Goal: Use online tool/utility: Utilize a website feature to perform a specific function

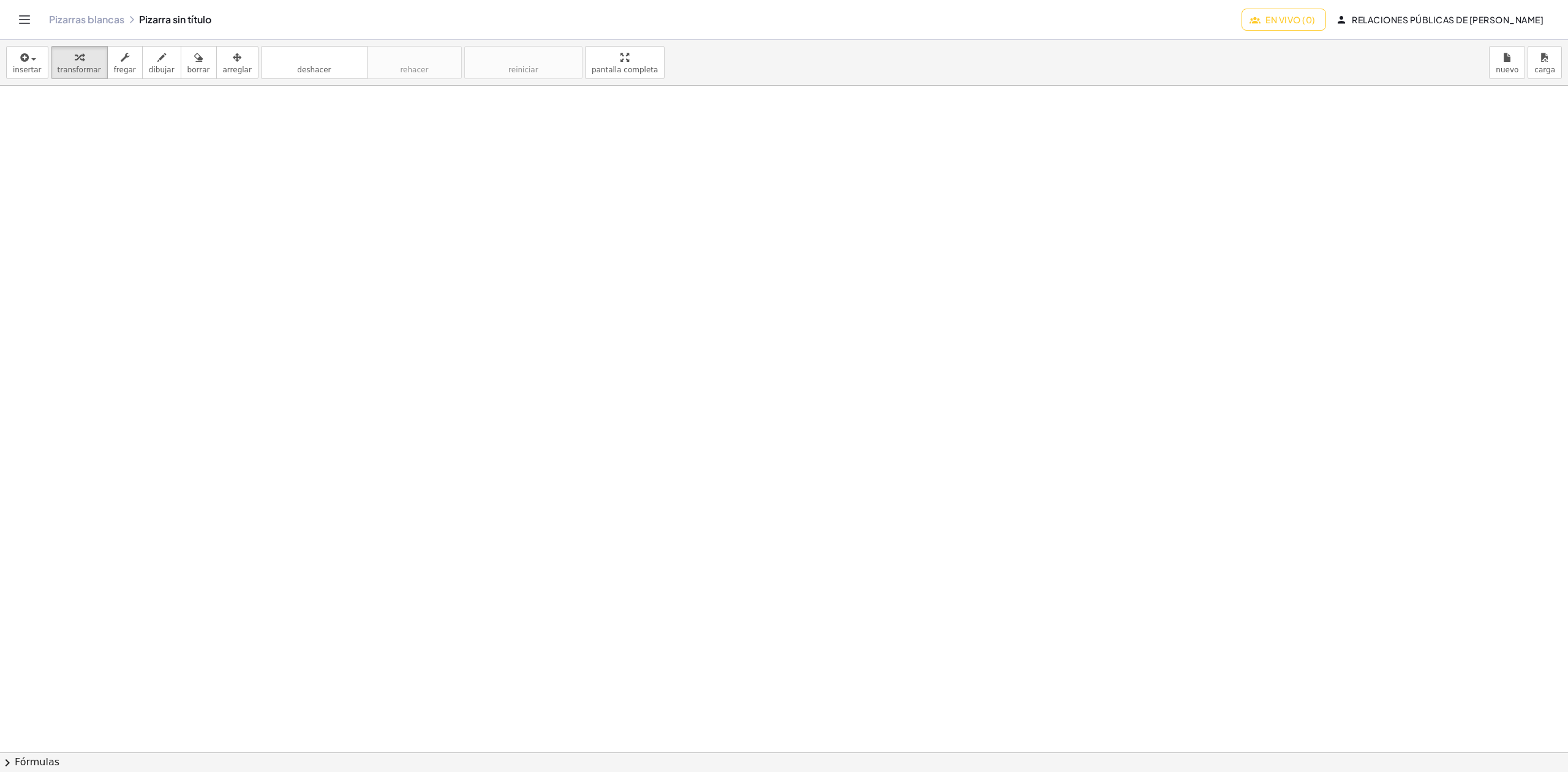
drag, startPoint x: 155, startPoint y: 193, endPoint x: 139, endPoint y: 221, distance: 32.2
click at [139, 221] on div at bounding box center [839, 752] width 1677 height 1332
click at [152, 69] on font "dibujar" at bounding box center [161, 70] width 26 height 9
drag, startPoint x: 148, startPoint y: 182, endPoint x: 130, endPoint y: 211, distance: 34.1
click at [130, 211] on div at bounding box center [839, 752] width 1677 height 1332
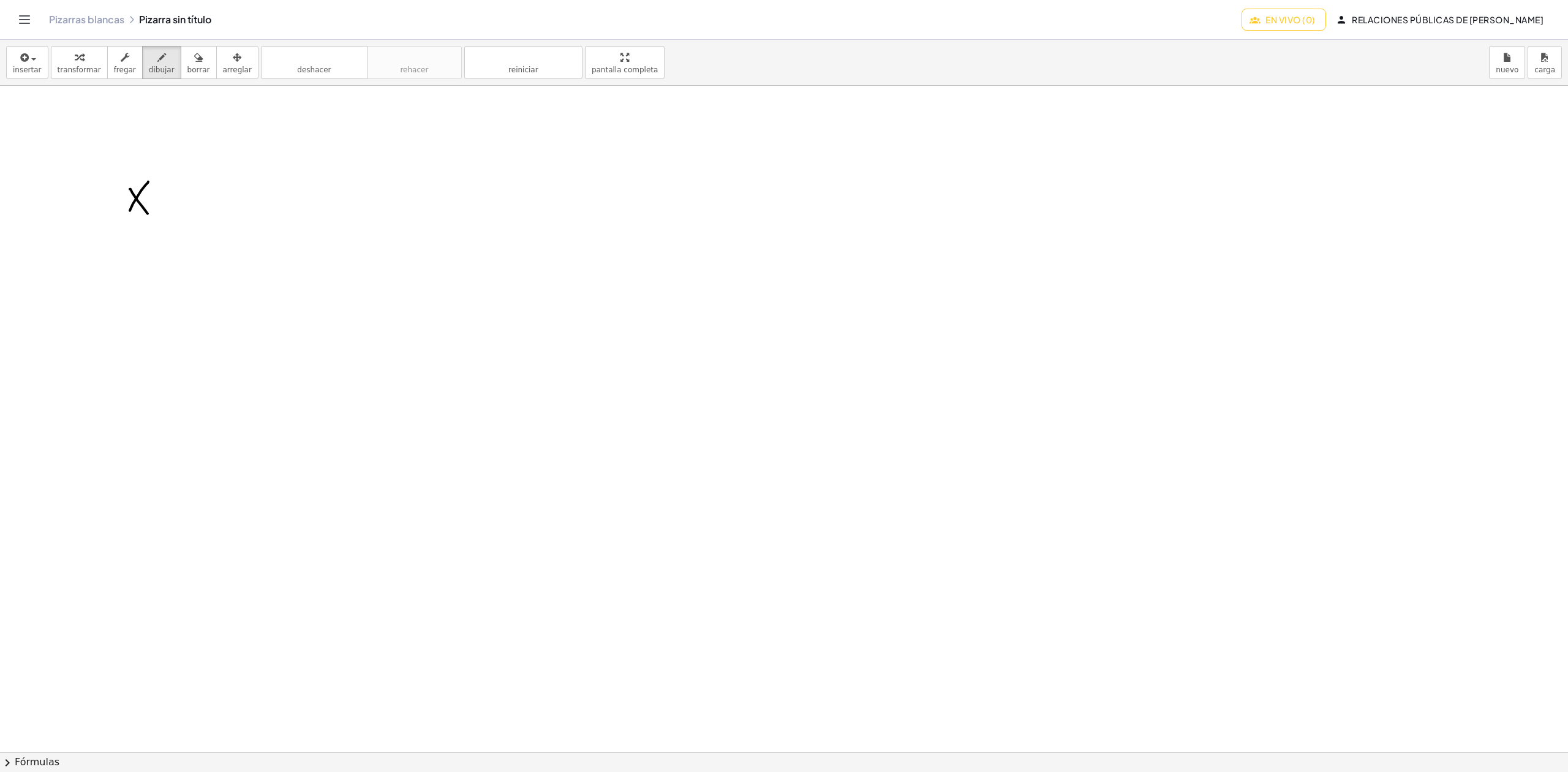
drag, startPoint x: 130, startPoint y: 190, endPoint x: 148, endPoint y: 205, distance: 23.4
click at [148, 213] on div at bounding box center [839, 752] width 1677 height 1332
drag, startPoint x: 162, startPoint y: 148, endPoint x: 160, endPoint y: 168, distance: 20.1
click at [160, 175] on div at bounding box center [839, 752] width 1677 height 1332
drag, startPoint x: 157, startPoint y: 160, endPoint x: 156, endPoint y: 145, distance: 15.0
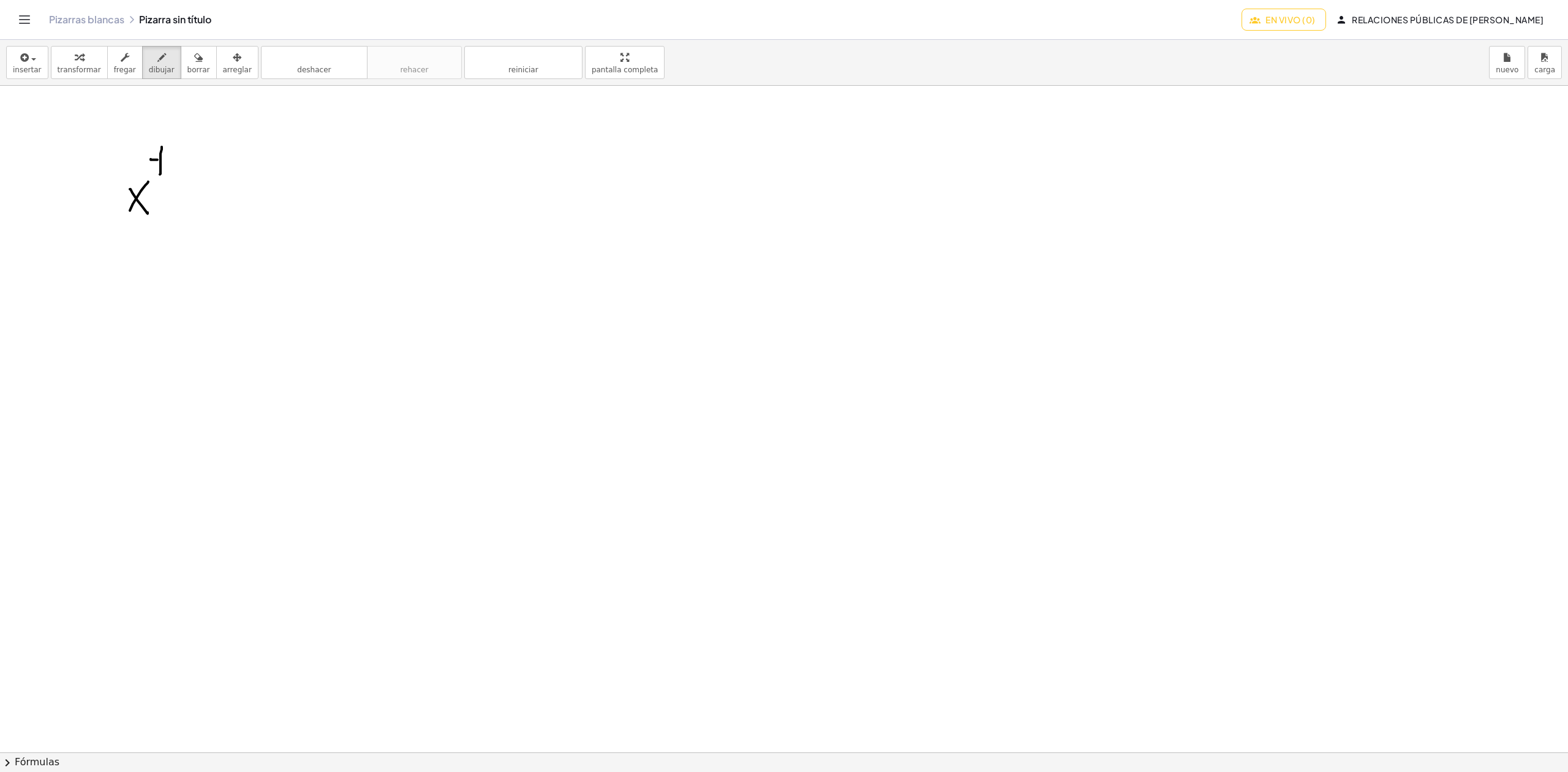
click at [156, 145] on div at bounding box center [839, 752] width 1677 height 1332
drag, startPoint x: 160, startPoint y: 197, endPoint x: 170, endPoint y: 197, distance: 10.0
click at [170, 197] on div at bounding box center [839, 752] width 1677 height 1332
drag, startPoint x: 177, startPoint y: 189, endPoint x: 204, endPoint y: 191, distance: 27.1
click at [197, 206] on div at bounding box center [839, 752] width 1677 height 1332
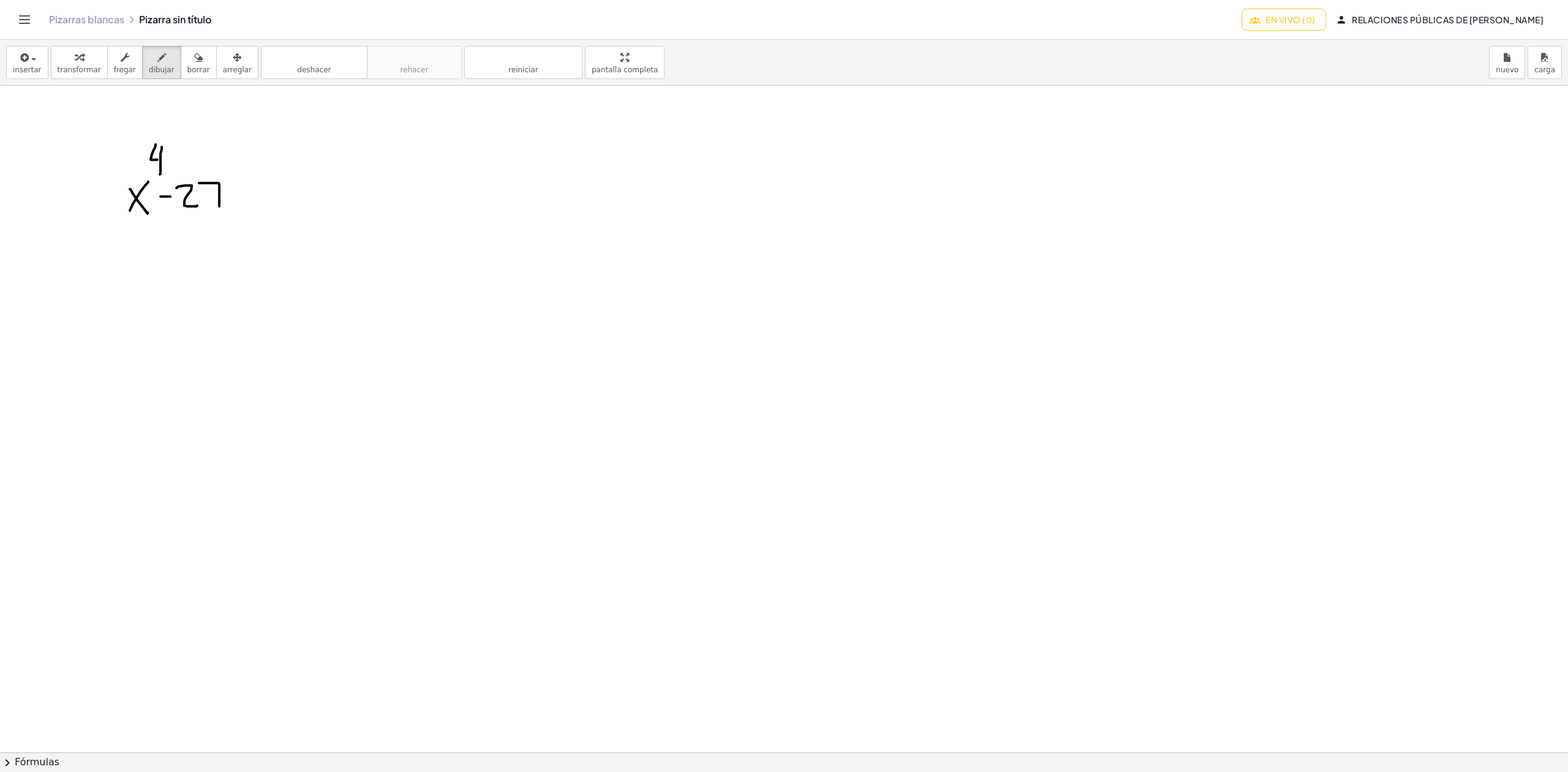
drag, startPoint x: 199, startPoint y: 184, endPoint x: 219, endPoint y: 207, distance: 30.5
click at [219, 207] on div at bounding box center [839, 752] width 1677 height 1332
drag, startPoint x: 211, startPoint y: 199, endPoint x: 229, endPoint y: 199, distance: 18.0
click at [229, 199] on div at bounding box center [839, 752] width 1677 height 1332
drag, startPoint x: 246, startPoint y: 195, endPoint x: 240, endPoint y: 209, distance: 15.2
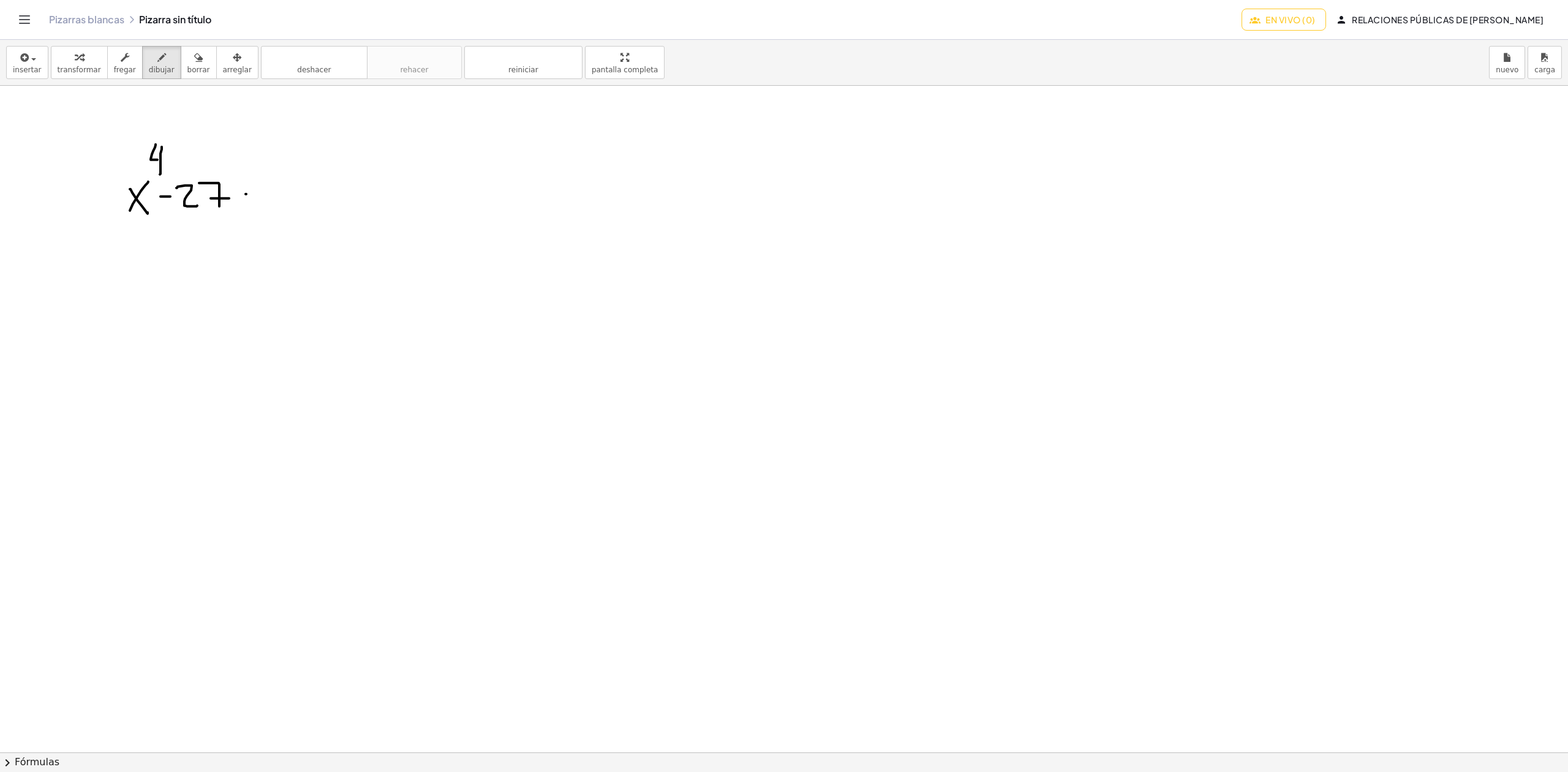
click at [240, 209] on div at bounding box center [839, 752] width 1677 height 1332
drag, startPoint x: 238, startPoint y: 195, endPoint x: 250, endPoint y: 212, distance: 20.8
click at [250, 212] on div at bounding box center [839, 752] width 1677 height 1332
drag, startPoint x: 88, startPoint y: 229, endPoint x: 286, endPoint y: 224, distance: 198.1
click at [286, 224] on div at bounding box center [839, 752] width 1677 height 1332
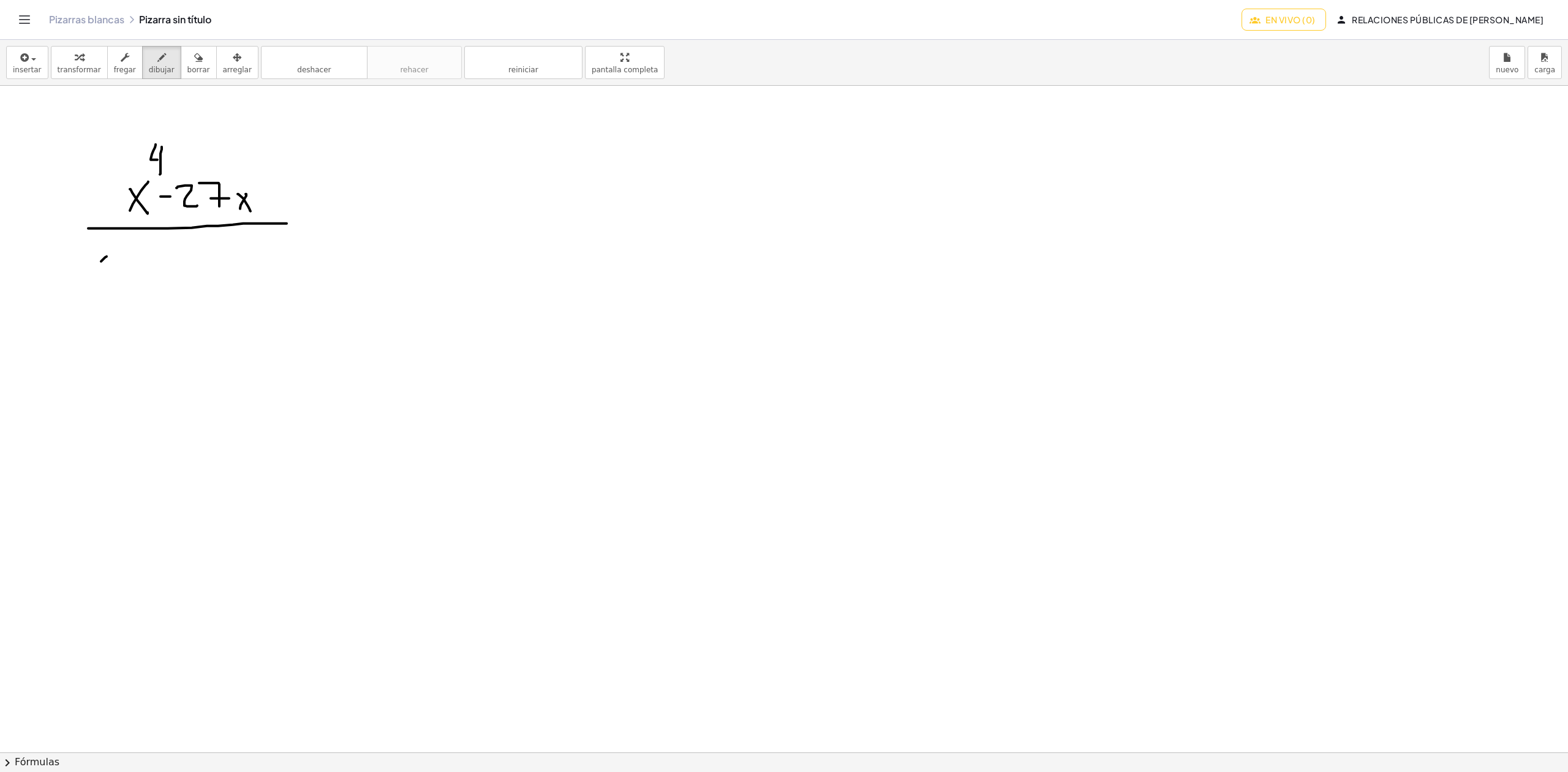
drag, startPoint x: 107, startPoint y: 258, endPoint x: 93, endPoint y: 274, distance: 21.3
click at [93, 274] on div at bounding box center [839, 752] width 1677 height 1332
drag, startPoint x: 91, startPoint y: 260, endPoint x: 104, endPoint y: 279, distance: 23.0
click at [104, 279] on div at bounding box center [839, 752] width 1677 height 1332
drag, startPoint x: 110, startPoint y: 248, endPoint x: 125, endPoint y: 255, distance: 16.6
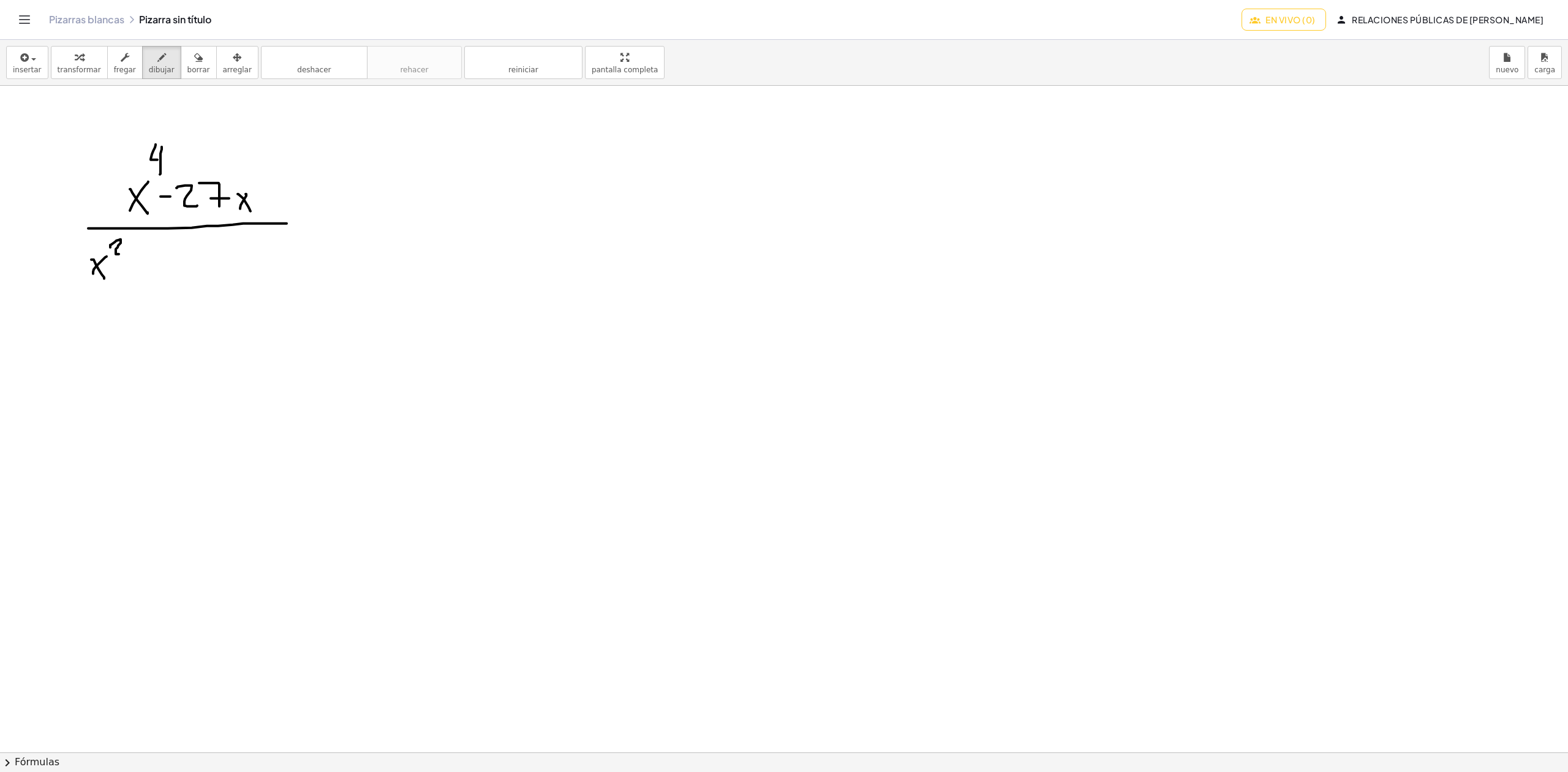
click at [125, 255] on div at bounding box center [839, 752] width 1677 height 1332
drag, startPoint x: 142, startPoint y: 250, endPoint x: 139, endPoint y: 278, distance: 28.2
click at [140, 280] on div at bounding box center [839, 752] width 1677 height 1332
drag, startPoint x: 133, startPoint y: 267, endPoint x: 152, endPoint y: 266, distance: 19.0
click at [150, 266] on div at bounding box center [839, 752] width 1677 height 1332
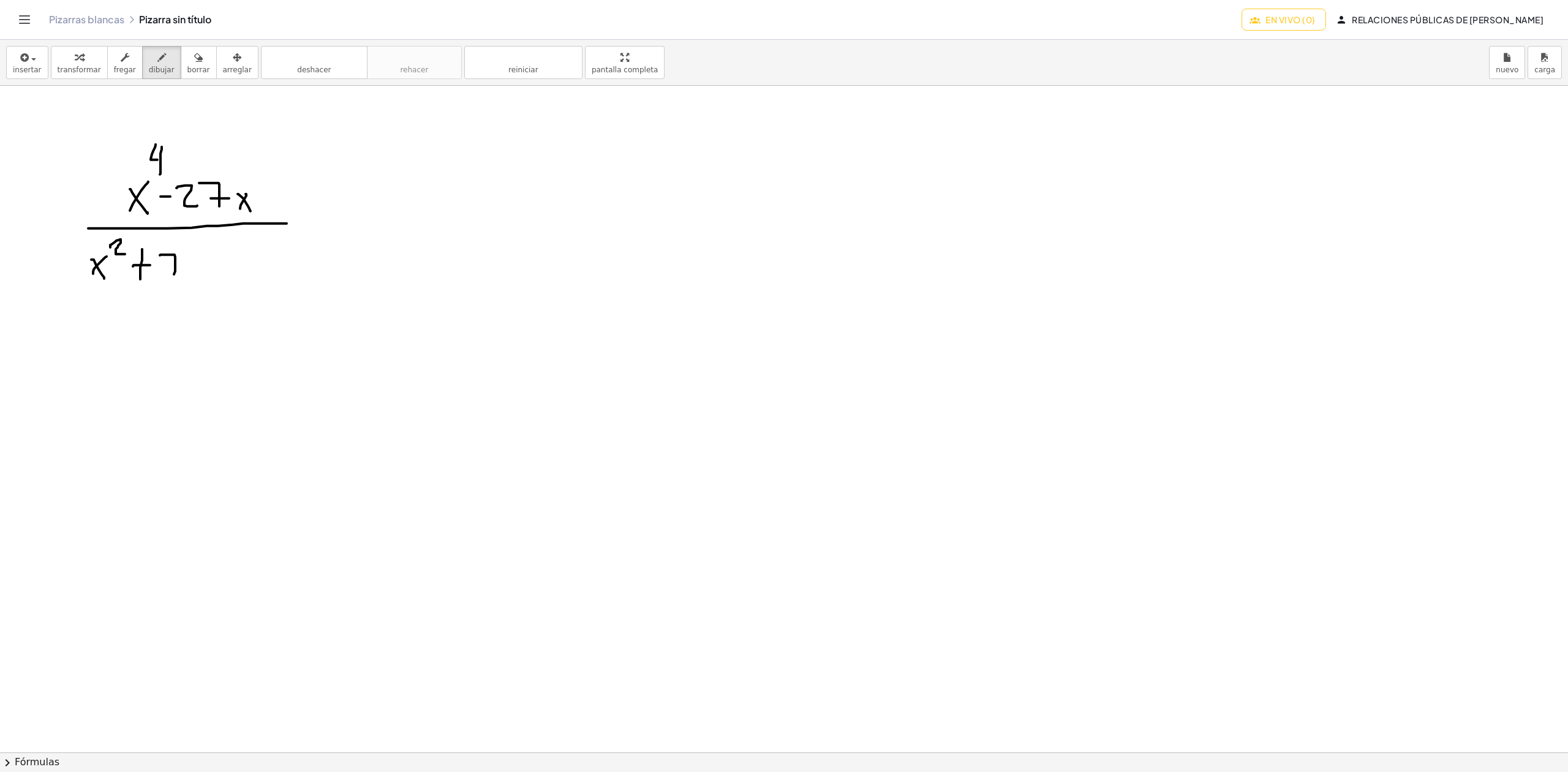
drag, startPoint x: 160, startPoint y: 256, endPoint x: 172, endPoint y: 280, distance: 26.8
click at [172, 280] on div at bounding box center [839, 752] width 1677 height 1332
drag, startPoint x: 177, startPoint y: 272, endPoint x: 184, endPoint y: 272, distance: 7.0
click at [184, 272] on div at bounding box center [839, 752] width 1677 height 1332
drag, startPoint x: 195, startPoint y: 265, endPoint x: 191, endPoint y: 282, distance: 17.5
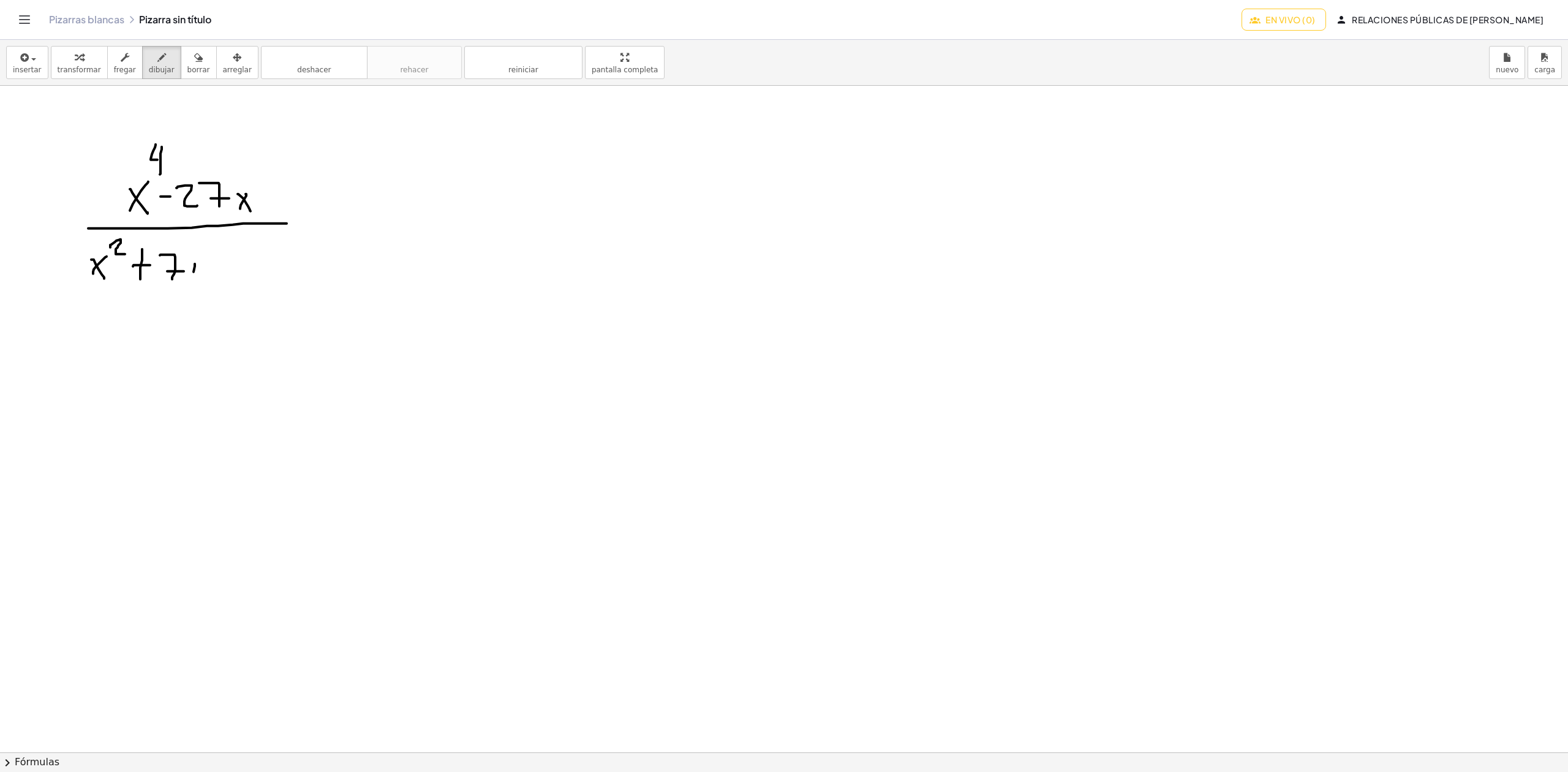
click at [191, 282] on div at bounding box center [839, 752] width 1677 height 1332
drag, startPoint x: 188, startPoint y: 268, endPoint x: 201, endPoint y: 282, distance: 19.1
click at [201, 282] on div at bounding box center [839, 752] width 1677 height 1332
drag, startPoint x: 212, startPoint y: 260, endPoint x: 223, endPoint y: 260, distance: 11.0
click at [223, 260] on div at bounding box center [839, 752] width 1677 height 1332
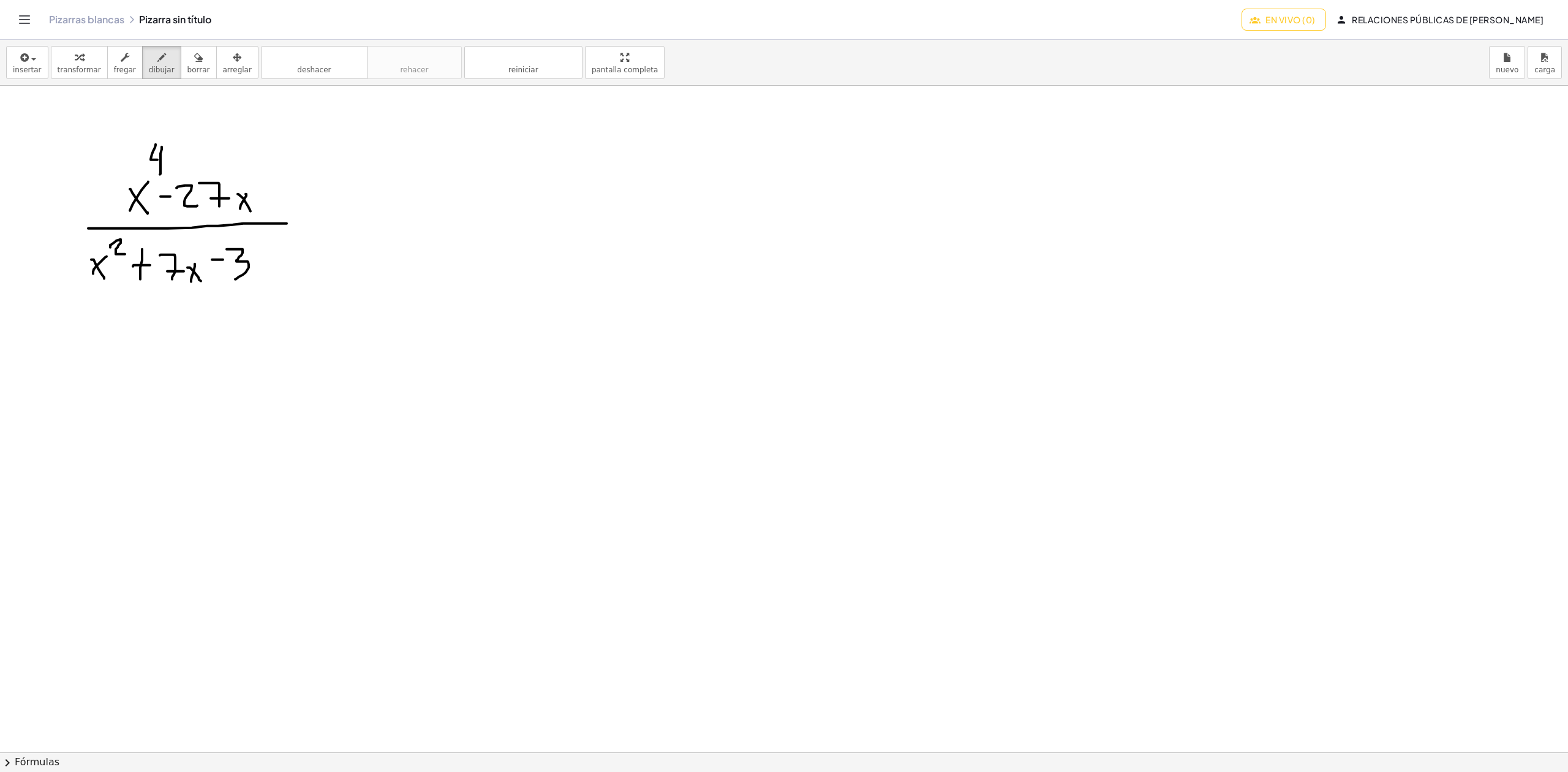
drag, startPoint x: 226, startPoint y: 250, endPoint x: 235, endPoint y: 280, distance: 31.3
click at [235, 280] on div at bounding box center [839, 752] width 1677 height 1332
click at [260, 252] on div at bounding box center [839, 752] width 1677 height 1332
drag, startPoint x: 331, startPoint y: 218, endPoint x: 325, endPoint y: 226, distance: 10.0
click at [325, 226] on div at bounding box center [839, 752] width 1677 height 1332
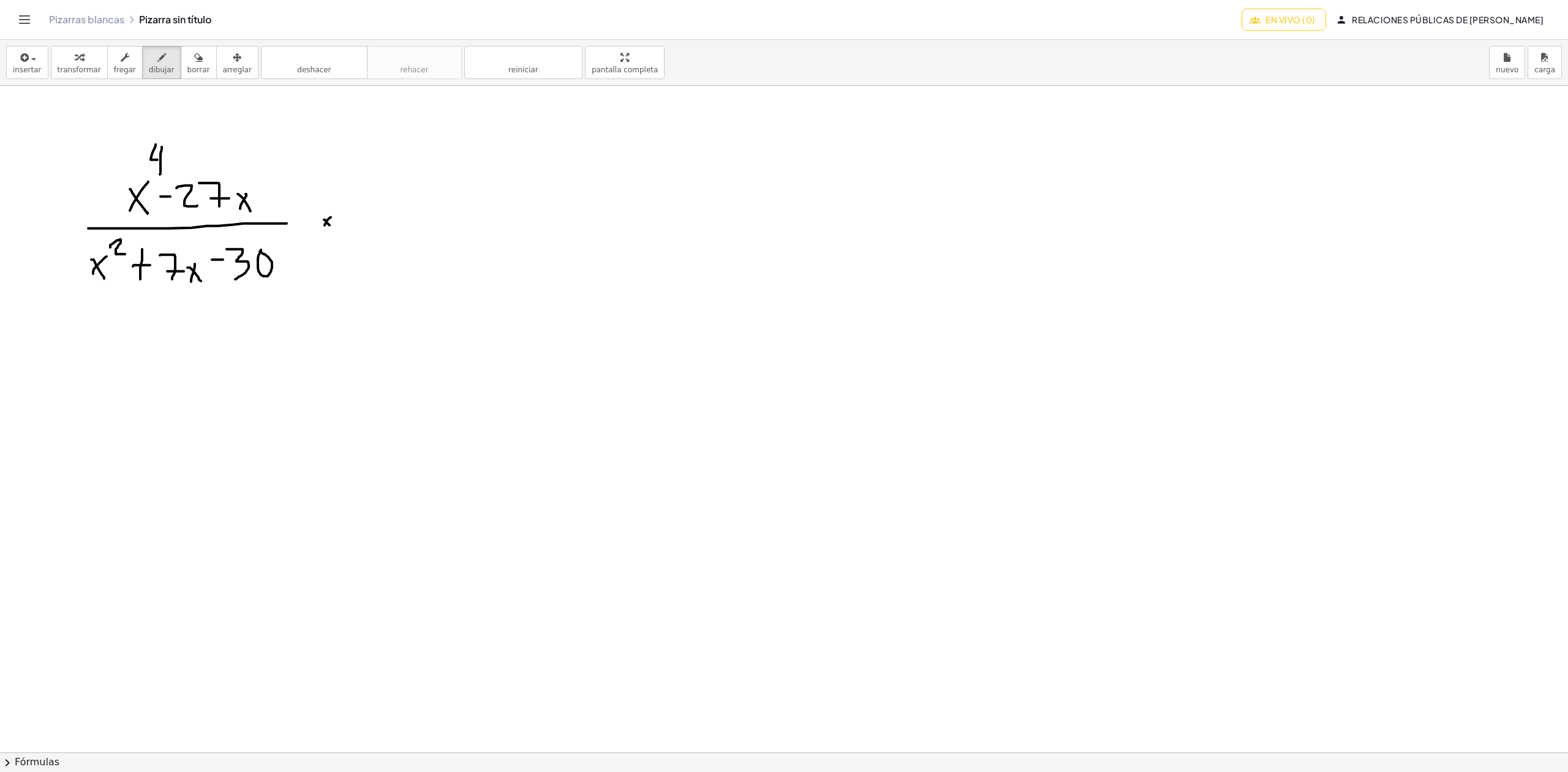
drag, startPoint x: 324, startPoint y: 221, endPoint x: 330, endPoint y: 228, distance: 9.2
click at [330, 228] on div at bounding box center [839, 752] width 1677 height 1332
drag, startPoint x: 400, startPoint y: 196, endPoint x: 384, endPoint y: 213, distance: 23.3
click at [384, 213] on div at bounding box center [839, 752] width 1677 height 1332
drag, startPoint x: 382, startPoint y: 193, endPoint x: 396, endPoint y: 214, distance: 25.2
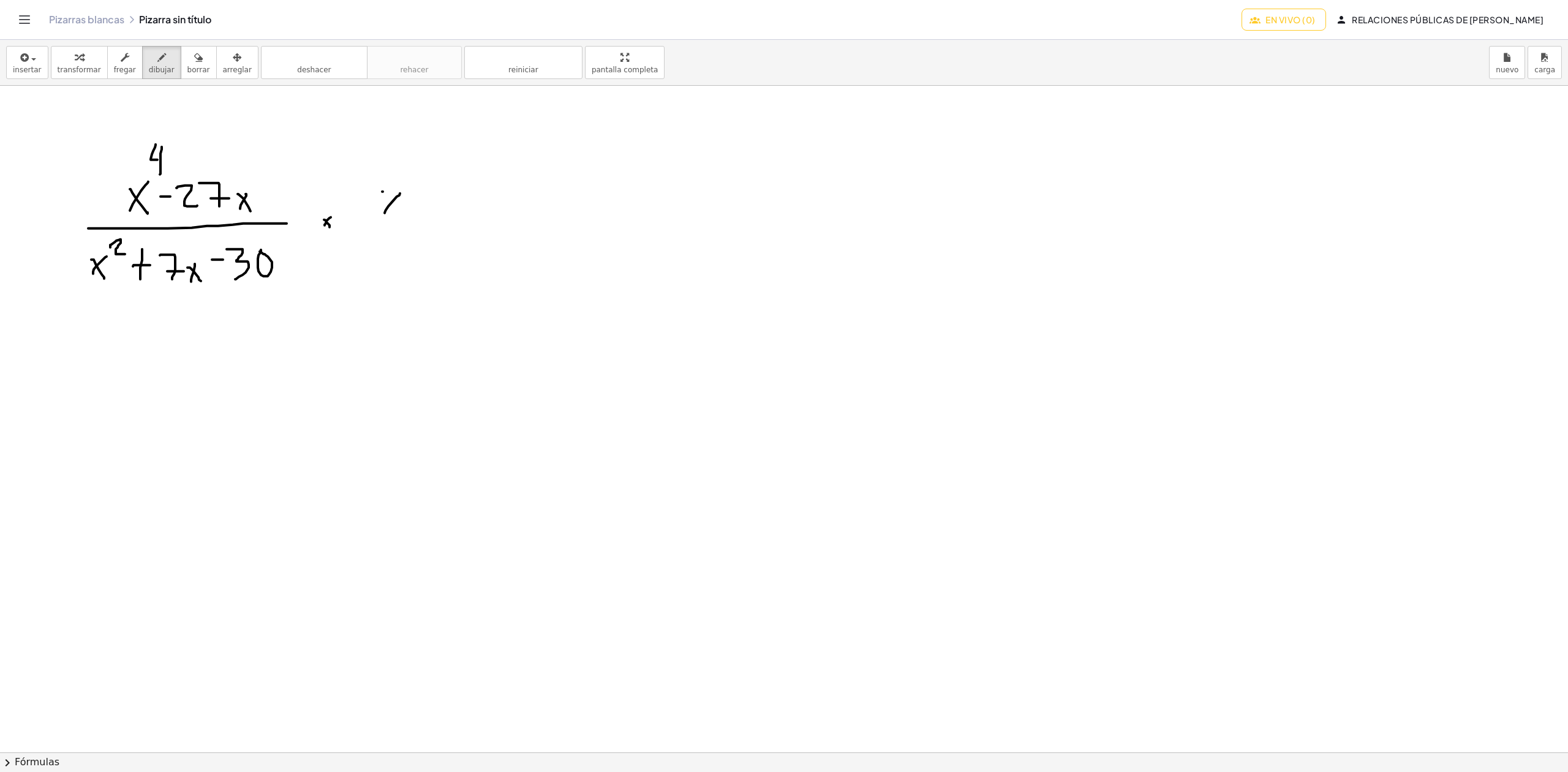
click at [396, 214] on div at bounding box center [839, 752] width 1677 height 1332
drag, startPoint x: 400, startPoint y: 179, endPoint x: 412, endPoint y: 187, distance: 14.4
click at [412, 187] on div at bounding box center [839, 752] width 1677 height 1332
drag, startPoint x: 427, startPoint y: 182, endPoint x: 427, endPoint y: 213, distance: 31.0
click at [427, 213] on div at bounding box center [839, 752] width 1677 height 1332
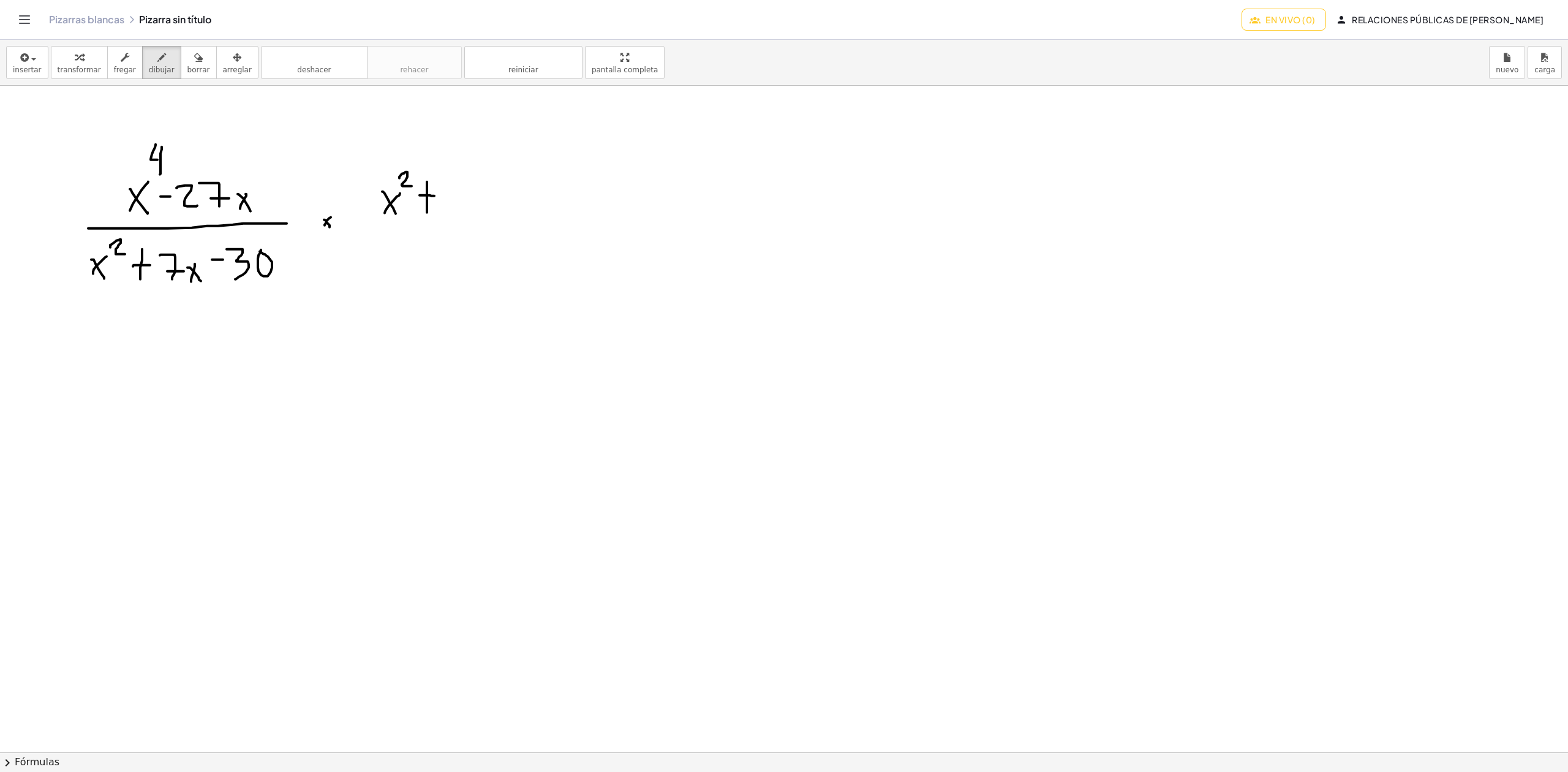
drag, startPoint x: 420, startPoint y: 196, endPoint x: 434, endPoint y: 197, distance: 14.0
click at [434, 197] on div at bounding box center [839, 752] width 1677 height 1332
drag
click at [451, 209] on div at bounding box center [839, 752] width 1677 height 1332
click at [459, 177] on div at bounding box center [839, 752] width 1677 height 1332
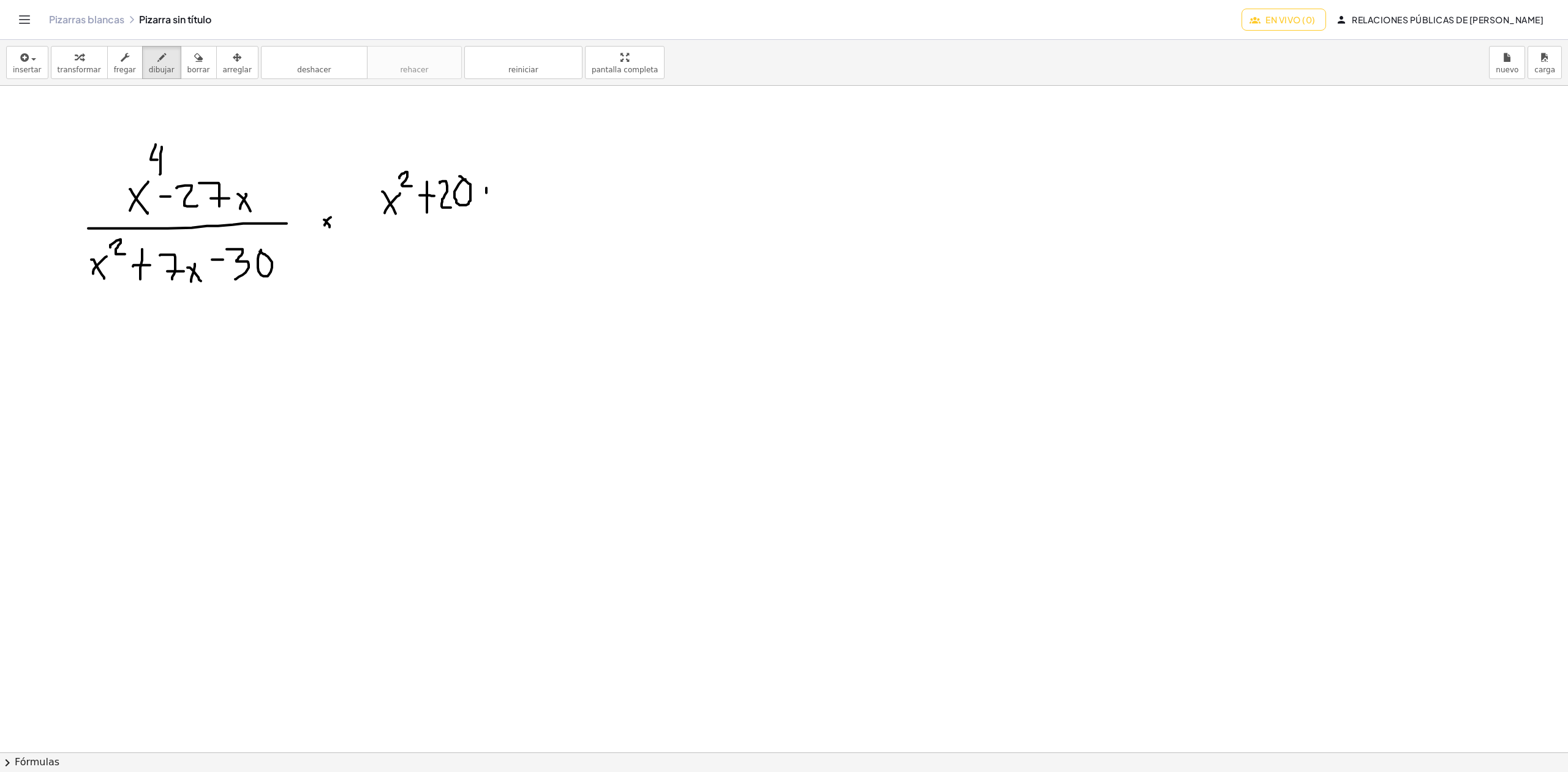
click at [477, 206] on div at bounding box center [839, 752] width 1677 height 1332
click at [488, 205] on div at bounding box center [839, 752] width 1677 height 1332
click at [511, 205] on div at bounding box center [839, 752] width 1677 height 1332
click at [518, 189] on div at bounding box center [839, 752] width 1677 height 1332
click at [526, 201] on div at bounding box center [839, 752] width 1677 height 1332
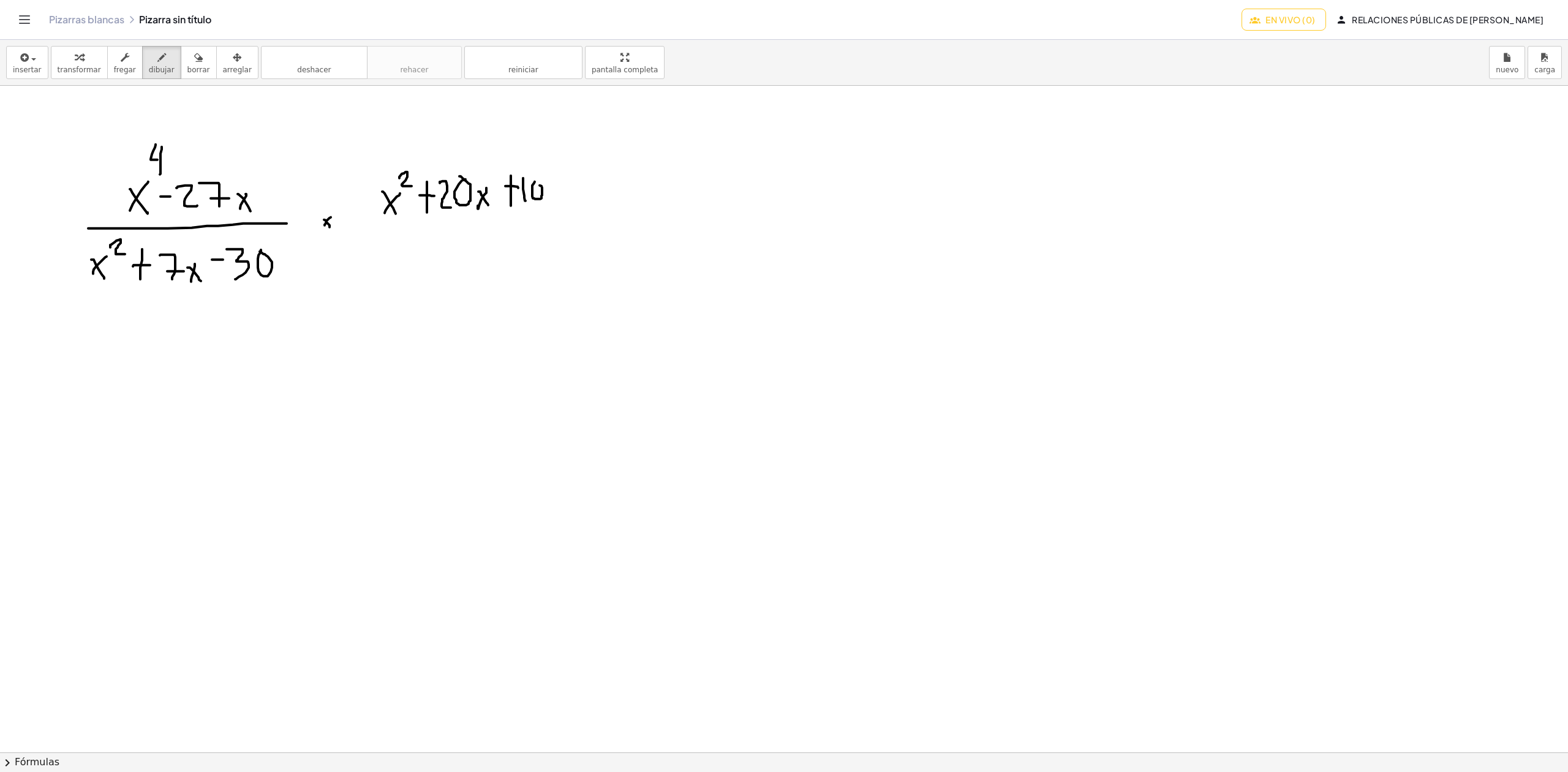
click at [534, 184] on div at bounding box center [839, 752] width 1677 height 1332
click at [552, 182] on div at bounding box center [839, 752] width 1677 height 1332
click at [564, 224] on div at bounding box center [839, 752] width 1677 height 1332
click at [461, 266] on div at bounding box center [839, 752] width 1677 height 1332
click at [395, 287] on div at bounding box center [839, 752] width 1677 height 1332
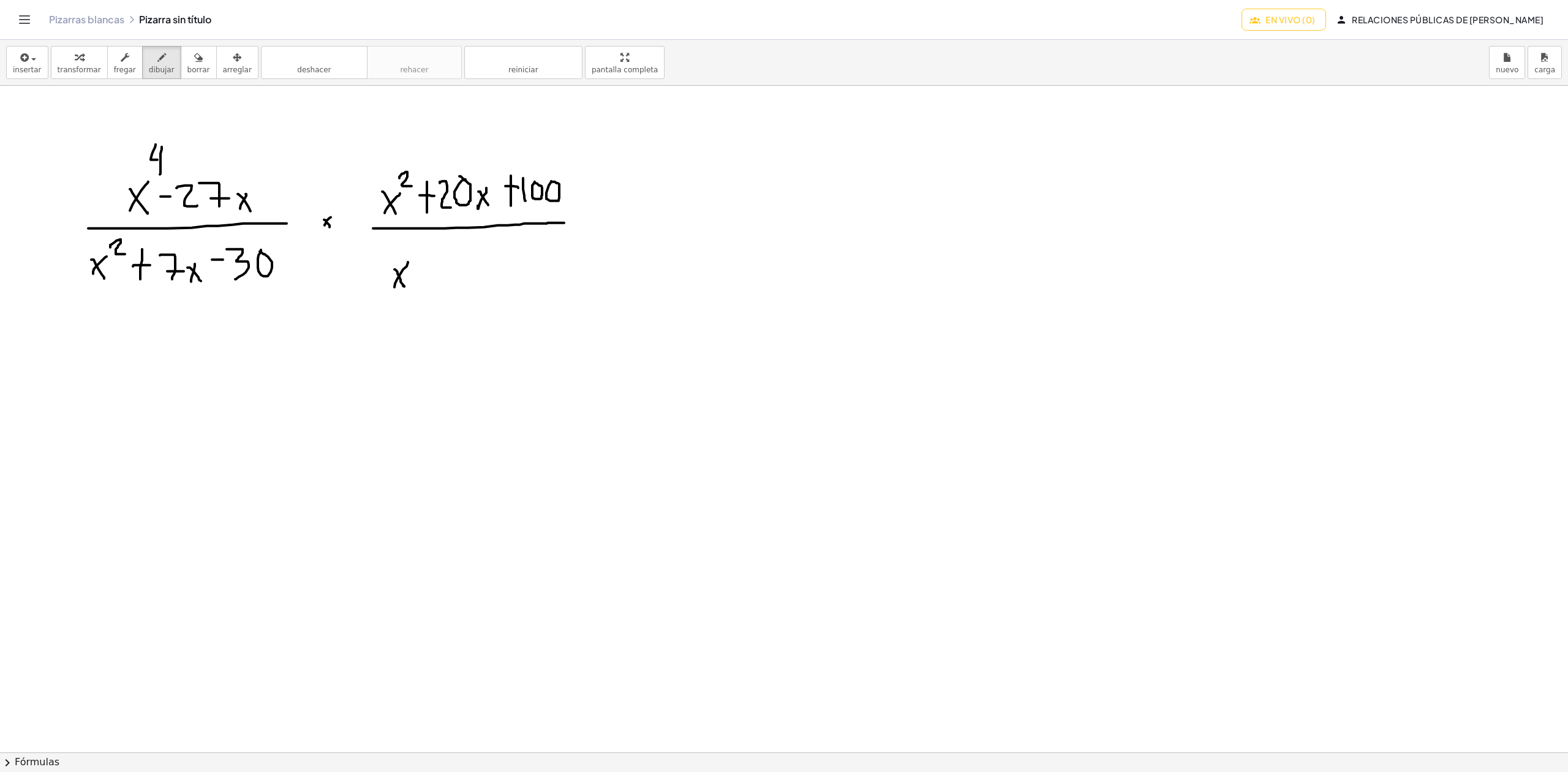
click at [404, 287] on div at bounding box center [839, 752] width 1677 height 1332
drag, startPoint x: 414, startPoint y: 246, endPoint x: 415, endPoint y: 255, distance: 9.1
click at [415, 255] on div at bounding box center [839, 752] width 1677 height 1332
drag, startPoint x: 449, startPoint y: 260, endPoint x: 444, endPoint y: 285, distance: 25.5
click at [445, 285] on div at bounding box center [839, 752] width 1677 height 1332
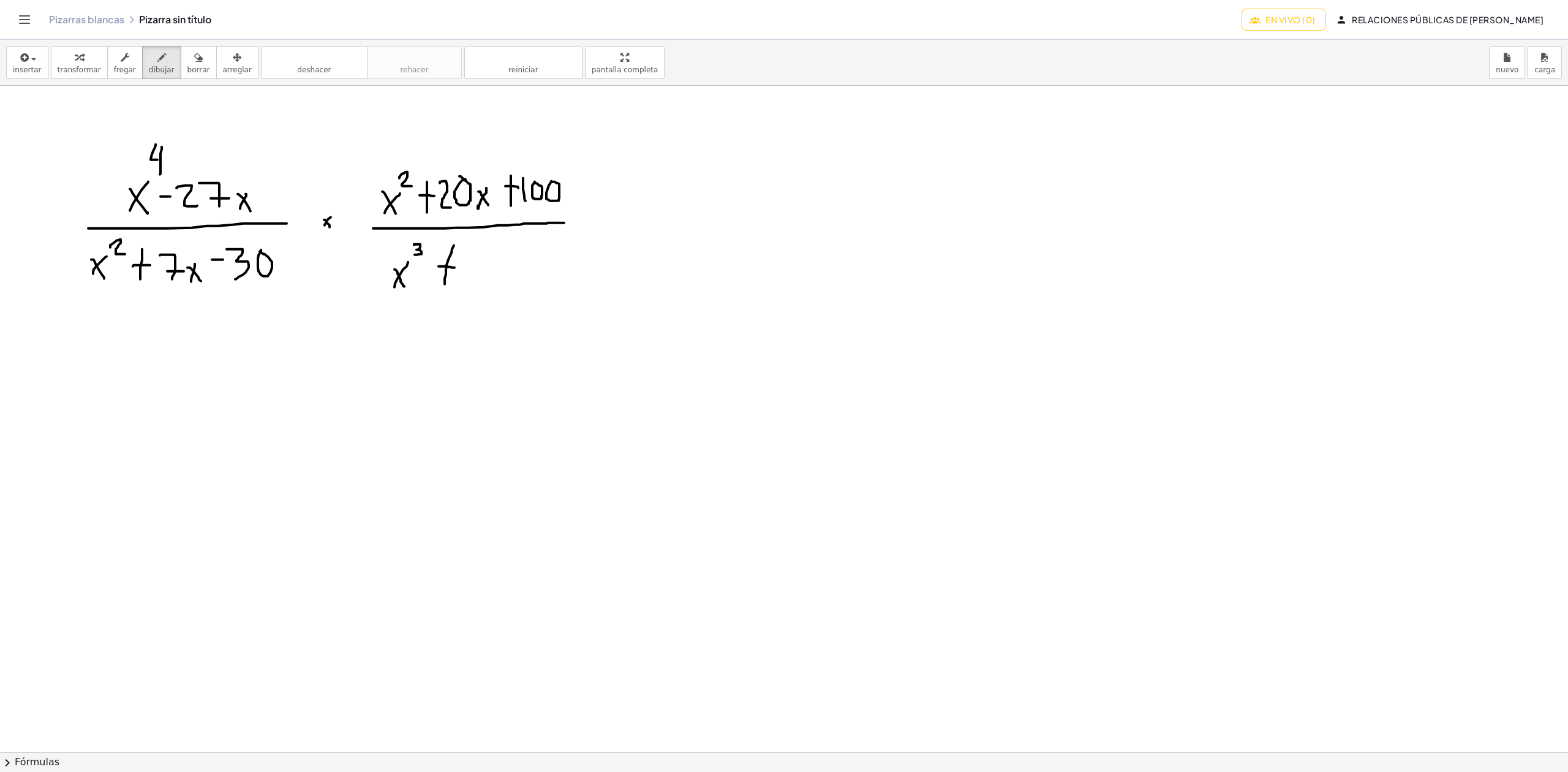
drag, startPoint x: 439, startPoint y: 267, endPoint x: 454, endPoint y: 268, distance: 15.0
click at [454, 268] on div at bounding box center [839, 752] width 1677 height 1332
drag, startPoint x: 467, startPoint y: 251, endPoint x: 463, endPoint y: 282, distance: 31.3
click at [463, 282] on div at bounding box center [839, 752] width 1677 height 1332
drag, startPoint x: 496, startPoint y: 268, endPoint x: 490, endPoint y: 280, distance: 13.4
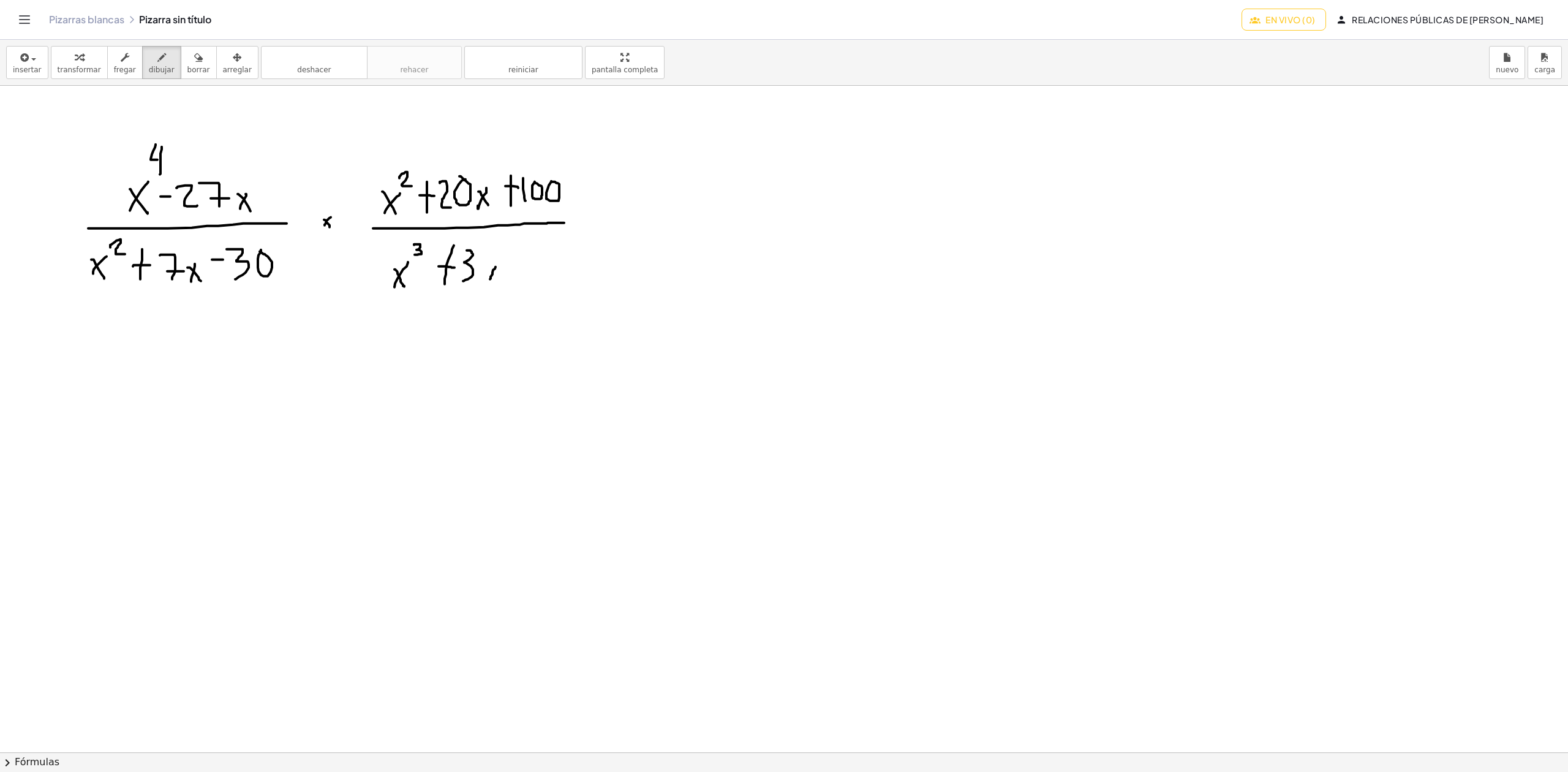
click at [490, 280] on div at bounding box center [839, 752] width 1677 height 1332
drag, startPoint x: 486, startPoint y: 270, endPoint x: 495, endPoint y: 283, distance: 15.8
click at [495, 283] on div at bounding box center [839, 752] width 1677 height 1332
drag, startPoint x: 493, startPoint y: 250, endPoint x: 505, endPoint y: 258, distance: 14.4
click at [505, 258] on div at bounding box center [839, 752] width 1677 height 1332
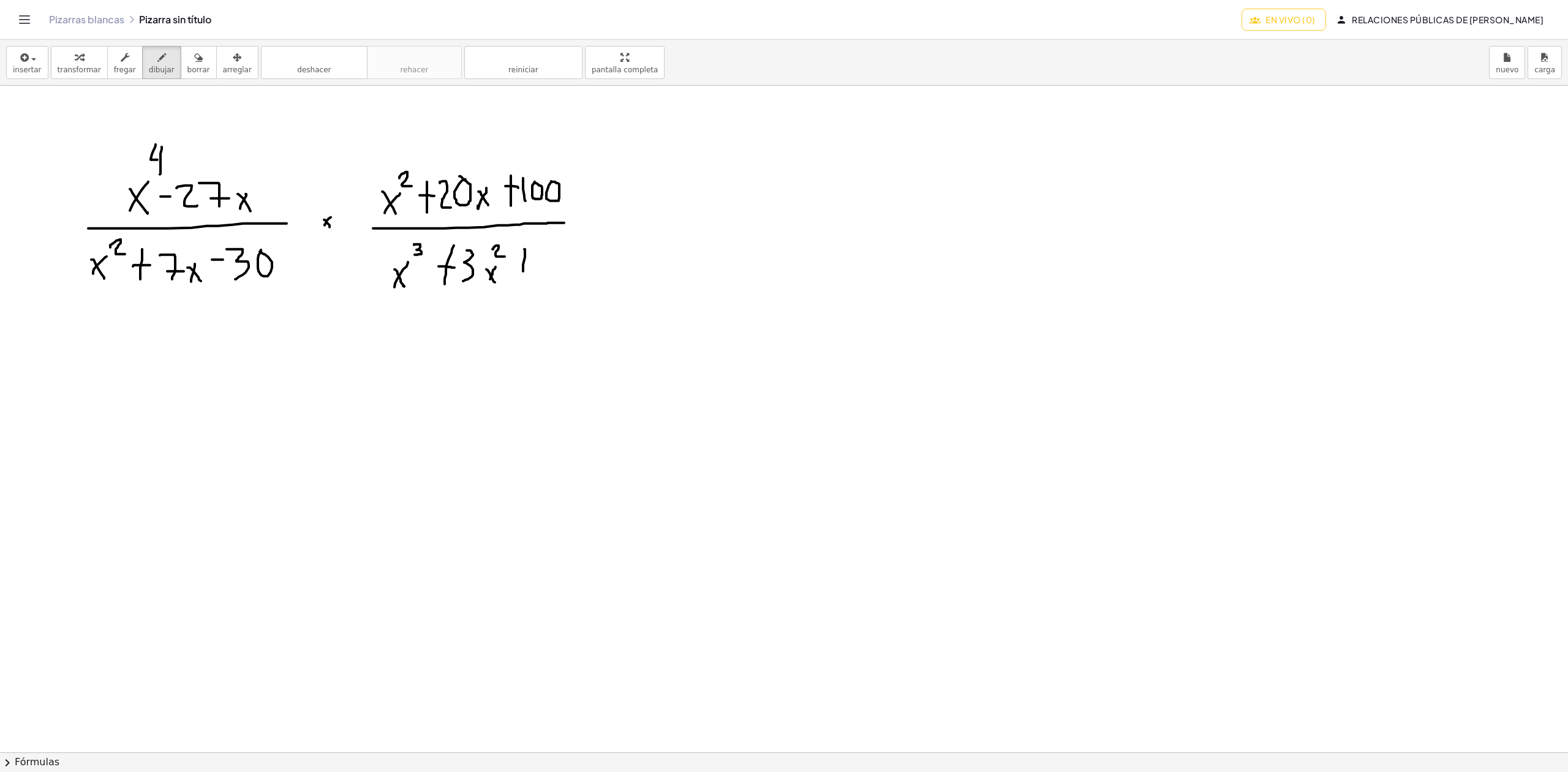
drag, startPoint x: 524, startPoint y: 250, endPoint x: 523, endPoint y: 278, distance: 28.0
click at [523, 278] on div at bounding box center [839, 752] width 1677 height 1332
drag, startPoint x: 519, startPoint y: 262, endPoint x: 530, endPoint y: 262, distance: 11.0
click at [530, 262] on div at bounding box center [839, 752] width 1677 height 1332
drag, startPoint x: 542, startPoint y: 250, endPoint x: 547, endPoint y: 273, distance: 23.5
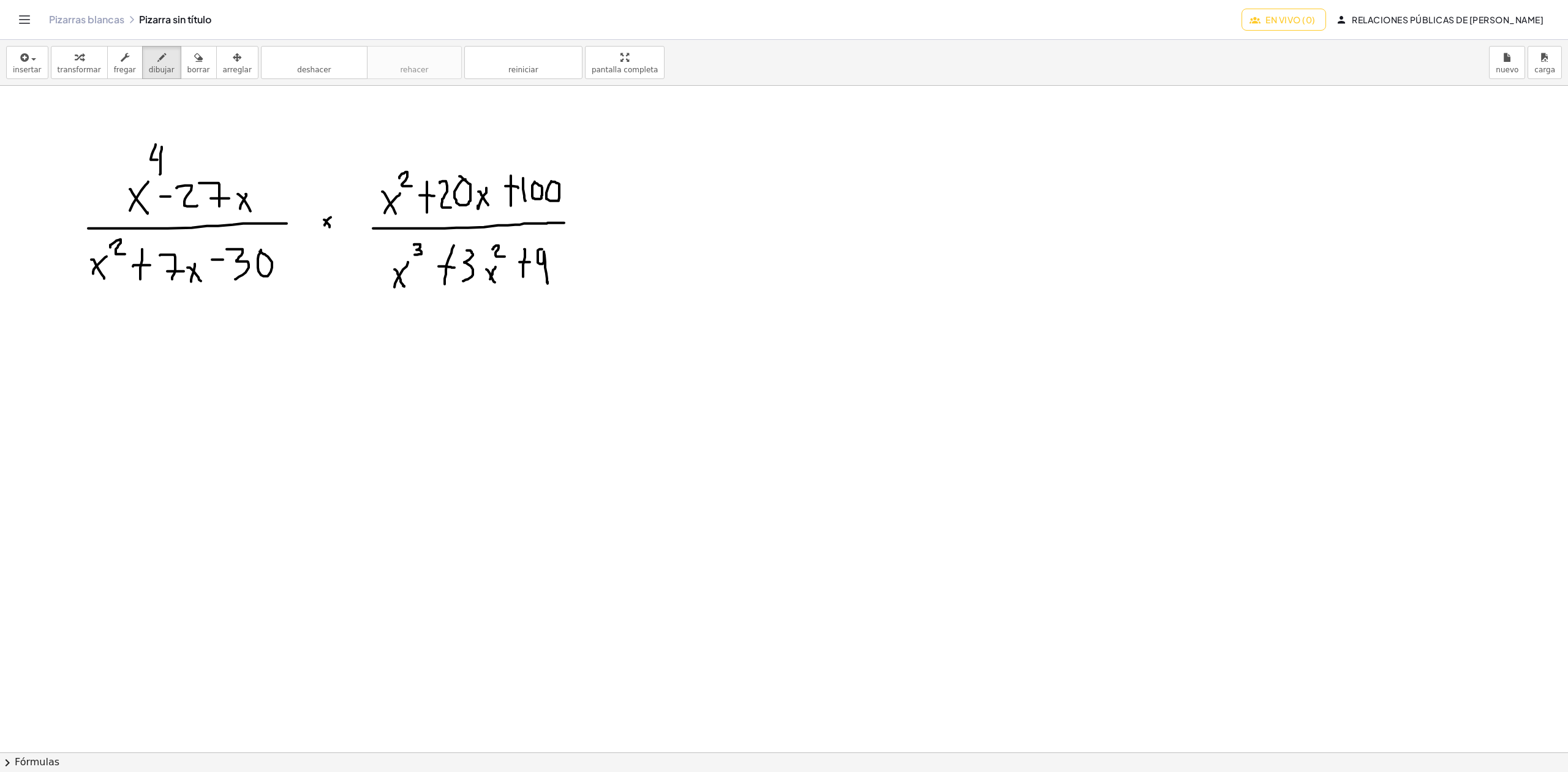
click at [547, 280] on div at bounding box center [839, 752] width 1677 height 1332
drag, startPoint x: 557, startPoint y: 260, endPoint x: 551, endPoint y: 262, distance: 6.3
click at [552, 281] on div at bounding box center [839, 752] width 1677 height 1332
drag, startPoint x: 551, startPoint y: 262, endPoint x: 559, endPoint y: 280, distance: 19.7
click at [561, 282] on div at bounding box center [839, 752] width 1677 height 1332
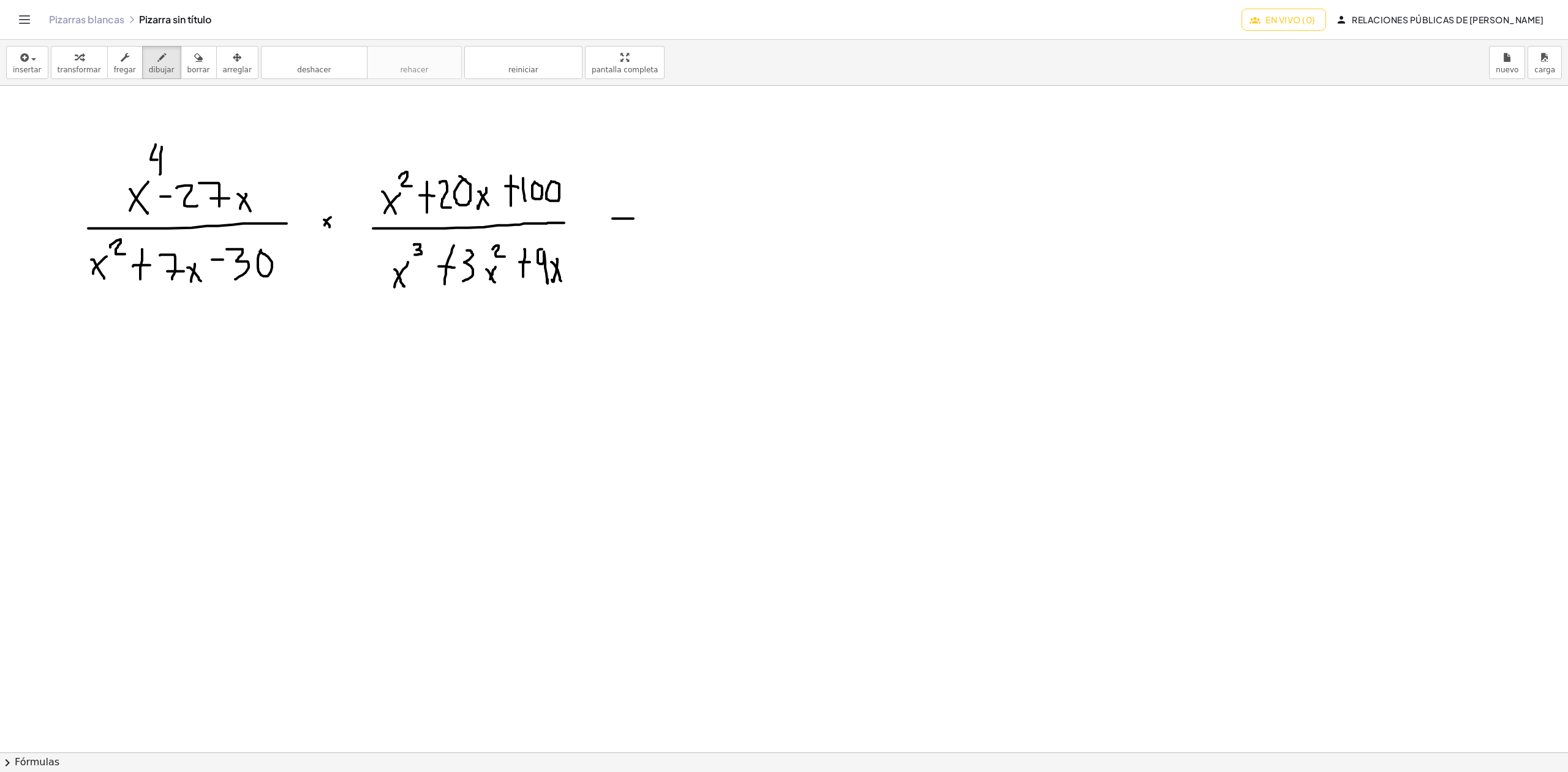
drag, startPoint x: 612, startPoint y: 219, endPoint x: 633, endPoint y: 219, distance: 21.0
click at [633, 219] on div at bounding box center [839, 752] width 1677 height 1332
click at [625, 207] on div at bounding box center [839, 752] width 1677 height 1332
click at [624, 230] on div at bounding box center [839, 752] width 1677 height 1332
drag, startPoint x: 697, startPoint y: 194, endPoint x: 684, endPoint y: 211, distance: 21.4
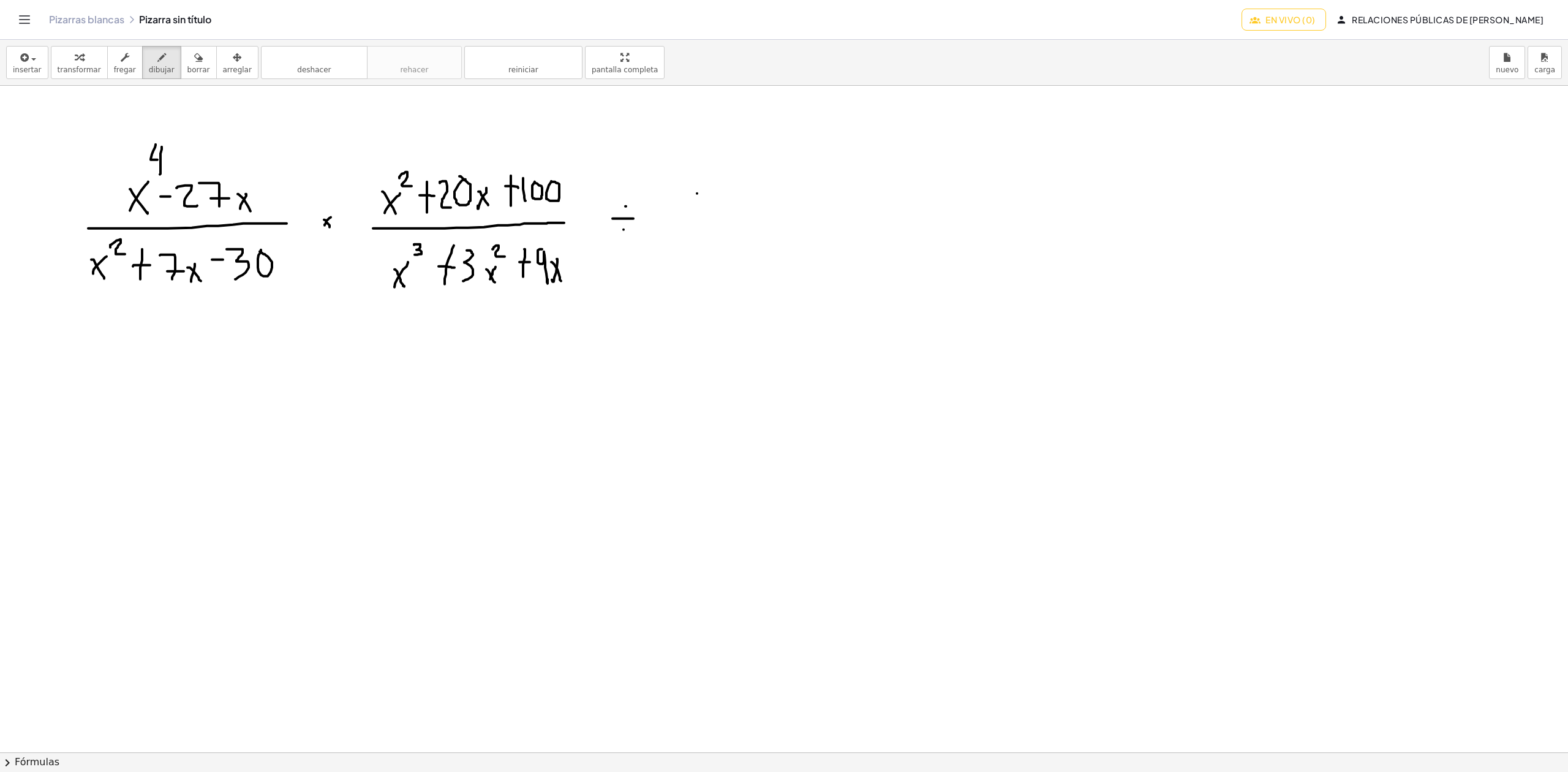
click at [684, 211] on div at bounding box center [839, 752] width 1677 height 1332
drag, startPoint x: 684, startPoint y: 188, endPoint x: 702, endPoint y: 214, distance: 31.6
click at [702, 214] on div at bounding box center [839, 752] width 1677 height 1332
drag, startPoint x: 701, startPoint y: 175, endPoint x: 709, endPoint y: 185, distance: 12.8
click at [709, 185] on div at bounding box center [839, 752] width 1677 height 1332
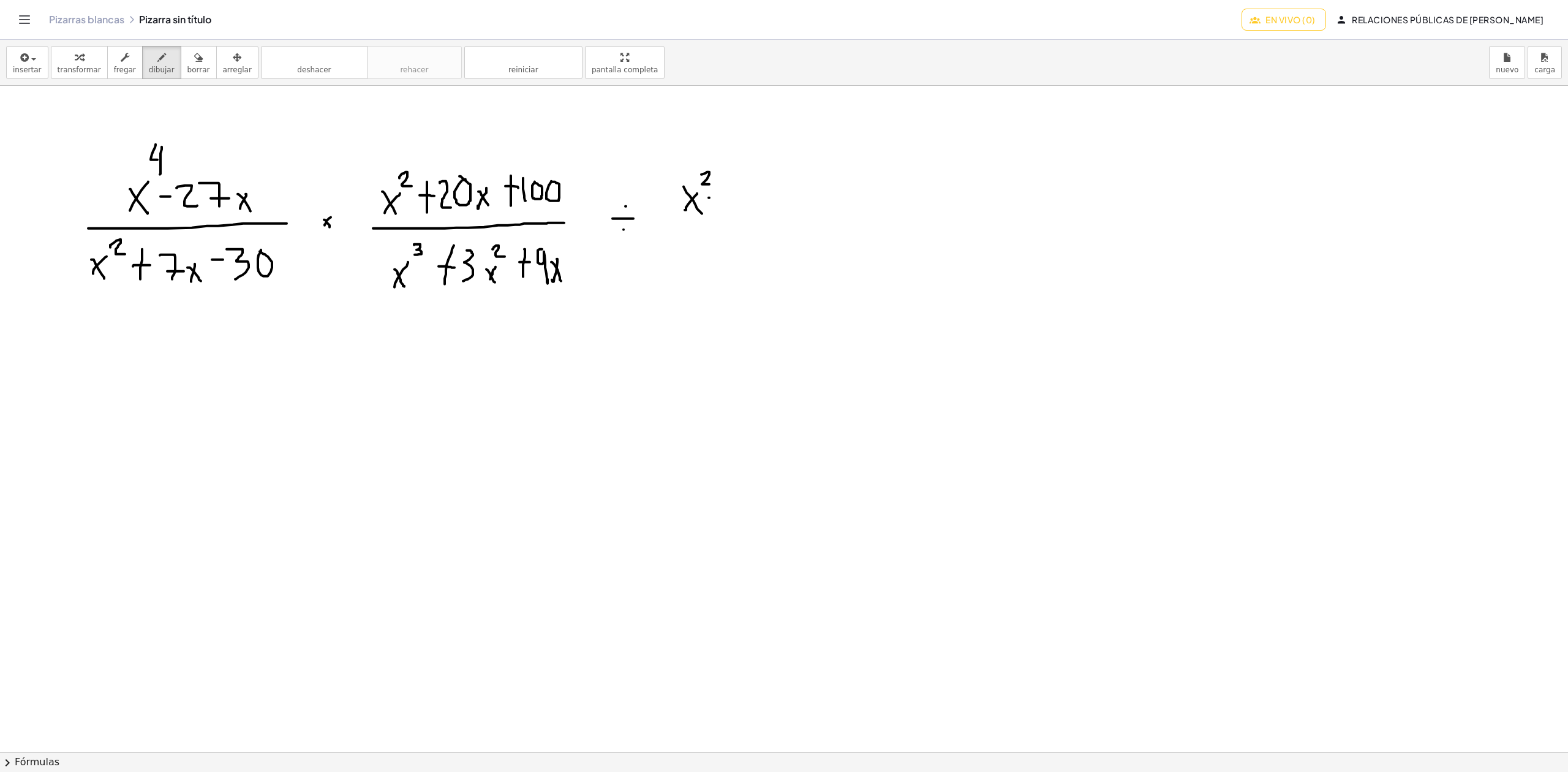
drag, startPoint x: 709, startPoint y: 198, endPoint x: 724, endPoint y: 198, distance: 15.0
click at [724, 198] on div at bounding box center [839, 752] width 1677 height 1332
drag, startPoint x: 736, startPoint y: 189, endPoint x: 738, endPoint y: 209, distance: 20.1
click at [738, 209] on div at bounding box center [839, 752] width 1677 height 1332
drag, startPoint x: 754, startPoint y: 190, endPoint x: 761, endPoint y: 191, distance: 7.1
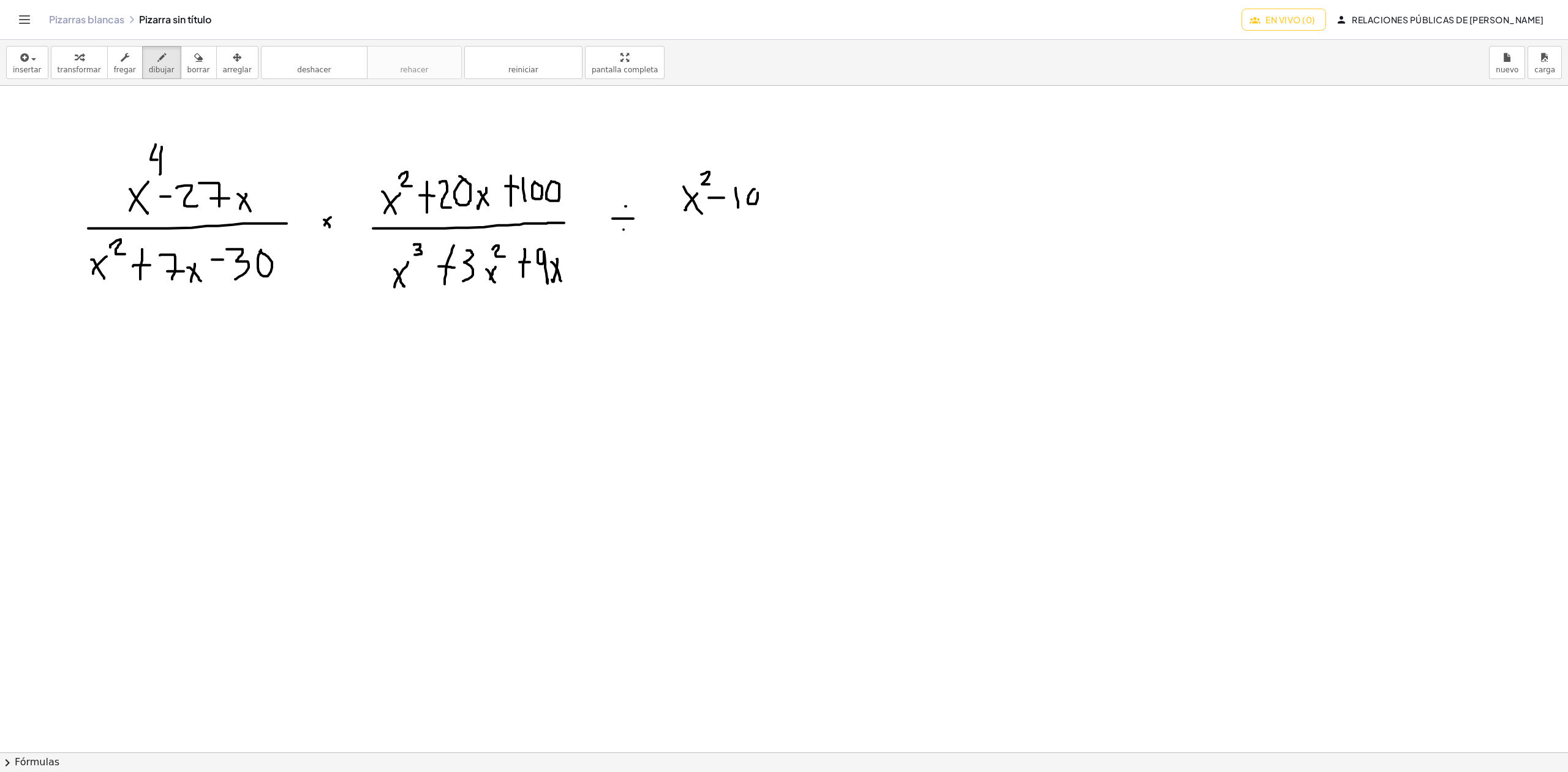
click at [754, 191] on div at bounding box center [839, 752] width 1677 height 1332
drag, startPoint x: 773, startPoint y: 188, endPoint x: 763, endPoint y: 197, distance: 13.5
click at [770, 190] on div at bounding box center [839, 752] width 1677 height 1332
drag, startPoint x: 674, startPoint y: 226, endPoint x: 788, endPoint y: 216, distance: 114.4
click at [788, 216] on div at bounding box center [839, 752] width 1677 height 1332
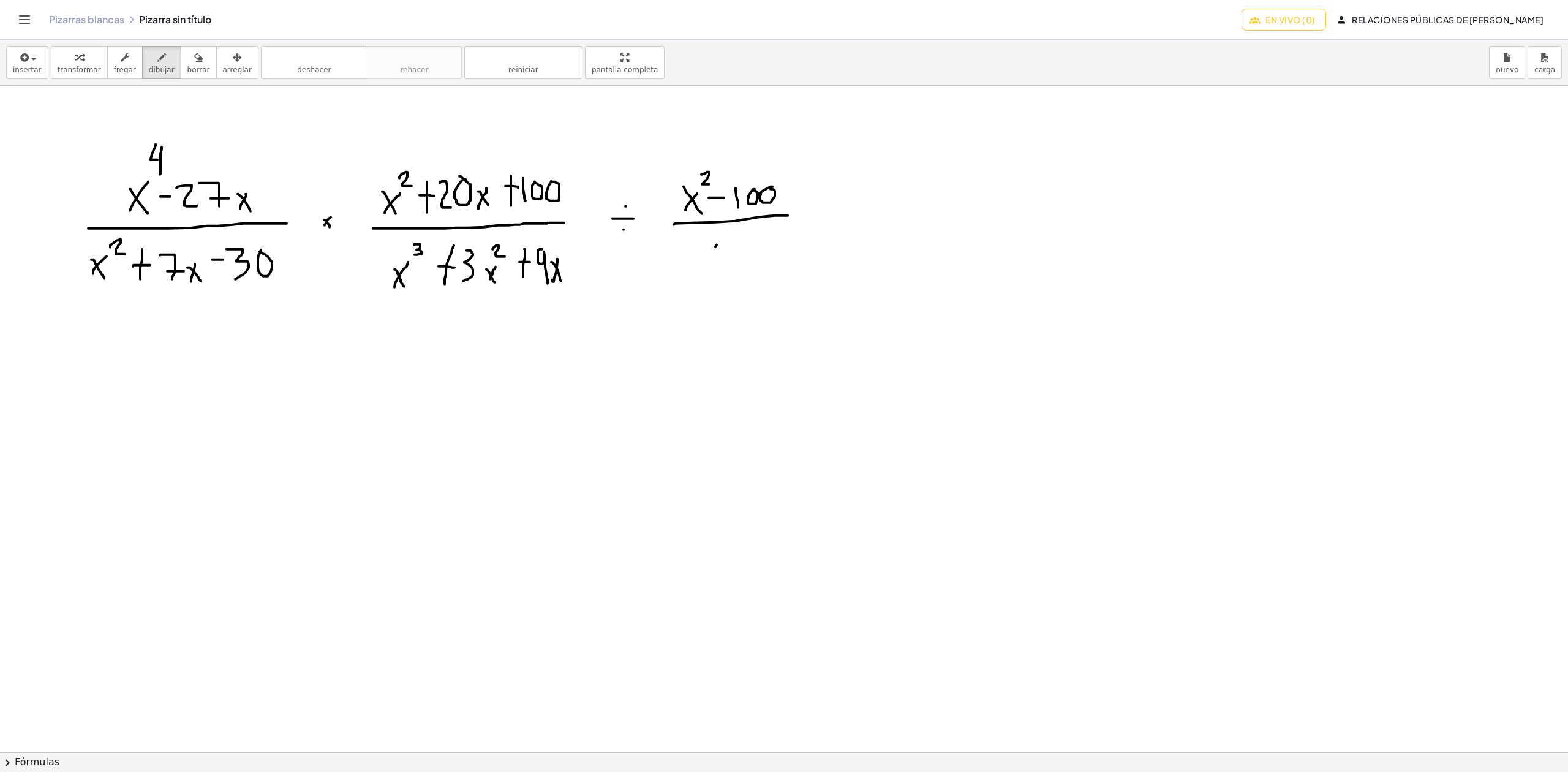
drag, startPoint x: 717, startPoint y: 246, endPoint x: 703, endPoint y: 265, distance: 23.6
click at [703, 265] on div at bounding box center [839, 752] width 1677 height 1332
drag, startPoint x: 709, startPoint y: 245, endPoint x: 721, endPoint y: 263, distance: 21.6
click at [721, 263] on div at bounding box center [839, 752] width 1677 height 1332
drag, startPoint x: 731, startPoint y: 251, endPoint x: 747, endPoint y: 251, distance: 16.0
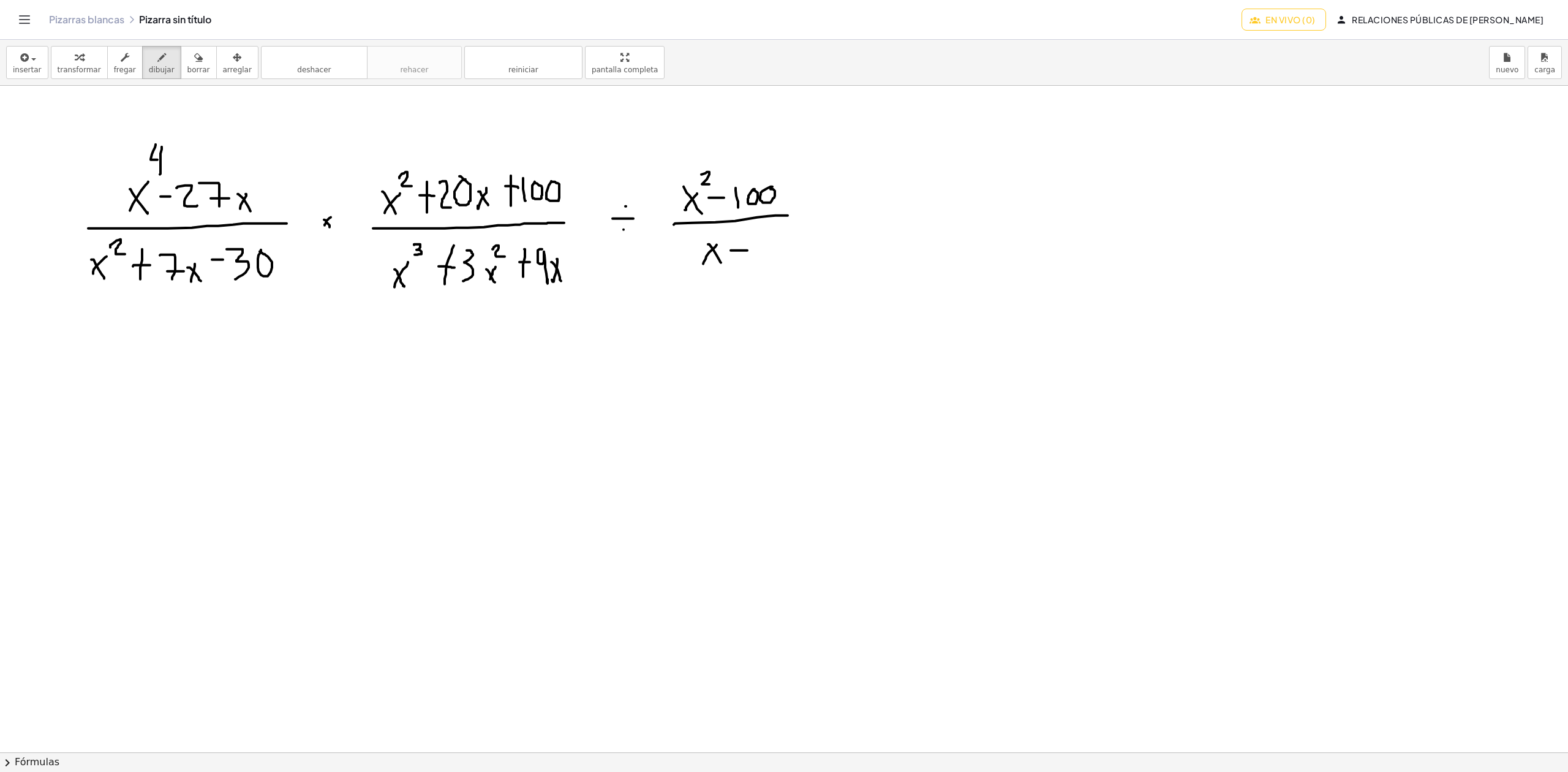
click at [747, 251] on div at bounding box center [839, 752] width 1677 height 1332
drag, startPoint x: 750, startPoint y: 241, endPoint x: 757, endPoint y: 262, distance: 22.1
click at [756, 263] on div at bounding box center [839, 752] width 1677 height 1332
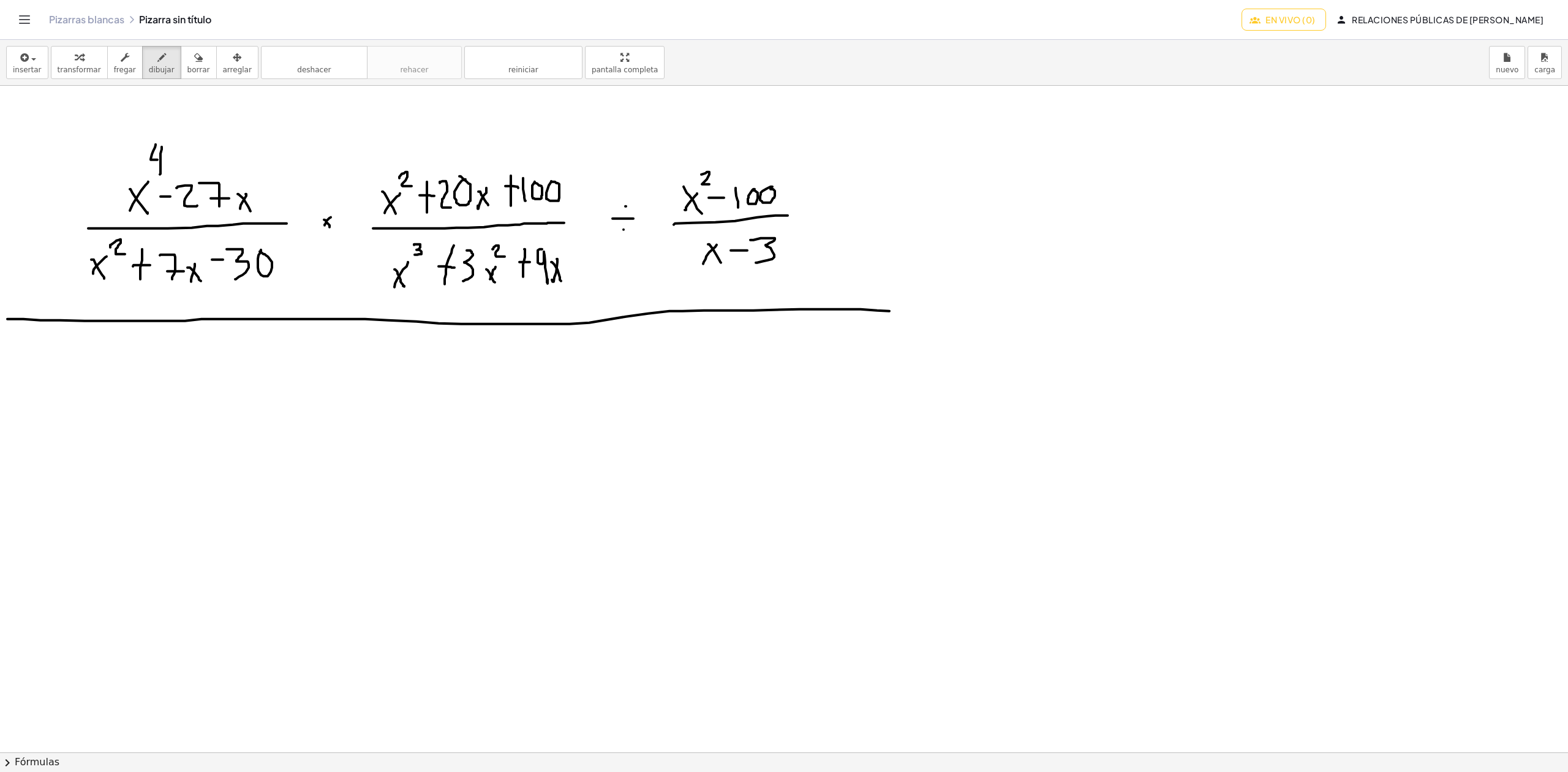
drag, startPoint x: 7, startPoint y: 319, endPoint x: 920, endPoint y: 315, distance: 913.0
click at [919, 315] on div at bounding box center [839, 752] width 1677 height 1332
drag, startPoint x: 850, startPoint y: 82, endPoint x: 854, endPoint y: 252, distance: 170.0
click at [854, 252] on div "insertar Seleccione uno: Expresión matemática Función Texto transformar fregar …" at bounding box center [784, 406] width 1568 height 732
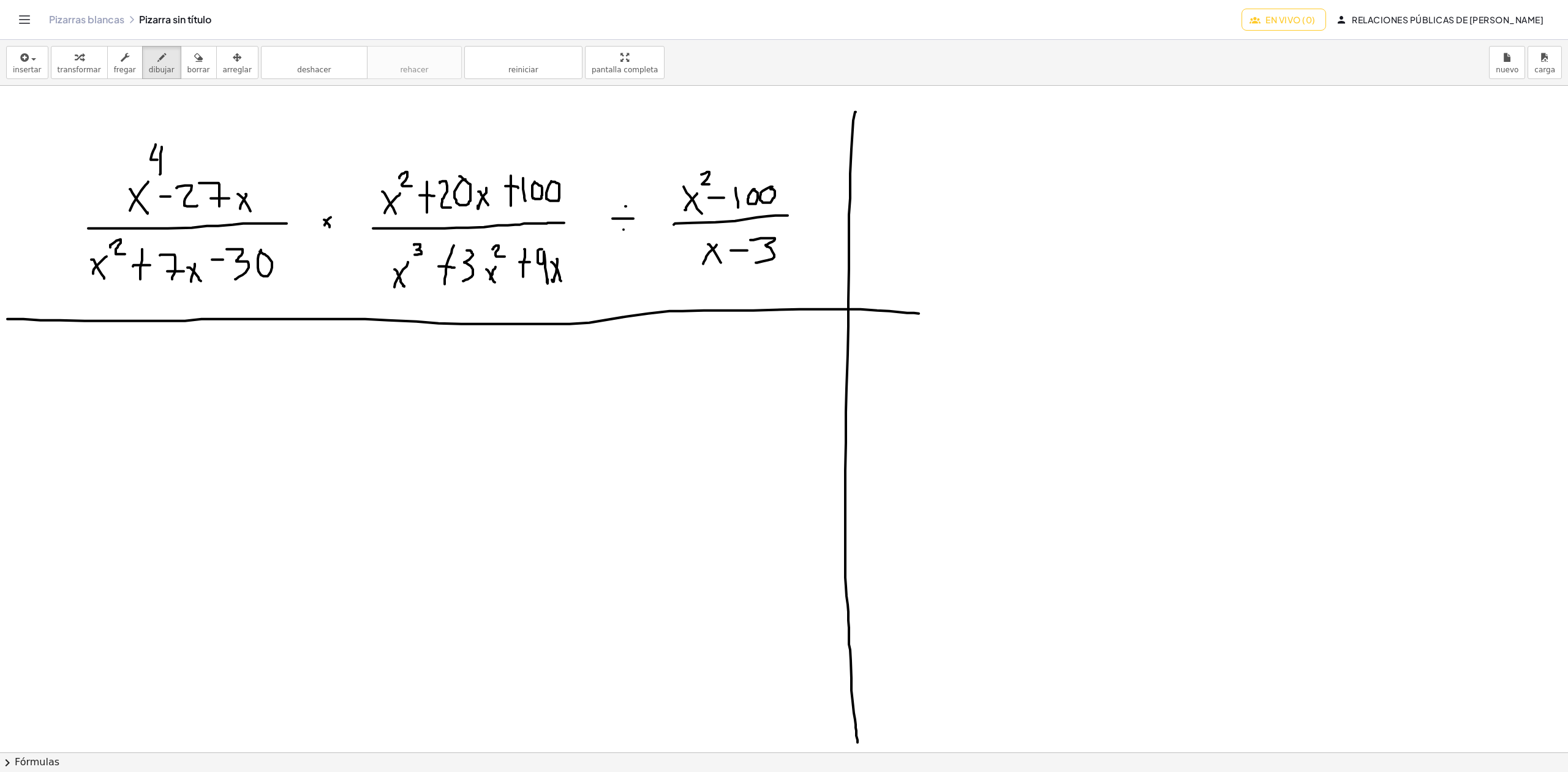
drag, startPoint x: 855, startPoint y: 112, endPoint x: 858, endPoint y: 743, distance: 631.0
click at [858, 743] on div "×" at bounding box center [784, 419] width 1568 height 666
drag, startPoint x: 1052, startPoint y: 109, endPoint x: 1079, endPoint y: 109, distance: 27.0
click at [1079, 109] on div at bounding box center [839, 752] width 1677 height 1332
drag, startPoint x: 1074, startPoint y: 109, endPoint x: 1074, endPoint y: 139, distance: 30.0
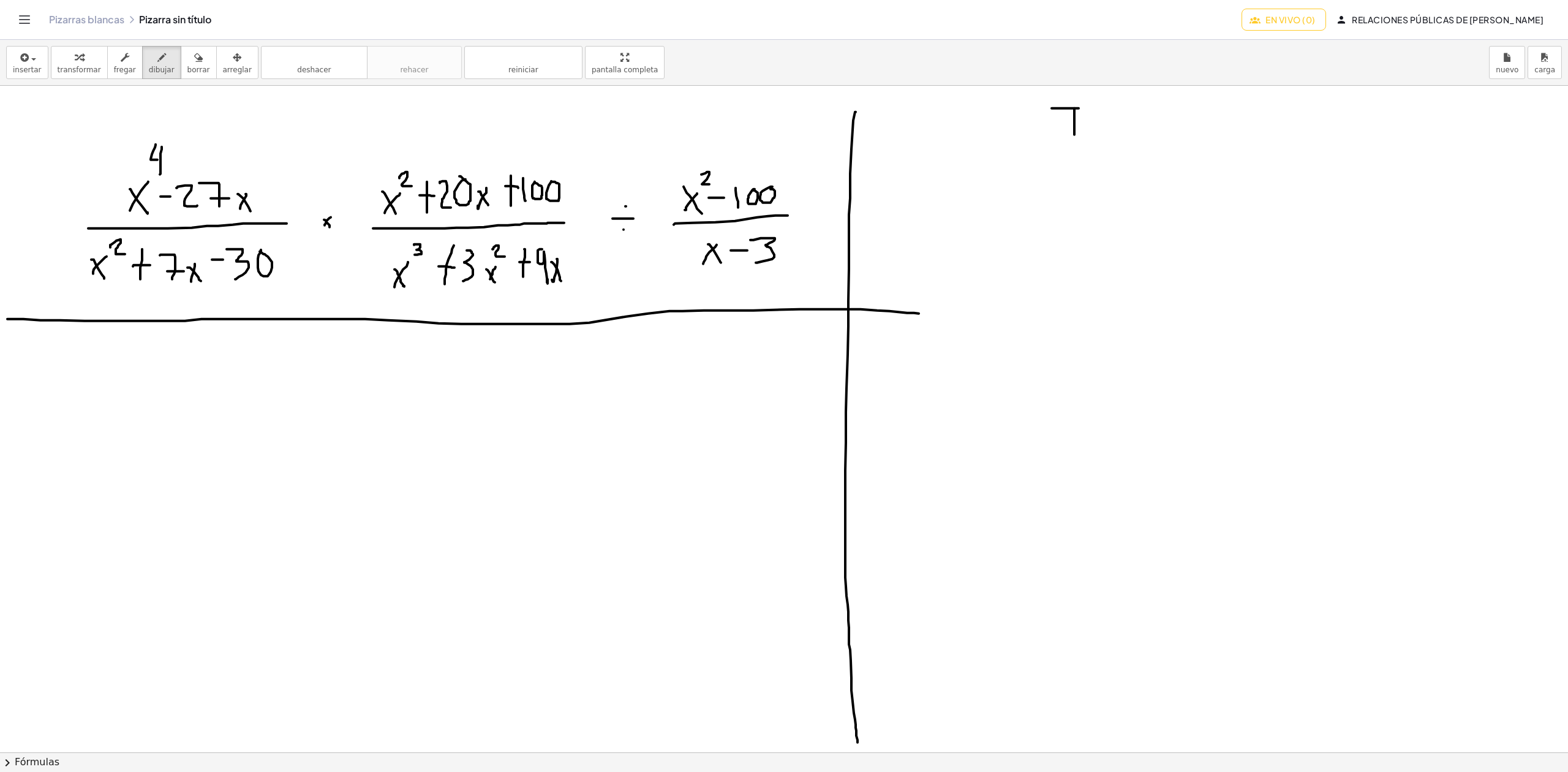
click at [1074, 139] on div at bounding box center [839, 752] width 1677 height 1332
drag, startPoint x: 1073, startPoint y: 125, endPoint x: 1080, endPoint y: 124, distance: 7.1
click at [1080, 124] on div at bounding box center [839, 752] width 1677 height 1332
click at [1096, 126] on div at bounding box center [839, 752] width 1677 height 1332
drag, startPoint x: 1107, startPoint y: 133, endPoint x: 1106, endPoint y: 125, distance: 8.1
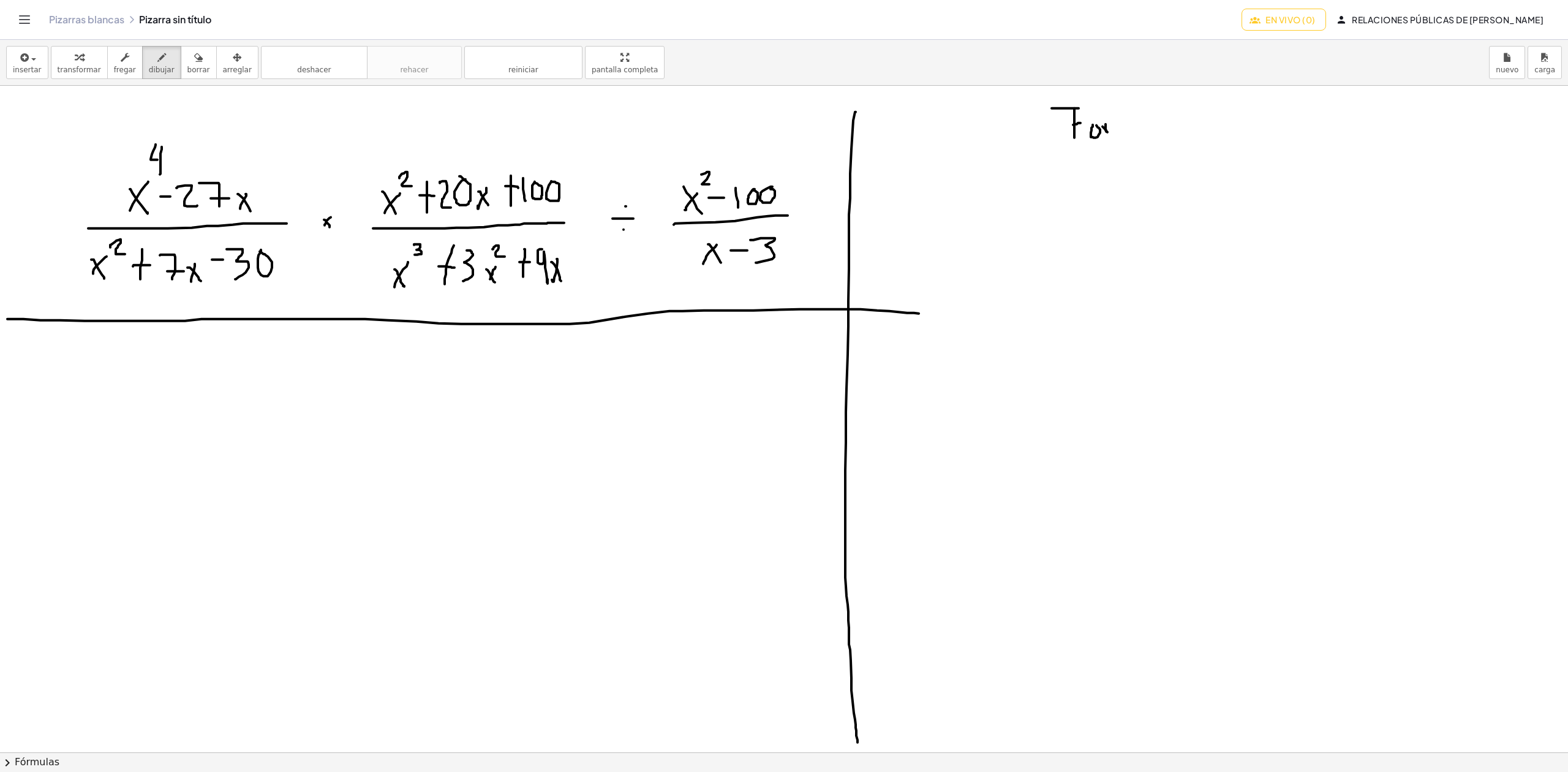
click at [1106, 125] on div at bounding box center [839, 752] width 1677 height 1332
drag, startPoint x: 1117, startPoint y: 126, endPoint x: 1132, endPoint y: 133, distance: 16.6
click at [1132, 133] on div at bounding box center [839, 752] width 1677 height 1332
drag, startPoint x: 1137, startPoint y: 128, endPoint x: 1145, endPoint y: 131, distance: 8.5
click at [1145, 131] on div at bounding box center [839, 752] width 1677 height 1332
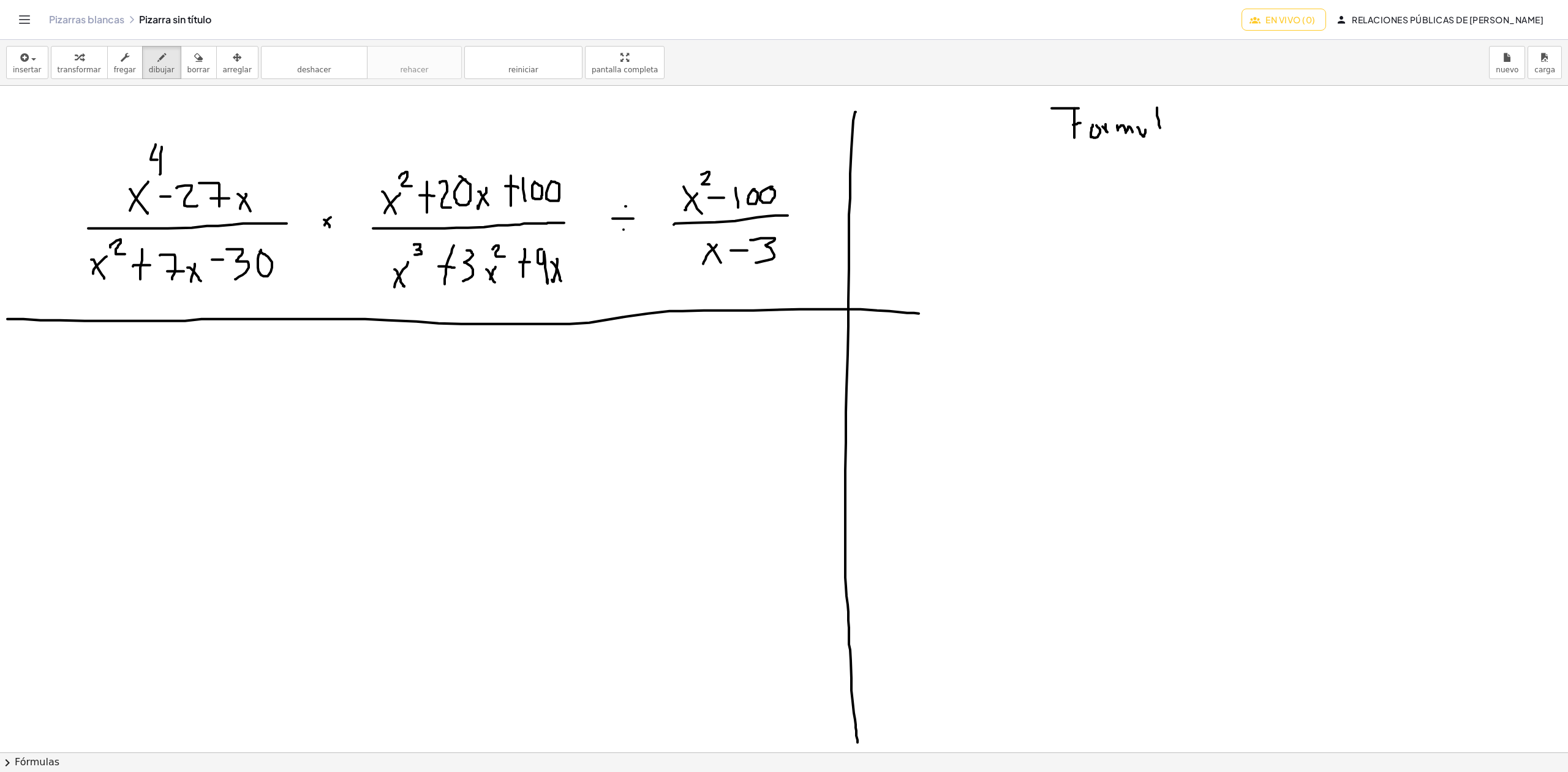
drag, startPoint x: 1157, startPoint y: 111, endPoint x: 1170, endPoint y: 131, distance: 23.9
click at [1162, 136] on div at bounding box center [839, 752] width 1677 height 1332
drag, startPoint x: 1176, startPoint y: 124, endPoint x: 1182, endPoint y: 133, distance: 10.8
click at [1182, 133] on div at bounding box center [839, 752] width 1677 height 1332
drag, startPoint x: 1204, startPoint y: 123, endPoint x: 1196, endPoint y: 133, distance: 12.8
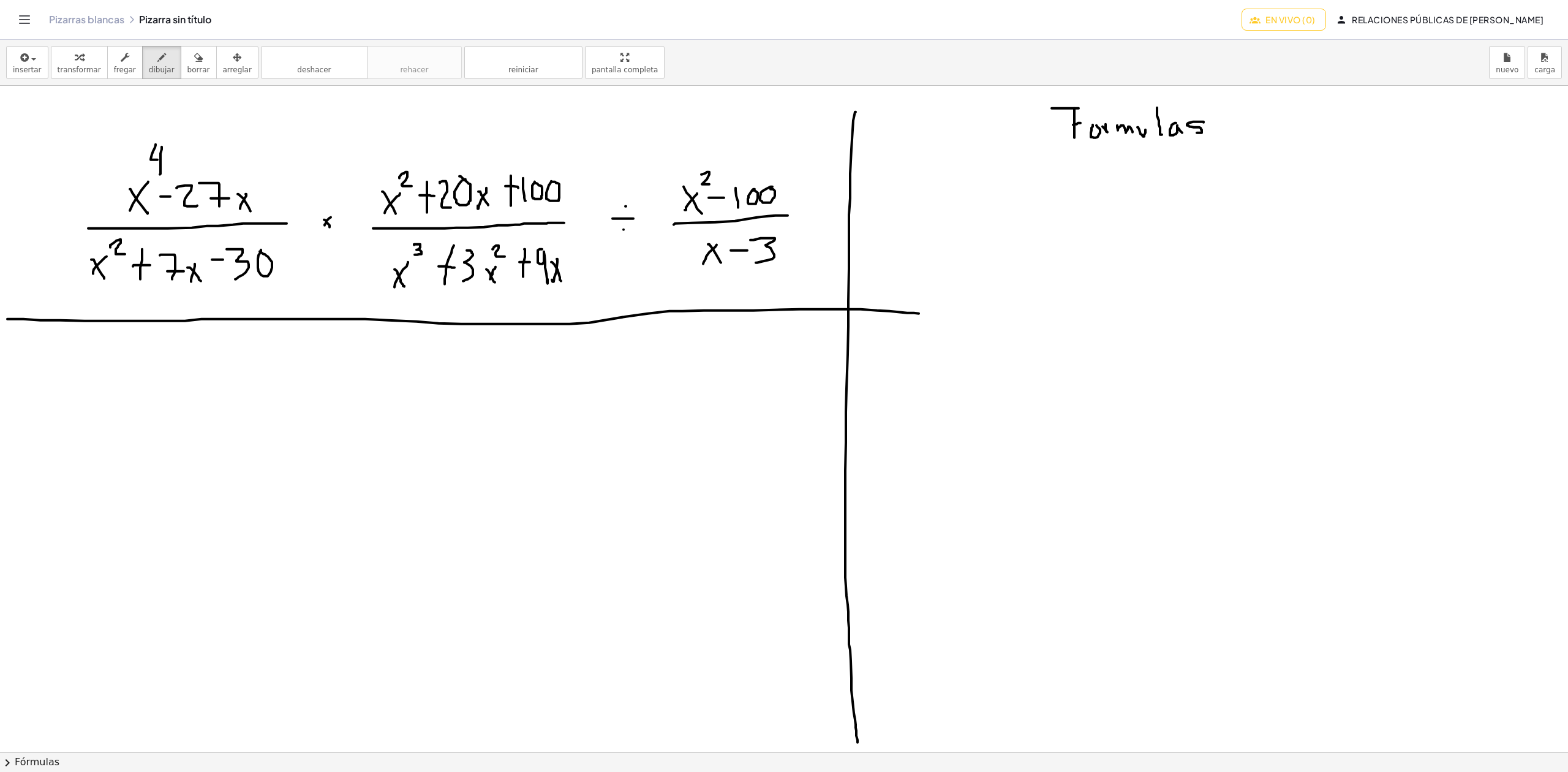
click at [1196, 133] on div at bounding box center [839, 752] width 1677 height 1332
drag, startPoint x: 82, startPoint y: 456, endPoint x: 74, endPoint y: 473, distance: 18.8
click at [74, 473] on div at bounding box center [839, 752] width 1677 height 1332
drag, startPoint x: 72, startPoint y: 459, endPoint x: 88, endPoint y: 473, distance: 21.3
click at [88, 473] on div at bounding box center [839, 752] width 1677 height 1332
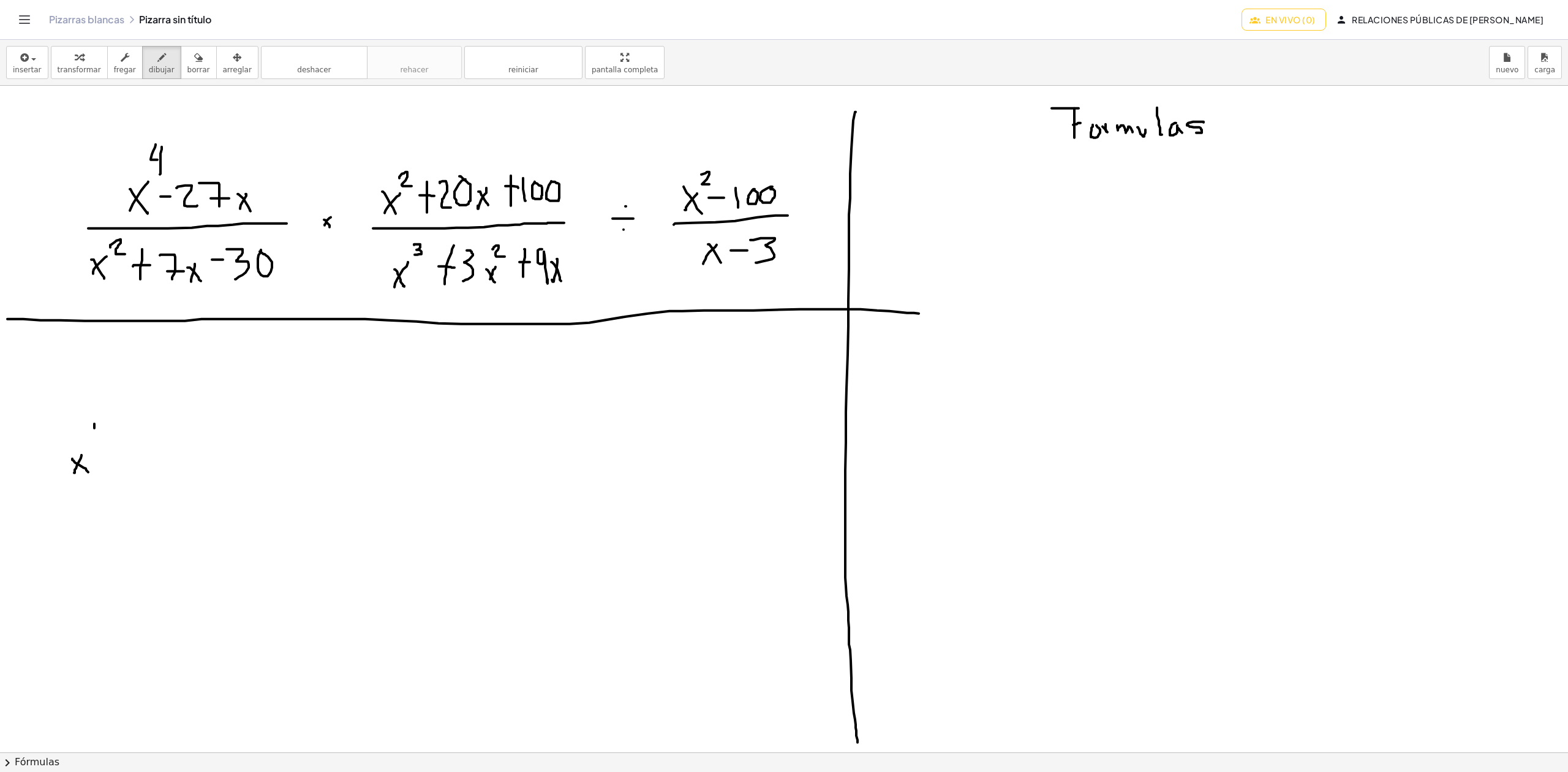
drag, startPoint x: 95, startPoint y: 425, endPoint x: 95, endPoint y: 446, distance: 21.0
click at [95, 446] on div at bounding box center [839, 752] width 1677 height 1332
drag, startPoint x: 94, startPoint y: 434, endPoint x: 82, endPoint y: 428, distance: 13.4
click at [82, 428] on div at bounding box center [839, 752] width 1677 height 1332
drag, startPoint x: 104, startPoint y: 451, endPoint x: 111, endPoint y: 451, distance: 7.0
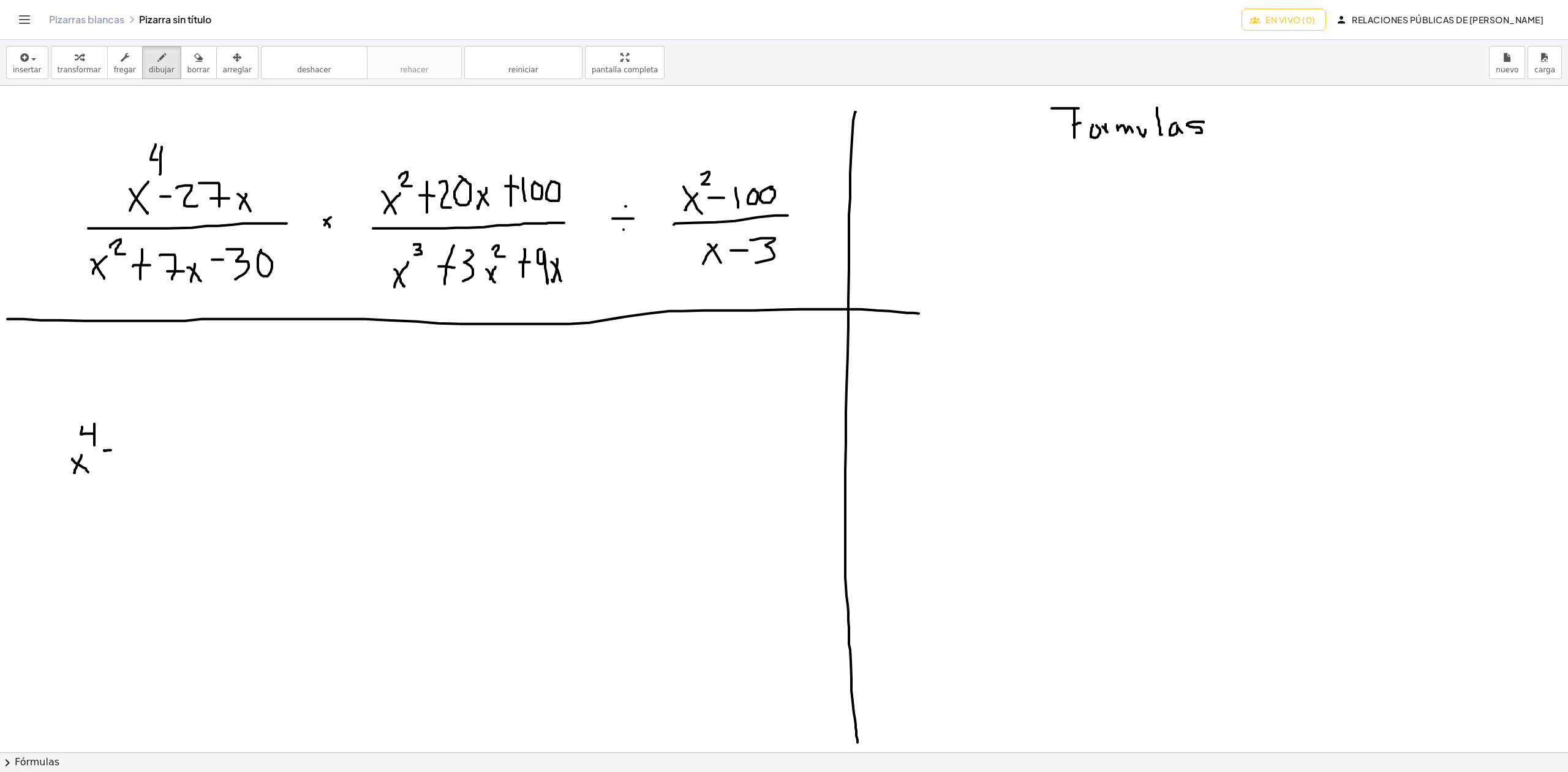
click at [111, 451] on div at bounding box center [839, 752] width 1677 height 1332
drag, startPoint x: 116, startPoint y: 439, endPoint x: 128, endPoint y: 459, distance: 23.3
click at [128, 459] on div at bounding box center [839, 752] width 1677 height 1332
drag, startPoint x: 131, startPoint y: 439, endPoint x: 147, endPoint y: 458, distance: 24.8
click at [148, 461] on div at bounding box center [839, 752] width 1677 height 1332
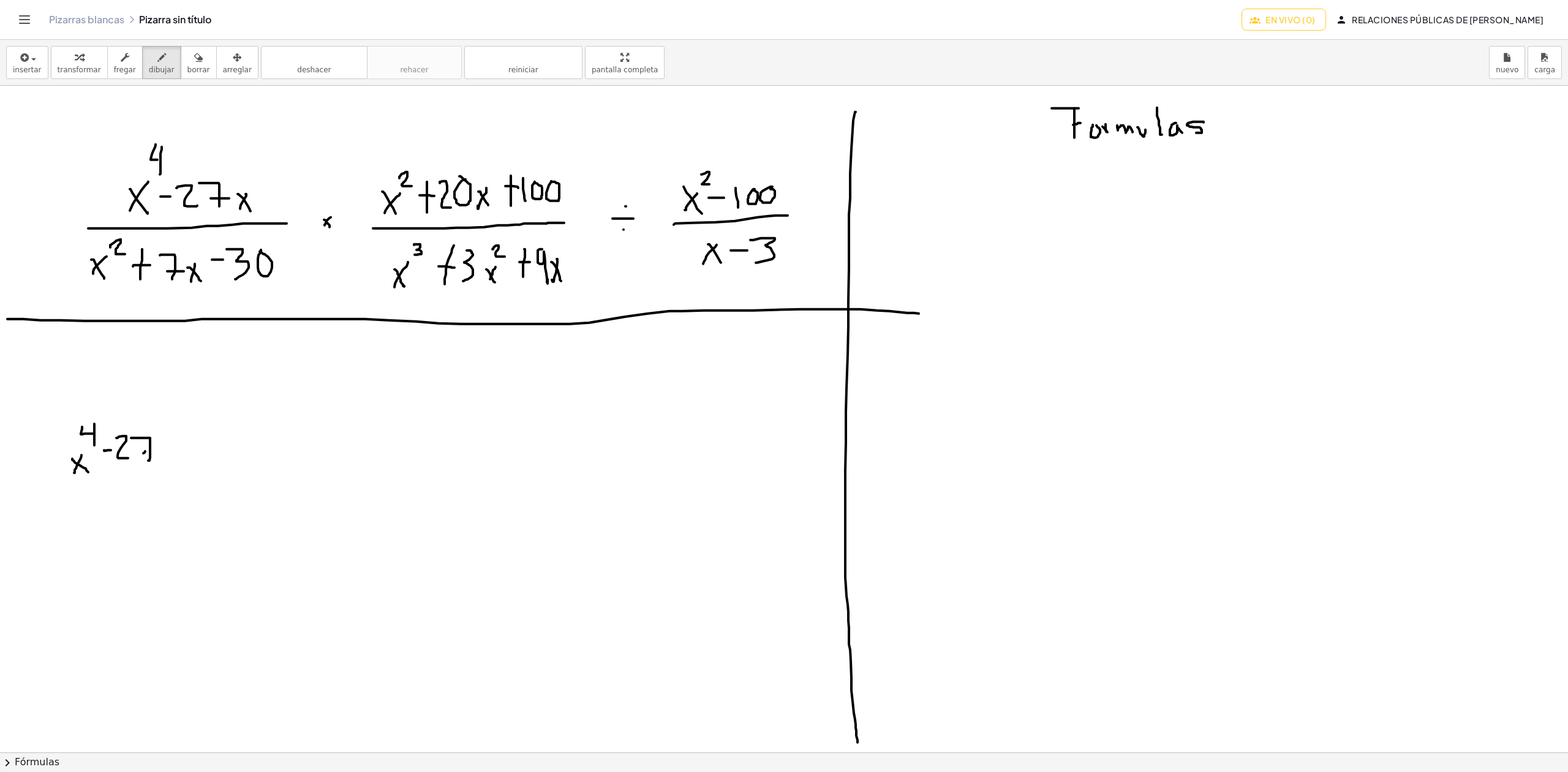
drag, startPoint x: 144, startPoint y: 454, endPoint x: 155, endPoint y: 452, distance: 11.2
click at [155, 452] on div at bounding box center [839, 752] width 1677 height 1332
drag, startPoint x: 169, startPoint y: 449, endPoint x: 165, endPoint y: 459, distance: 10.8
click at [165, 459] on div at bounding box center [839, 752] width 1677 height 1332
drag, startPoint x: 162, startPoint y: 451, endPoint x: 172, endPoint y: 463, distance: 15.6
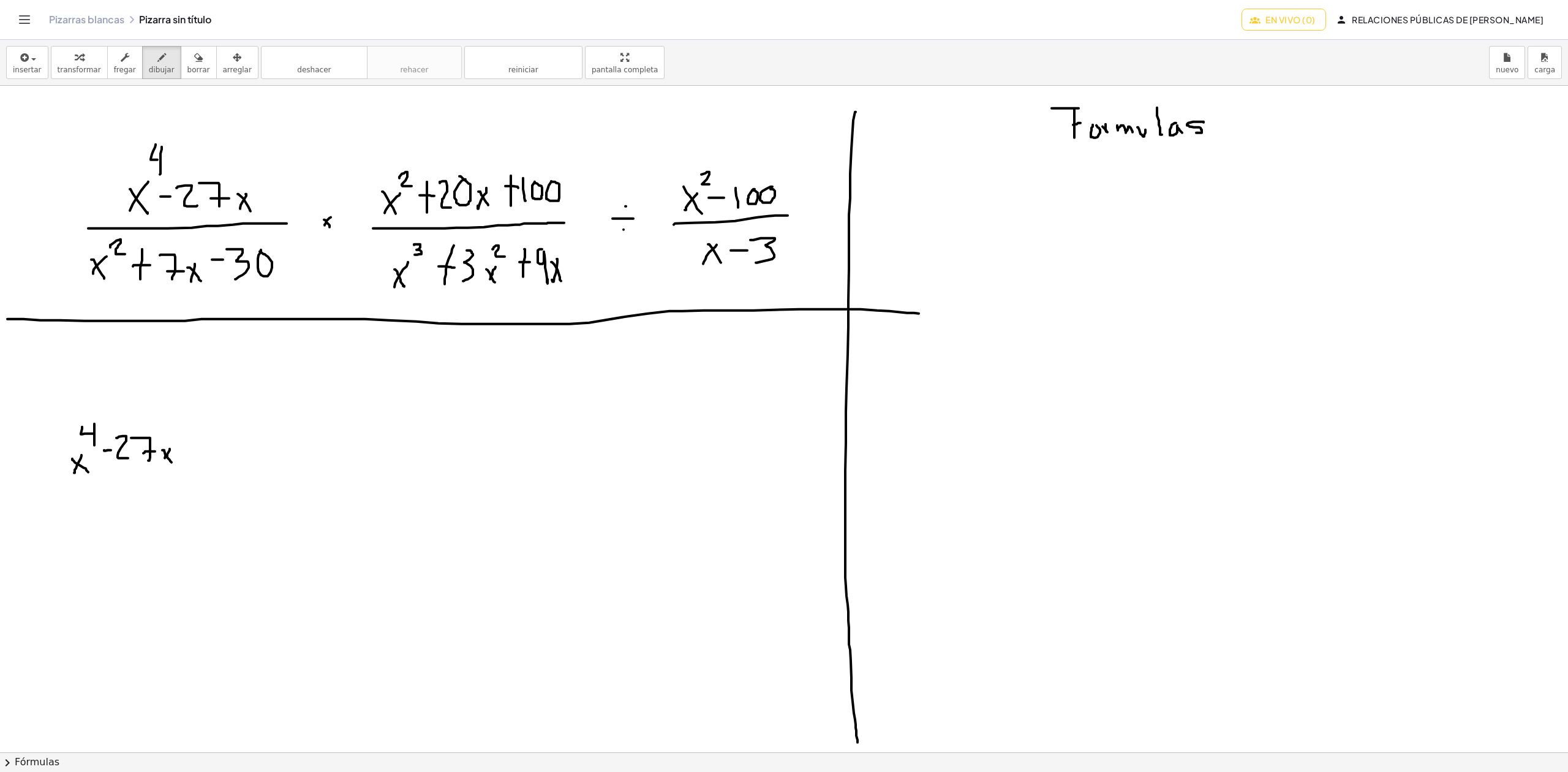
click at [172, 463] on div at bounding box center [839, 752] width 1677 height 1332
drag, startPoint x: 194, startPoint y: 454, endPoint x: 205, endPoint y: 452, distance: 11.2
click at [205, 452] on div at bounding box center [839, 752] width 1677 height 1332
drag, startPoint x: 193, startPoint y: 446, endPoint x: 206, endPoint y: 445, distance: 13.0
click at [206, 445] on div at bounding box center [839, 752] width 1677 height 1332
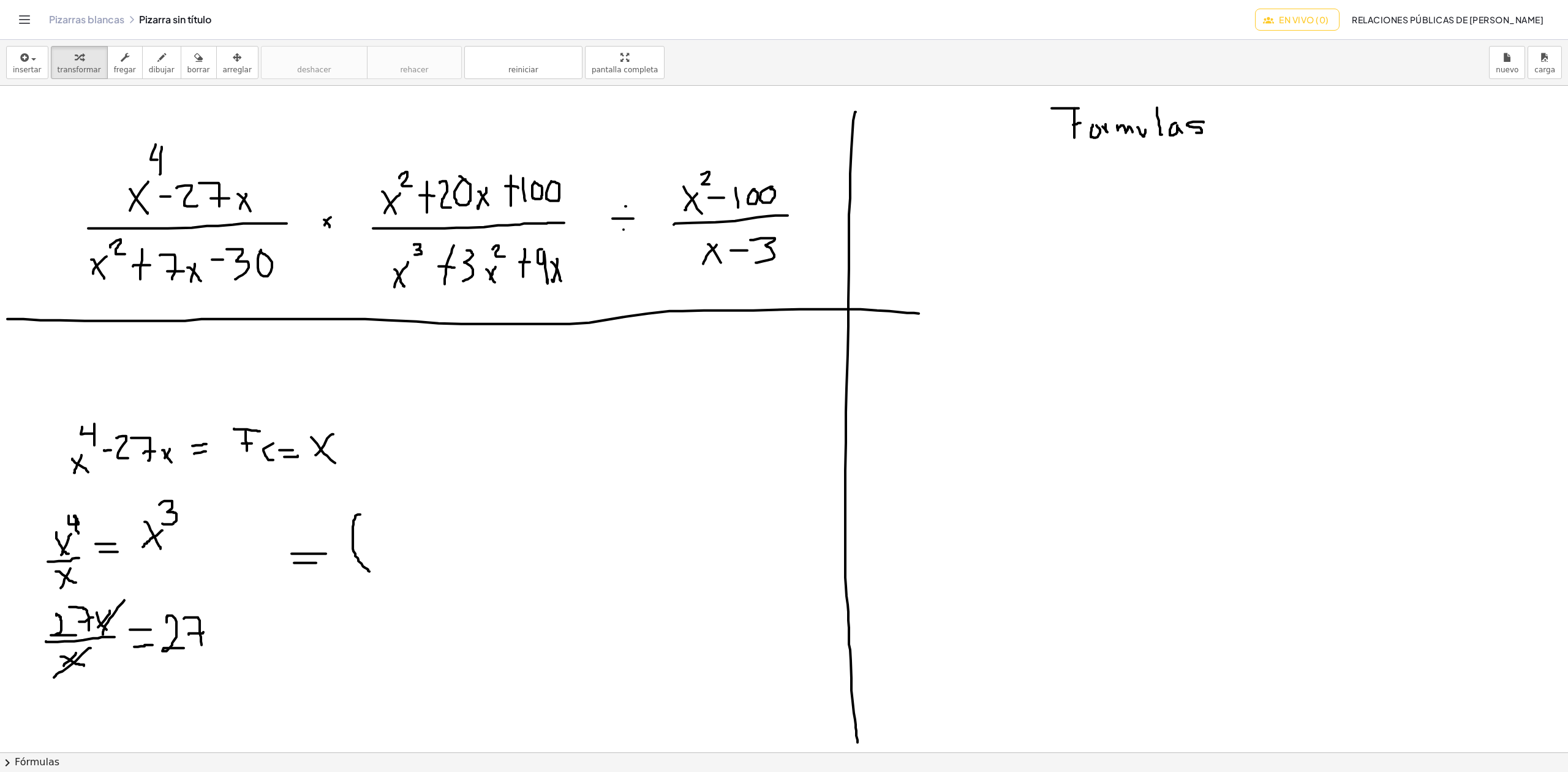
drag, startPoint x: 692, startPoint y: 346, endPoint x: 662, endPoint y: 364, distance: 35.0
click at [670, 376] on div at bounding box center [784, 752] width 1568 height 1332
click at [160, 69] on button "dibujar" at bounding box center [161, 62] width 39 height 33
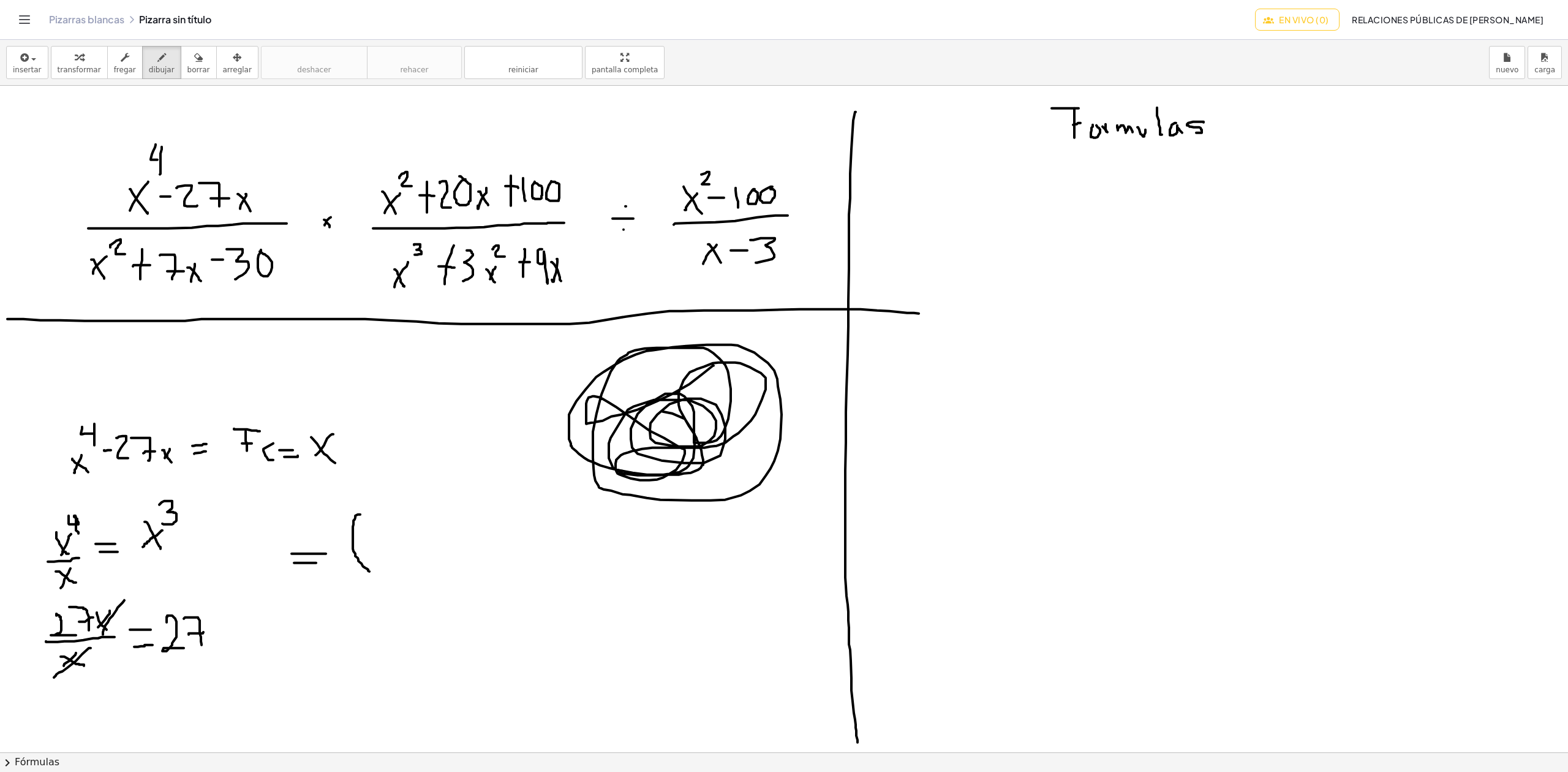
drag, startPoint x: 713, startPoint y: 366, endPoint x: 640, endPoint y: 435, distance: 100.4
click at [630, 440] on div at bounding box center [784, 752] width 1568 height 1332
drag, startPoint x: 632, startPoint y: 430, endPoint x: 623, endPoint y: 421, distance: 12.7
click at [623, 421] on div at bounding box center [784, 752] width 1568 height 1332
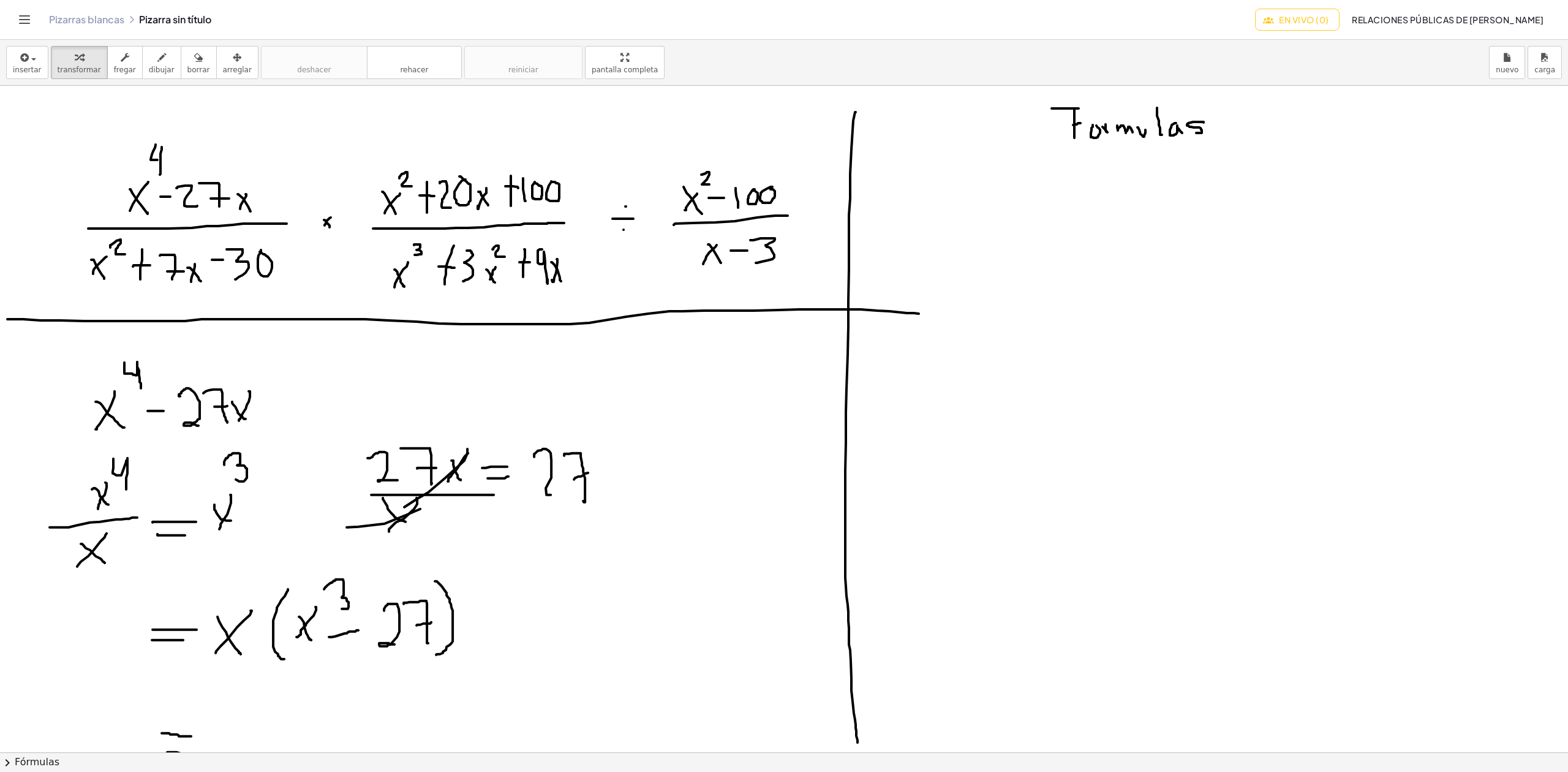
drag, startPoint x: 591, startPoint y: 565, endPoint x: 583, endPoint y: 557, distance: 11.3
click at [591, 565] on div at bounding box center [784, 752] width 1568 height 1332
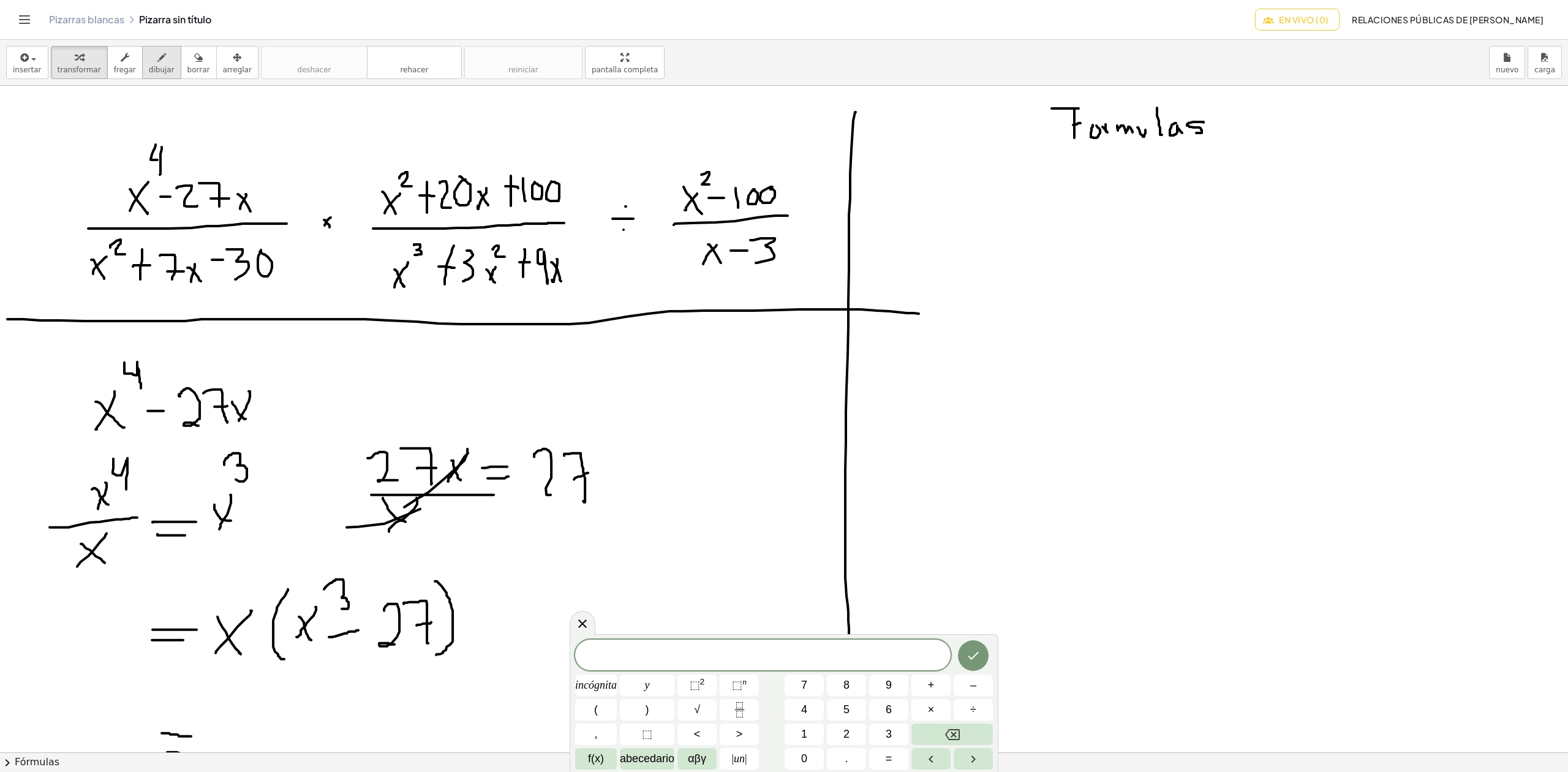
click at [148, 60] on div "button" at bounding box center [161, 57] width 26 height 14
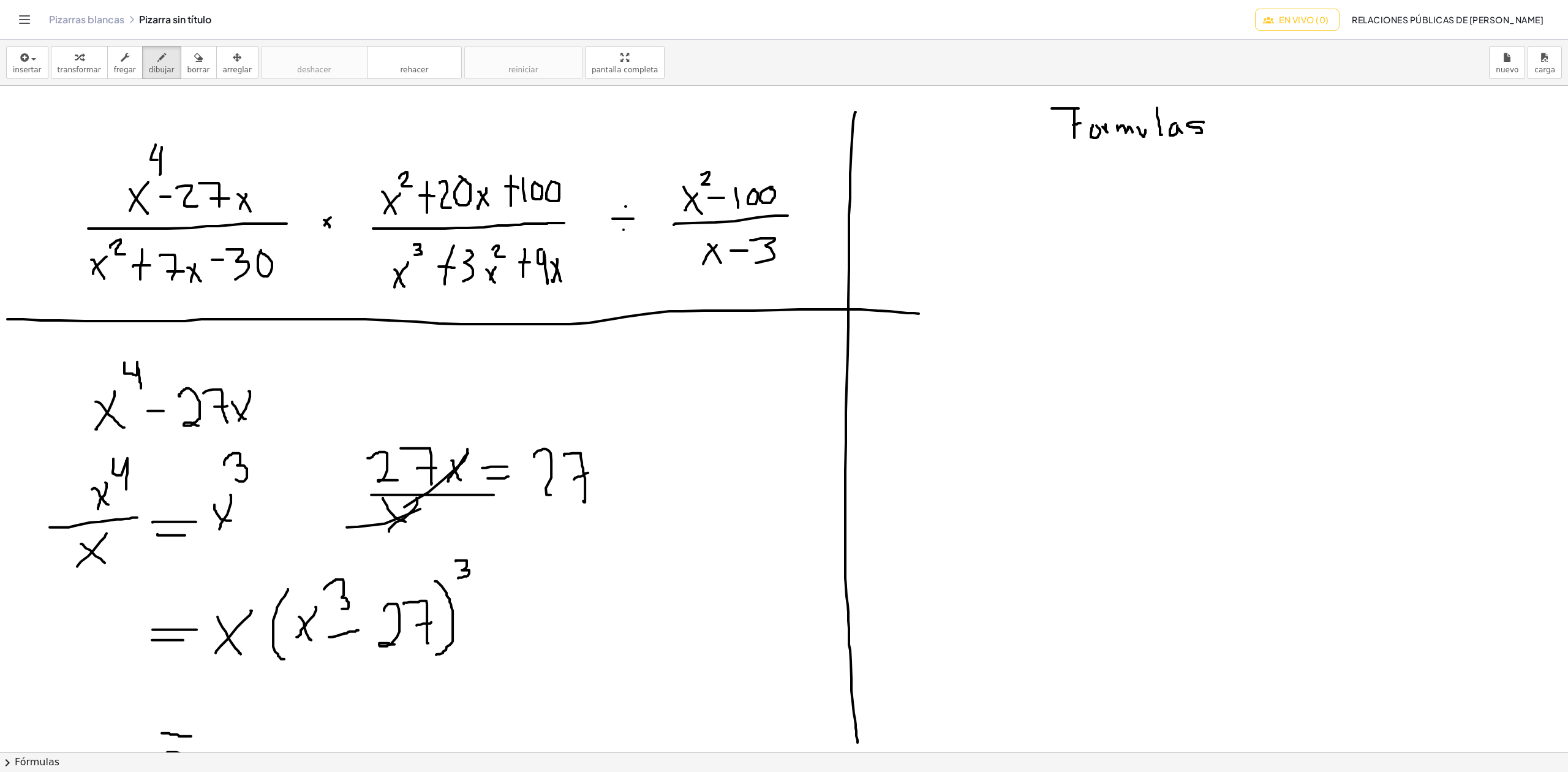
drag, startPoint x: 456, startPoint y: 562, endPoint x: 458, endPoint y: 579, distance: 17.1
click at [458, 579] on div at bounding box center [784, 752] width 1568 height 1332
click at [189, 66] on font "borrar" at bounding box center [199, 70] width 22 height 9
click at [477, 565] on div at bounding box center [784, 752] width 1568 height 1332
drag, startPoint x: 102, startPoint y: 356, endPoint x: 59, endPoint y: 392, distance: 56.1
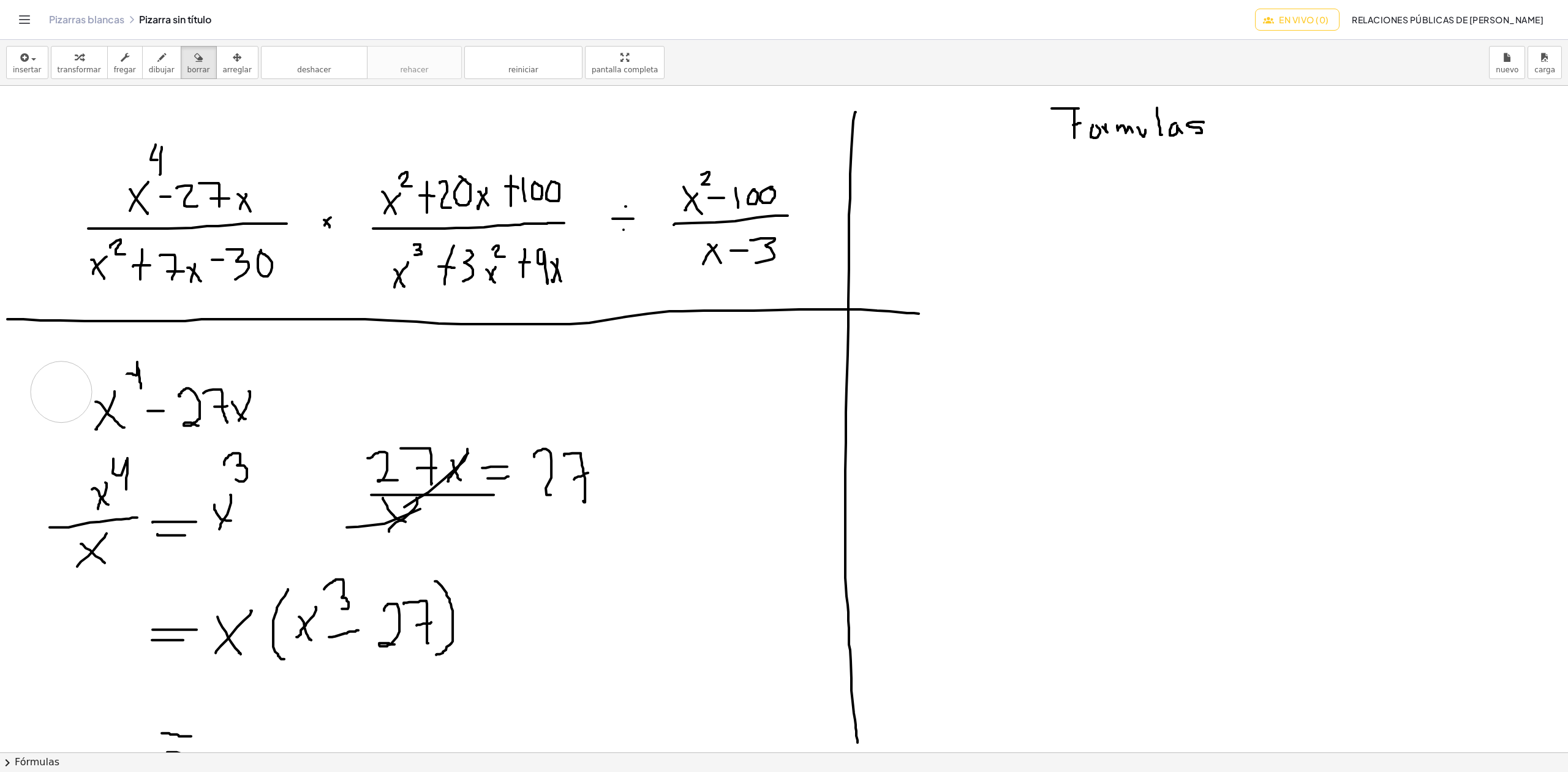
click at [59, 393] on div at bounding box center [784, 752] width 1568 height 1332
click at [148, 70] on font "dibujar" at bounding box center [161, 70] width 26 height 9
click at [125, 373] on div at bounding box center [784, 752] width 1568 height 1332
drag, startPoint x: 108, startPoint y: 339, endPoint x: 59, endPoint y: 433, distance: 106.0
click at [59, 433] on div at bounding box center [784, 752] width 1568 height 1332
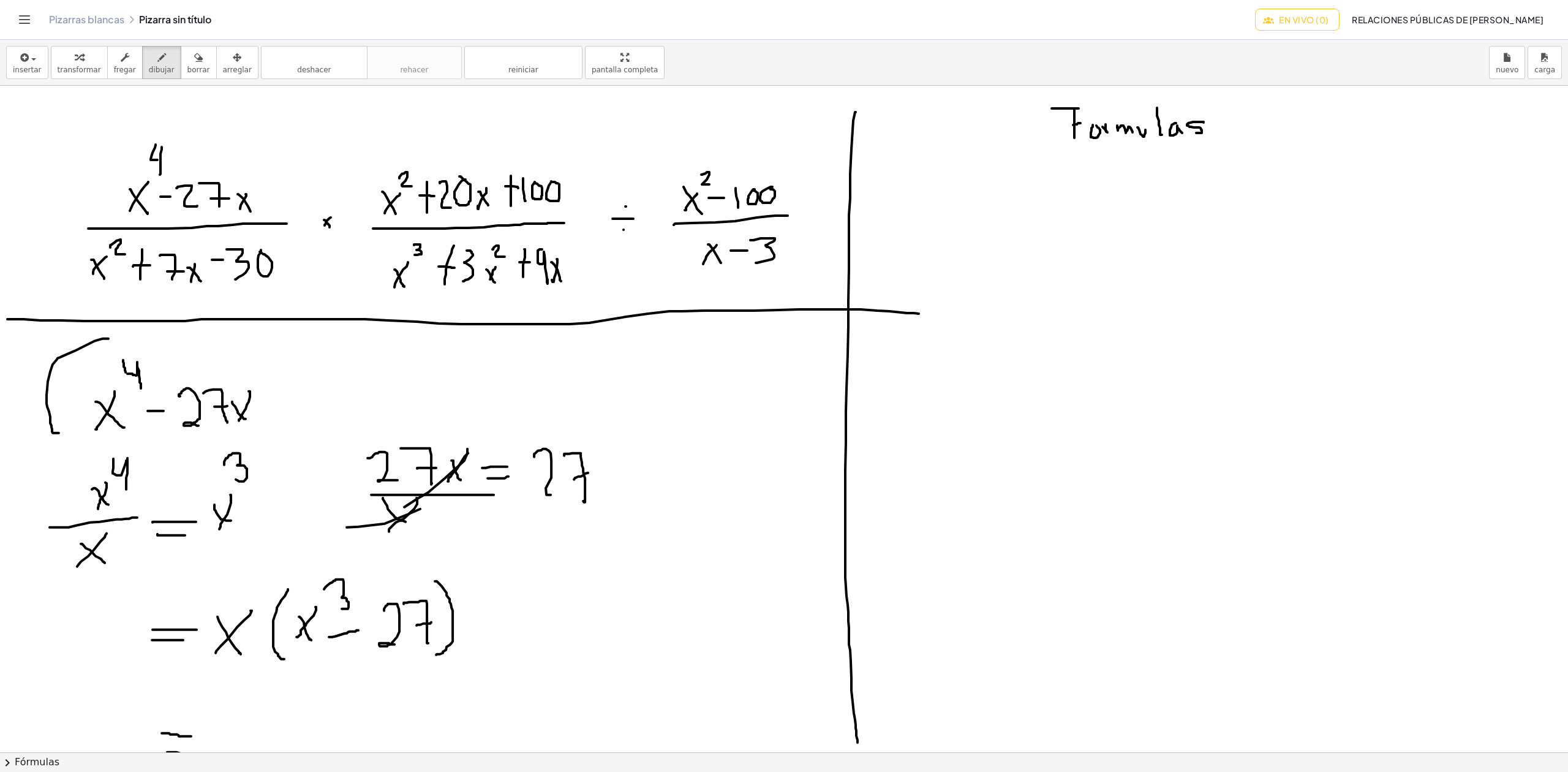
click at [628, 581] on div at bounding box center [784, 752] width 1568 height 1332
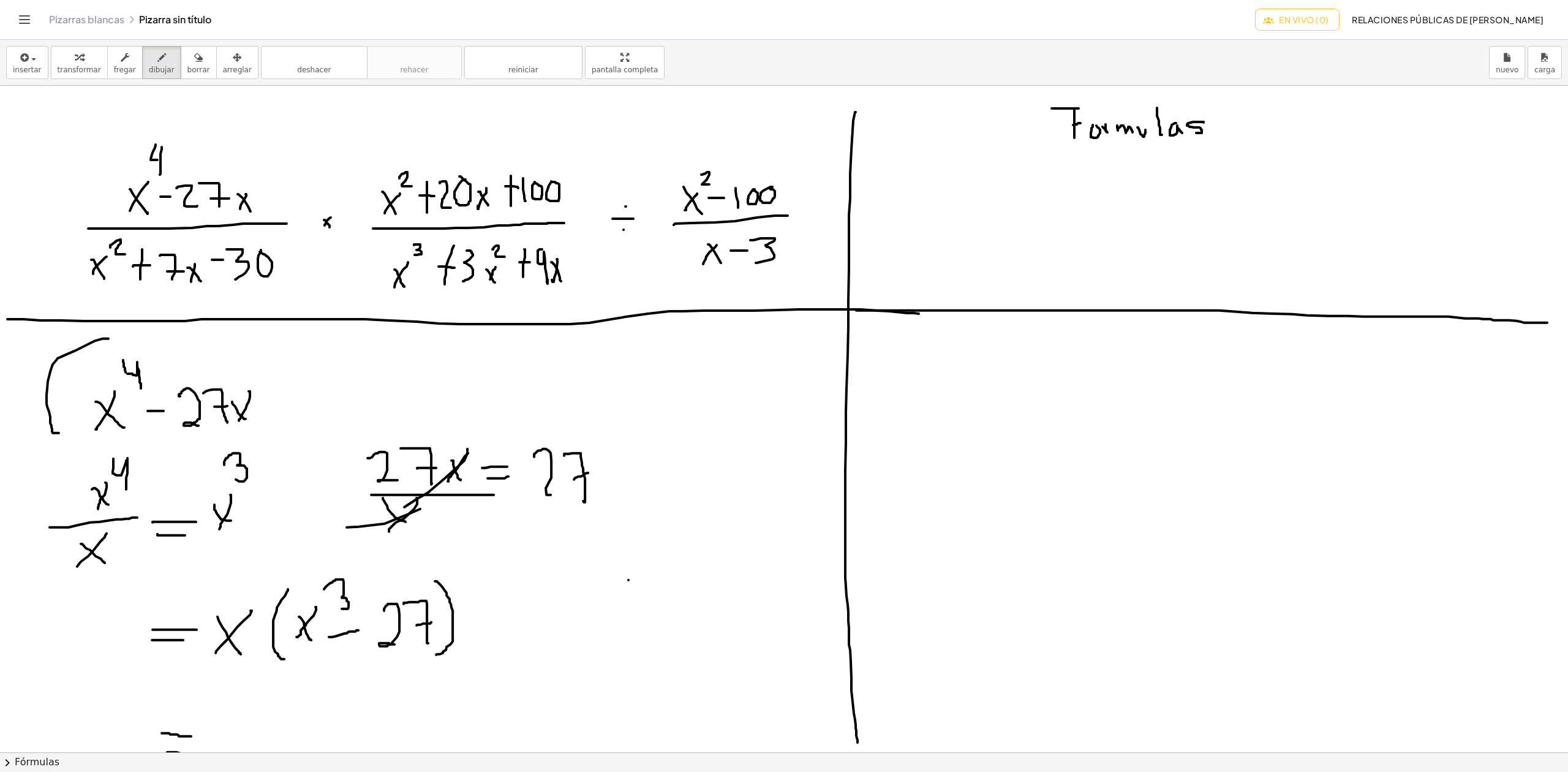
drag, startPoint x: 856, startPoint y: 311, endPoint x: 1549, endPoint y: 323, distance: 693.1
click at [1549, 323] on div at bounding box center [784, 752] width 1568 height 1332
drag, startPoint x: 925, startPoint y: 388, endPoint x: 910, endPoint y: 420, distance: 35.3
click at [910, 420] on div at bounding box center [784, 752] width 1568 height 1332
drag, startPoint x: 910, startPoint y: 393, endPoint x: 927, endPoint y: 416, distance: 28.6
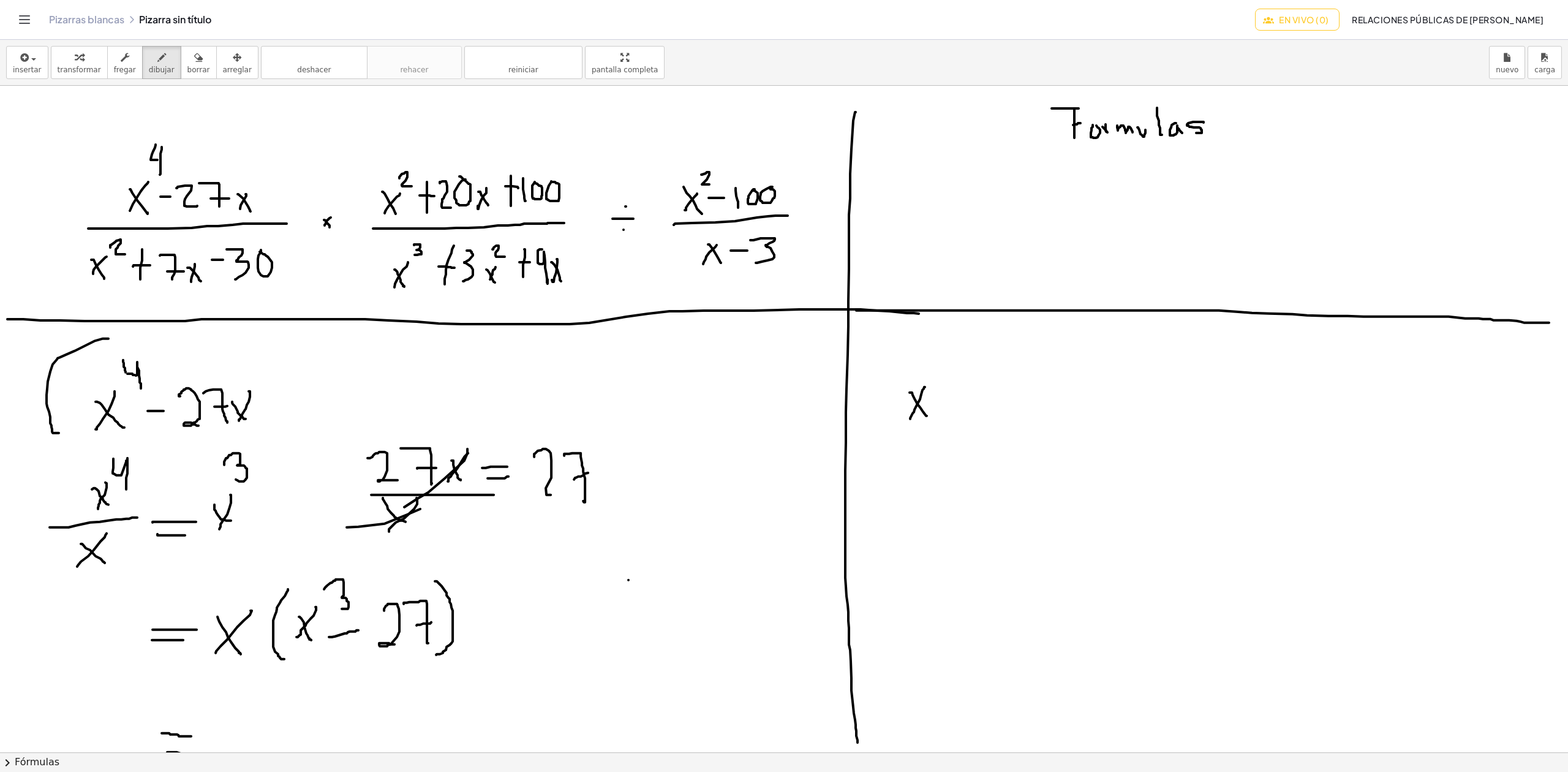
click at [927, 416] on div at bounding box center [784, 752] width 1568 height 1332
drag, startPoint x: 917, startPoint y: 363, endPoint x: 922, endPoint y: 379, distance: 16.8
click at [920, 378] on div at bounding box center [784, 752] width 1568 height 1332
drag, startPoint x: 938, startPoint y: 397, endPoint x: 951, endPoint y: 397, distance: 13.0
click at [951, 397] on div at bounding box center [784, 752] width 1568 height 1332
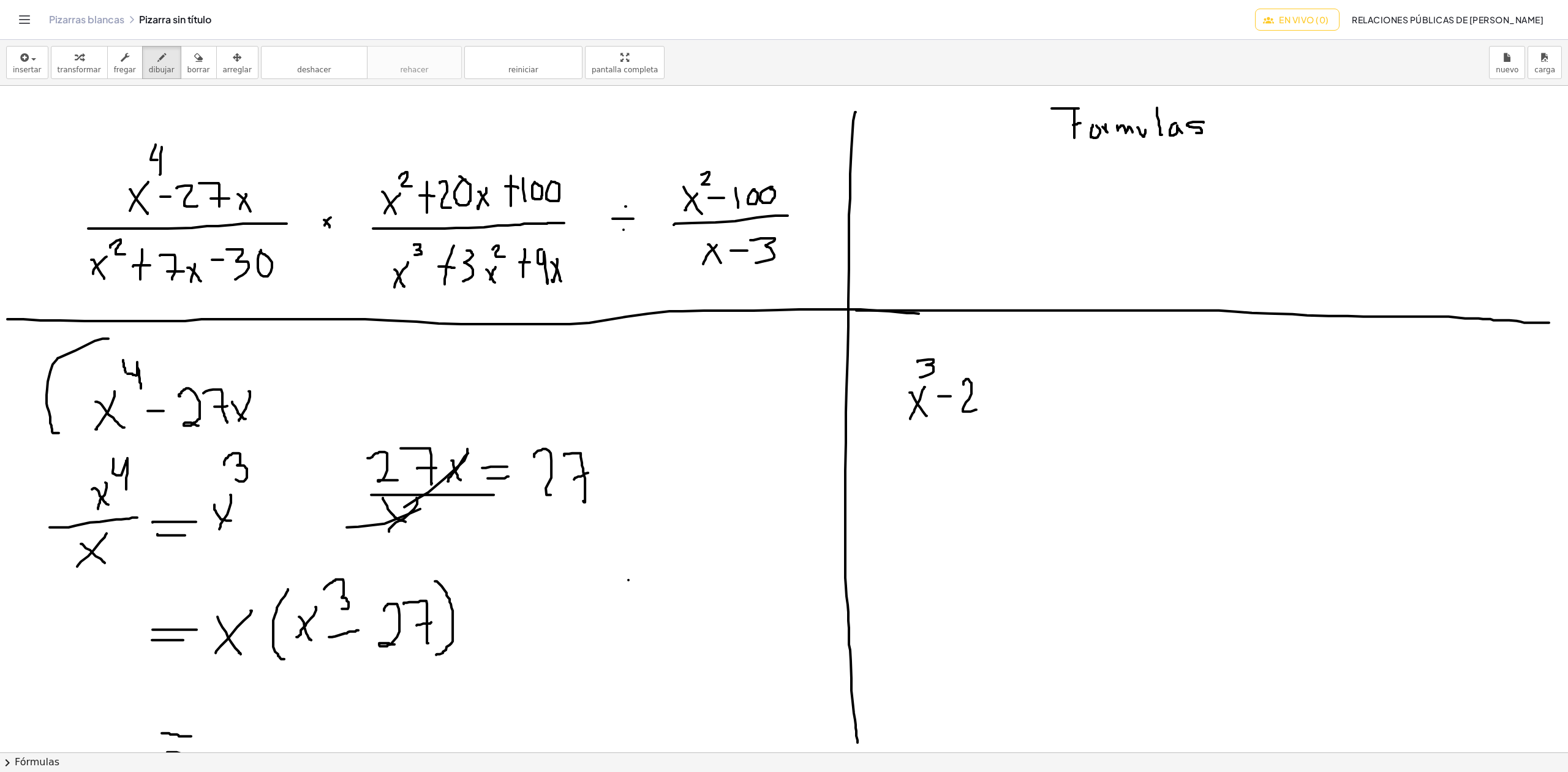
drag, startPoint x: 964, startPoint y: 385, endPoint x: 986, endPoint y: 385, distance: 22.0
click at [978, 410] on div at bounding box center [784, 752] width 1568 height 1332
drag, startPoint x: 977, startPoint y: 379, endPoint x: 993, endPoint y: 402, distance: 28.0
click at [995, 407] on div at bounding box center [784, 752] width 1568 height 1332
drag, startPoint x: 989, startPoint y: 396, endPoint x: 997, endPoint y: 395, distance: 8.1
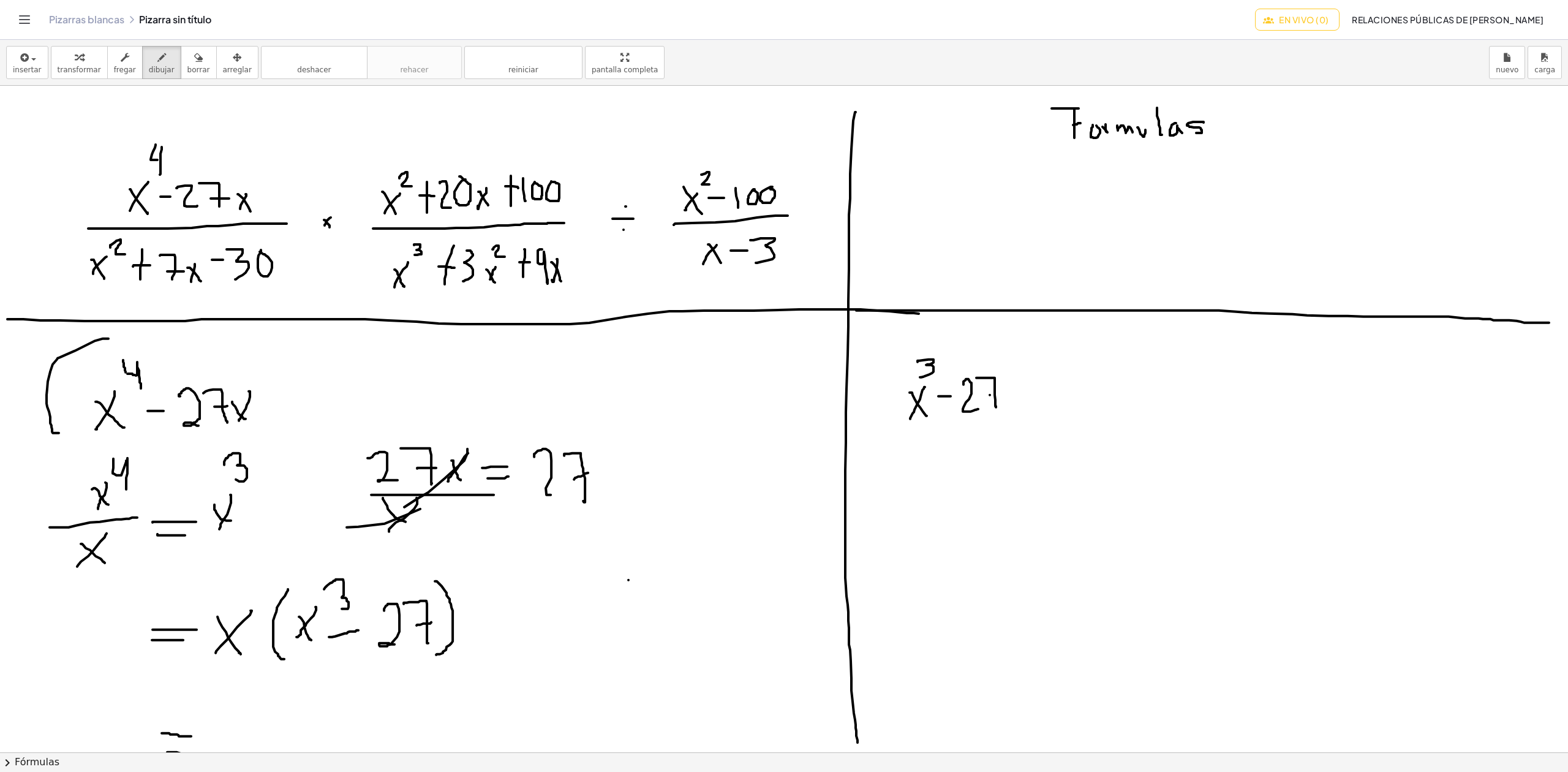
click at [997, 395] on div at bounding box center [784, 752] width 1568 height 1332
drag, startPoint x: 1020, startPoint y: 397, endPoint x: 1030, endPoint y: 397, distance: 10.0
click at [1030, 397] on div at bounding box center [784, 752] width 1568 height 1332
drag, startPoint x: 1019, startPoint y: 392, endPoint x: 1032, endPoint y: 390, distance: 13.2
click at [1032, 390] on div at bounding box center [784, 752] width 1568 height 1332
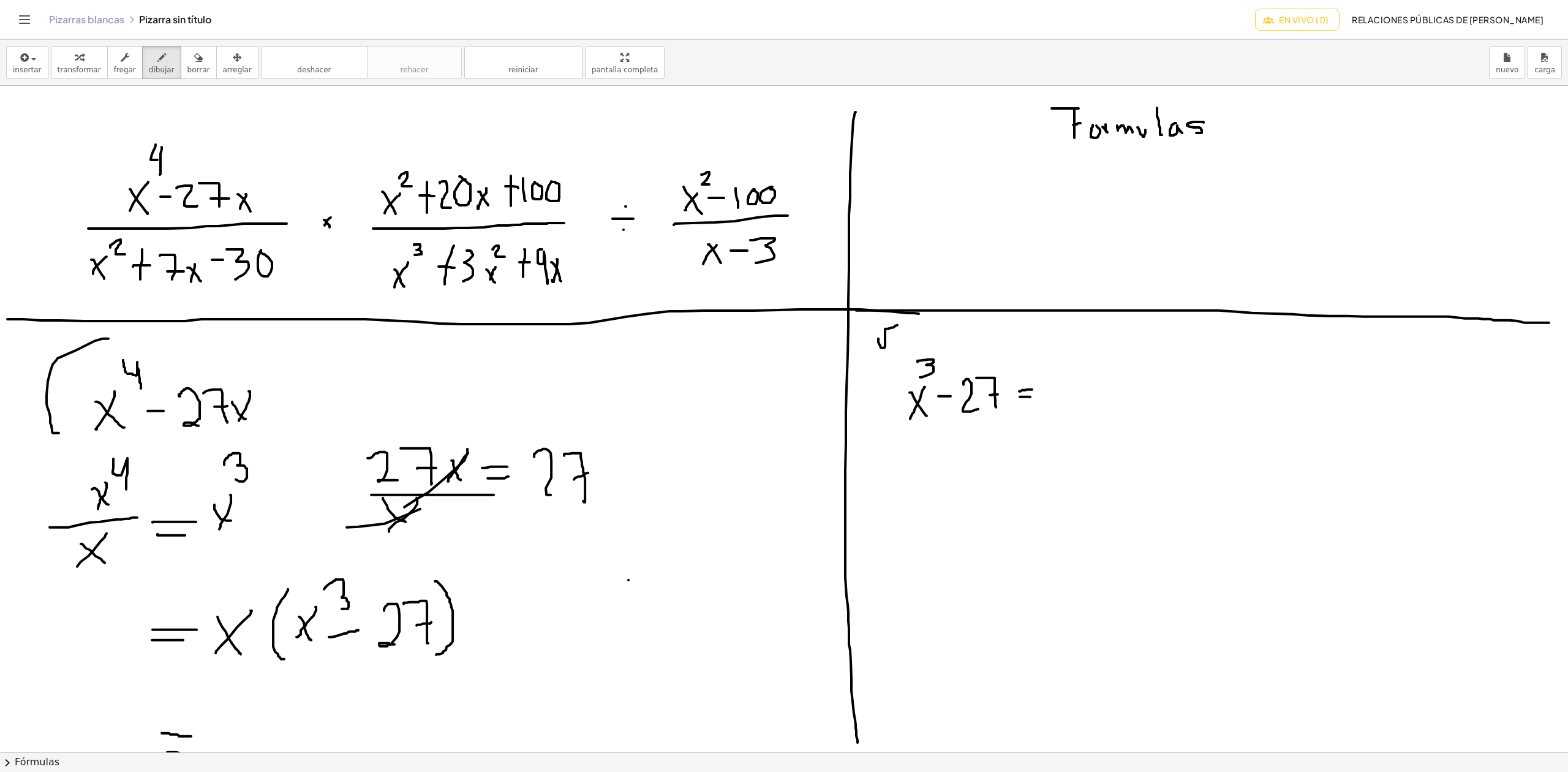
drag, startPoint x: 879, startPoint y: 339, endPoint x: 900, endPoint y: 325, distance: 25.2
click at [900, 325] on div at bounding box center [784, 752] width 1568 height 1332
drag, startPoint x: 866, startPoint y: 324, endPoint x: 868, endPoint y: 332, distance: 8.2
click at [868, 332] on div at bounding box center [784, 752] width 1568 height 1332
drag, startPoint x: 867, startPoint y: 331, endPoint x: 868, endPoint y: 339, distance: 8.1
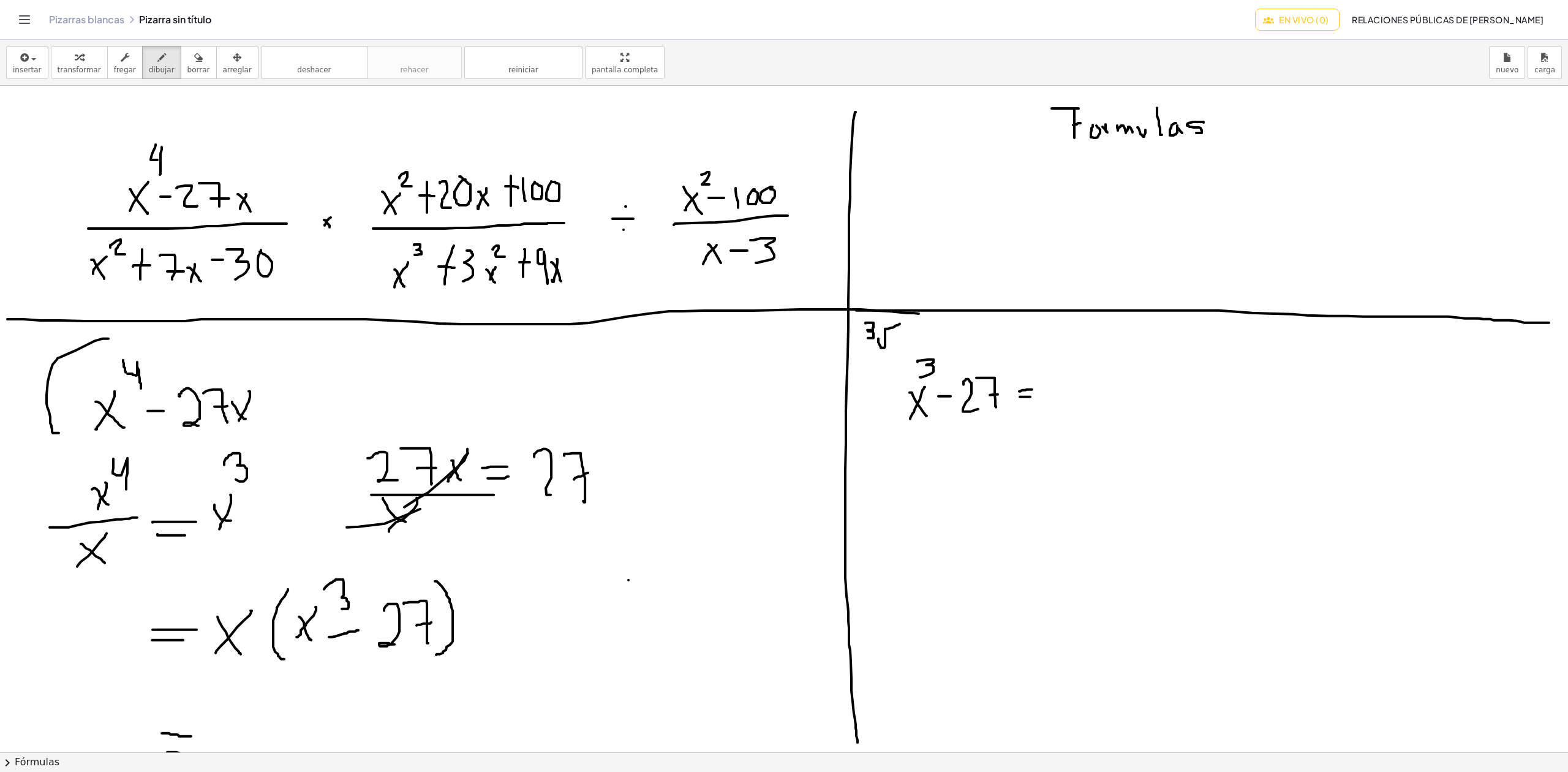
click at [868, 339] on div at bounding box center [784, 752] width 1568 height 1332
drag, startPoint x: 924, startPoint y: 493, endPoint x: 912, endPoint y: 503, distance: 15.6
click at [912, 503] on div at bounding box center [784, 752] width 1568 height 1332
drag, startPoint x: 912, startPoint y: 488, endPoint x: 922, endPoint y: 506, distance: 20.6
click at [922, 506] on div at bounding box center [784, 752] width 1568 height 1332
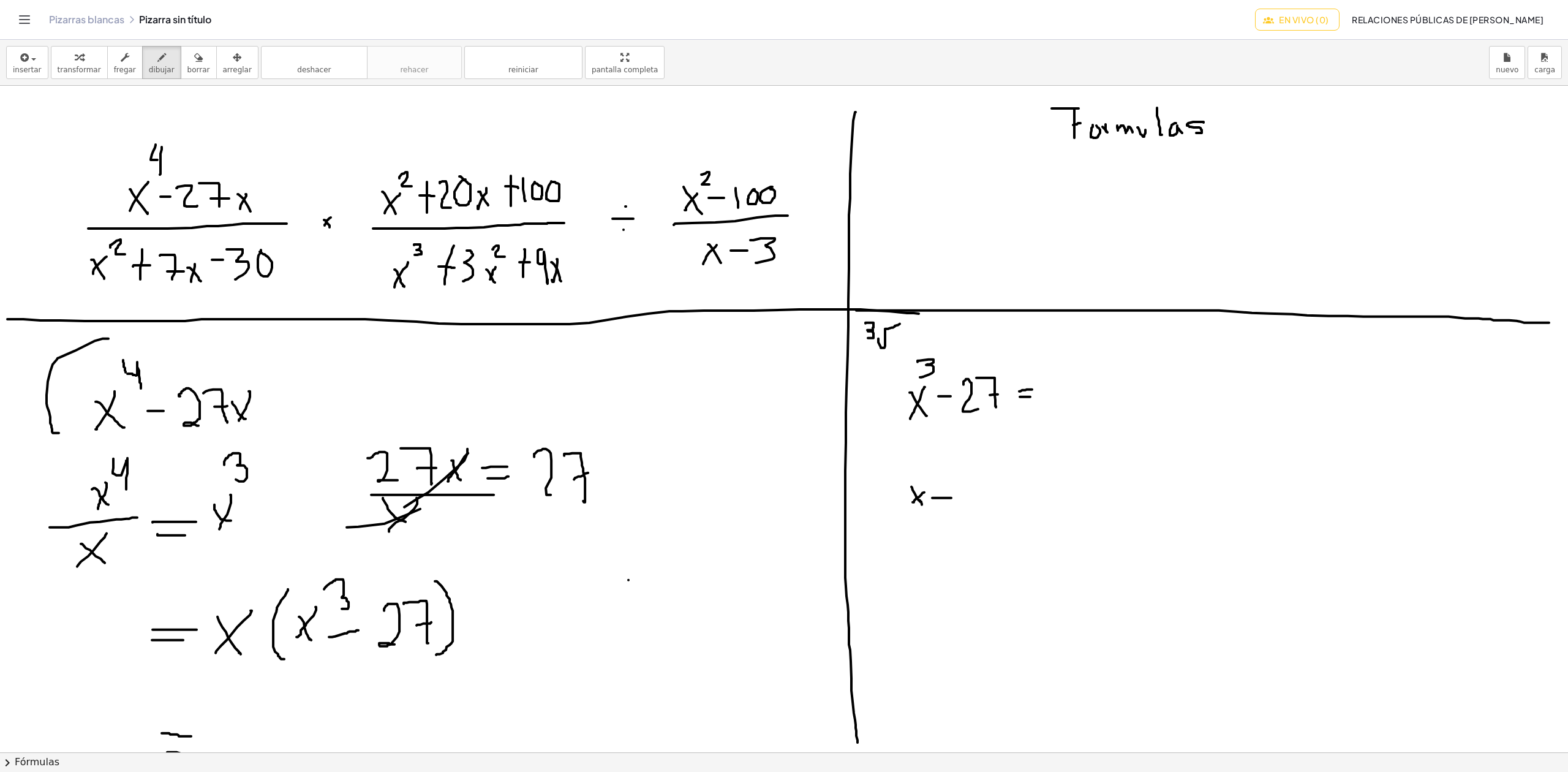
drag, startPoint x: 932, startPoint y: 498, endPoint x: 952, endPoint y: 498, distance: 20.0
click at [952, 498] on div at bounding box center [784, 752] width 1568 height 1332
drag, startPoint x: 983, startPoint y: 339, endPoint x: 997, endPoint y: 325, distance: 19.8
click at [997, 325] on div at bounding box center [784, 752] width 1568 height 1332
drag, startPoint x: 973, startPoint y: 327, endPoint x: 971, endPoint y: 334, distance: 7.3
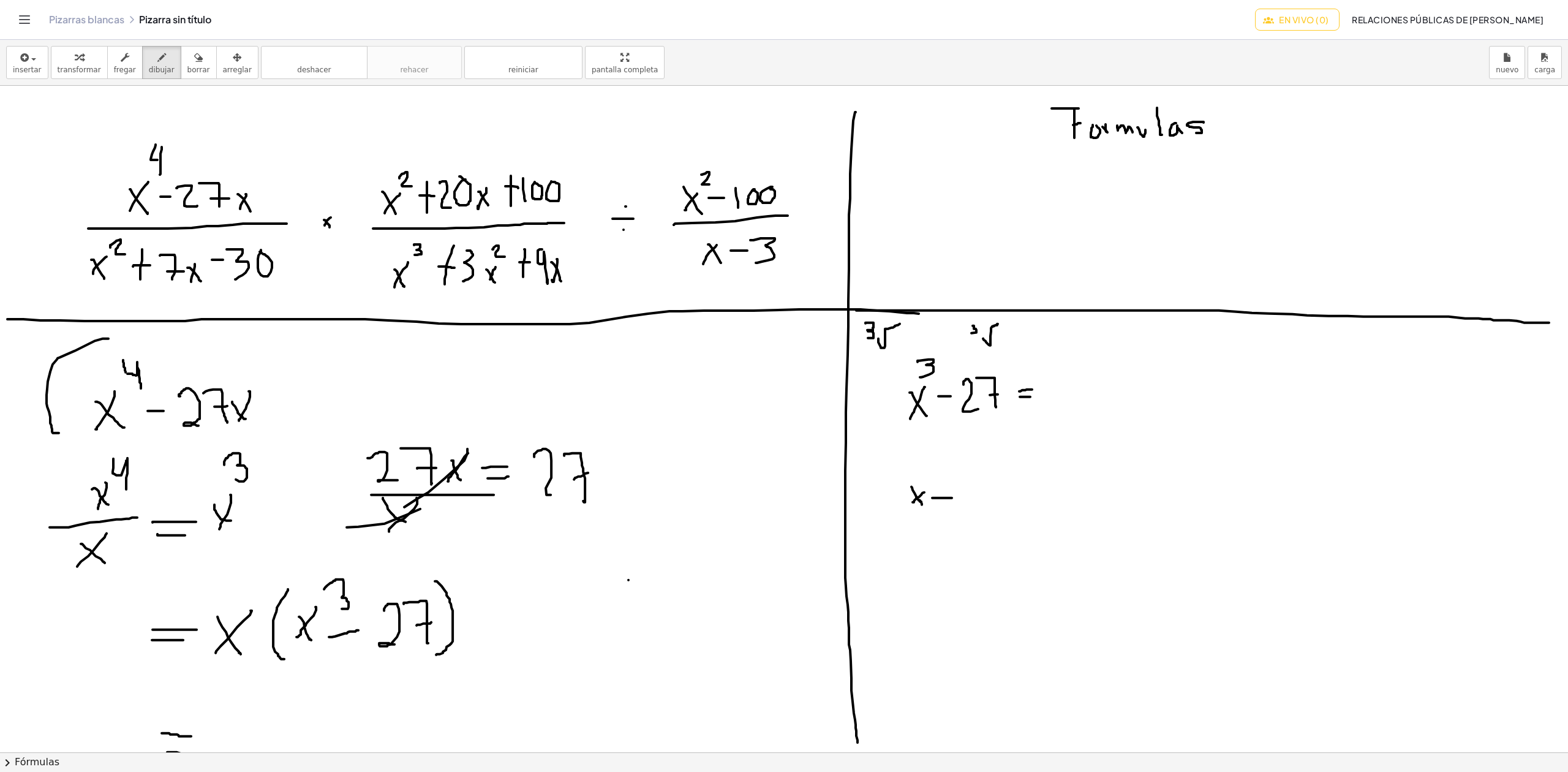
click at [971, 334] on div at bounding box center [784, 752] width 1568 height 1332
drag, startPoint x: 969, startPoint y: 483, endPoint x: 961, endPoint y: 488, distance: 9.4
click at [961, 500] on div at bounding box center [784, 752] width 1568 height 1332
drag, startPoint x: 969, startPoint y: 482, endPoint x: 974, endPoint y: 488, distance: 7.8
click at [974, 488] on div at bounding box center [784, 752] width 1568 height 1332
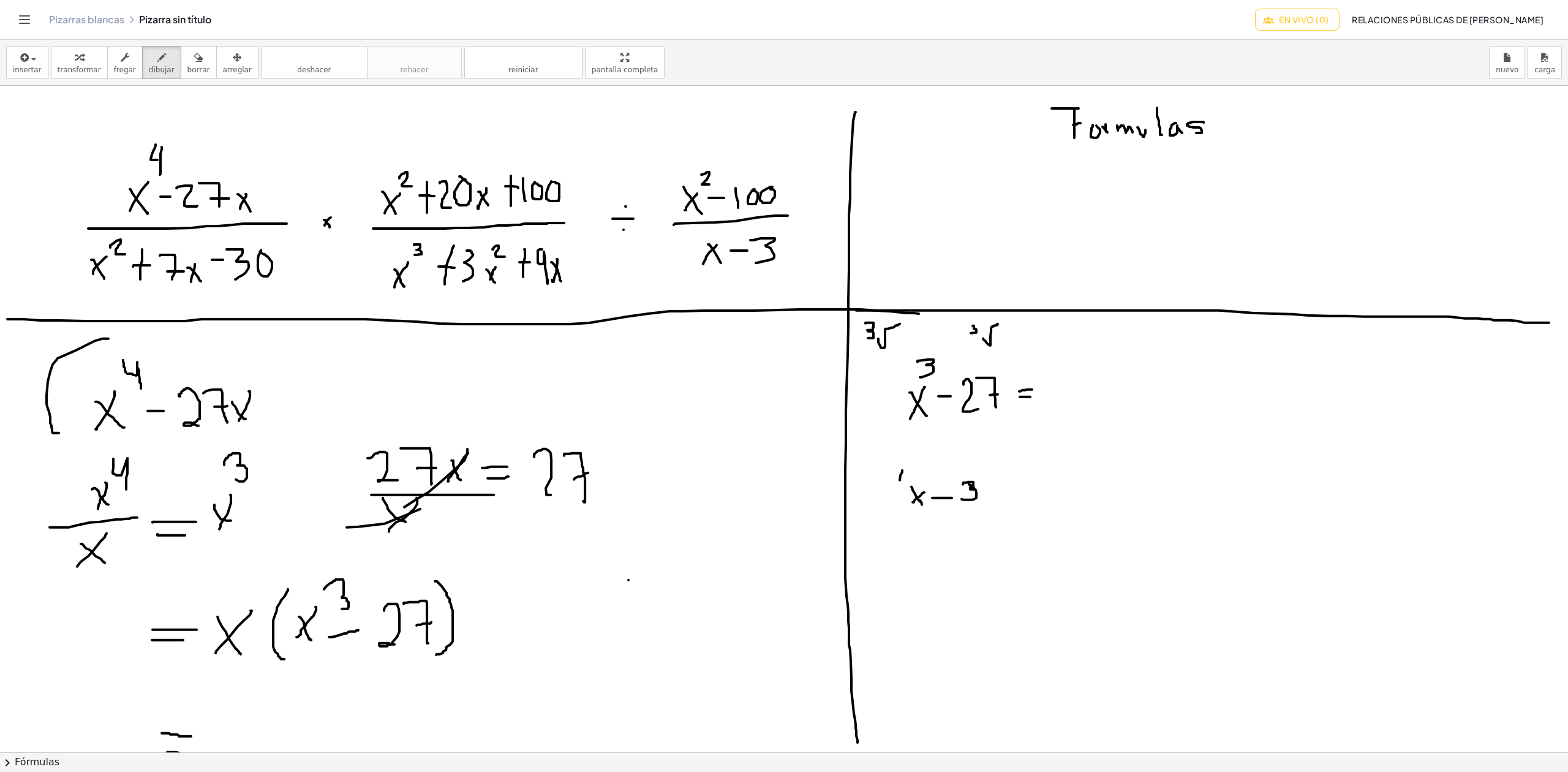
drag, startPoint x: 900, startPoint y: 481, endPoint x: 920, endPoint y: 514, distance: 38.6
click at [917, 513] on div at bounding box center [784, 752] width 1568 height 1332
drag, startPoint x: 972, startPoint y: 461, endPoint x: 985, endPoint y: 514, distance: 54.6
click at [985, 511] on div at bounding box center [784, 752] width 1568 height 1332
drag, startPoint x: 1066, startPoint y: 372, endPoint x: 1068, endPoint y: 400, distance: 28.1
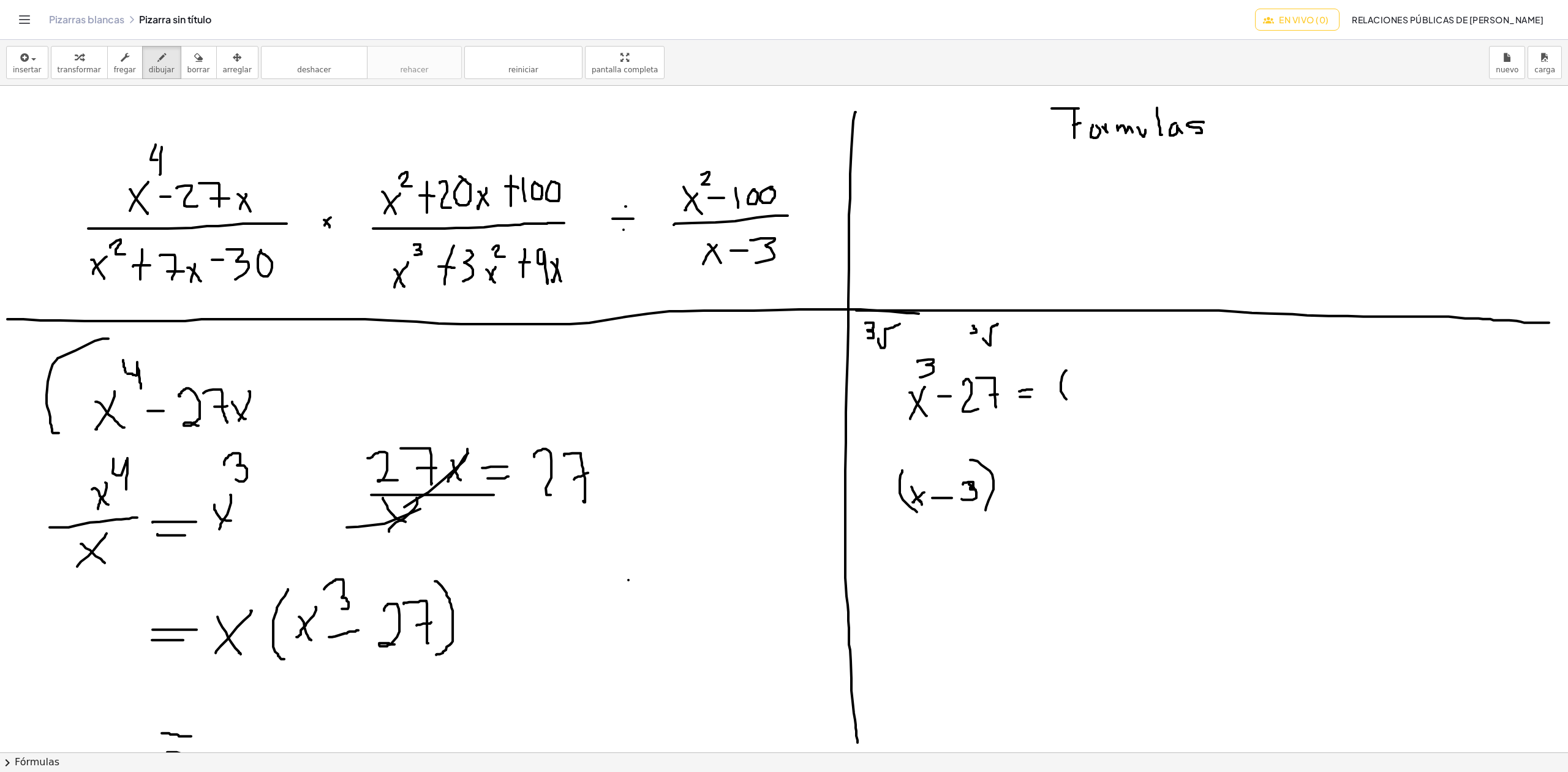
click at [1068, 400] on div at bounding box center [784, 752] width 1568 height 1332
drag, startPoint x: 1083, startPoint y: 379, endPoint x: 1074, endPoint y: 395, distance: 18.4
click at [1075, 397] on div at bounding box center [784, 752] width 1568 height 1332
drag, startPoint x: 1074, startPoint y: 384, endPoint x: 1083, endPoint y: 392, distance: 12.0
click at [1083, 392] on div at bounding box center [784, 752] width 1568 height 1332
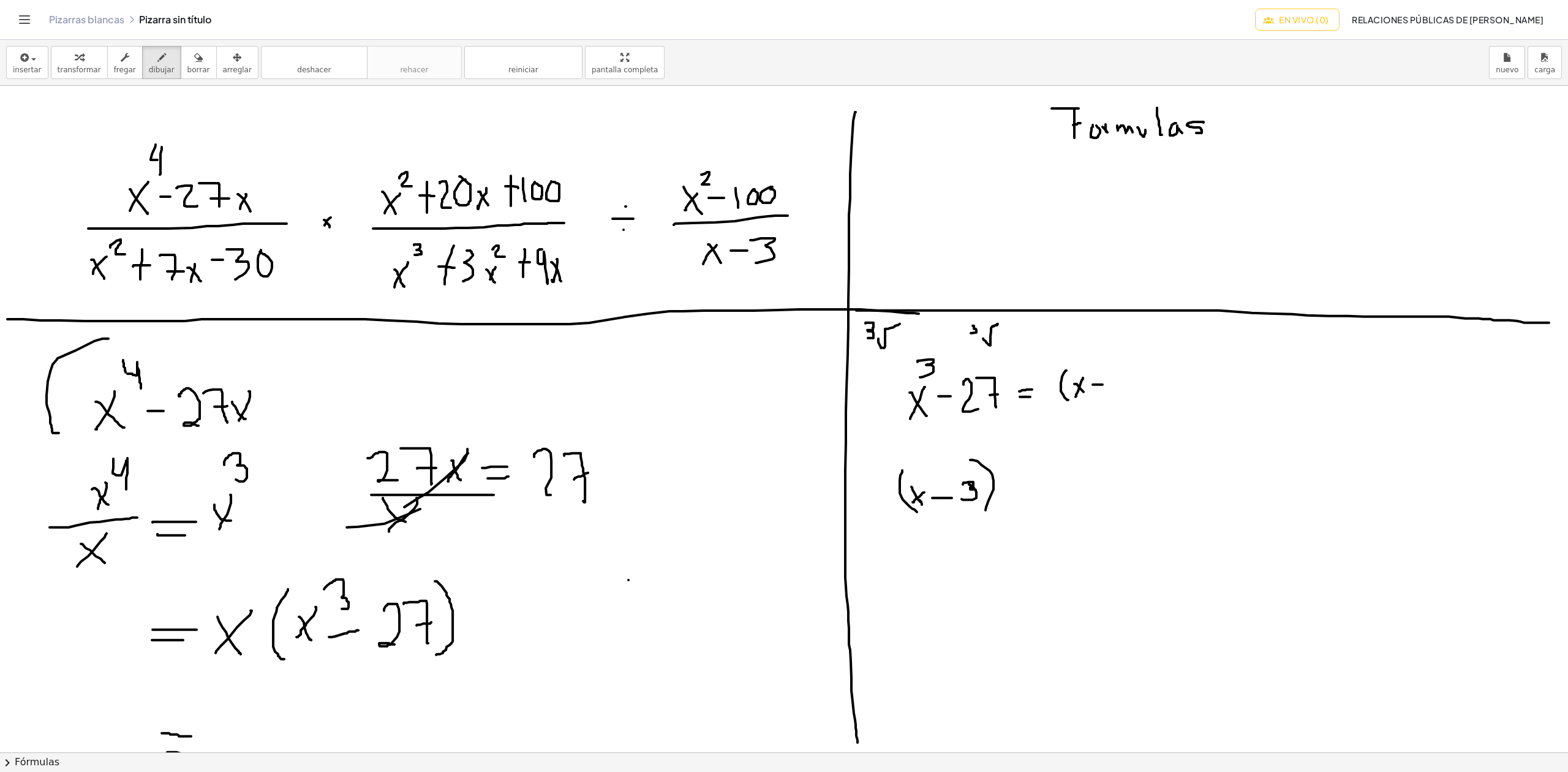
drag, startPoint x: 1093, startPoint y: 385, endPoint x: 1103, endPoint y: 385, distance: 10.0
click at [1103, 385] on div at bounding box center [784, 752] width 1568 height 1332
drag, startPoint x: 1106, startPoint y: 375, endPoint x: 1110, endPoint y: 395, distance: 20.4
click at [1111, 395] on div at bounding box center [784, 752] width 1568 height 1332
drag, startPoint x: 1107, startPoint y: 360, endPoint x: 1120, endPoint y: 405, distance: 46.8
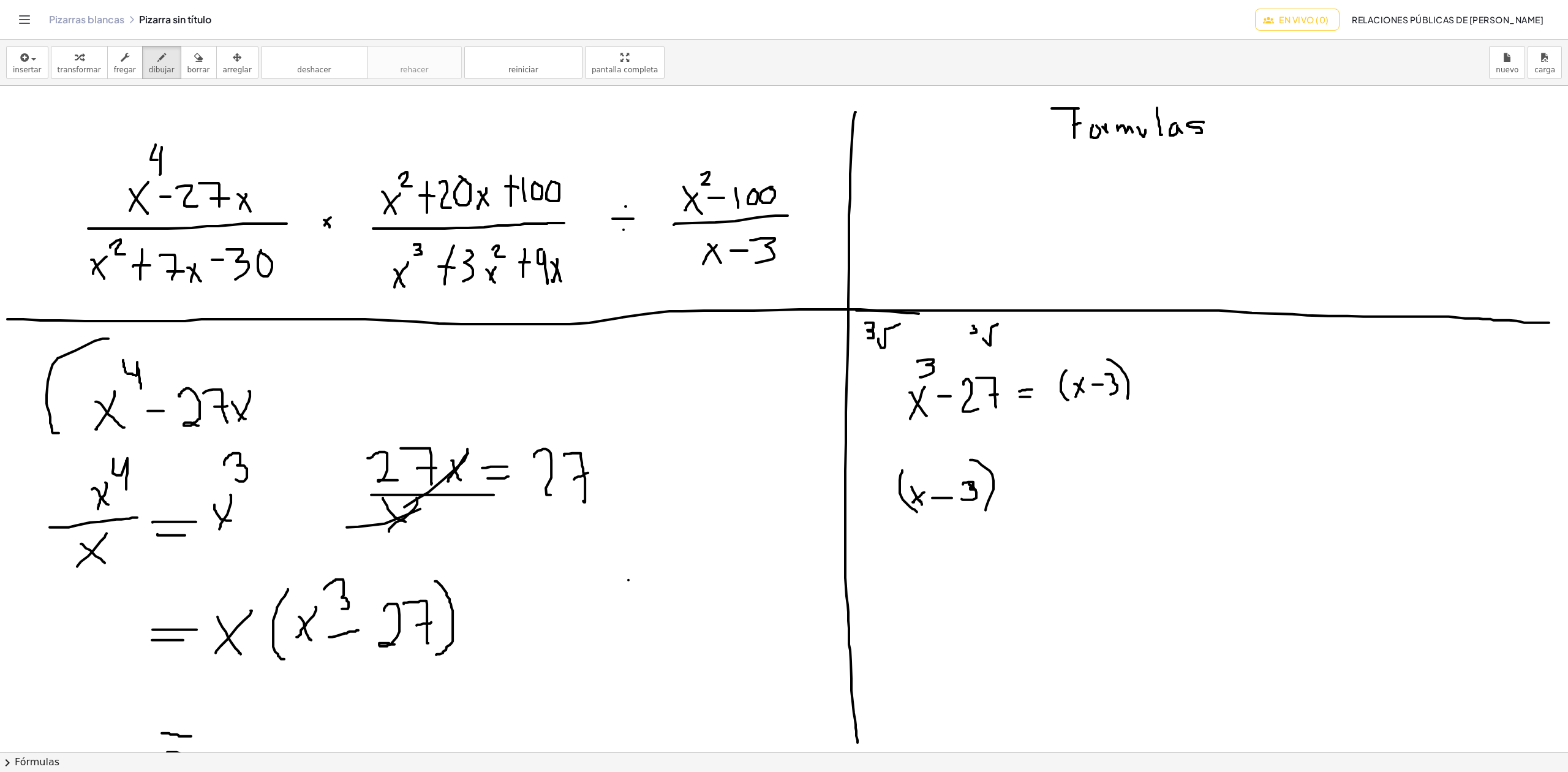
click at [1124, 402] on div at bounding box center [784, 752] width 1568 height 1332
click at [914, 625] on div at bounding box center [784, 752] width 1568 height 1332
drag, startPoint x: 915, startPoint y: 623, endPoint x: 905, endPoint y: 636, distance: 16.4
click at [905, 637] on div at bounding box center [784, 752] width 1568 height 1332
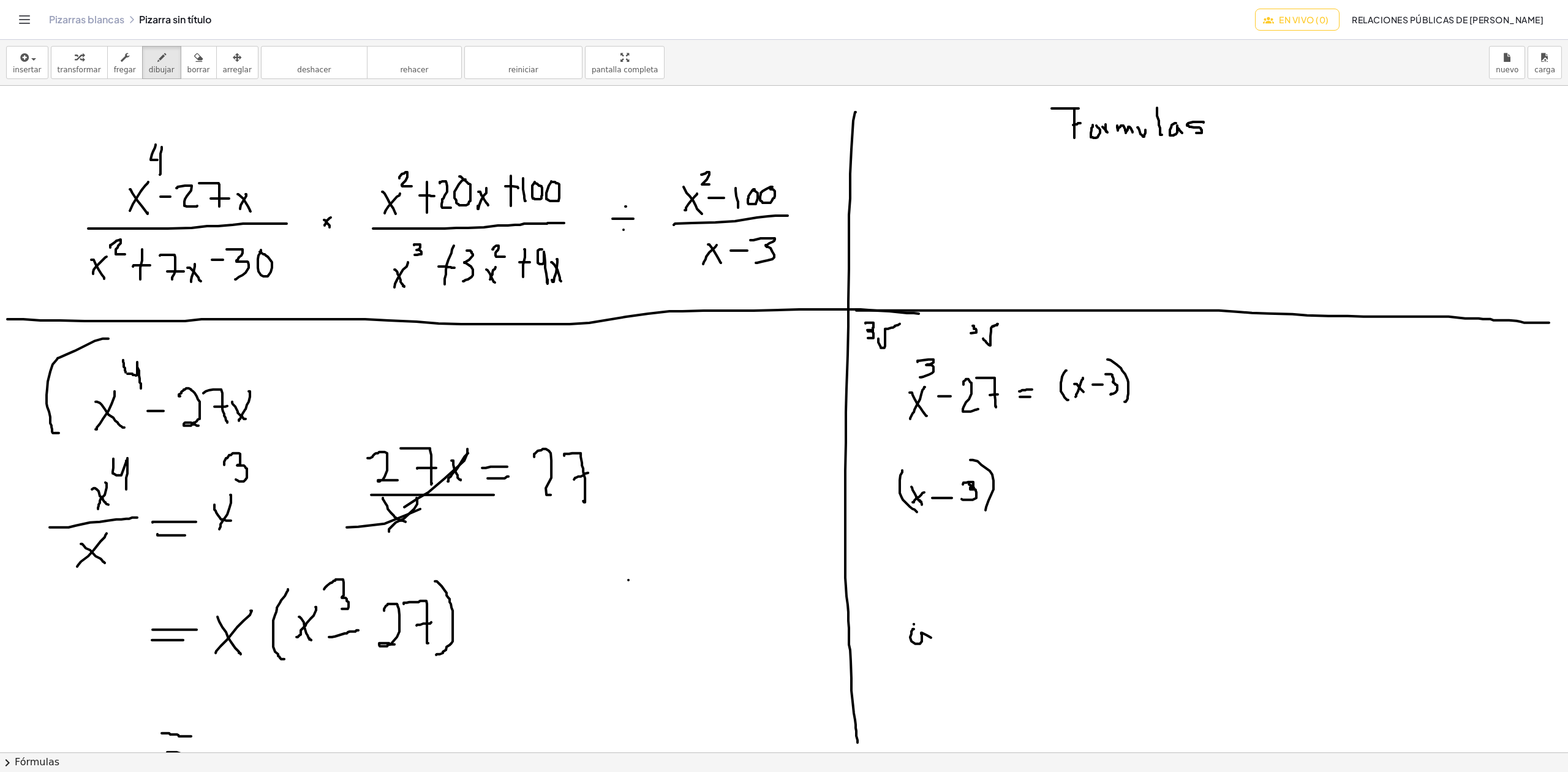
drag, startPoint x: 914, startPoint y: 630, endPoint x: 938, endPoint y: 615, distance: 28.3
click at [933, 638] on div at bounding box center [784, 752] width 1568 height 1332
drag, startPoint x: 928, startPoint y: 603, endPoint x: 931, endPoint y: 616, distance: 13.3
click at [930, 616] on div at bounding box center [784, 752] width 1568 height 1332
drag, startPoint x: 946, startPoint y: 625, endPoint x: 954, endPoint y: 625, distance: 8.0
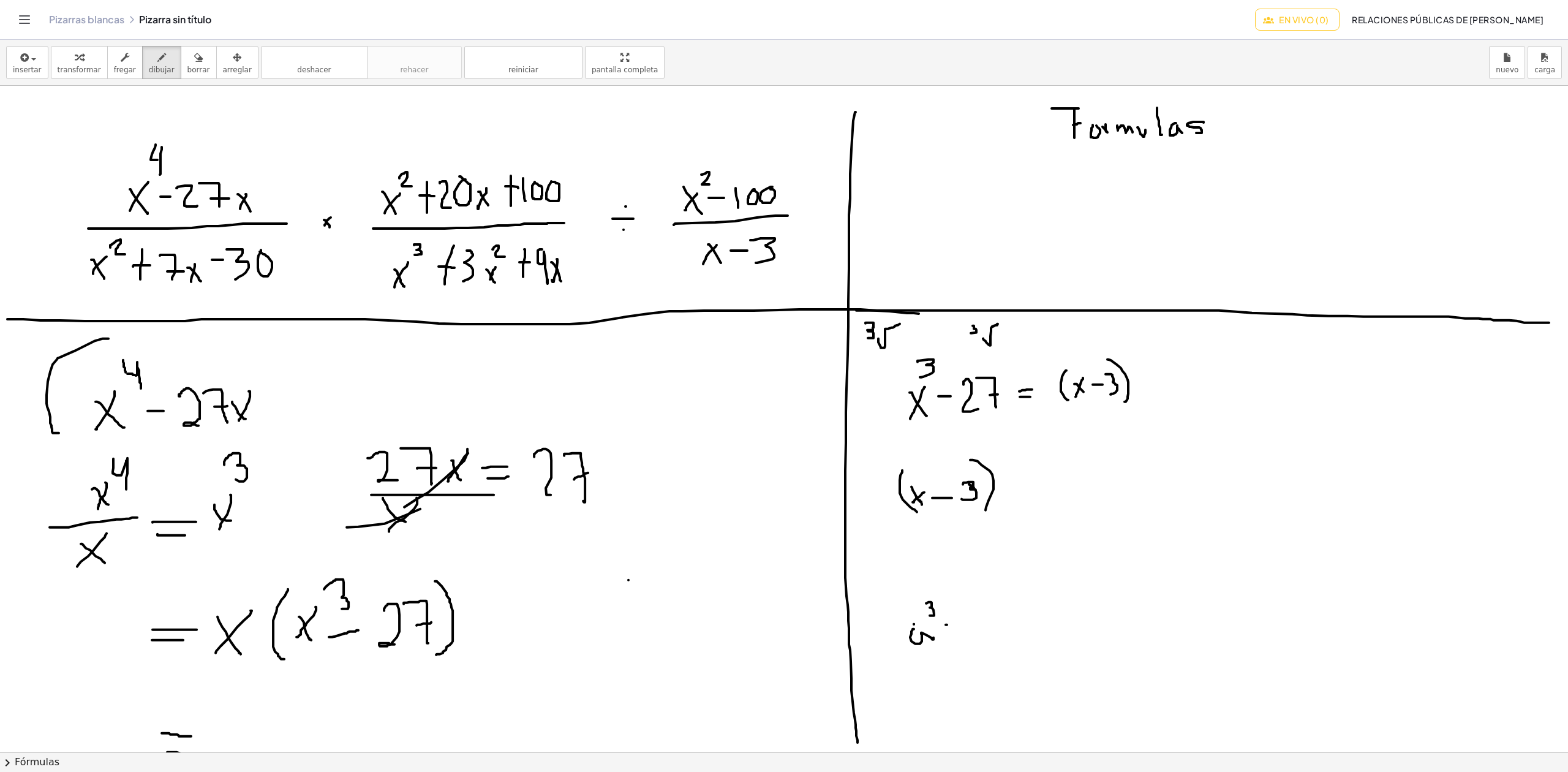
click at [954, 625] on div at bounding box center [784, 752] width 1568 height 1332
drag, startPoint x: 964, startPoint y: 605, endPoint x: 971, endPoint y: 633, distance: 28.9
click at [971, 633] on div at bounding box center [784, 752] width 1568 height 1332
drag, startPoint x: 976, startPoint y: 601, endPoint x: 980, endPoint y: 613, distance: 12.6
click at [981, 613] on div at bounding box center [784, 752] width 1568 height 1332
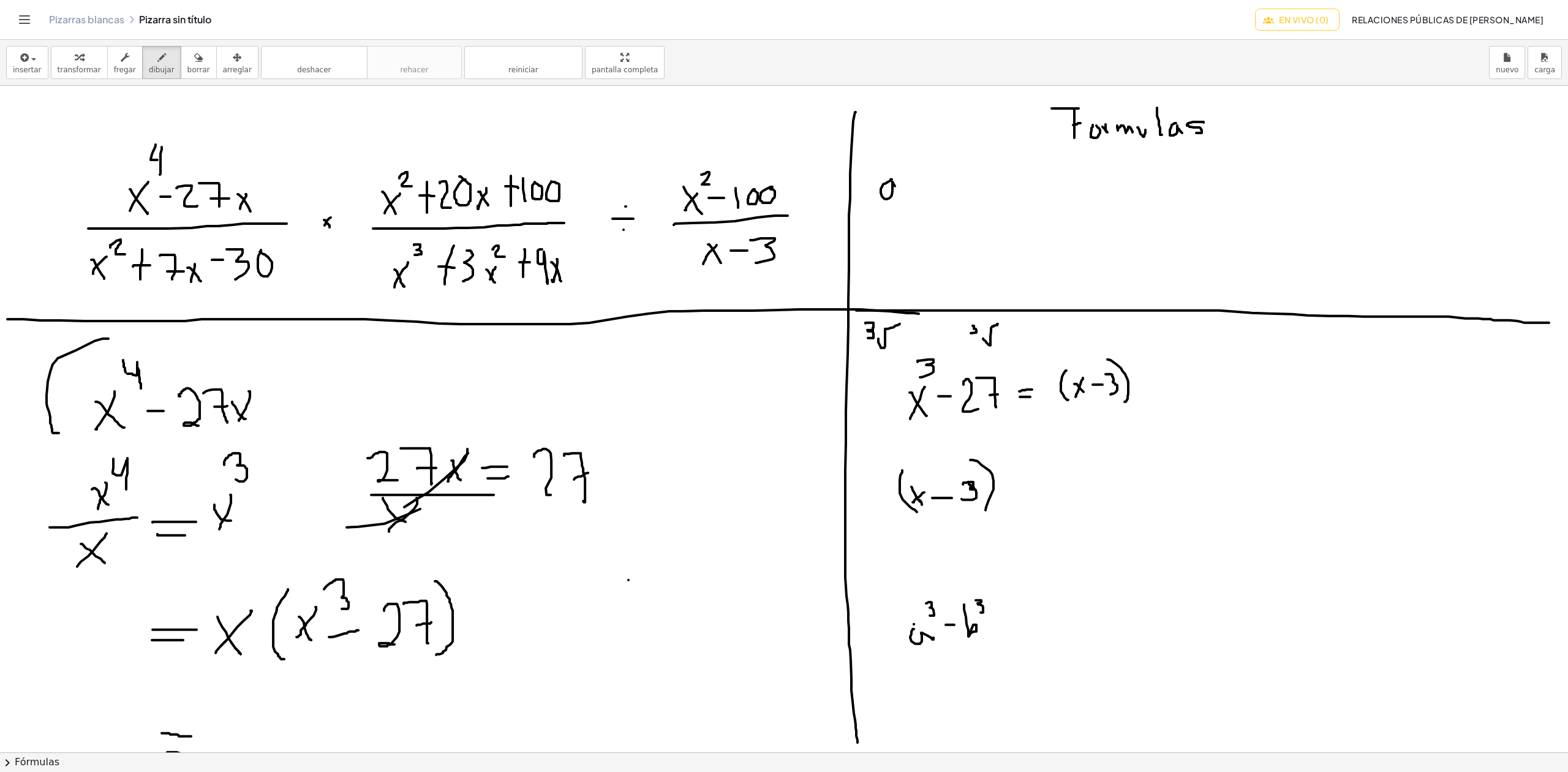
drag, startPoint x: 892, startPoint y: 180, endPoint x: 898, endPoint y: 193, distance: 14.3
click at [898, 193] on div at bounding box center [784, 752] width 1568 height 1332
drag, startPoint x: 888, startPoint y: 162, endPoint x: 892, endPoint y: 172, distance: 10.8
click at [892, 172] on div at bounding box center [784, 752] width 1568 height 1332
drag, startPoint x: 907, startPoint y: 180, endPoint x: 919, endPoint y: 181, distance: 12.0
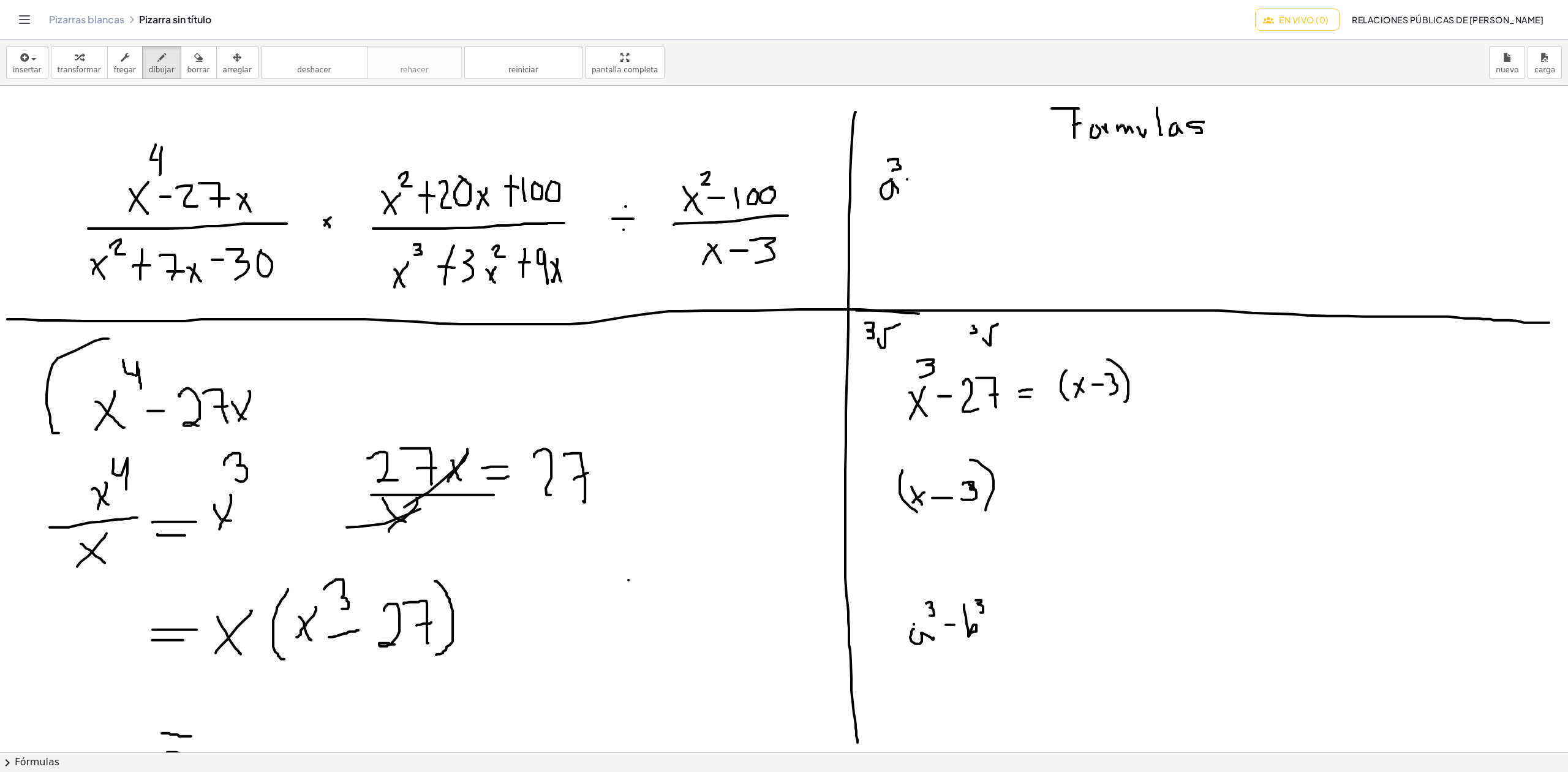
click at [917, 181] on div at bounding box center [784, 752] width 1568 height 1332
drag, startPoint x: 925, startPoint y: 156, endPoint x: 931, endPoint y: 192, distance: 36.5
click at [931, 194] on div at bounding box center [784, 752] width 1568 height 1332
drag, startPoint x: 935, startPoint y: 165, endPoint x: 936, endPoint y: 173, distance: 8.1
click at [936, 173] on div at bounding box center [784, 752] width 1568 height 1332
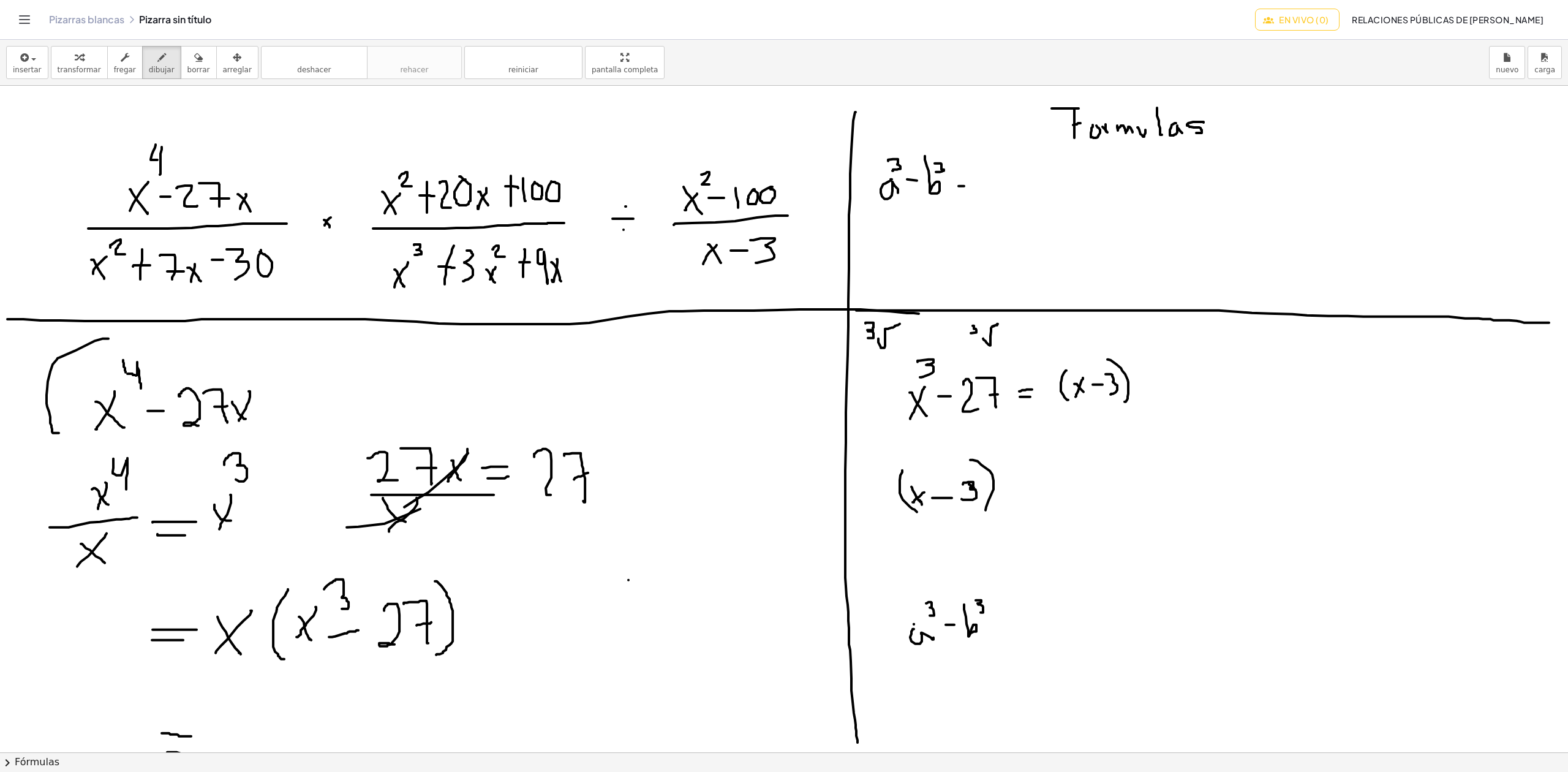
click at [964, 187] on div at bounding box center [784, 752] width 1568 height 1332
click at [964, 184] on div at bounding box center [784, 752] width 1568 height 1332
drag, startPoint x: 988, startPoint y: 169, endPoint x: 998, endPoint y: 206, distance: 38.3
click at [998, 206] on div at bounding box center [784, 752] width 1568 height 1332
drag, startPoint x: 1008, startPoint y: 185, endPoint x: 1012, endPoint y: 191, distance: 7.2
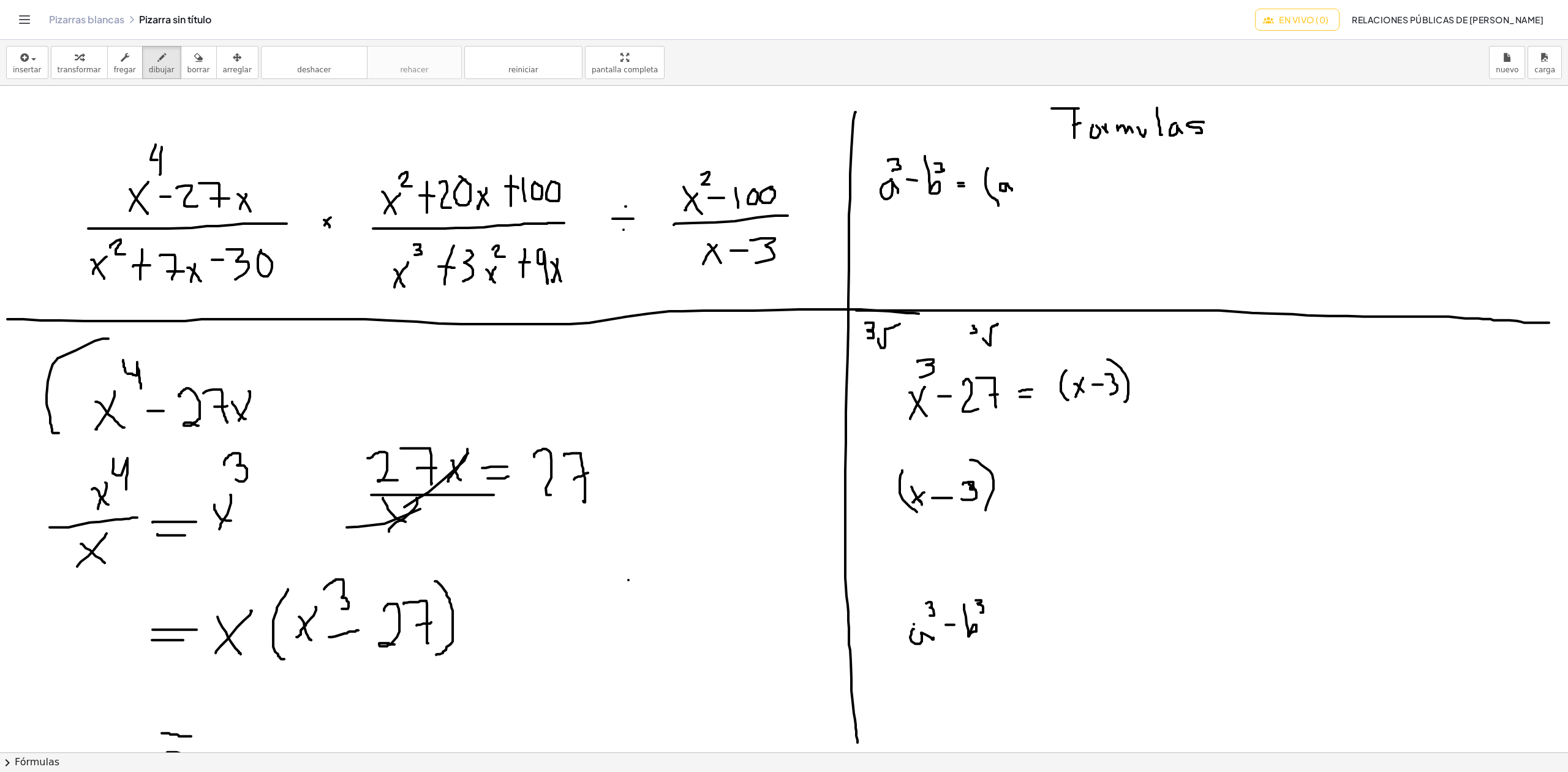
click at [1012, 191] on div at bounding box center [784, 752] width 1568 height 1332
drag, startPoint x: 1016, startPoint y: 184, endPoint x: 1025, endPoint y: 182, distance: 9.2
click at [1025, 182] on div at bounding box center [784, 752] width 1568 height 1332
drag, startPoint x: 1030, startPoint y: 165, endPoint x: 1036, endPoint y: 194, distance: 29.6
click at [1036, 194] on div at bounding box center [784, 752] width 1568 height 1332
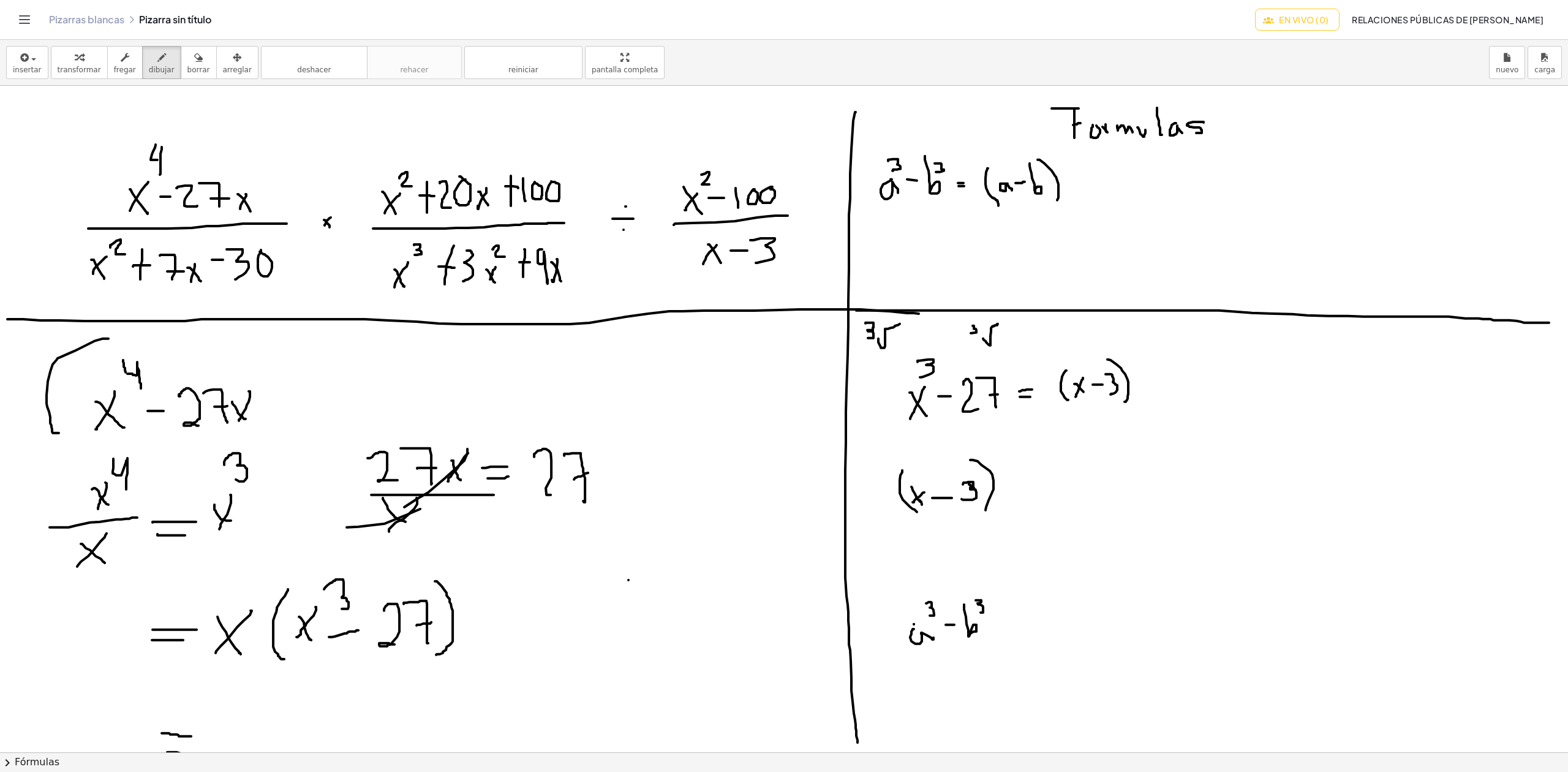
drag, startPoint x: 1038, startPoint y: 160, endPoint x: 1058, endPoint y: 201, distance: 45.6
click at [1054, 207] on div at bounding box center [784, 752] width 1568 height 1332
drag, startPoint x: 1079, startPoint y: 155, endPoint x: 1091, endPoint y: 205, distance: 51.4
click at [1091, 205] on div at bounding box center [784, 752] width 1568 height 1332
drag, startPoint x: 989, startPoint y: 219, endPoint x: 1054, endPoint y: 217, distance: 65.0
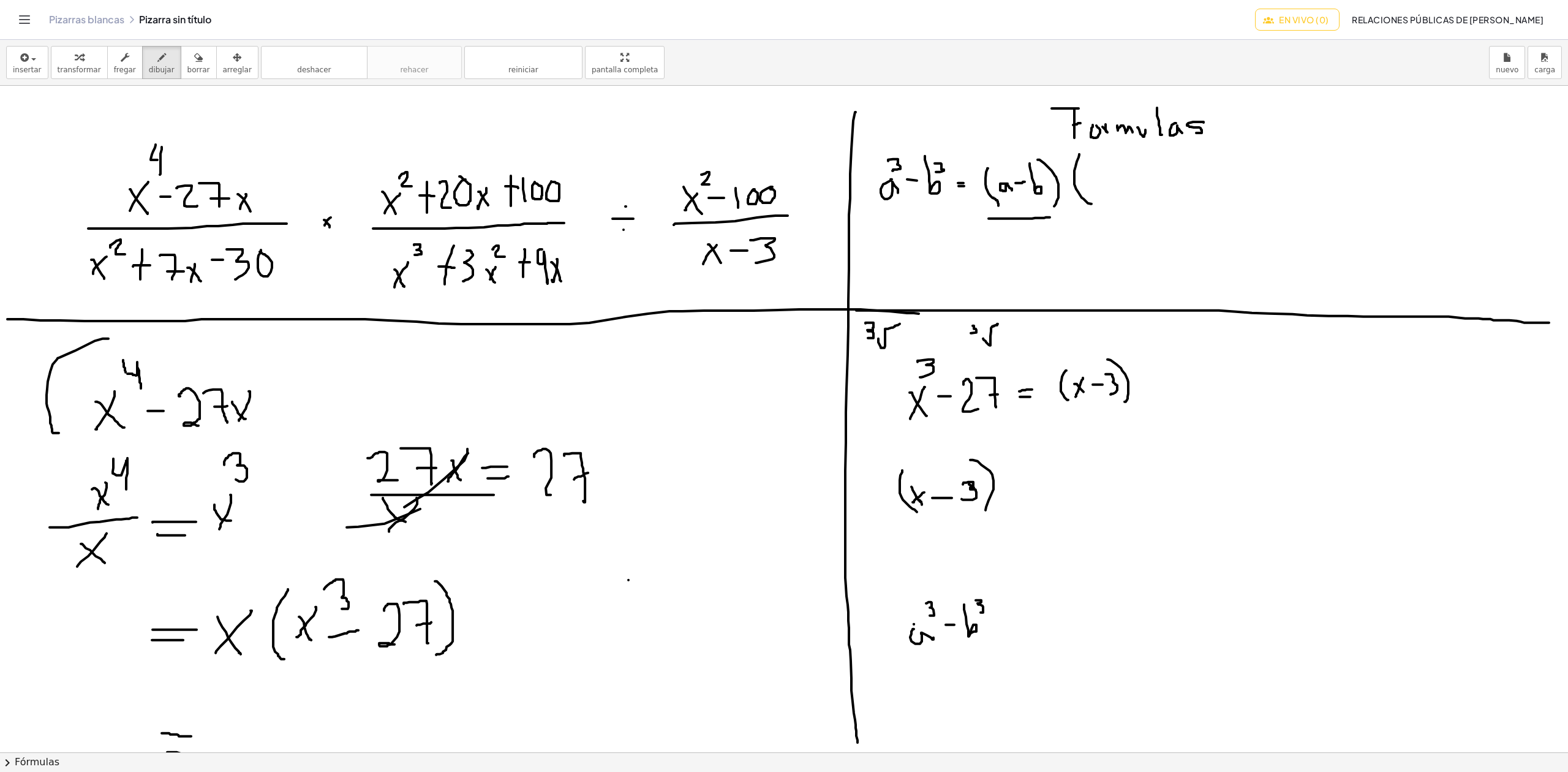
click at [1054, 217] on div at bounding box center [784, 752] width 1568 height 1332
drag, startPoint x: 1018, startPoint y: 254, endPoint x: 1017, endPoint y: 262, distance: 8.1
click at [1017, 262] on div at bounding box center [784, 752] width 1568 height 1332
click at [1018, 236] on div at bounding box center [784, 752] width 1568 height 1332
drag, startPoint x: 1021, startPoint y: 234, endPoint x: 1026, endPoint y: 242, distance: 9.4
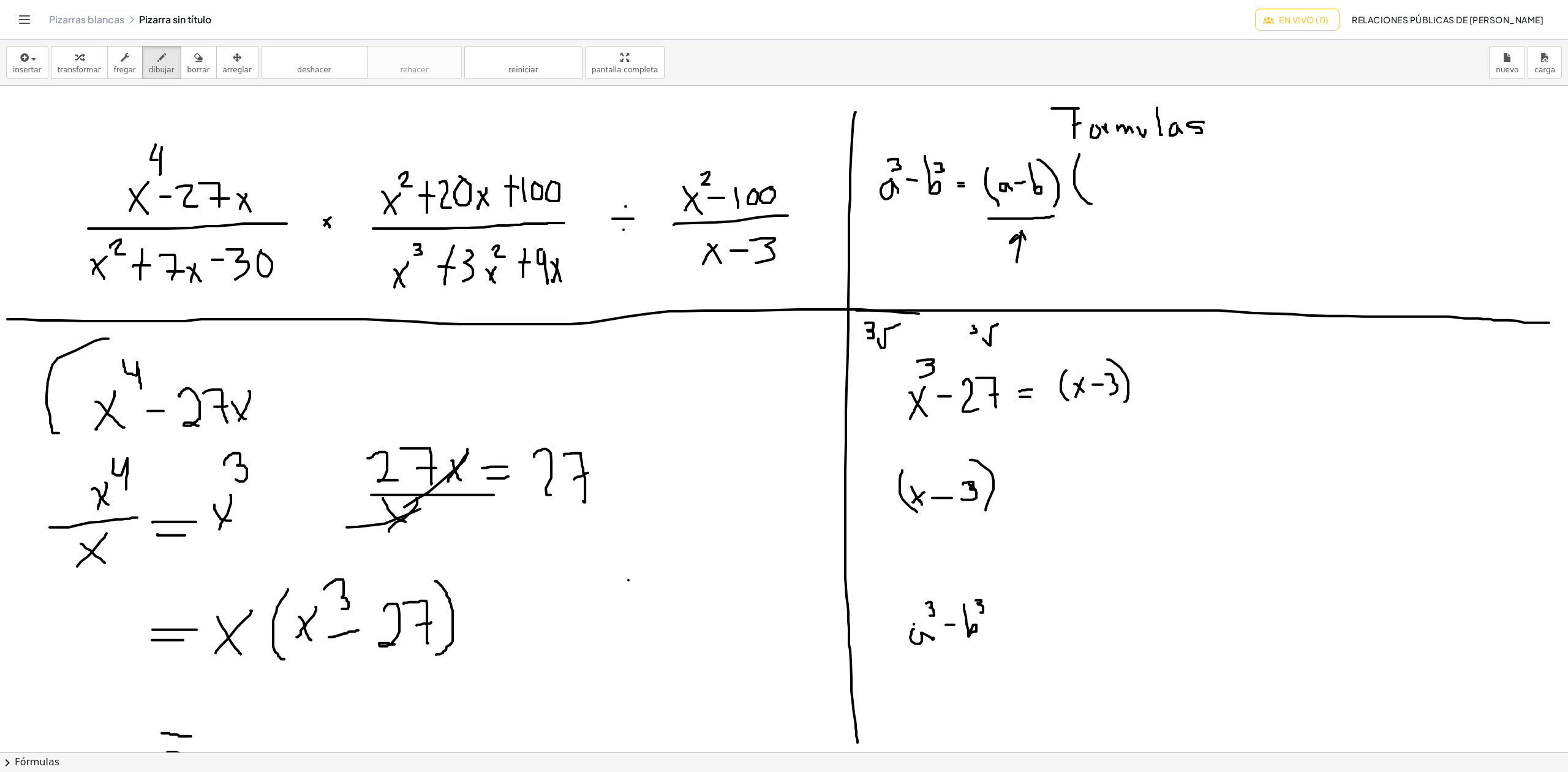
click at [1026, 241] on div at bounding box center [784, 752] width 1568 height 1332
drag, startPoint x: 878, startPoint y: 148, endPoint x: 949, endPoint y: 160, distance: 72.0
click at [949, 160] on div at bounding box center [784, 752] width 1568 height 1332
drag, startPoint x: 1096, startPoint y: 185, endPoint x: 1098, endPoint y: 191, distance: 6.3
click at [1098, 191] on div at bounding box center [784, 752] width 1568 height 1332
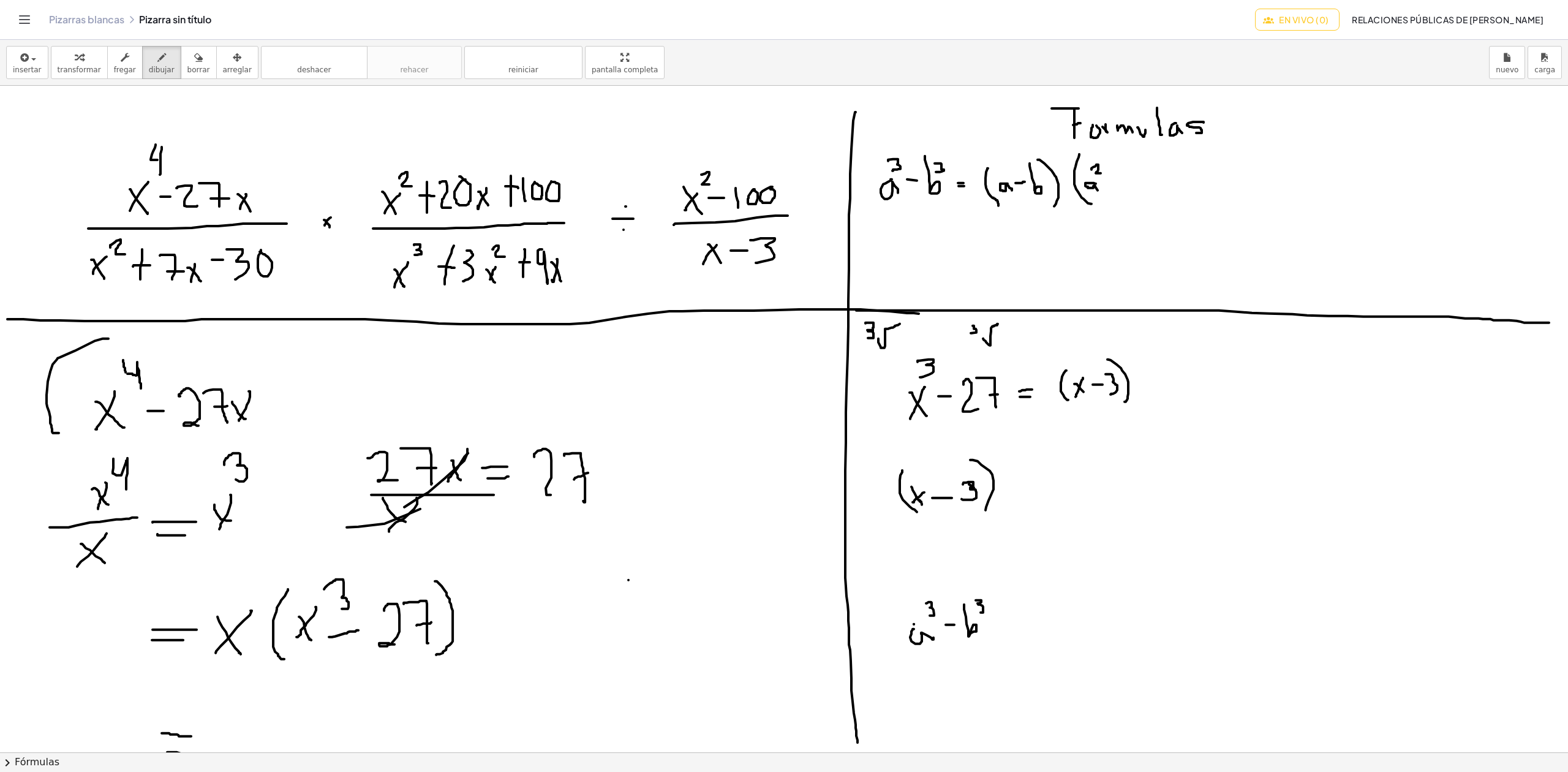
drag, startPoint x: 1091, startPoint y: 170, endPoint x: 1101, endPoint y: 174, distance: 10.8
click at [1101, 174] on div at bounding box center [784, 752] width 1568 height 1332
drag, startPoint x: 1113, startPoint y: 168, endPoint x: 1113, endPoint y: 191, distance: 23.0
click at [1113, 191] on div at bounding box center [784, 752] width 1568 height 1332
drag, startPoint x: 1107, startPoint y: 180, endPoint x: 1117, endPoint y: 180, distance: 10.0
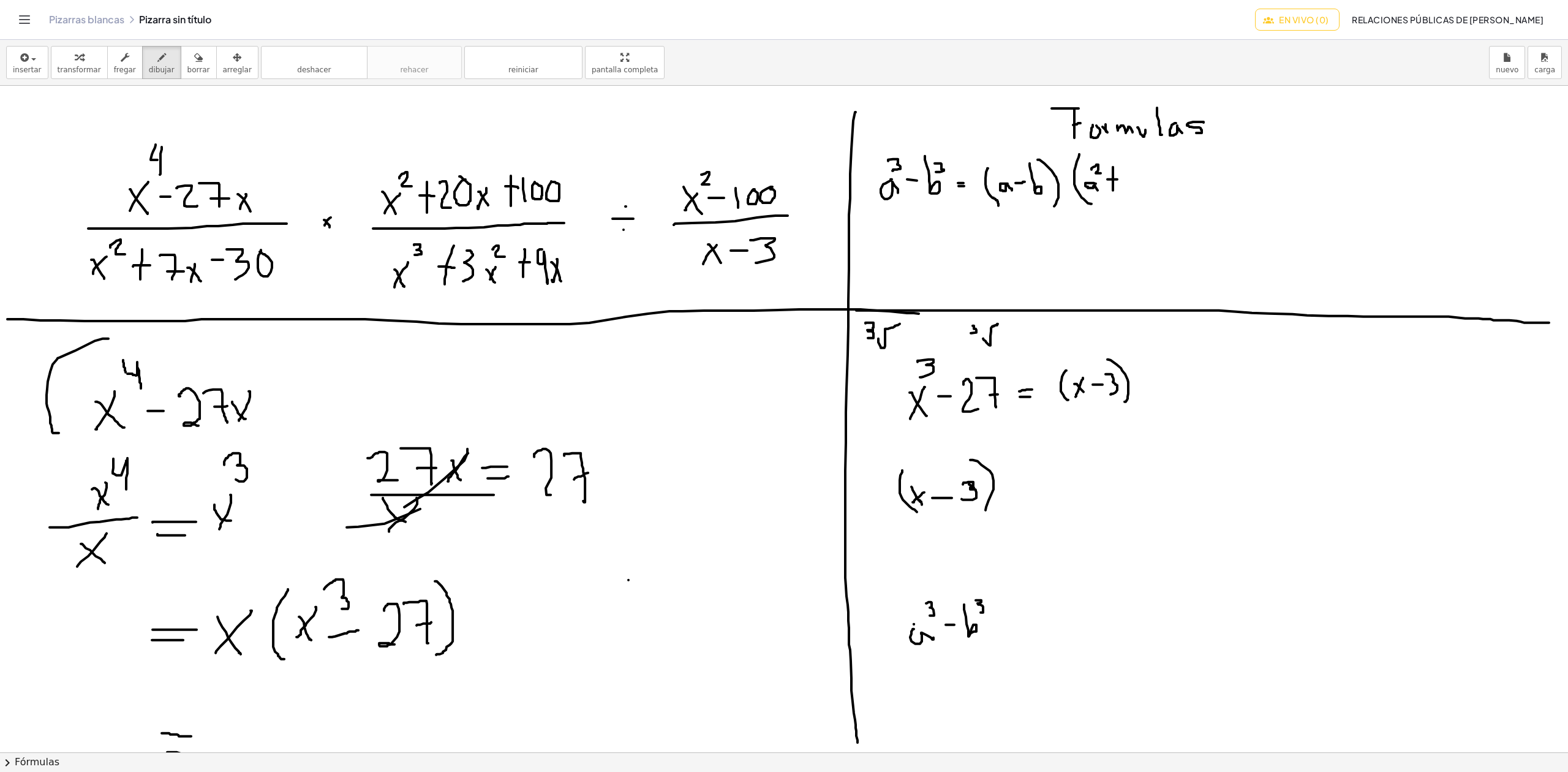
click at [1117, 180] on div at bounding box center [784, 752] width 1568 height 1332
drag, startPoint x: 1135, startPoint y: 181, endPoint x: 1140, endPoint y: 187, distance: 7.8
click at [1140, 192] on div at bounding box center [784, 752] width 1568 height 1332
drag, startPoint x: 1143, startPoint y: 167, endPoint x: 1148, endPoint y: 188, distance: 21.6
click at [1147, 188] on div at bounding box center [784, 752] width 1568 height 1332
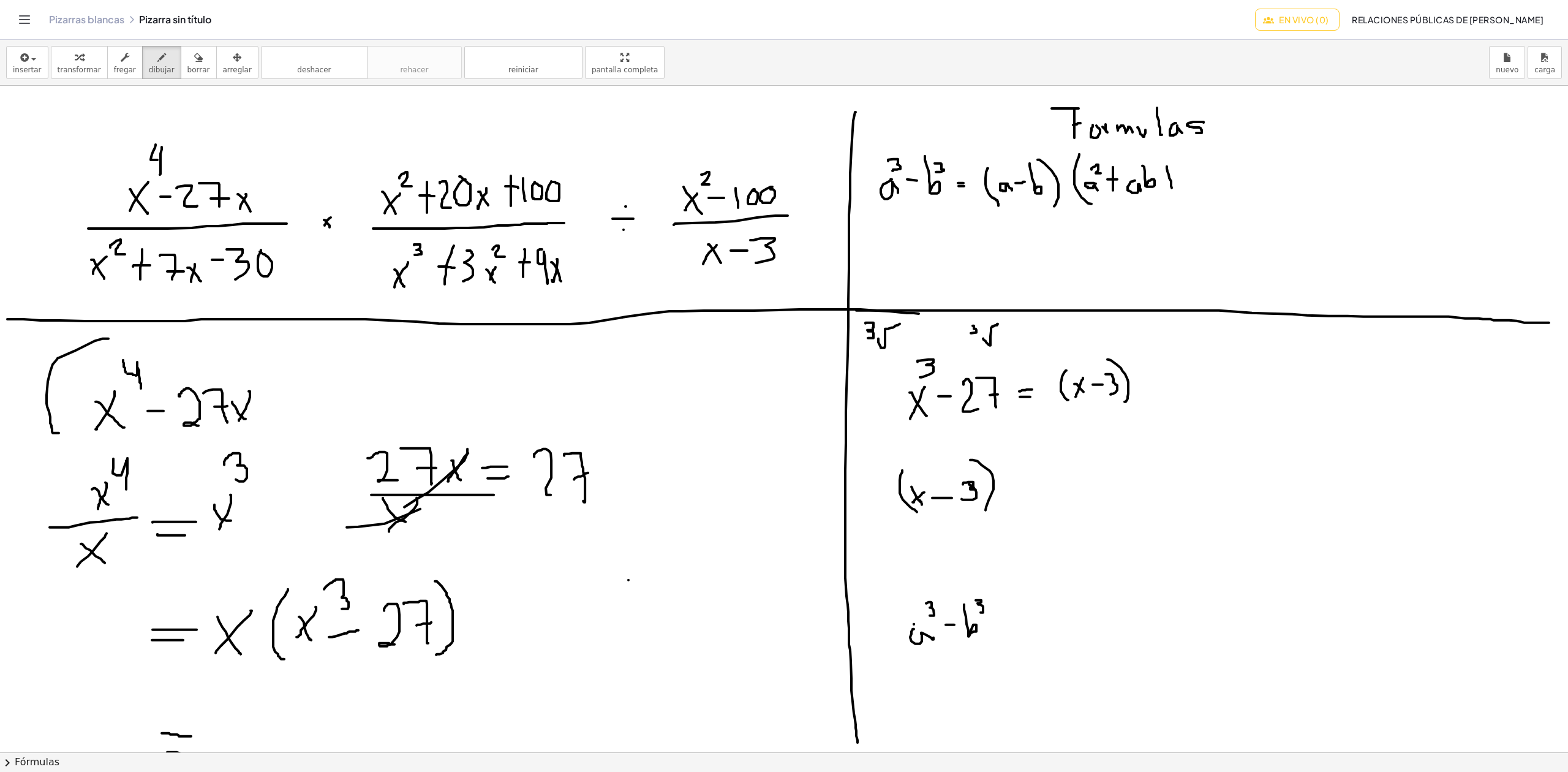
drag, startPoint x: 1167, startPoint y: 167, endPoint x: 1172, endPoint y: 189, distance: 22.6
click at [1172, 189] on div at bounding box center [784, 752] width 1568 height 1332
drag, startPoint x: 1165, startPoint y: 179, endPoint x: 1175, endPoint y: 179, distance: 10.0
click at [1175, 179] on div at bounding box center [784, 752] width 1568 height 1332
drag, startPoint x: 1184, startPoint y: 160, endPoint x: 1189, endPoint y: 186, distance: 26.5
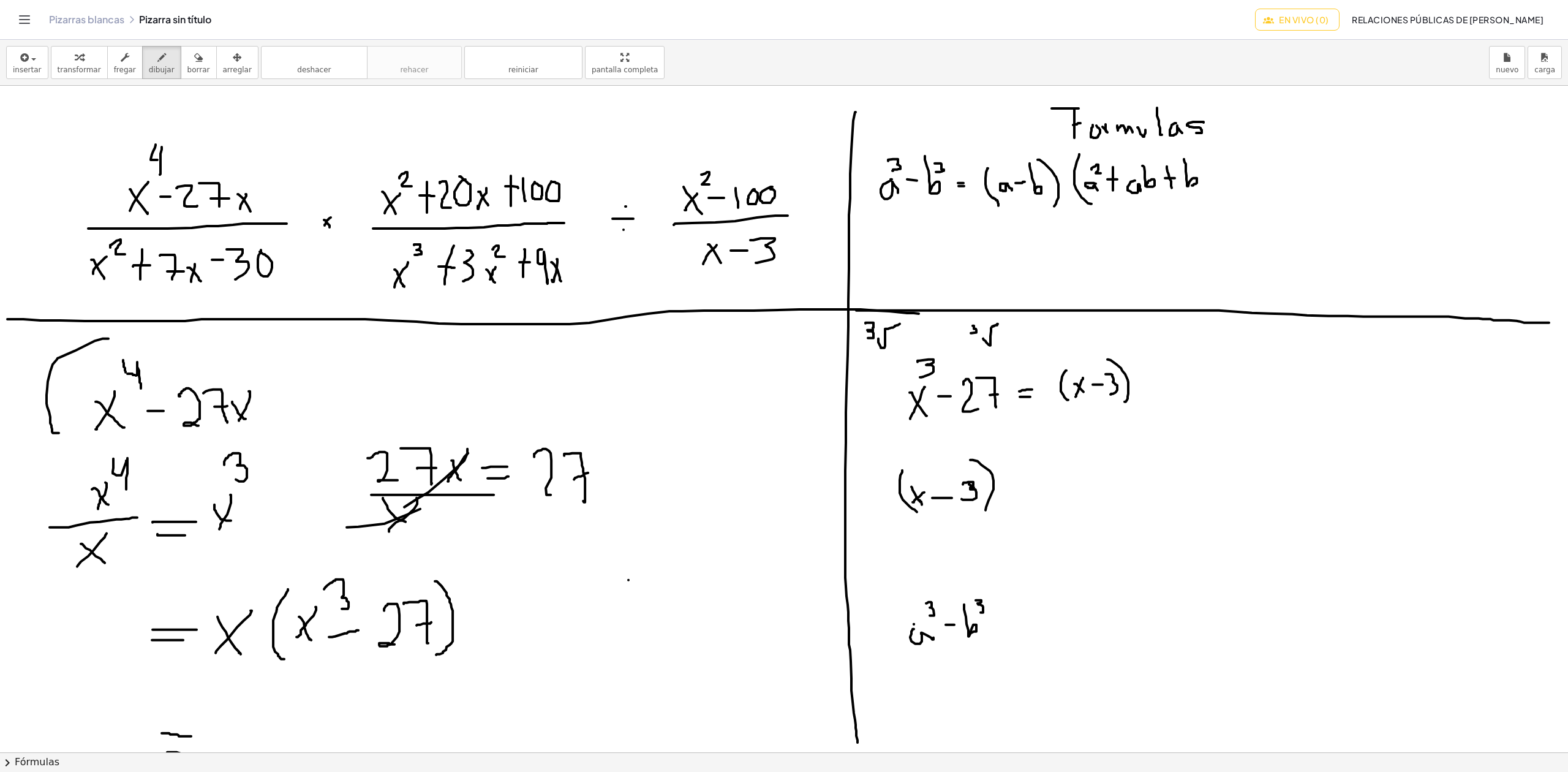
click at [1189, 186] on div at bounding box center [784, 752] width 1568 height 1332
drag, startPoint x: 1196, startPoint y: 167, endPoint x: 1205, endPoint y: 170, distance: 9.5
click at [1205, 170] on div at bounding box center [784, 752] width 1568 height 1332
drag, startPoint x: 1204, startPoint y: 148, endPoint x: 1199, endPoint y: 209, distance: 61.2
click at [1212, 193] on div at bounding box center [784, 752] width 1568 height 1332
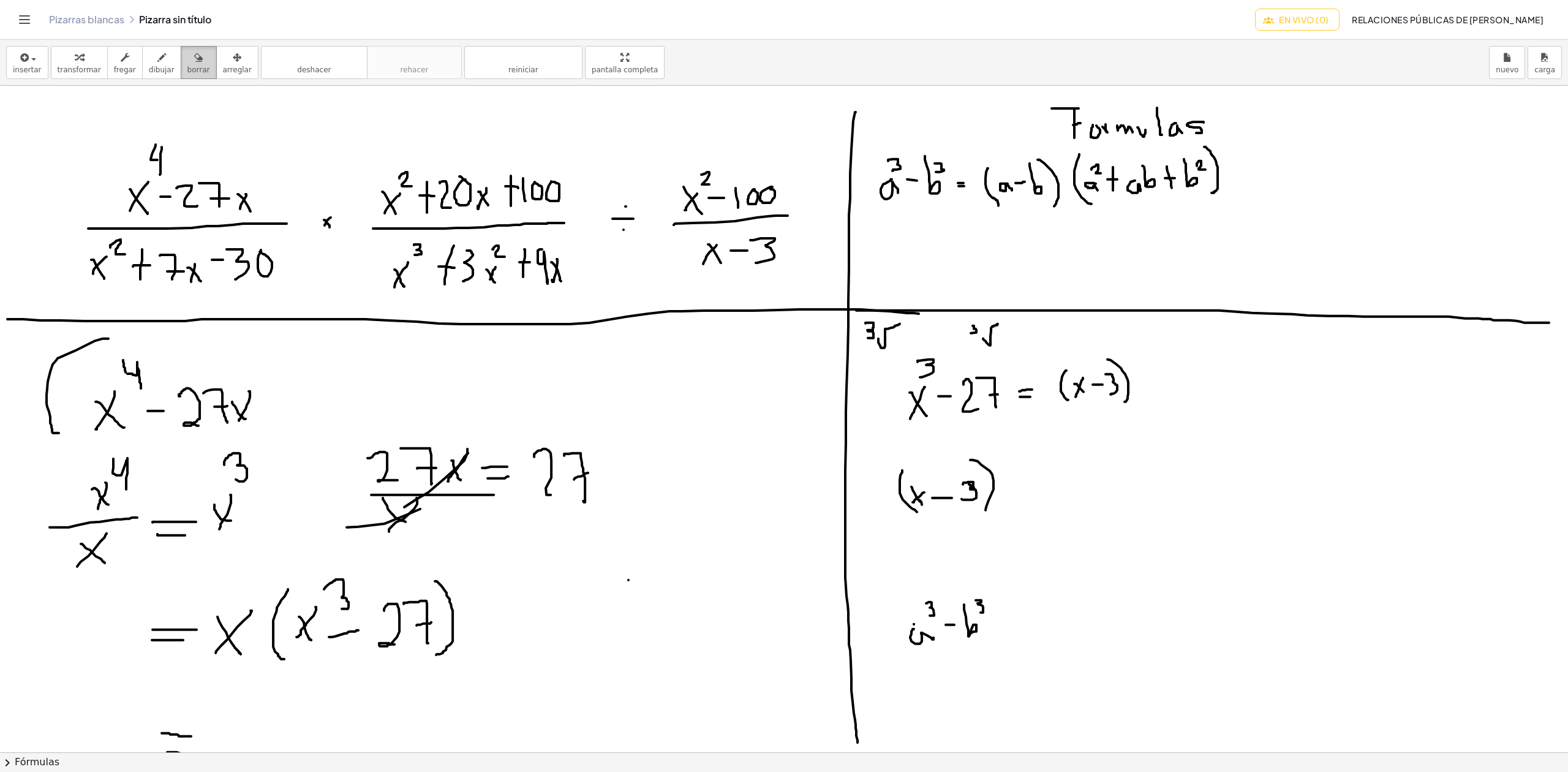
click at [188, 71] on font "borrar" at bounding box center [199, 70] width 22 height 9
click at [976, 335] on div at bounding box center [784, 752] width 1568 height 1332
click at [887, 337] on div at bounding box center [784, 752] width 1568 height 1332
drag, startPoint x: 145, startPoint y: 66, endPoint x: 630, endPoint y: 156, distance: 493.3
click at [148, 66] on font "dibujar" at bounding box center [161, 70] width 26 height 9
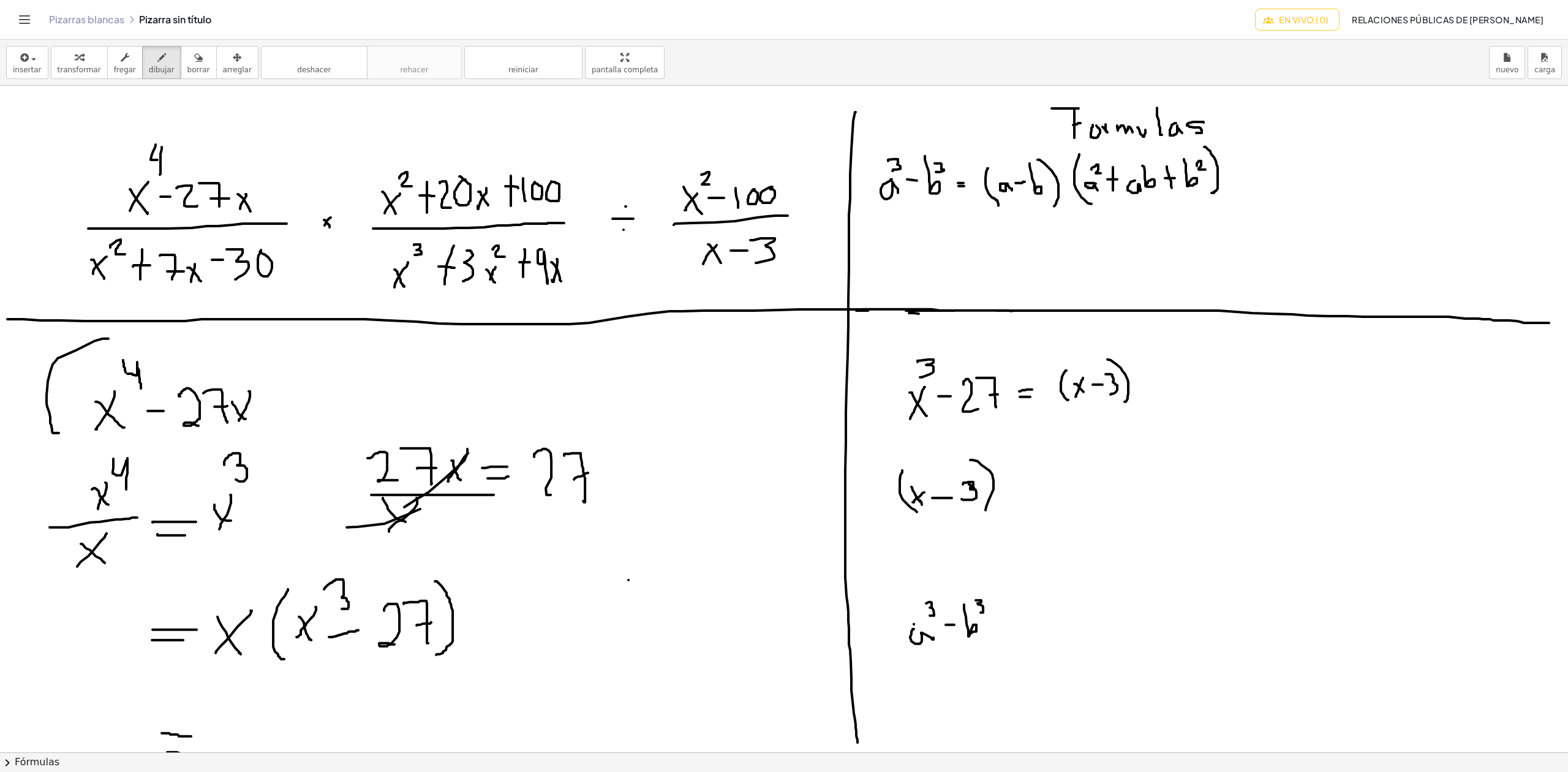
drag, startPoint x: 858, startPoint y: 311, endPoint x: 1022, endPoint y: 312, distance: 164.0
click at [1022, 312] on div at bounding box center [784, 752] width 1568 height 1332
drag, startPoint x: 863, startPoint y: 328, endPoint x: 892, endPoint y: 351, distance: 37.0
click at [892, 351] on div at bounding box center [784, 752] width 1568 height 1332
drag, startPoint x: 889, startPoint y: 343, endPoint x: 889, endPoint y: 356, distance: 13.0
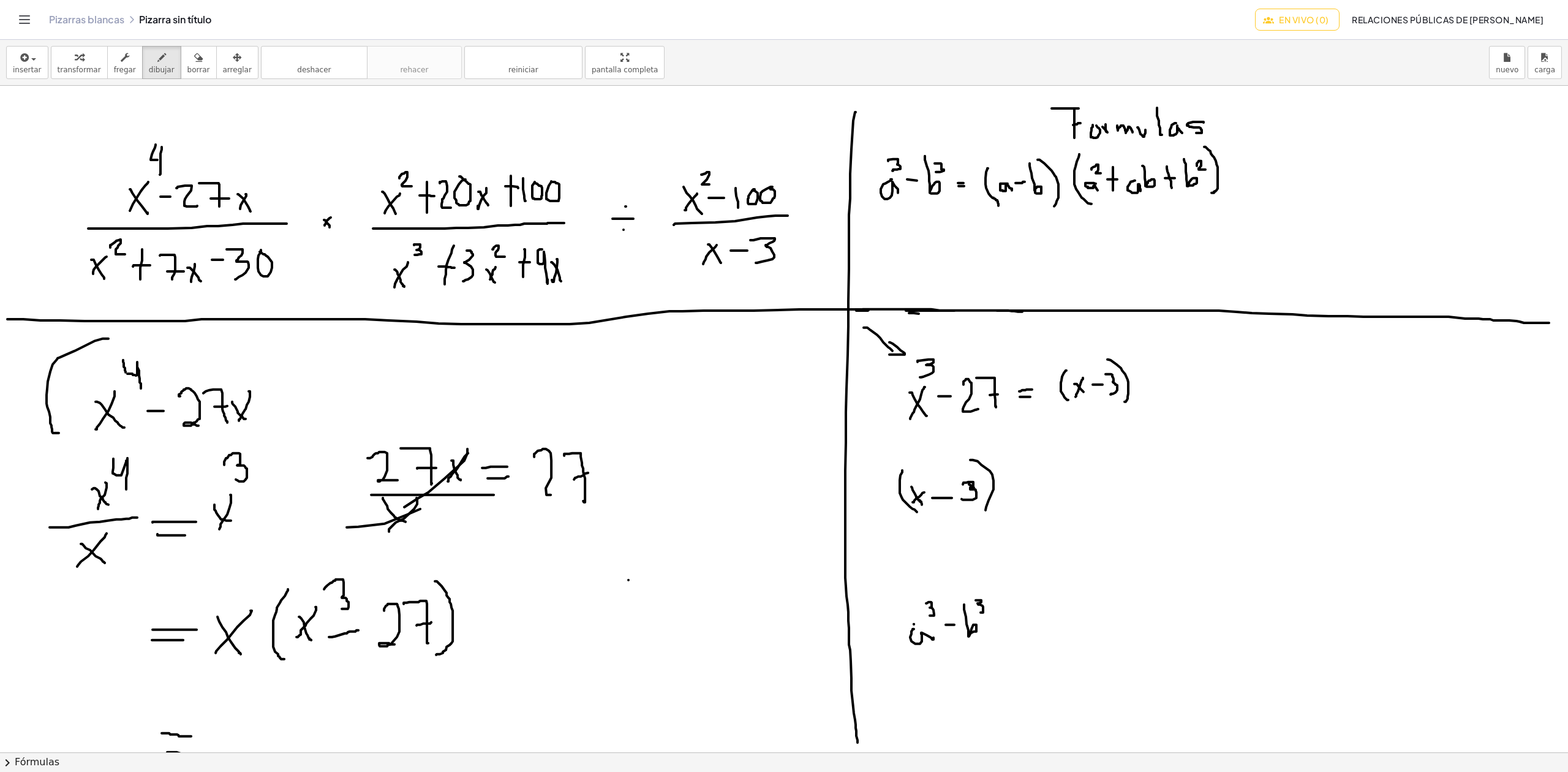
click at [889, 356] on div at bounding box center [784, 752] width 1568 height 1332
drag, startPoint x: 1142, startPoint y: 356, endPoint x: 1207, endPoint y: 414, distance: 87.1
click at [1135, 407] on div at bounding box center [784, 752] width 1568 height 1332
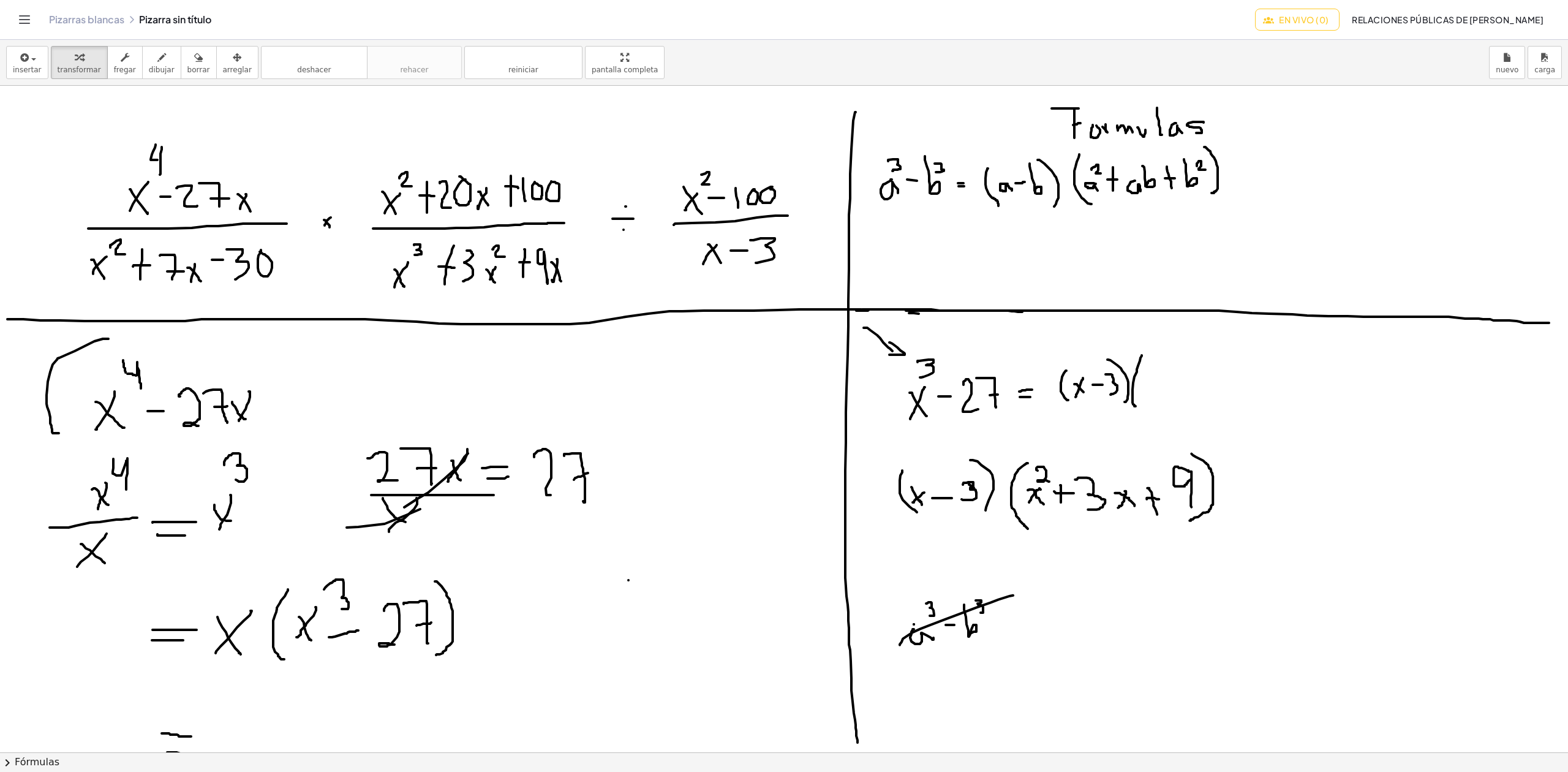
click at [1318, 25] on button "En vivo (0)" at bounding box center [1297, 19] width 84 height 22
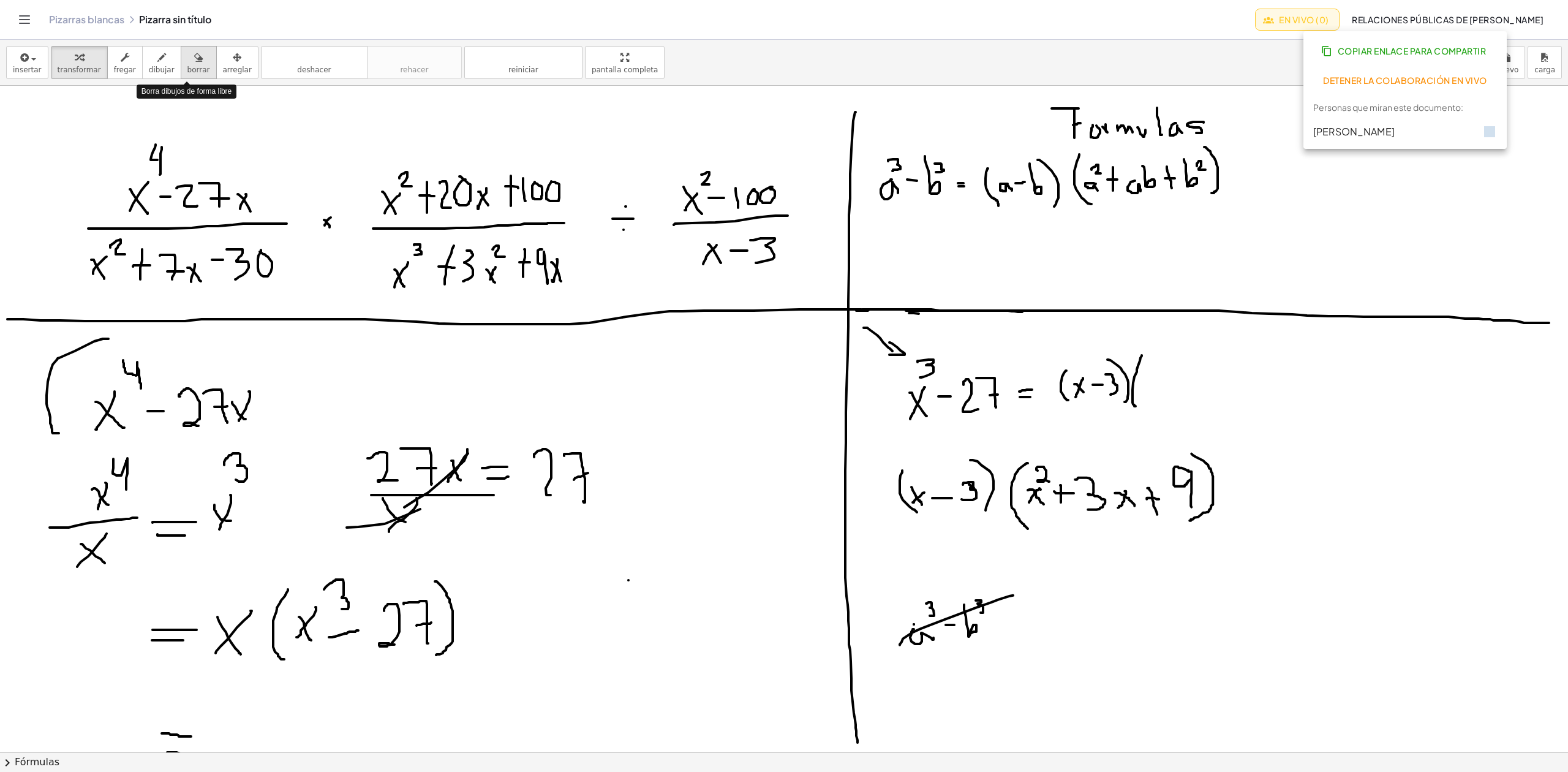
click at [195, 67] on button "borrar" at bounding box center [198, 62] width 36 height 33
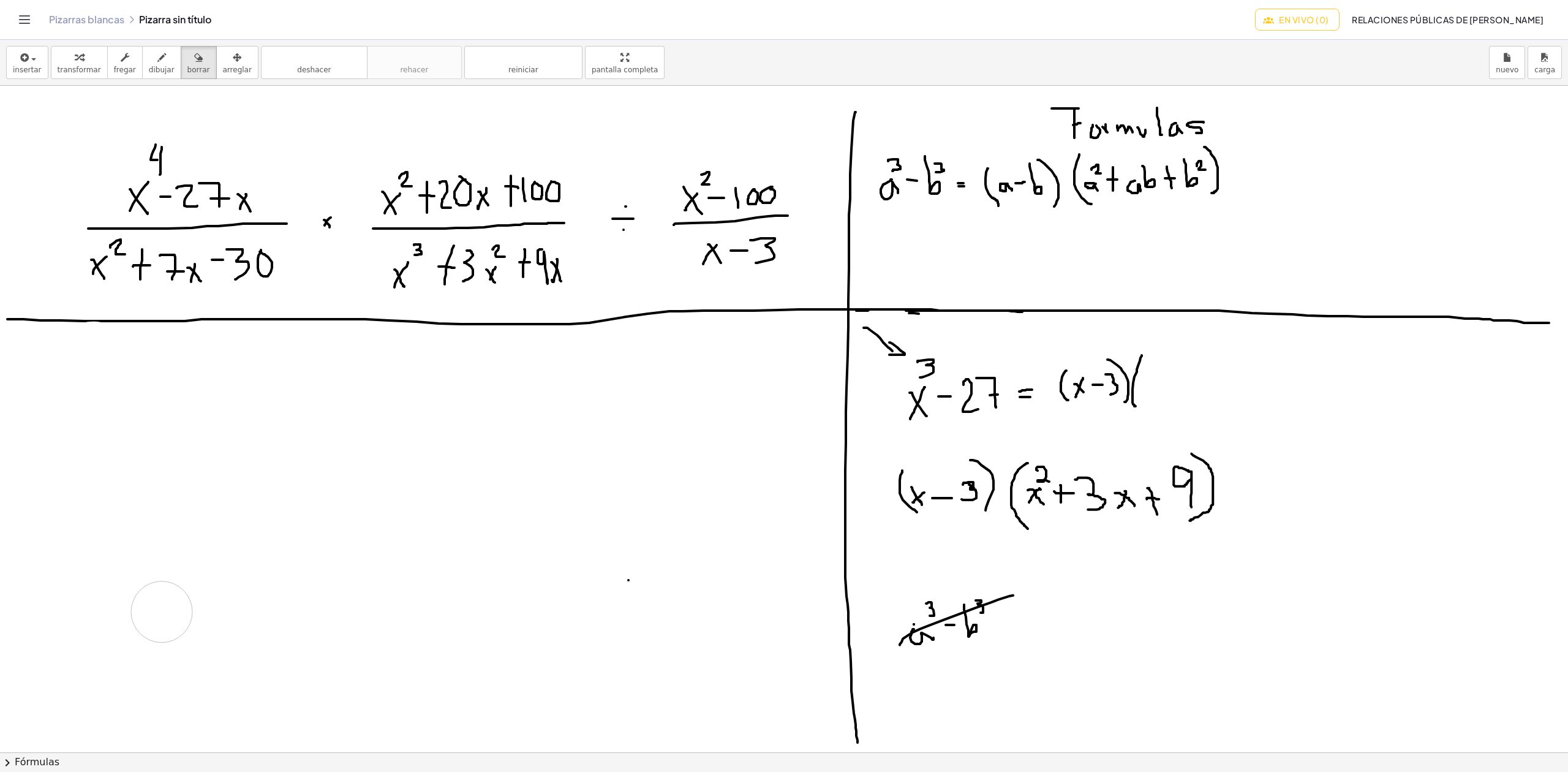
drag, startPoint x: 175, startPoint y: 366, endPoint x: 1022, endPoint y: 436, distance: 849.9
click at [165, 612] on div at bounding box center [784, 752] width 1568 height 1332
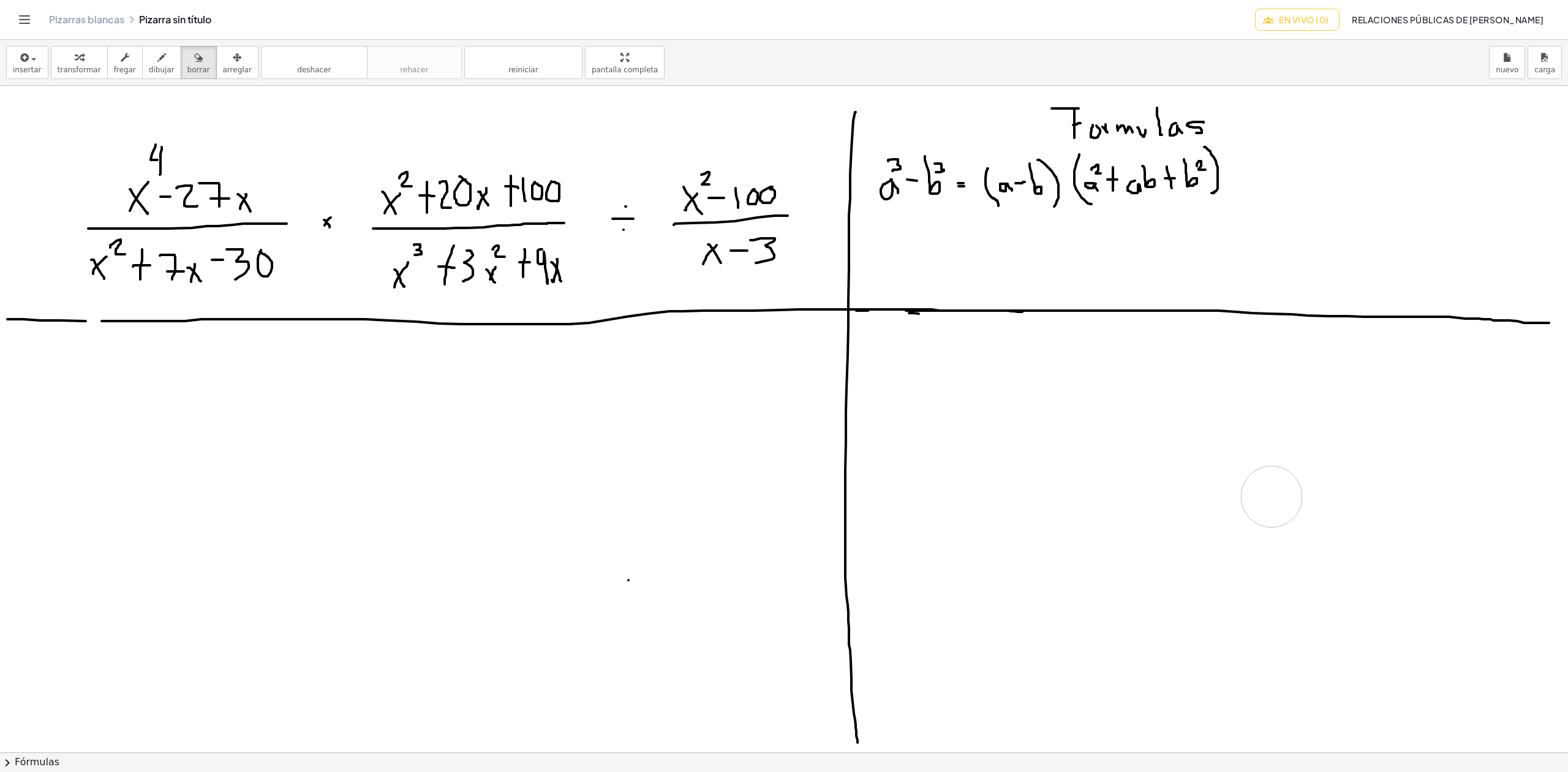
drag, startPoint x: 931, startPoint y: 366, endPoint x: 1130, endPoint y: 474, distance: 226.4
click at [1269, 498] on div at bounding box center [784, 752] width 1568 height 1332
click at [148, 67] on font "dibujar" at bounding box center [161, 70] width 26 height 9
drag, startPoint x: 62, startPoint y: 407, endPoint x: 48, endPoint y: 409, distance: 14.1
click at [48, 420] on div at bounding box center [784, 752] width 1568 height 1332
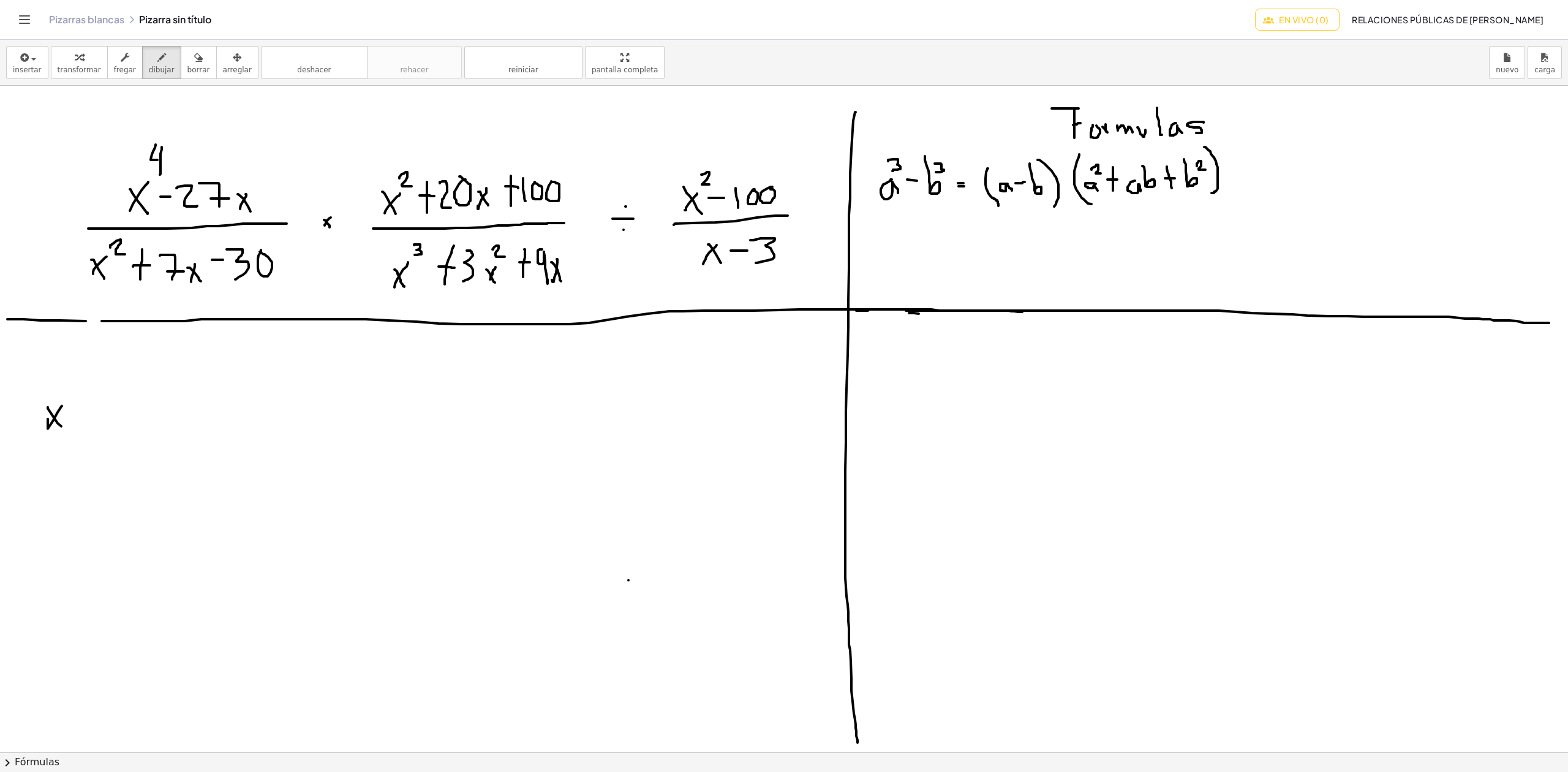
drag, startPoint x: 48, startPoint y: 408, endPoint x: 69, endPoint y: 393, distance: 25.8
click at [62, 428] on div at bounding box center [784, 752] width 1568 height 1332
drag, startPoint x: 64, startPoint y: 389, endPoint x: 83, endPoint y: 400, distance: 22.0
click at [79, 400] on div at bounding box center [784, 752] width 1568 height 1332
drag, startPoint x: 93, startPoint y: 396, endPoint x: 89, endPoint y: 429, distance: 33.2
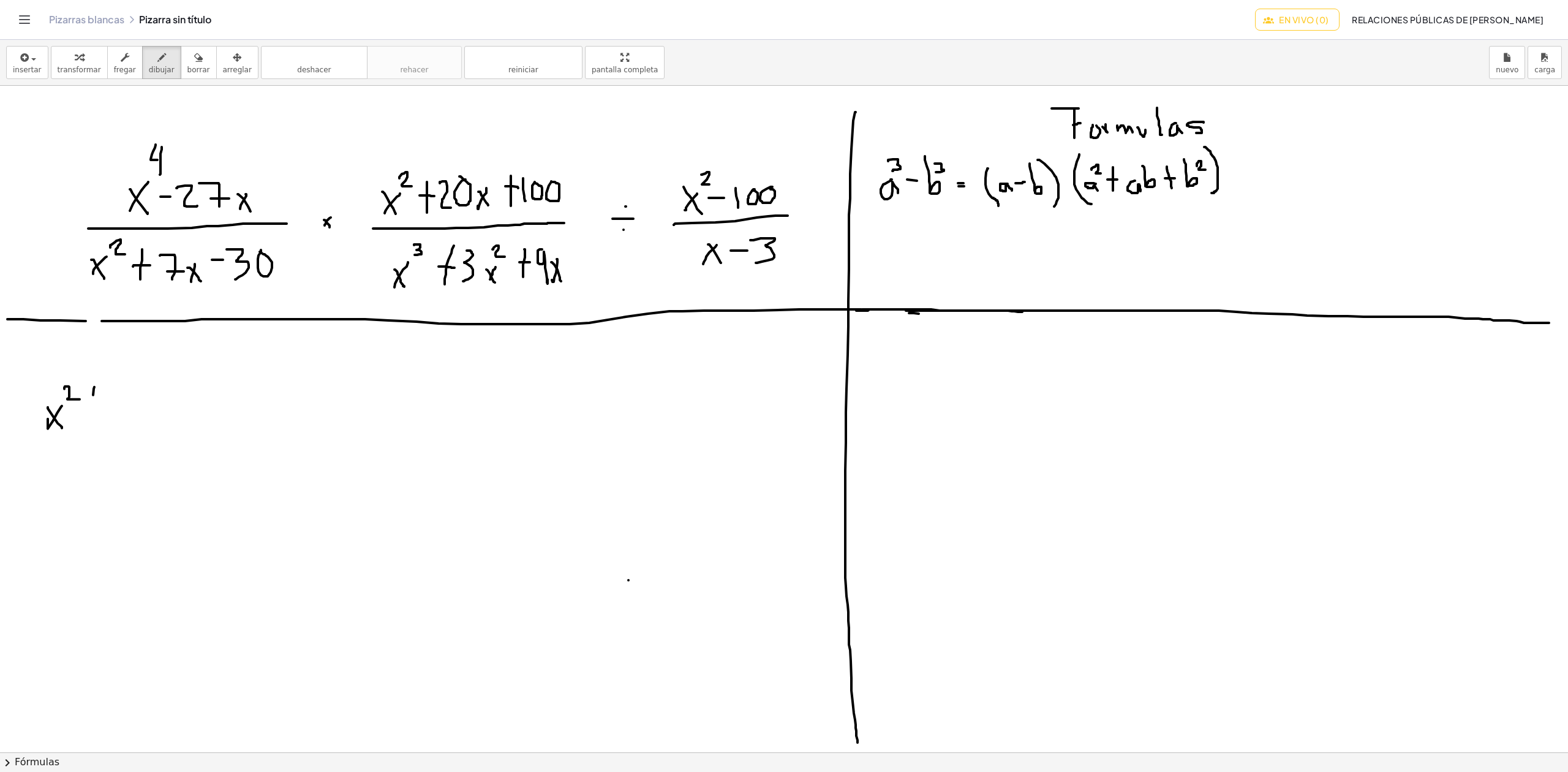
click at [89, 430] on div at bounding box center [784, 752] width 1568 height 1332
drag, startPoint x: 83, startPoint y: 417, endPoint x: 109, endPoint y: 398, distance: 32.2
click at [100, 416] on div at bounding box center [784, 752] width 1568 height 1332
drag, startPoint x: 106, startPoint y: 397, endPoint x: 119, endPoint y: 427, distance: 32.7
click at [119, 427] on div at bounding box center [784, 752] width 1568 height 1332
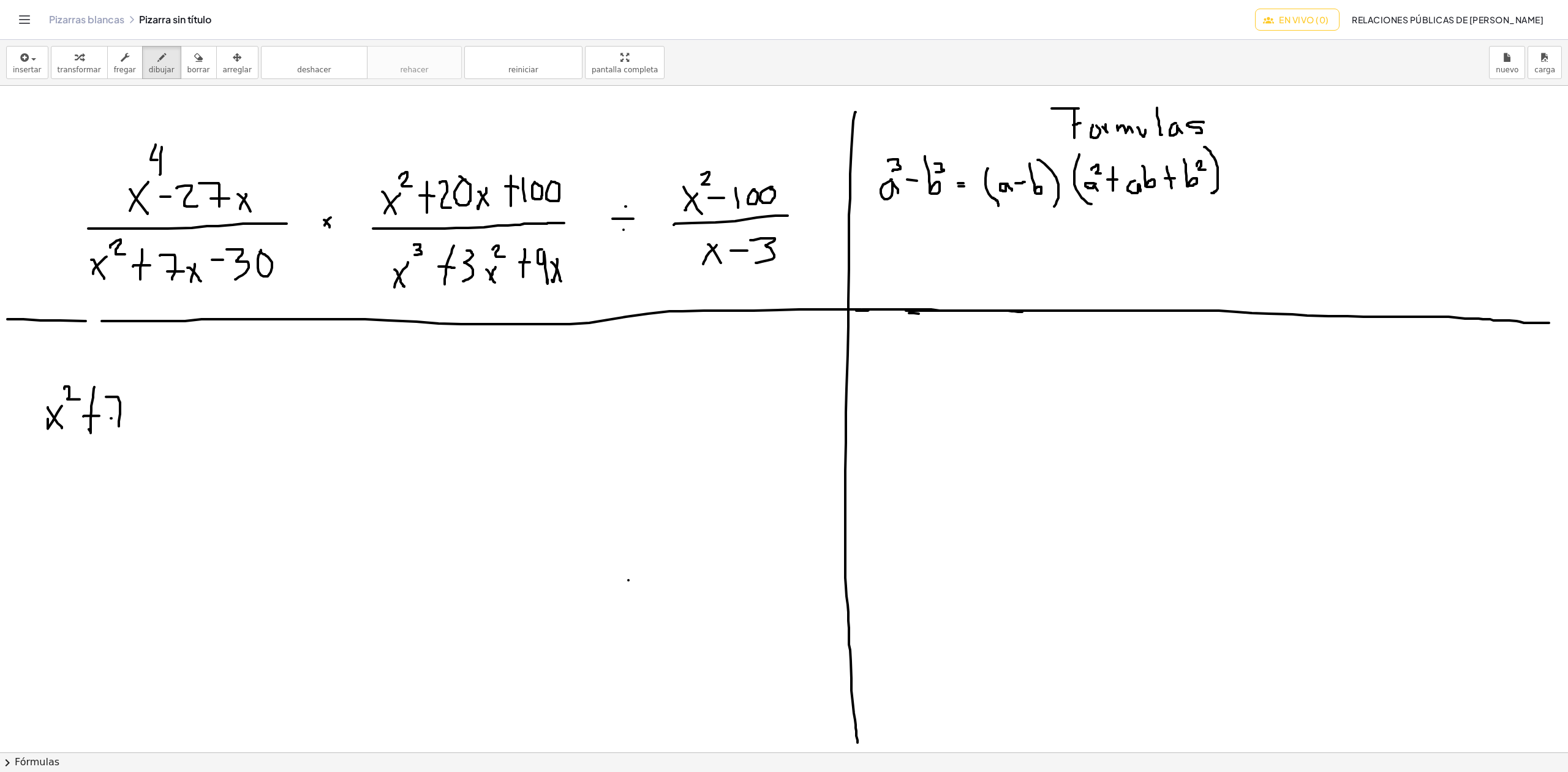
drag, startPoint x: 112, startPoint y: 419, endPoint x: 123, endPoint y: 419, distance: 11.0
click at [123, 419] on div at bounding box center [784, 752] width 1568 height 1332
drag, startPoint x: 141, startPoint y: 412, endPoint x: 135, endPoint y: 429, distance: 18.0
click at [135, 429] on div at bounding box center [784, 752] width 1568 height 1332
drag, startPoint x: 133, startPoint y: 418, endPoint x: 144, endPoint y: 429, distance: 15.6
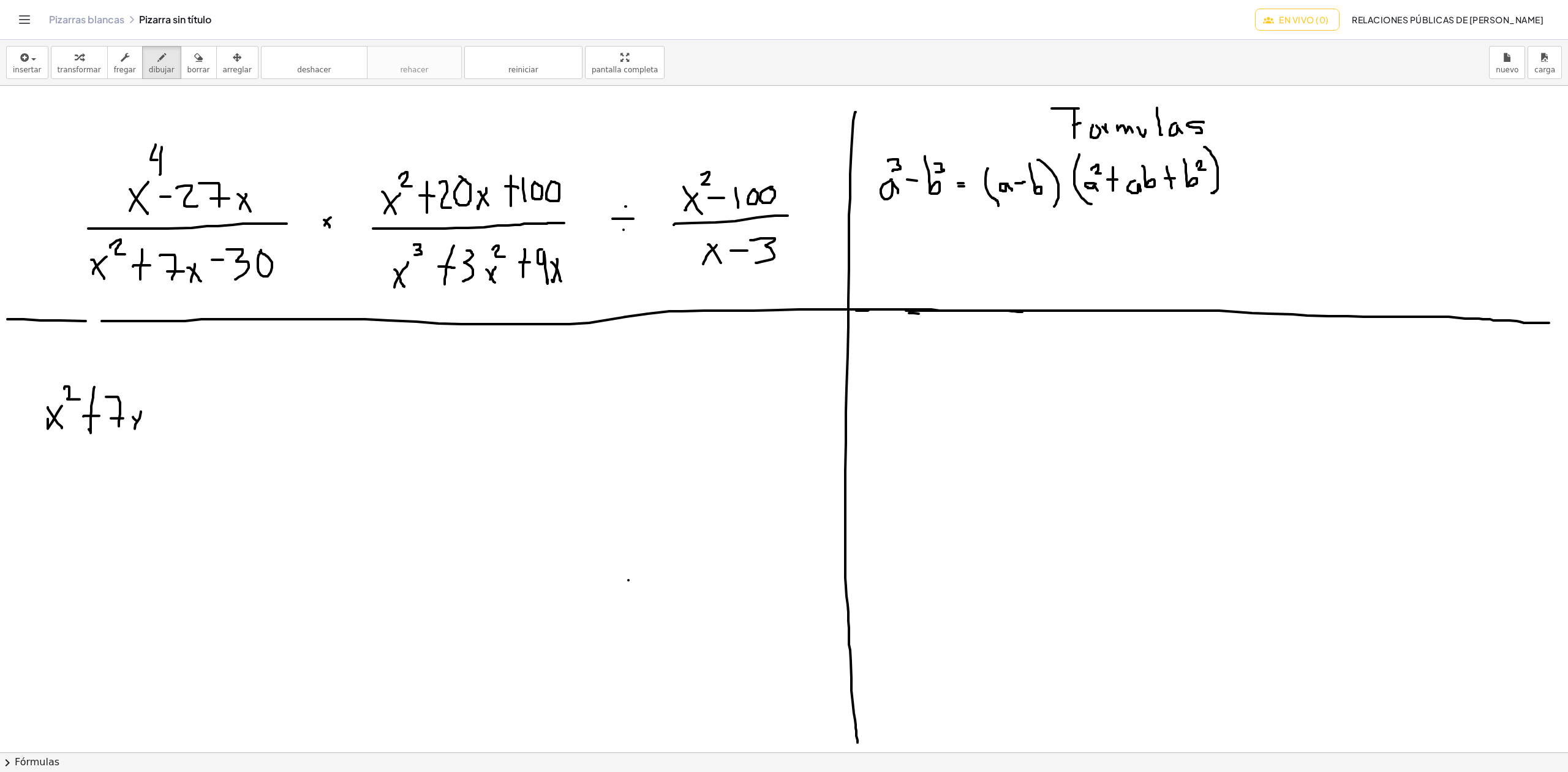
click at [144, 429] on div at bounding box center [784, 752] width 1568 height 1332
drag, startPoint x: 151, startPoint y: 412, endPoint x: 162, endPoint y: 412, distance: 11.0
click at [162, 412] on div at bounding box center [784, 752] width 1568 height 1332
drag, startPoint x: 167, startPoint y: 400, endPoint x: 177, endPoint y: 421, distance: 23.3
click at [177, 421] on div at bounding box center [784, 752] width 1568 height 1332
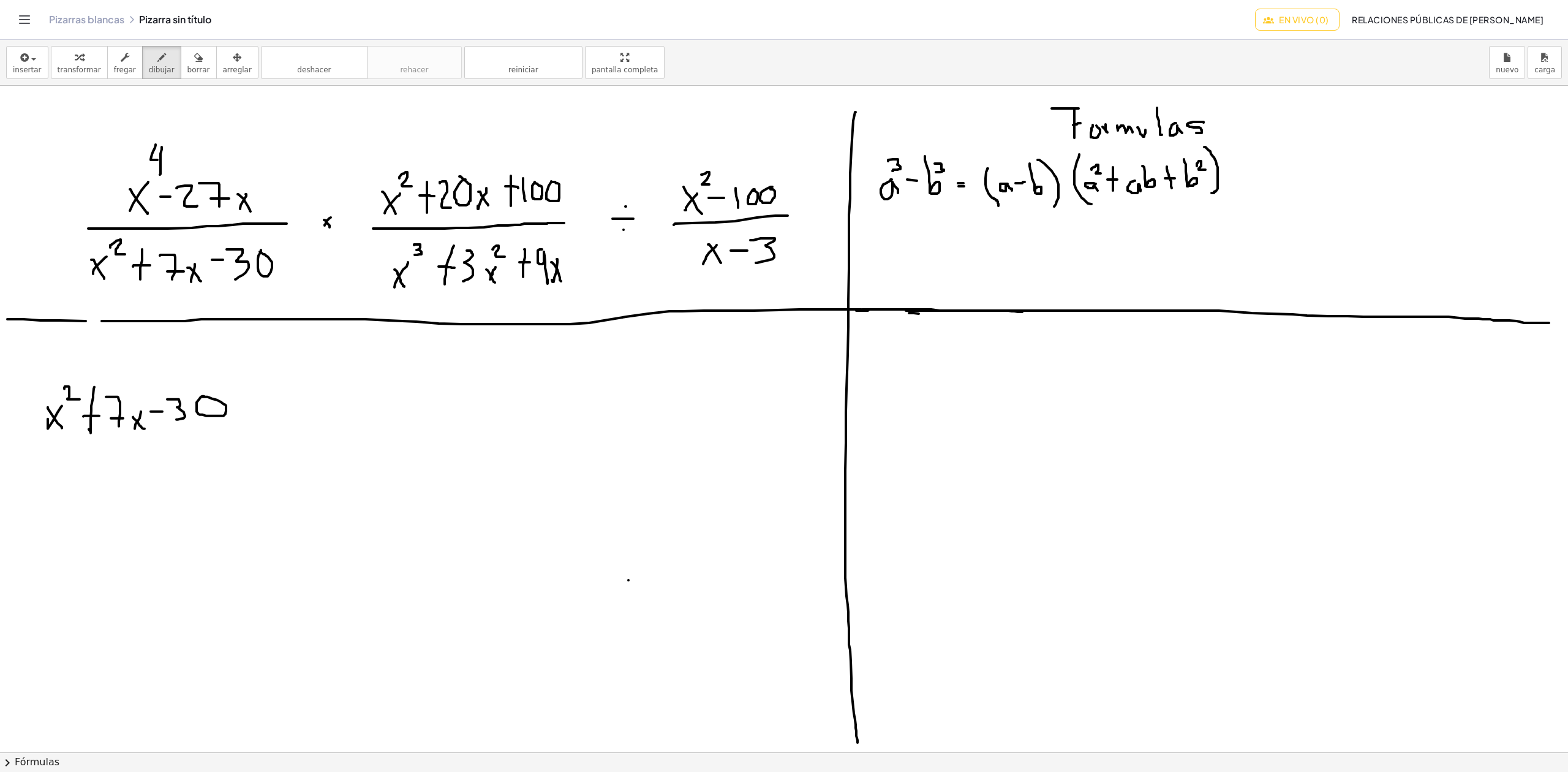
click at [199, 397] on div at bounding box center [784, 752] width 1568 height 1332
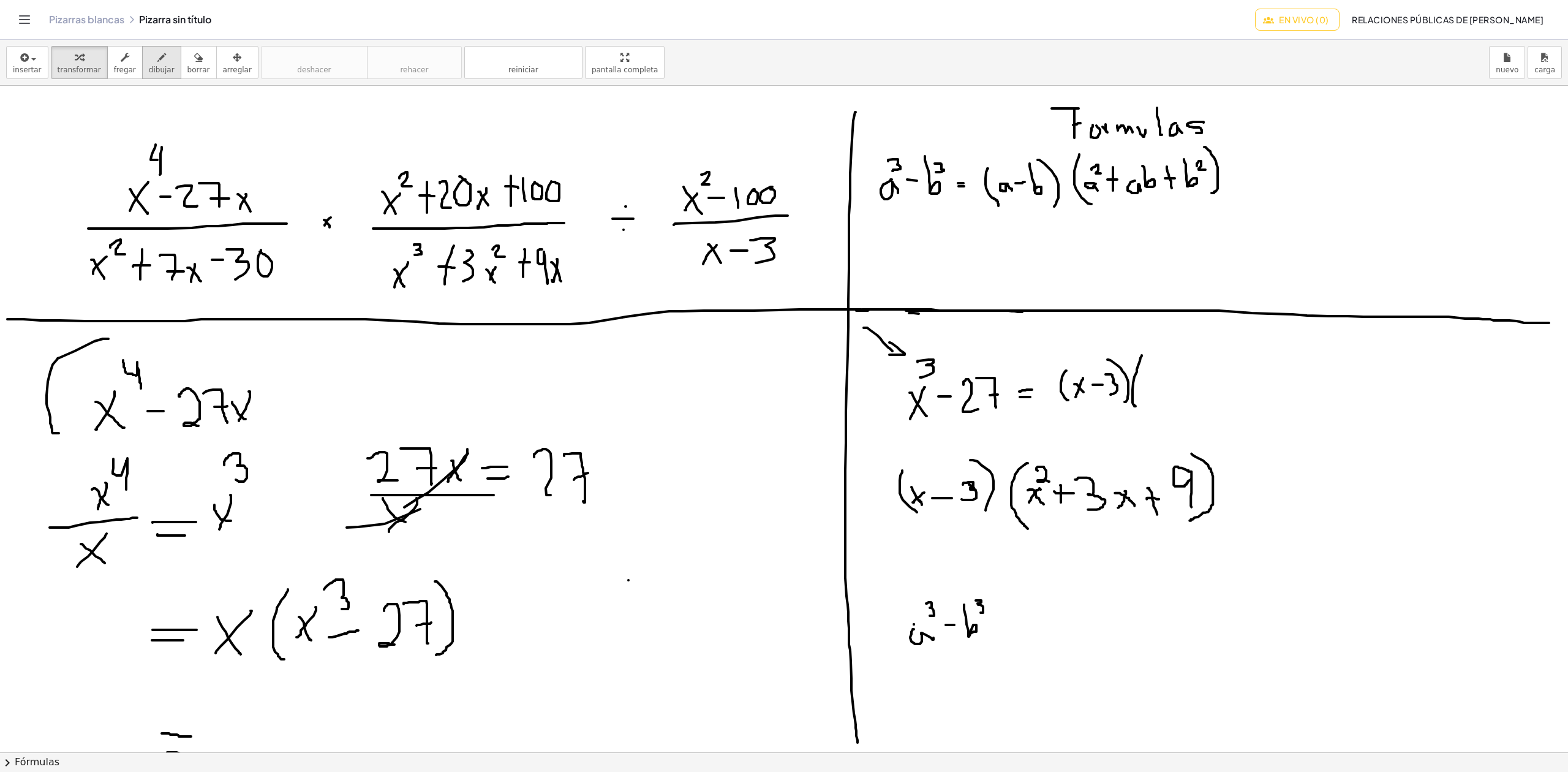
click at [148, 57] on div "button" at bounding box center [161, 57] width 26 height 14
drag, startPoint x: 1010, startPoint y: 596, endPoint x: 900, endPoint y: 646, distance: 120.8
click at [900, 646] on div at bounding box center [784, 752] width 1568 height 1332
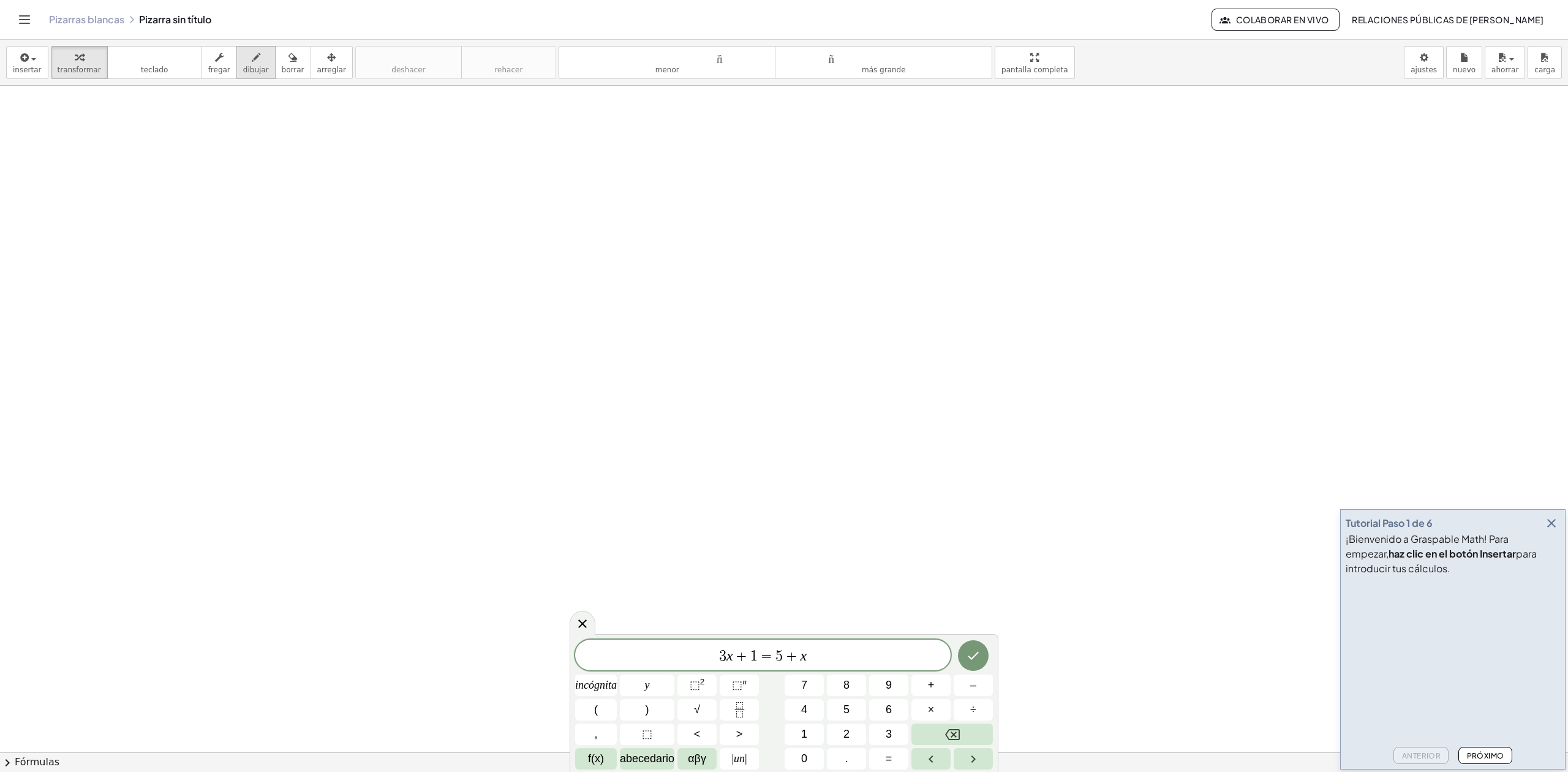
click at [251, 66] on font "dibujar" at bounding box center [256, 70] width 26 height 9
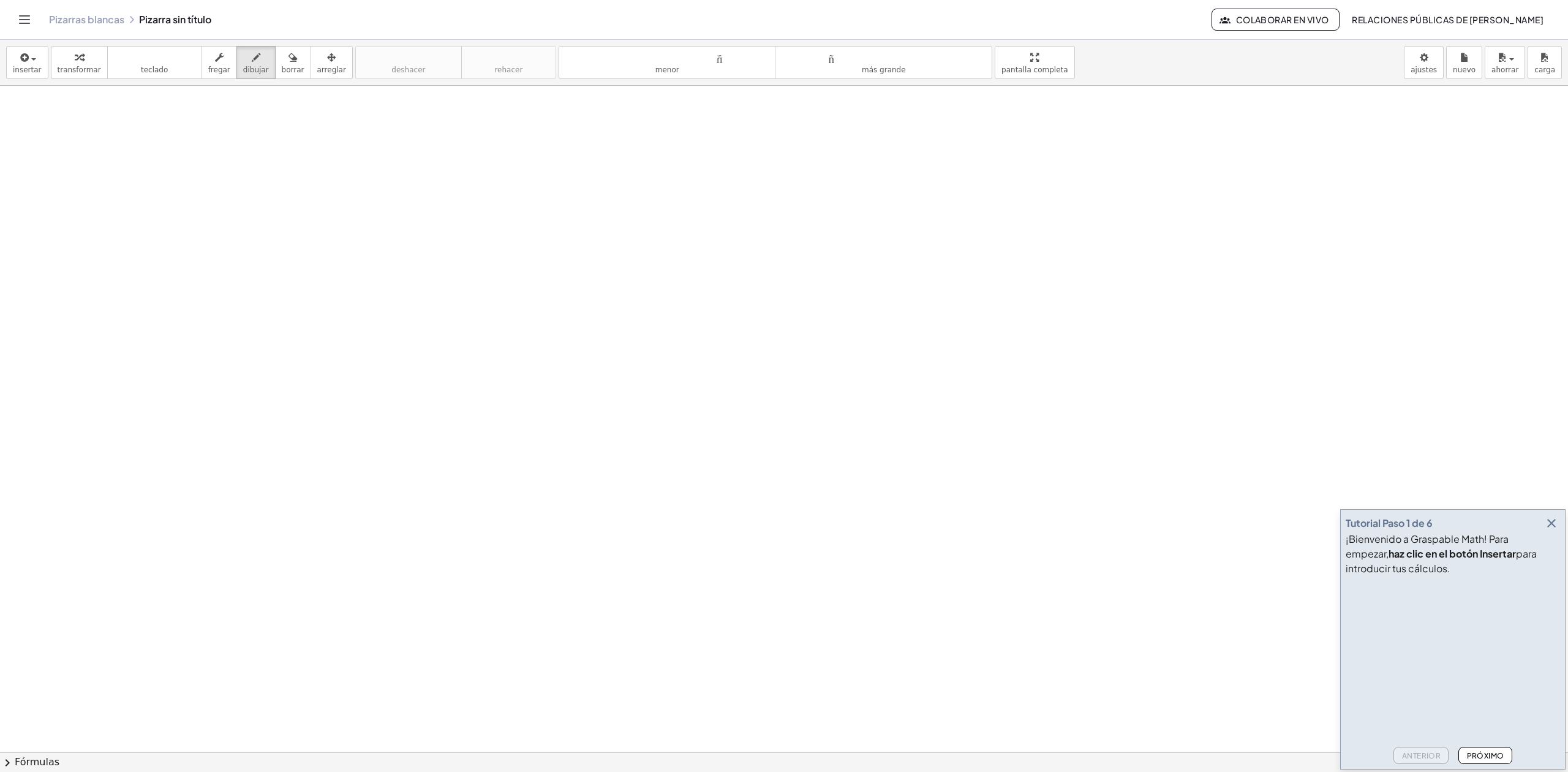
click at [1559, 523] on button "button" at bounding box center [1551, 522] width 17 height 17
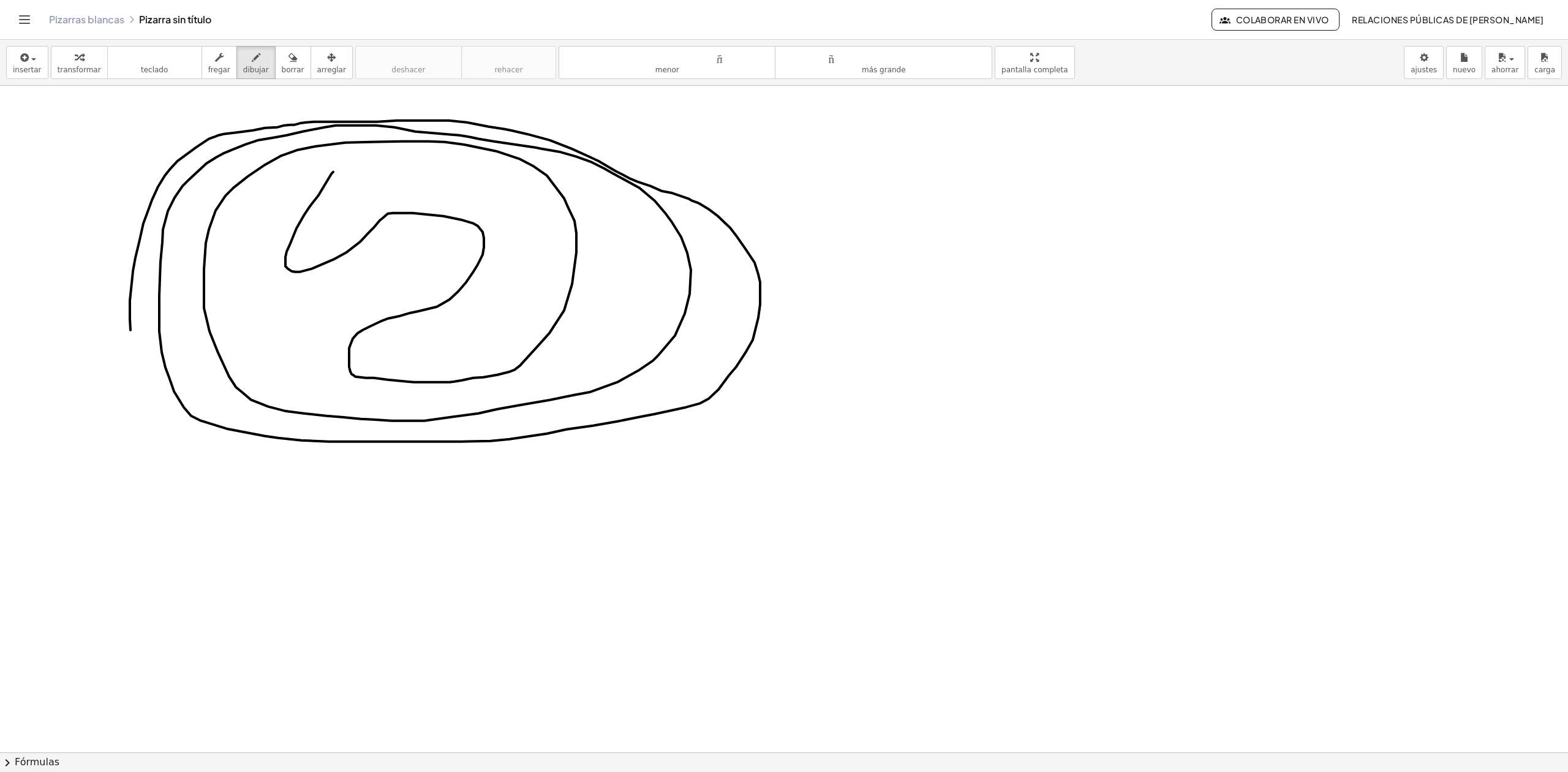
drag, startPoint x: 319, startPoint y: 196, endPoint x: 156, endPoint y: 368, distance: 237.0
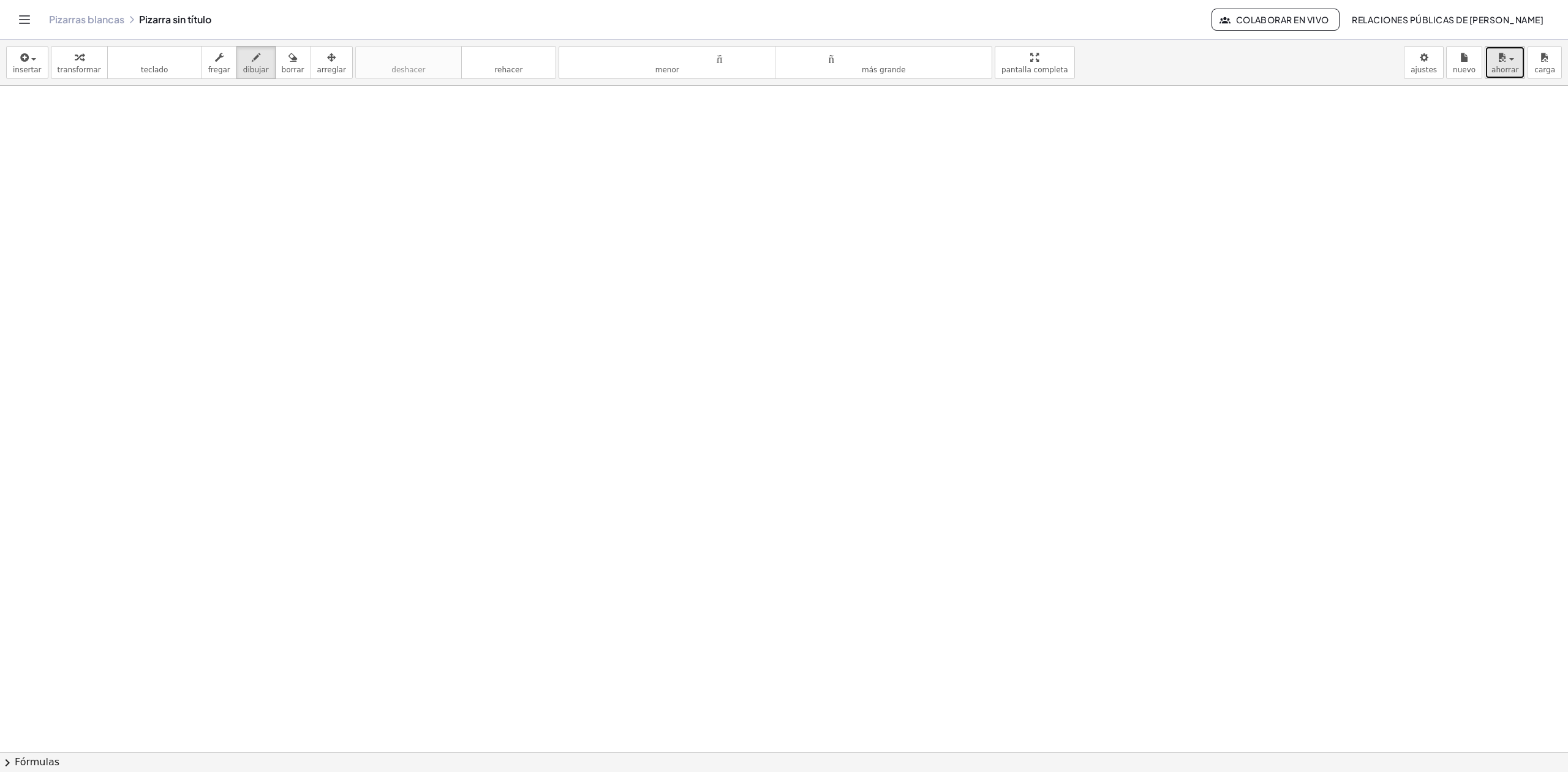
click at [1513, 71] on font "ahorrar" at bounding box center [1505, 70] width 27 height 9
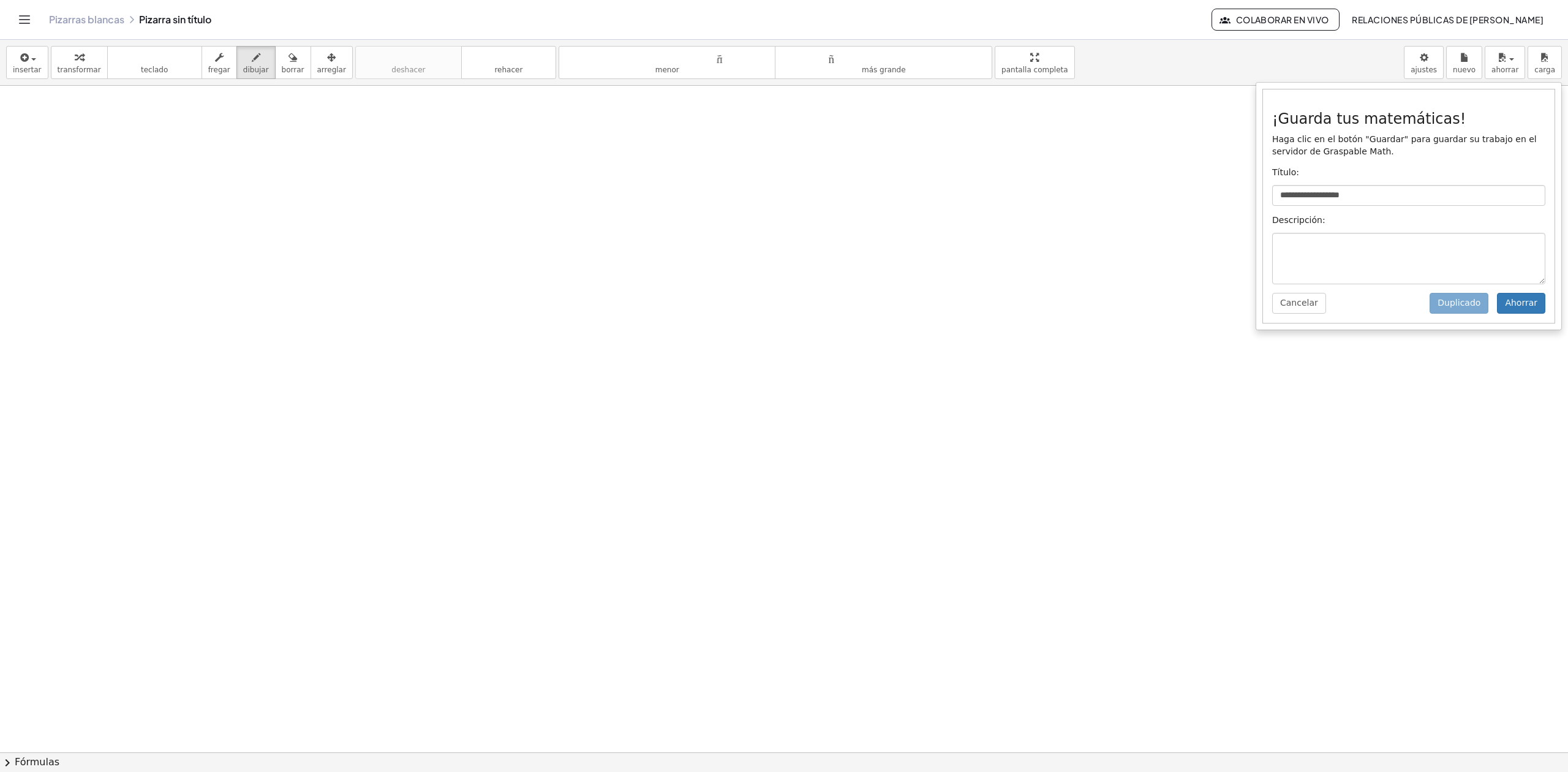
click at [1356, 62] on div "**********" at bounding box center [784, 63] width 1568 height 46
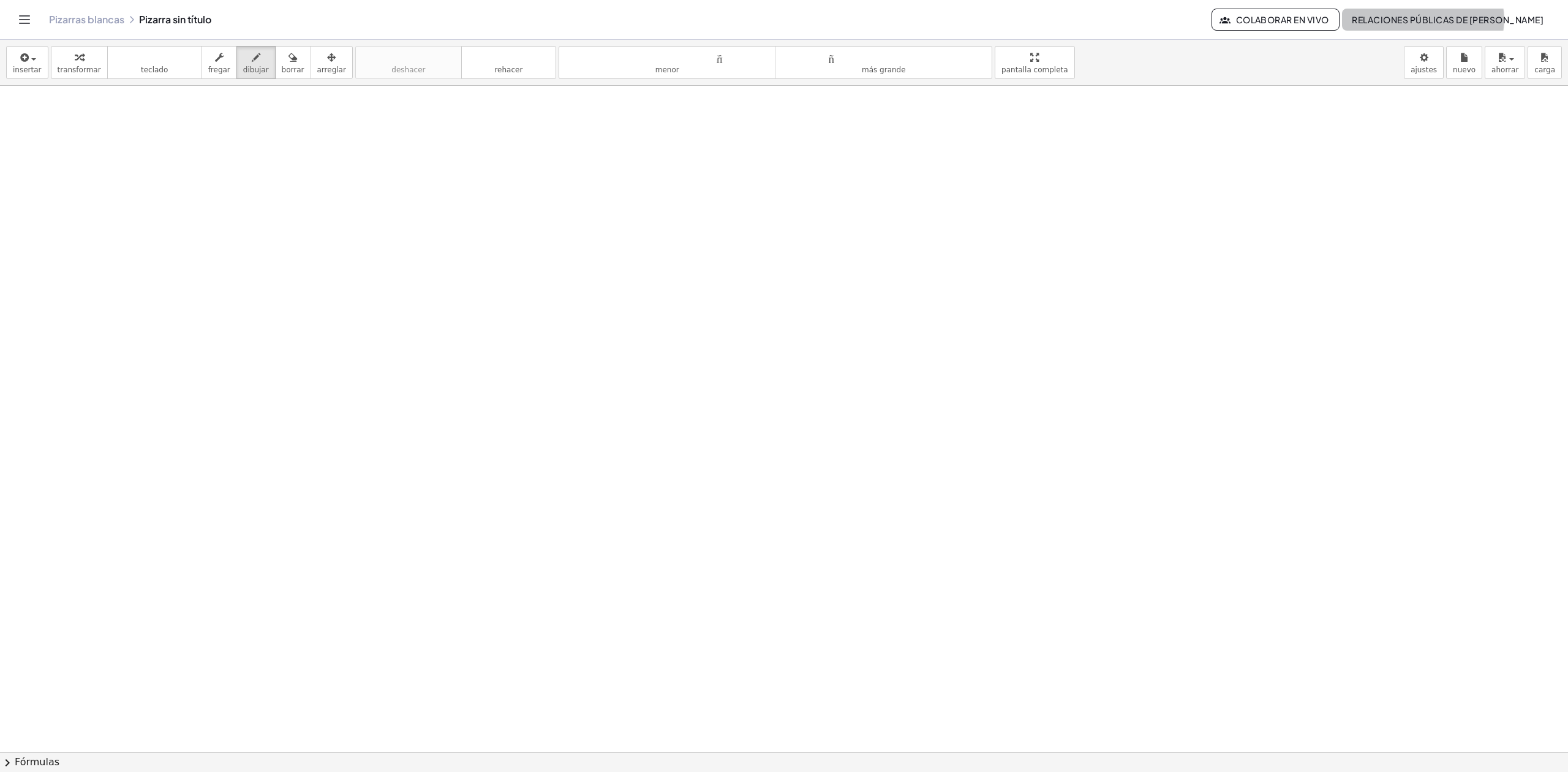
click at [1500, 26] on button "Relaciones públicas de [PERSON_NAME]" at bounding box center [1447, 19] width 211 height 22
click at [1301, 72] on div "**********" at bounding box center [784, 63] width 1568 height 46
click at [1408, 32] on div "Pizarras blancas Pizarra sin título Colaborar en vivo Relaciones públicas de Ax…" at bounding box center [783, 19] width 1538 height 39
click at [1422, 21] on font "Relaciones públicas de [PERSON_NAME]" at bounding box center [1448, 20] width 192 height 11
click at [1439, 45] on font "Mis pizarras blancas" at bounding box center [1473, 50] width 93 height 13
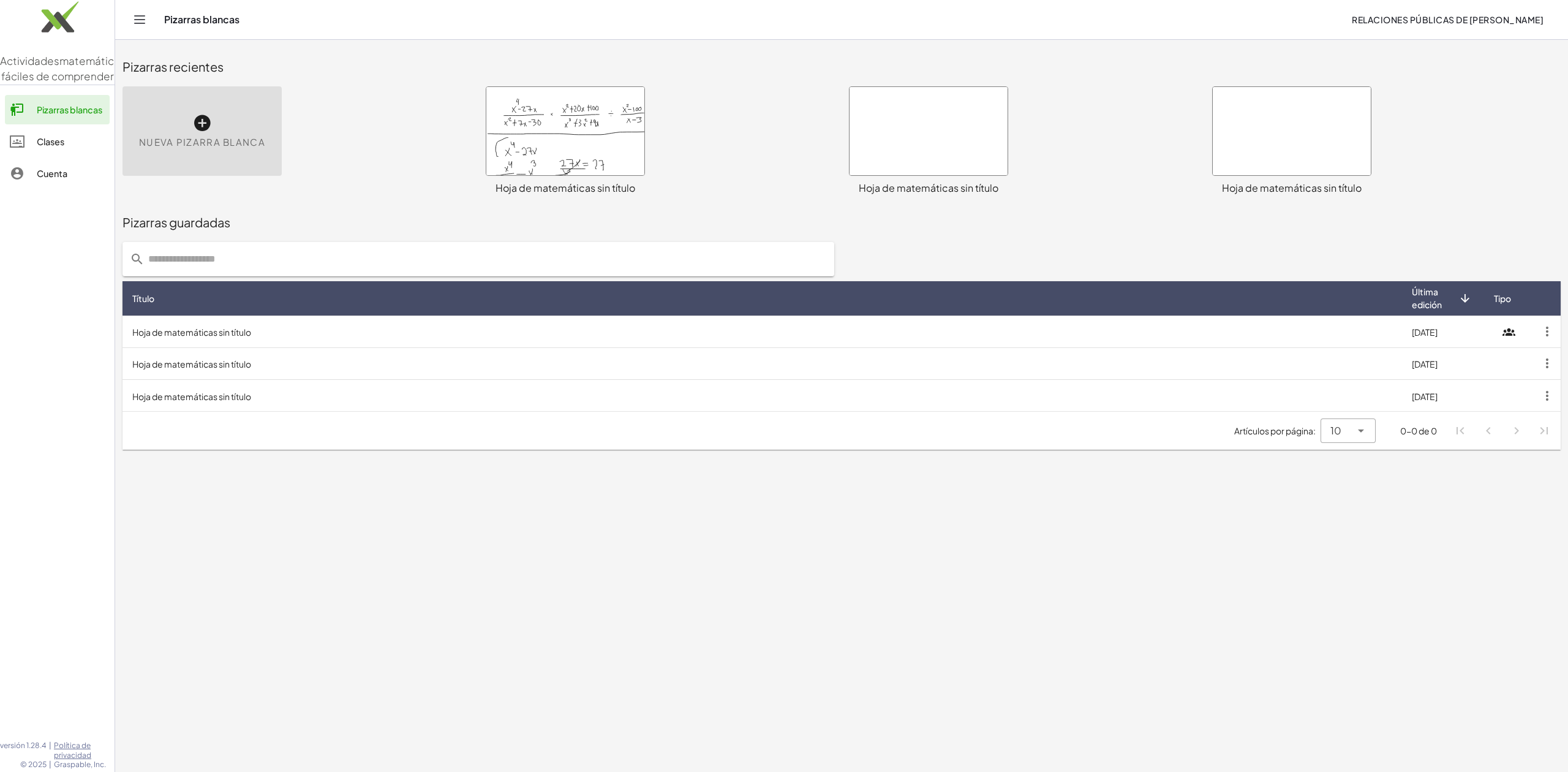
click at [902, 118] on div at bounding box center [928, 131] width 158 height 88
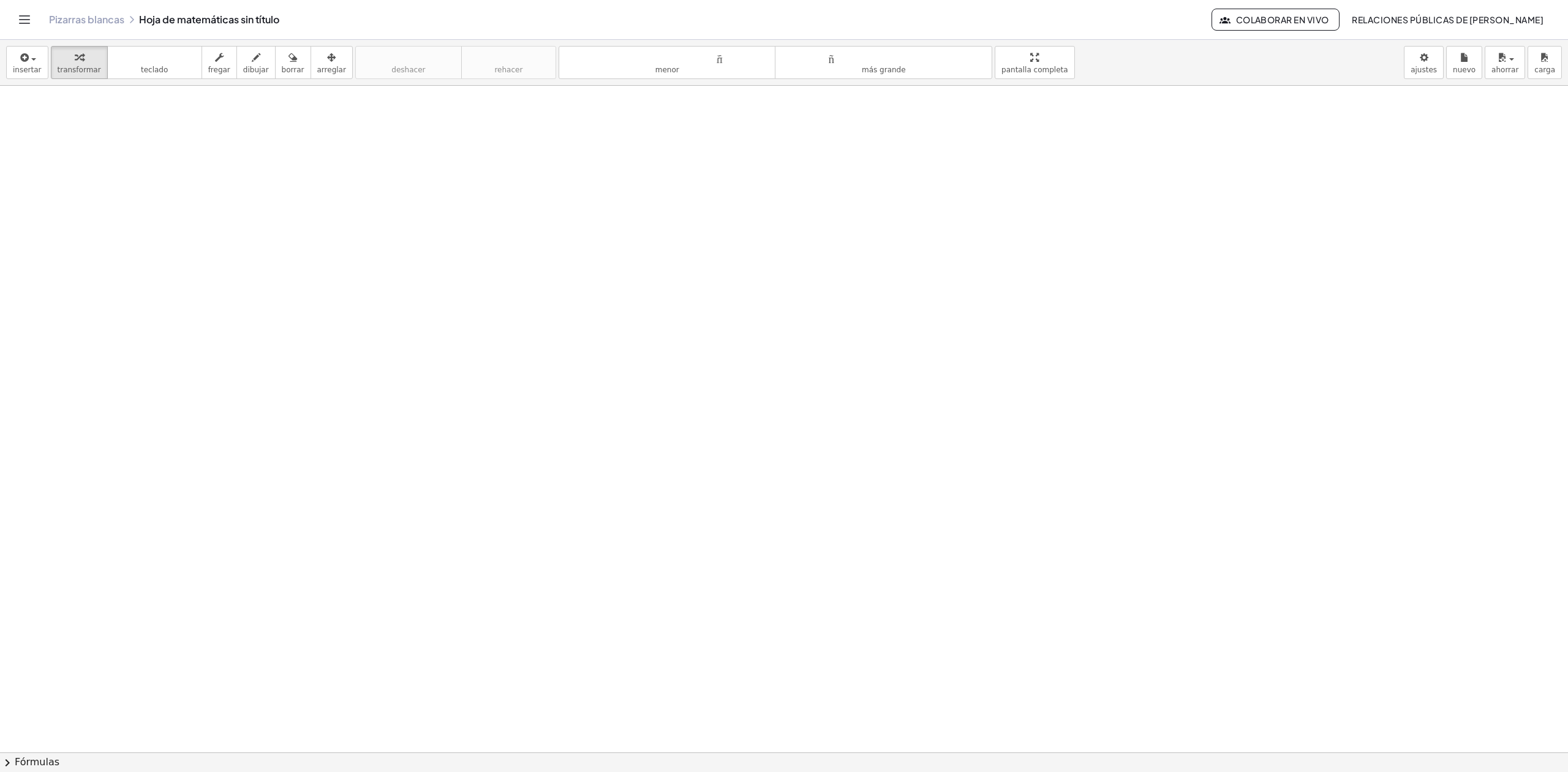
click at [390, 250] on div at bounding box center [784, 752] width 1568 height 1332
drag, startPoint x: 430, startPoint y: 224, endPoint x: 315, endPoint y: 213, distance: 115.5
click at [323, 275] on div at bounding box center [784, 752] width 1568 height 1332
click at [249, 61] on div "button" at bounding box center [256, 57] width 26 height 14
drag, startPoint x: 355, startPoint y: 217, endPoint x: 412, endPoint y: 281, distance: 85.7
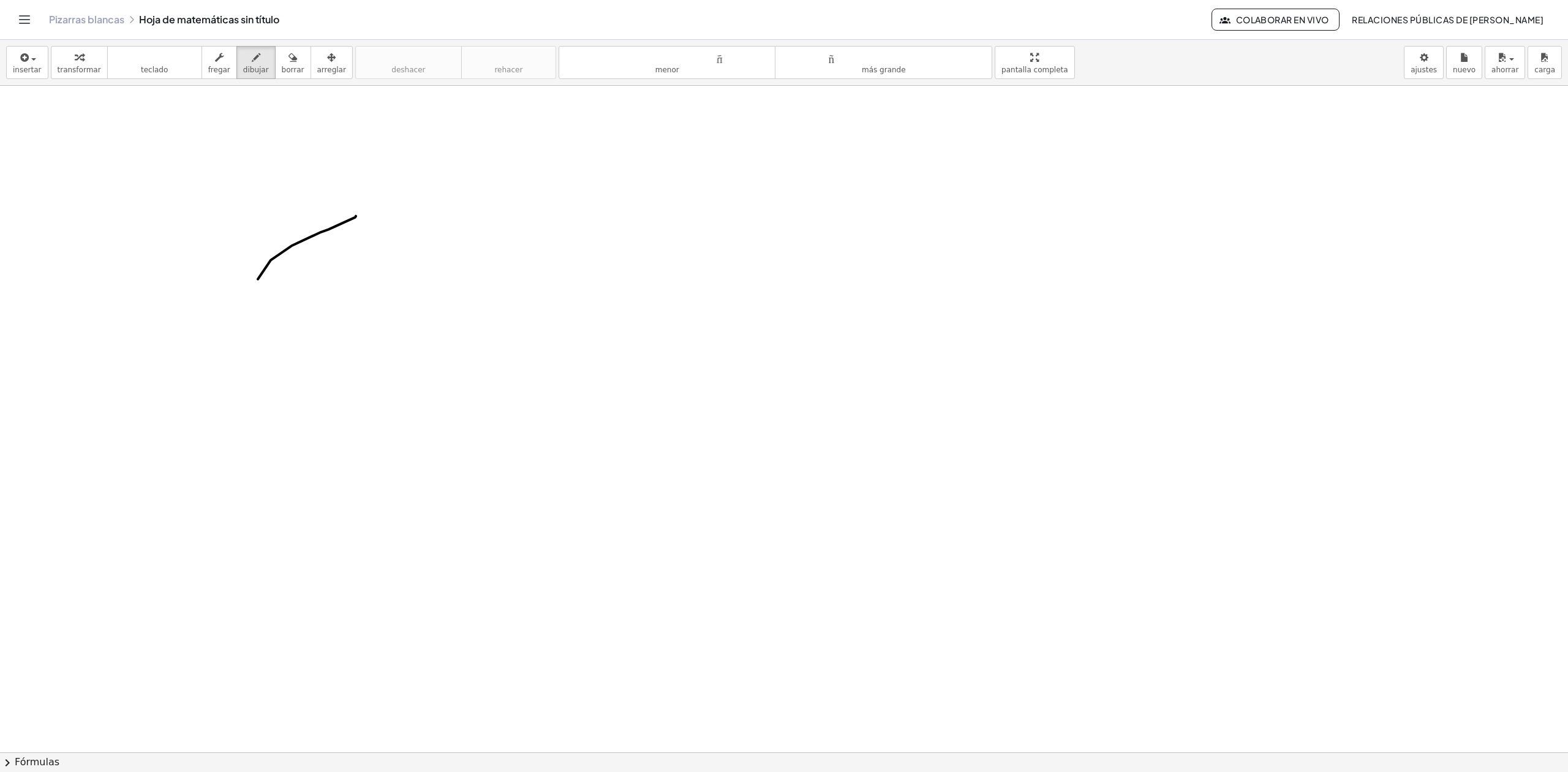
click at [407, 312] on div at bounding box center [784, 752] width 1568 height 1332
drag, startPoint x: 363, startPoint y: 258, endPoint x: 387, endPoint y: 421, distance: 164.8
click at [386, 429] on div at bounding box center [784, 752] width 1568 height 1332
drag, startPoint x: 274, startPoint y: 216, endPoint x: 366, endPoint y: 246, distance: 96.8
click at [368, 246] on div at bounding box center [784, 752] width 1568 height 1332
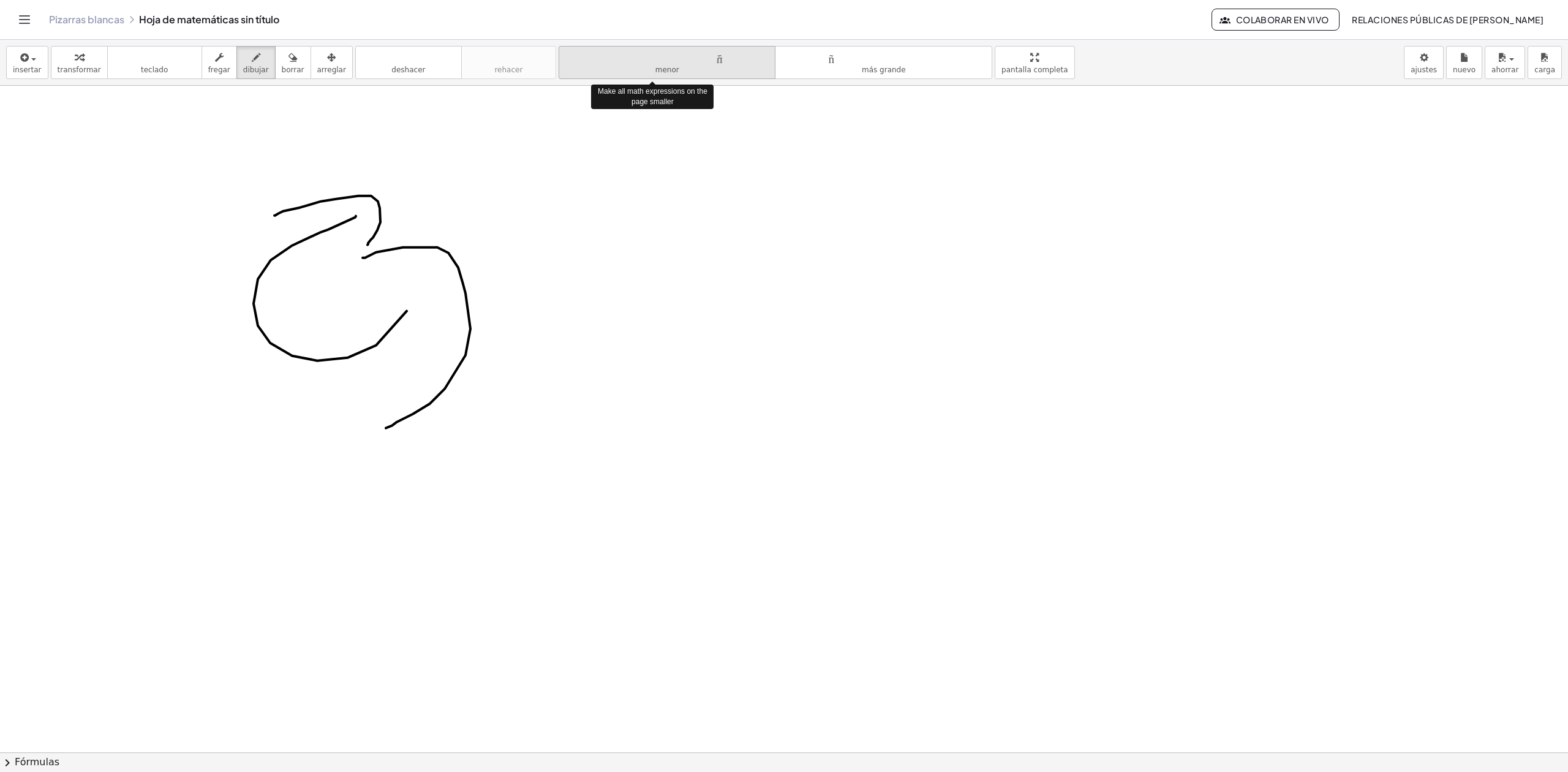
click at [700, 61] on font "tamaño_del_formato" at bounding box center [668, 57] width 204 height 12
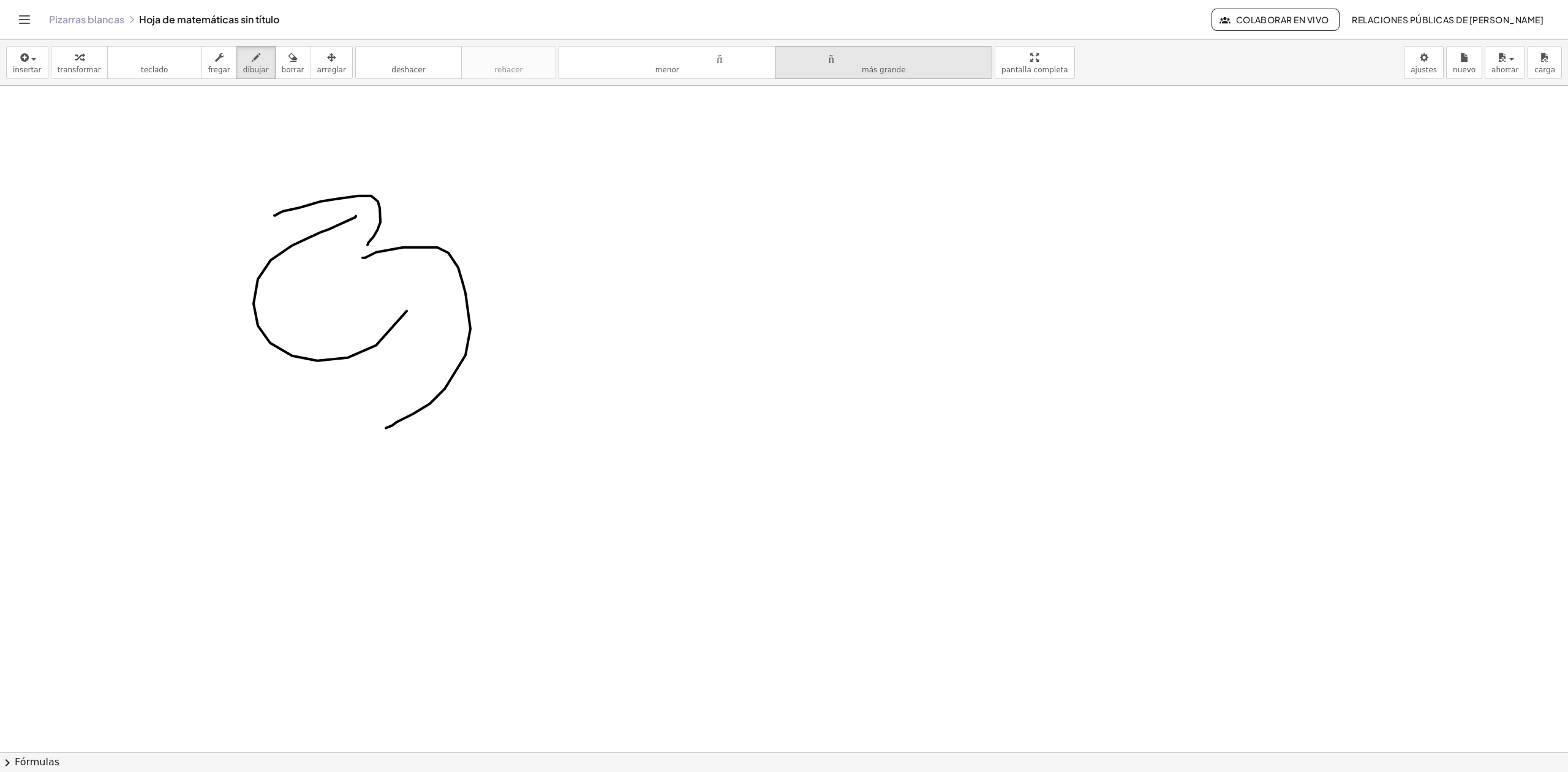
click at [799, 64] on icon "tamaño_del_formato" at bounding box center [884, 58] width 204 height 14
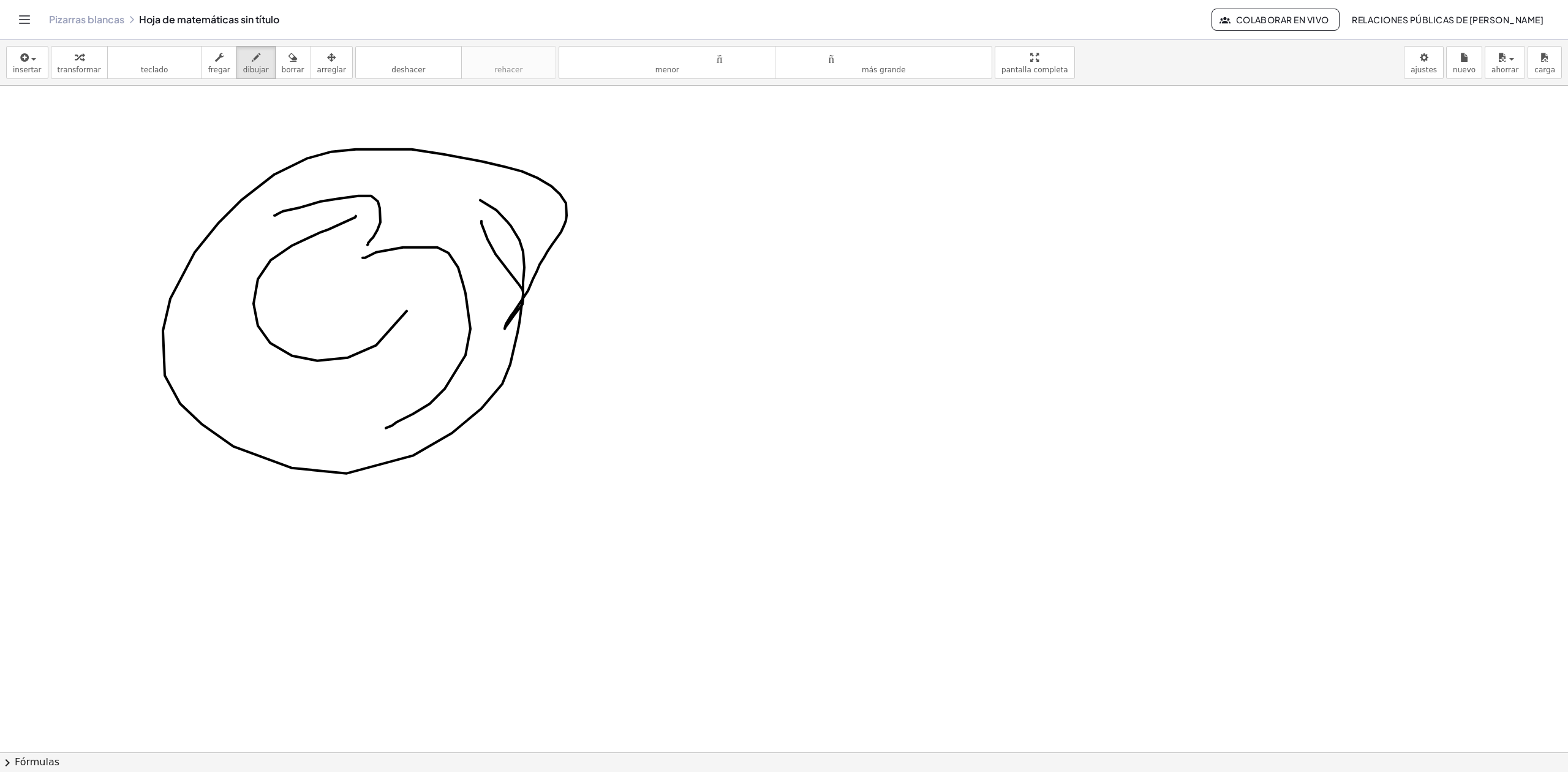
drag, startPoint x: 481, startPoint y: 221, endPoint x: 268, endPoint y: 190, distance: 215.2
click at [299, 192] on div at bounding box center [784, 752] width 1568 height 1332
click at [172, 76] on button "teclado teclado" at bounding box center [155, 62] width 95 height 33
click at [172, 68] on button "teclado teclado" at bounding box center [155, 62] width 95 height 33
drag, startPoint x: 382, startPoint y: 119, endPoint x: 534, endPoint y: 133, distance: 152.6
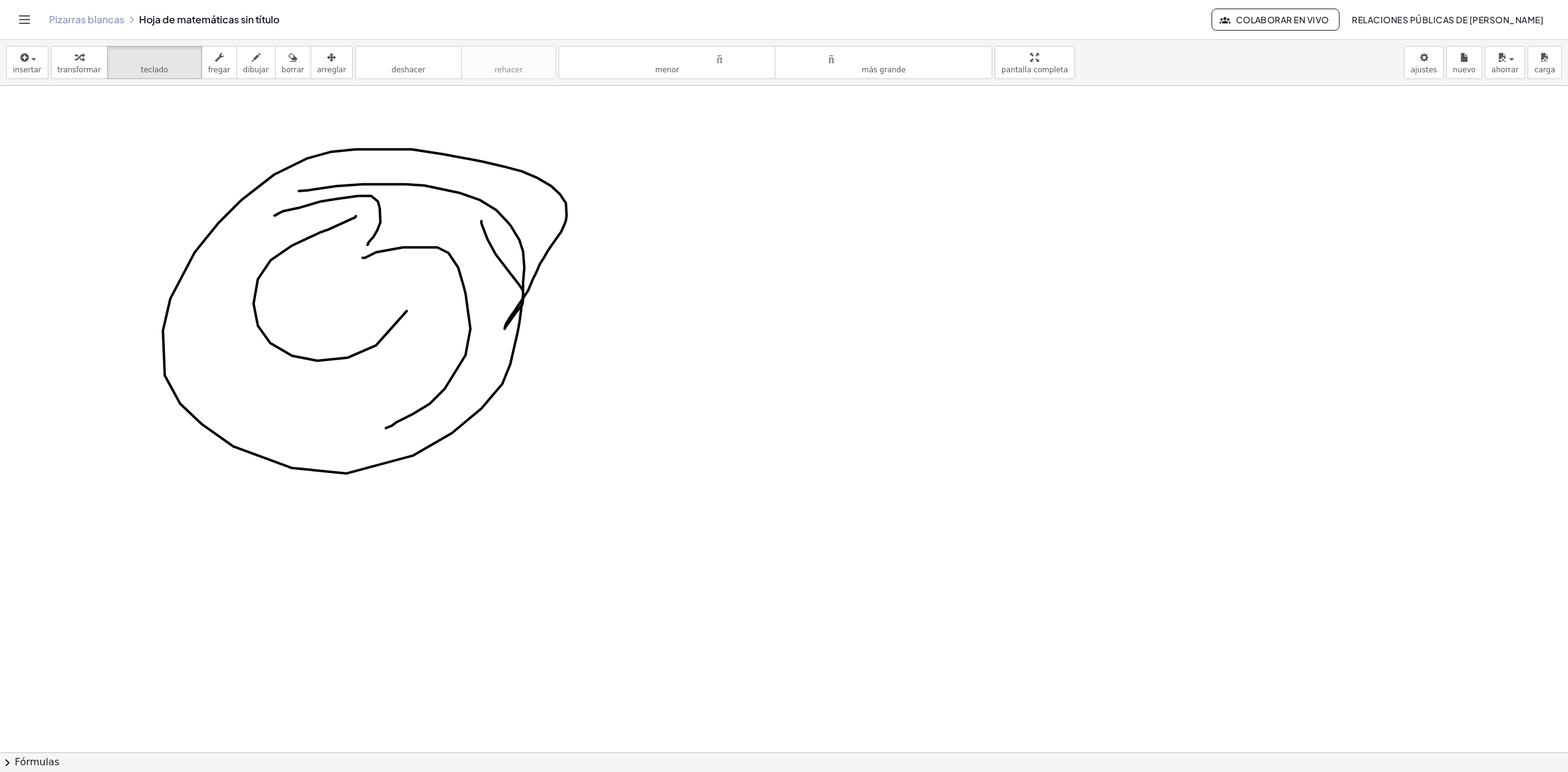
click at [469, 123] on div at bounding box center [784, 752] width 1568 height 1332
click at [142, 53] on font "teclado" at bounding box center [155, 57] width 82 height 12
click at [142, 121] on div at bounding box center [784, 752] width 1568 height 1332
click at [162, 76] on button "teclado teclado" at bounding box center [155, 62] width 95 height 33
click at [252, 60] on icon "button" at bounding box center [256, 58] width 9 height 14
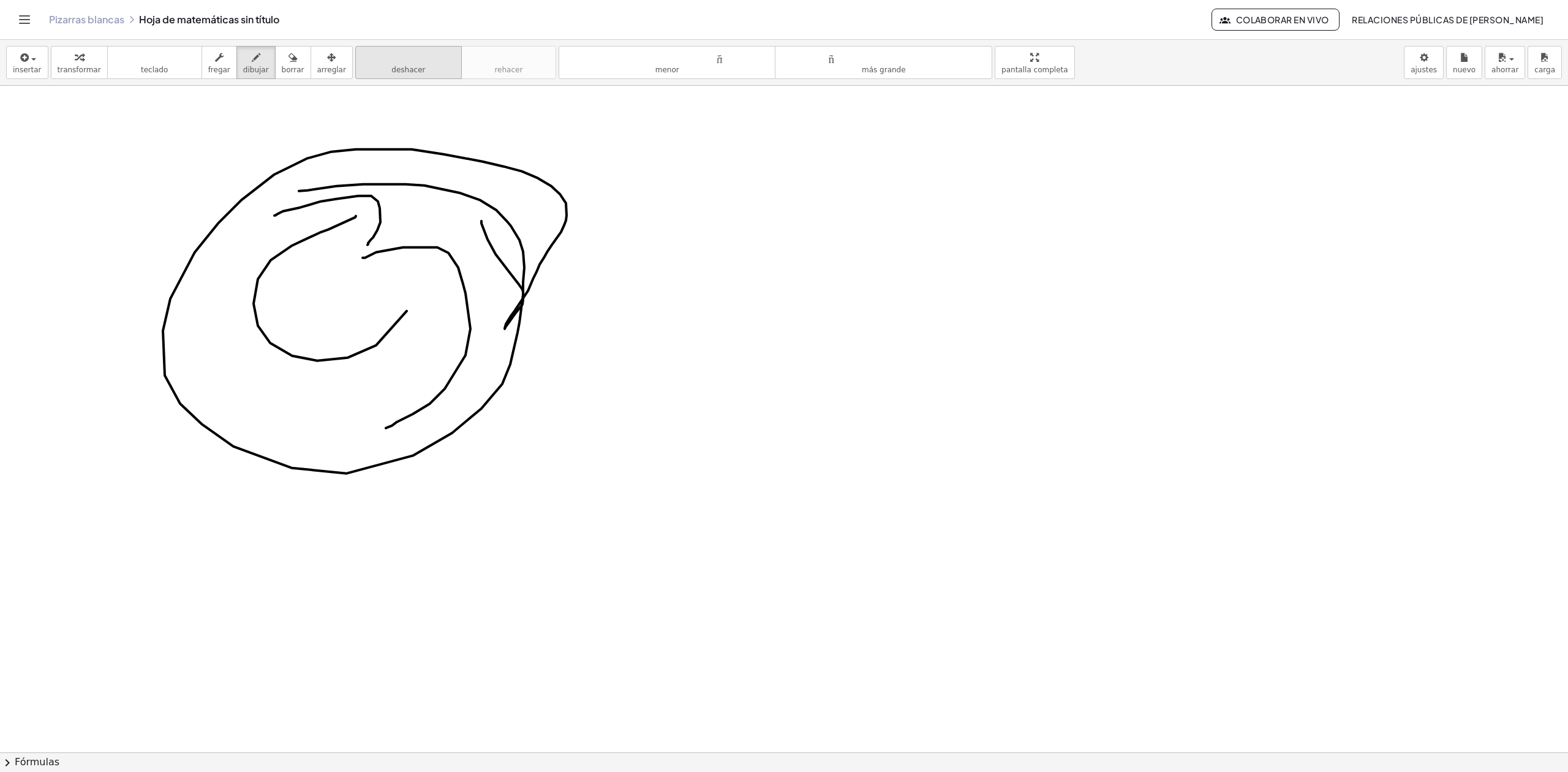
click at [392, 70] on font "deshacer" at bounding box center [408, 70] width 34 height 9
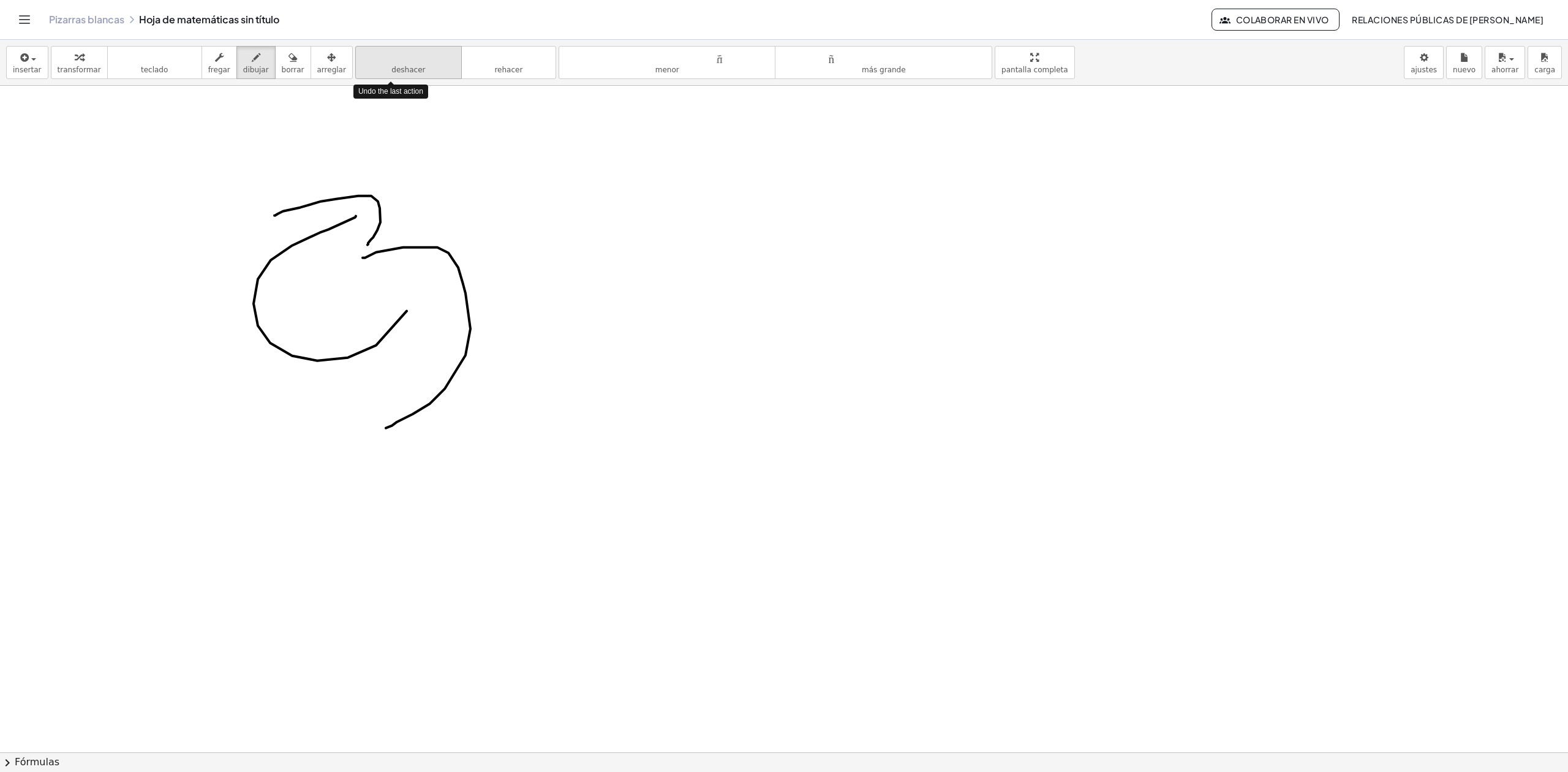
click at [392, 70] on font "deshacer" at bounding box center [408, 70] width 34 height 9
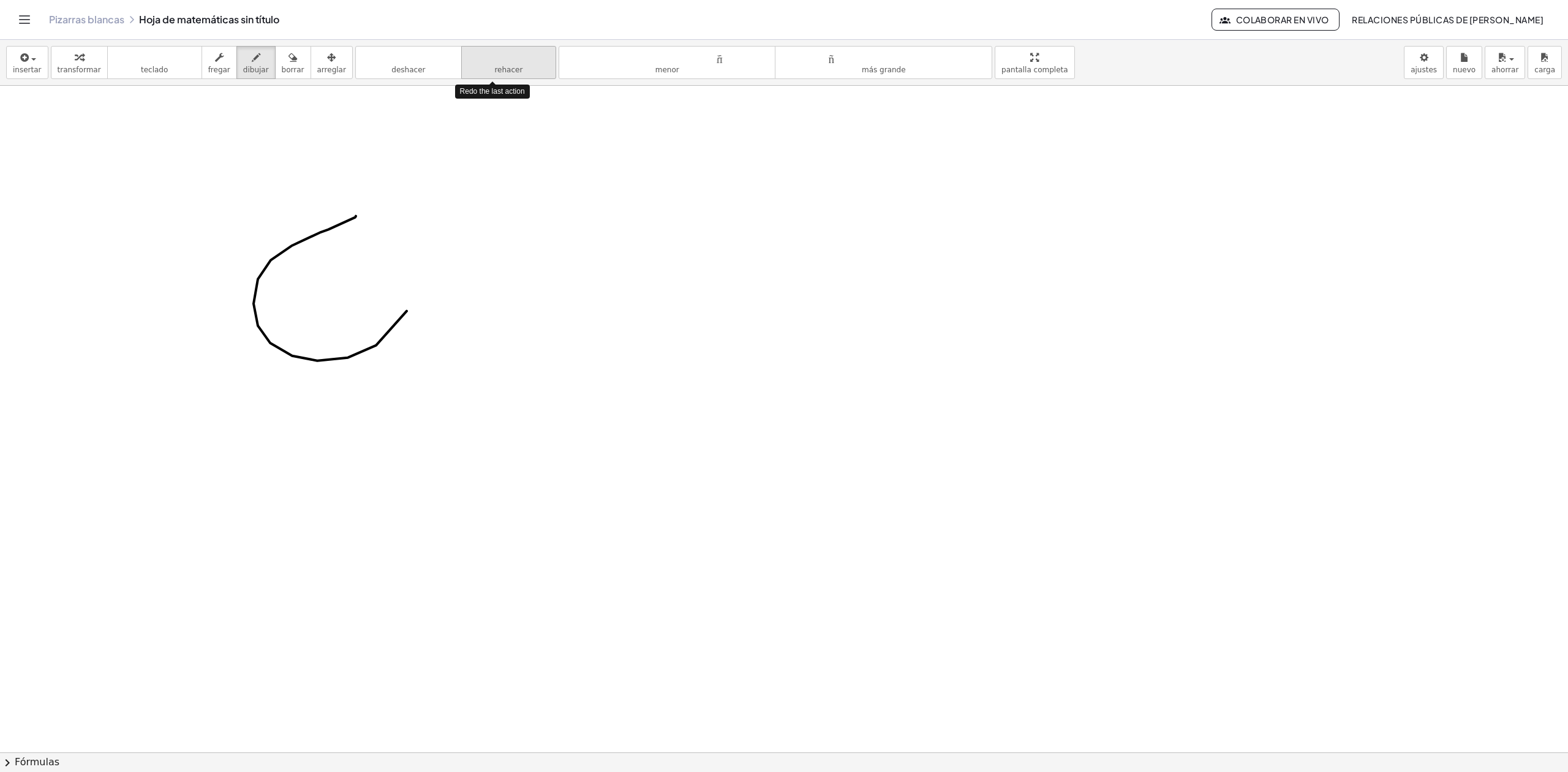
click at [501, 76] on button "rehacer rehacer" at bounding box center [509, 62] width 95 height 33
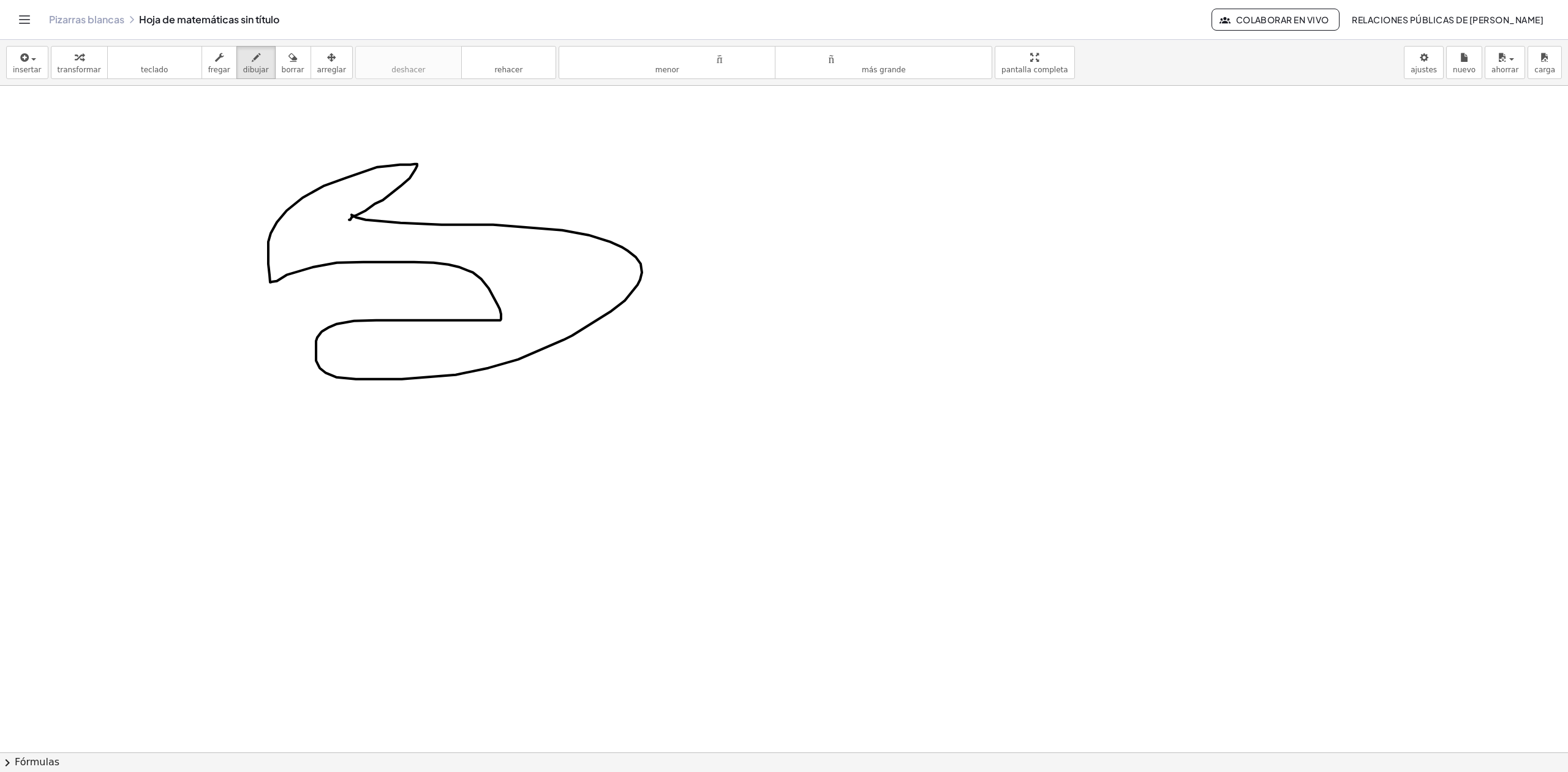
click at [349, 221] on div at bounding box center [784, 752] width 1568 height 1332
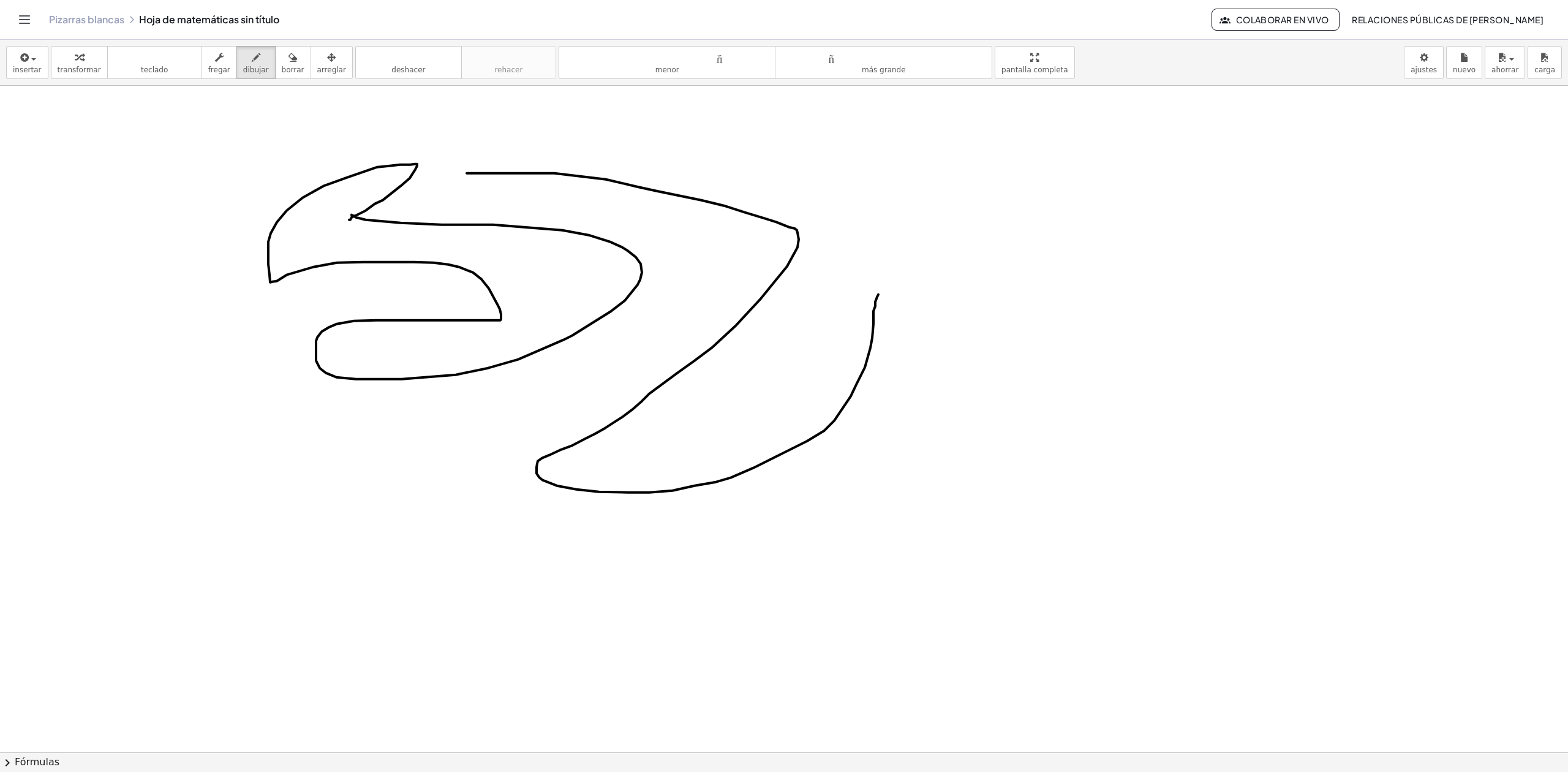
drag, startPoint x: 467, startPoint y: 174, endPoint x: 880, endPoint y: 294, distance: 430.1
click at [880, 294] on div at bounding box center [784, 752] width 1568 height 1332
click at [1329, 18] on font "Colaborar en vivo" at bounding box center [1282, 20] width 93 height 11
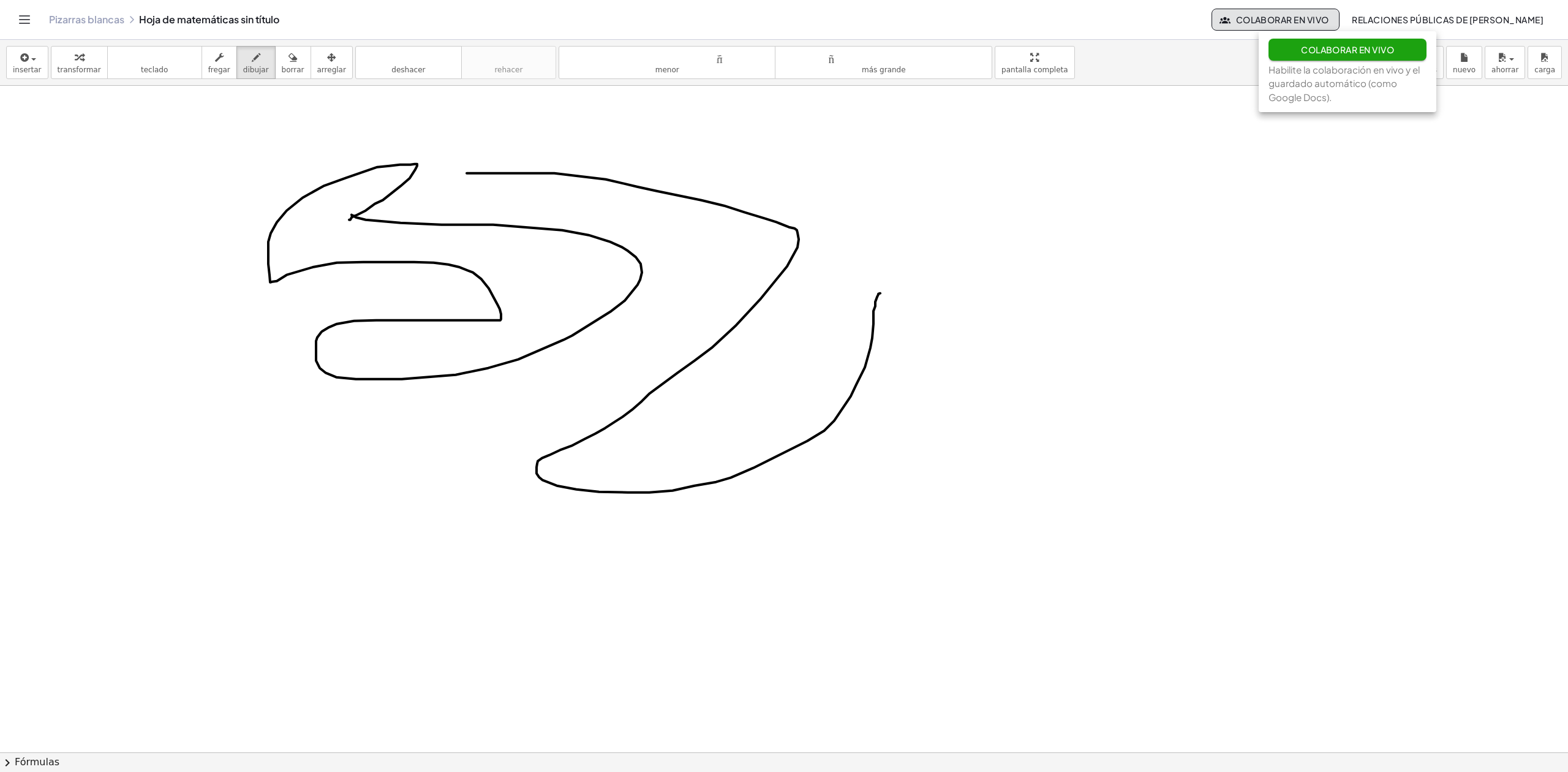
click at [1354, 54] on font "Colaborar en vivo" at bounding box center [1347, 50] width 93 height 11
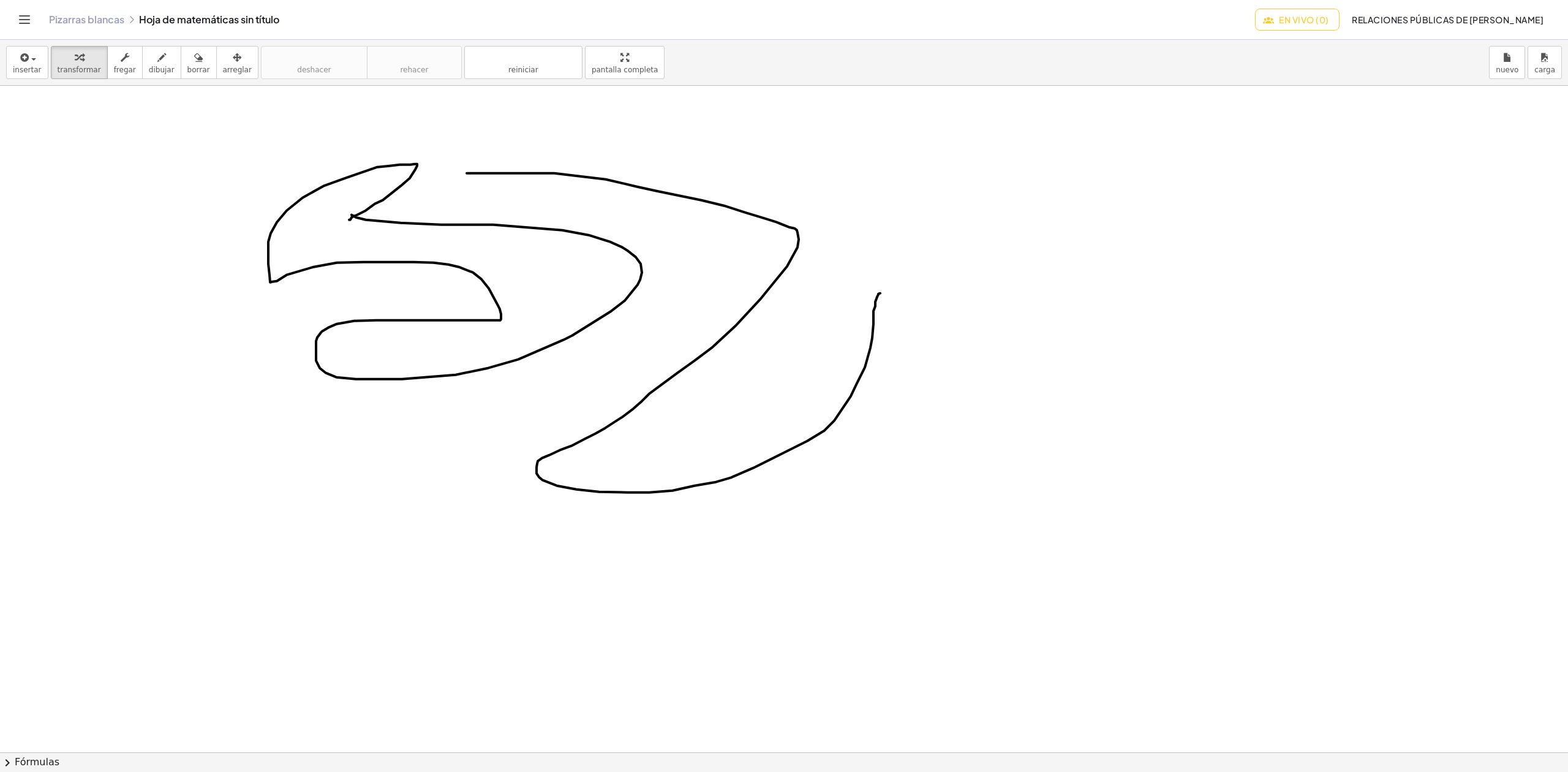
drag, startPoint x: 846, startPoint y: 224, endPoint x: 968, endPoint y: 347, distance: 173.2
click at [968, 351] on div at bounding box center [784, 752] width 1568 height 1332
drag, startPoint x: 847, startPoint y: 223, endPoint x: 637, endPoint y: 141, distance: 225.4
click at [751, 179] on div at bounding box center [784, 752] width 1568 height 1332
click at [158, 68] on font "dibujar" at bounding box center [161, 70] width 26 height 9
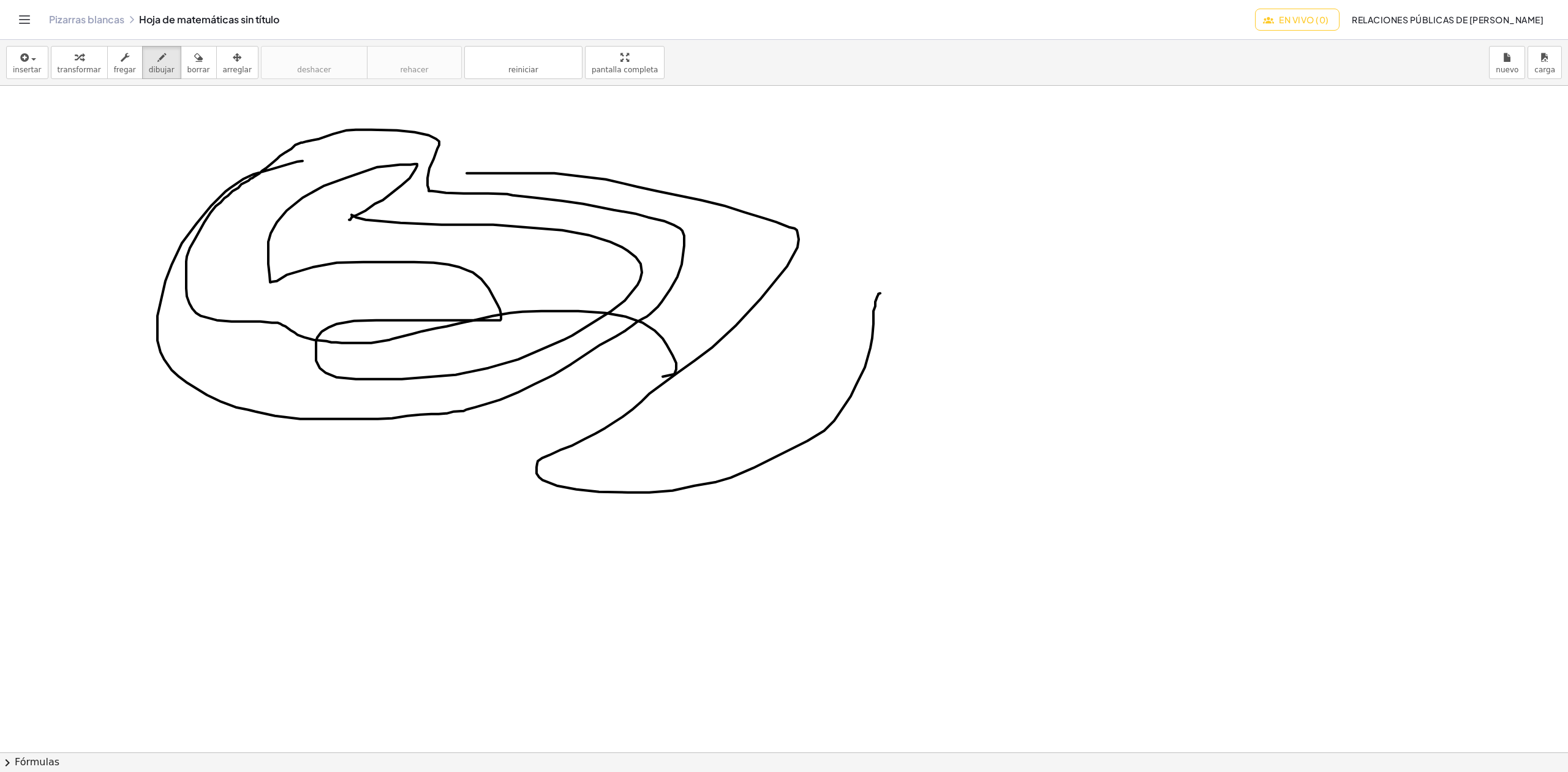
drag, startPoint x: 303, startPoint y: 162, endPoint x: 614, endPoint y: 380, distance: 379.8
click at [617, 380] on div at bounding box center [784, 752] width 1568 height 1332
drag, startPoint x: 823, startPoint y: 302, endPoint x: 816, endPoint y: 325, distance: 24.0
click at [816, 325] on div at bounding box center [784, 752] width 1568 height 1332
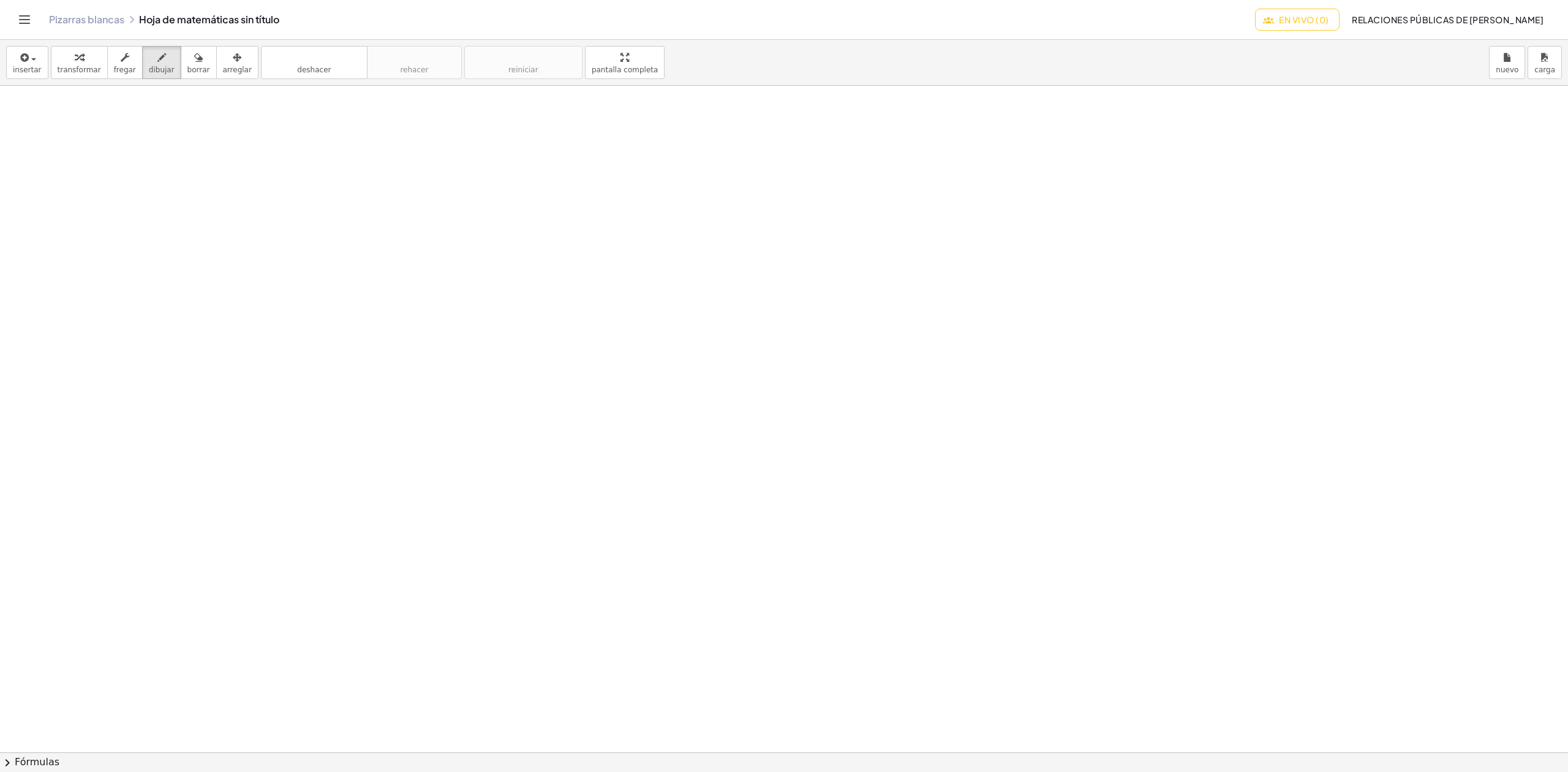
click at [1329, 17] on font "En vivo (0)" at bounding box center [1304, 20] width 50 height 11
click at [1344, 48] on font "Copiar enlace para compartir" at bounding box center [1412, 51] width 148 height 11
click at [1329, 23] on font "En vivo (0)" at bounding box center [1304, 20] width 50 height 11
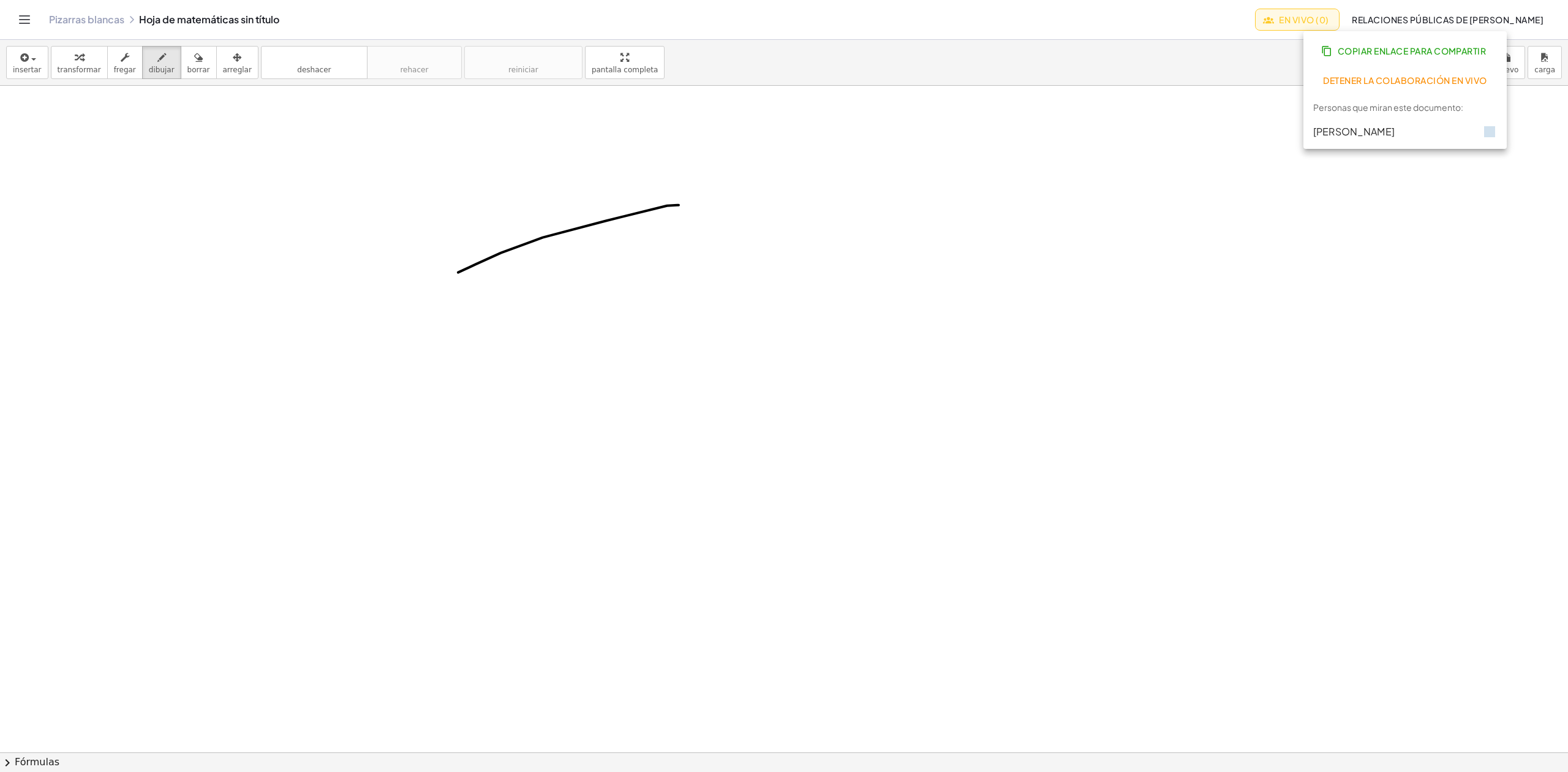
drag, startPoint x: 679, startPoint y: 205, endPoint x: 447, endPoint y: 277, distance: 242.9
click at [449, 277] on div at bounding box center [784, 752] width 1568 height 1332
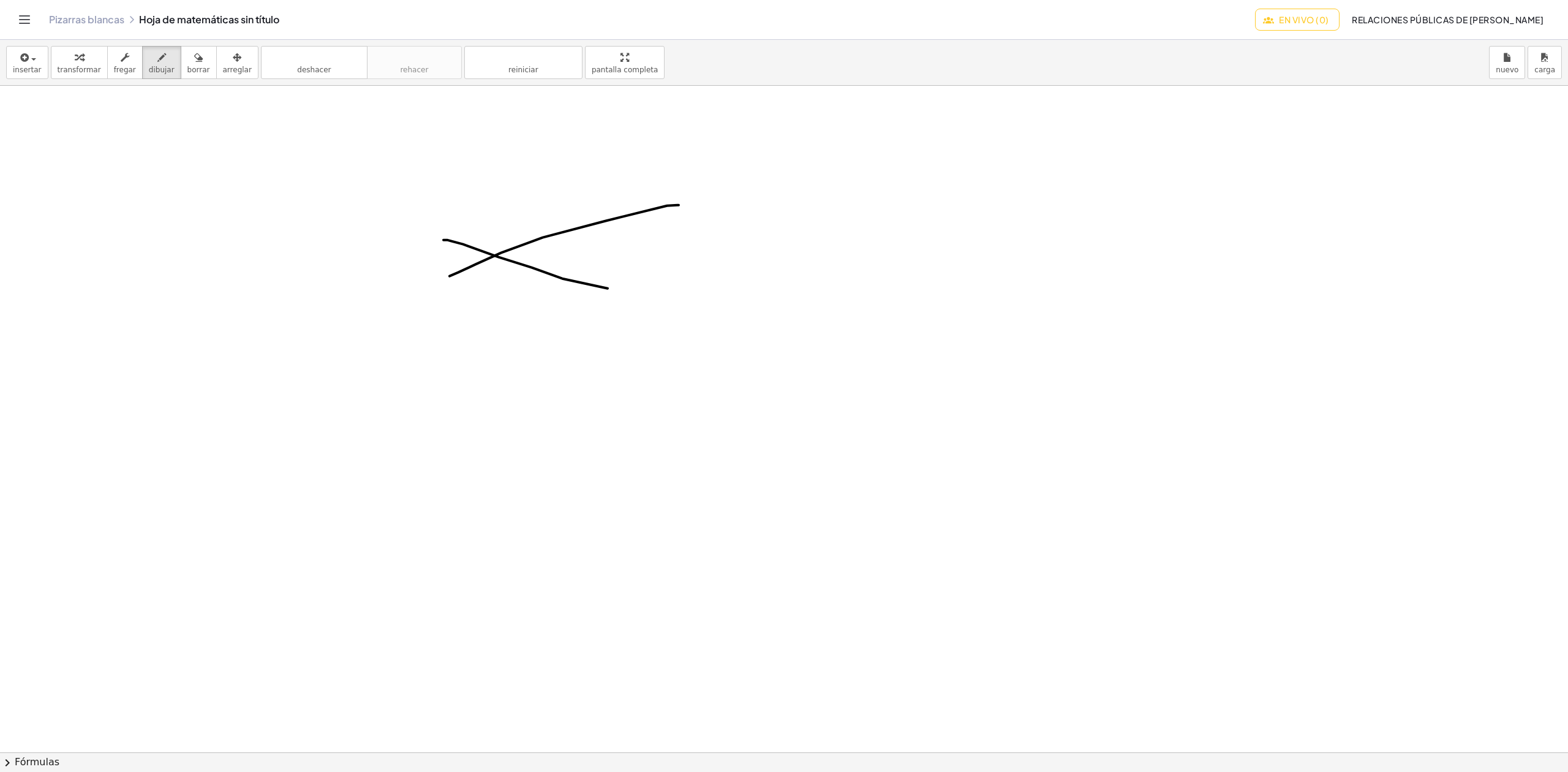
drag, startPoint x: 444, startPoint y: 241, endPoint x: 636, endPoint y: 290, distance: 198.2
click at [630, 292] on div at bounding box center [784, 752] width 1568 height 1332
drag, startPoint x: 646, startPoint y: 198, endPoint x: 571, endPoint y: 314, distance: 138.1
click at [571, 312] on div at bounding box center [784, 752] width 1568 height 1332
drag, startPoint x: 512, startPoint y: 319, endPoint x: 575, endPoint y: 188, distance: 145.4
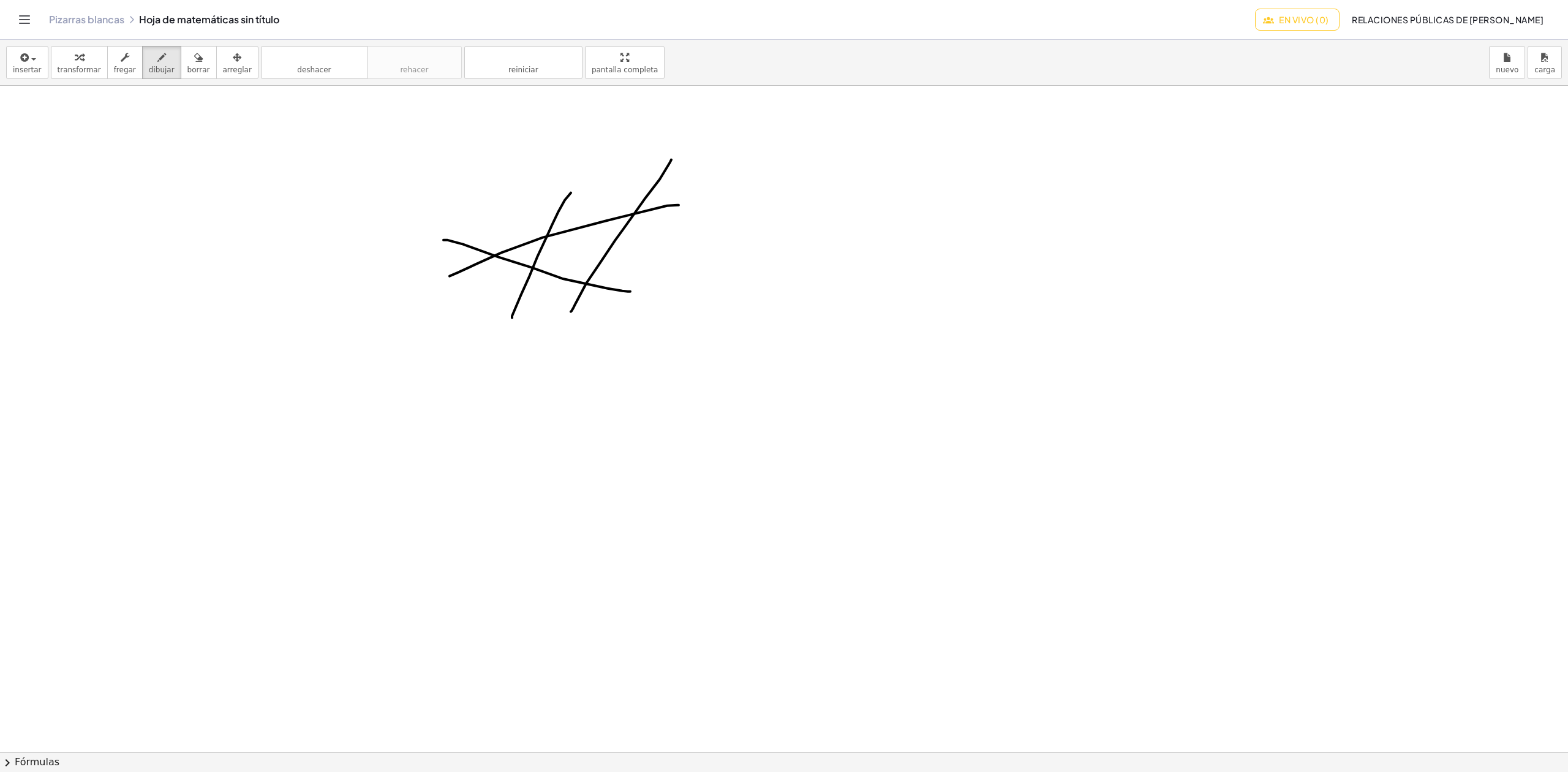
click at [575, 188] on div at bounding box center [784, 752] width 1568 height 1332
drag, startPoint x: 522, startPoint y: 203, endPoint x: 421, endPoint y: 319, distance: 153.8
click at [421, 319] on div at bounding box center [784, 752] width 1568 height 1332
drag, startPoint x: 416, startPoint y: 216, endPoint x: 696, endPoint y: 216, distance: 280.0
click at [696, 216] on div at bounding box center [784, 752] width 1568 height 1332
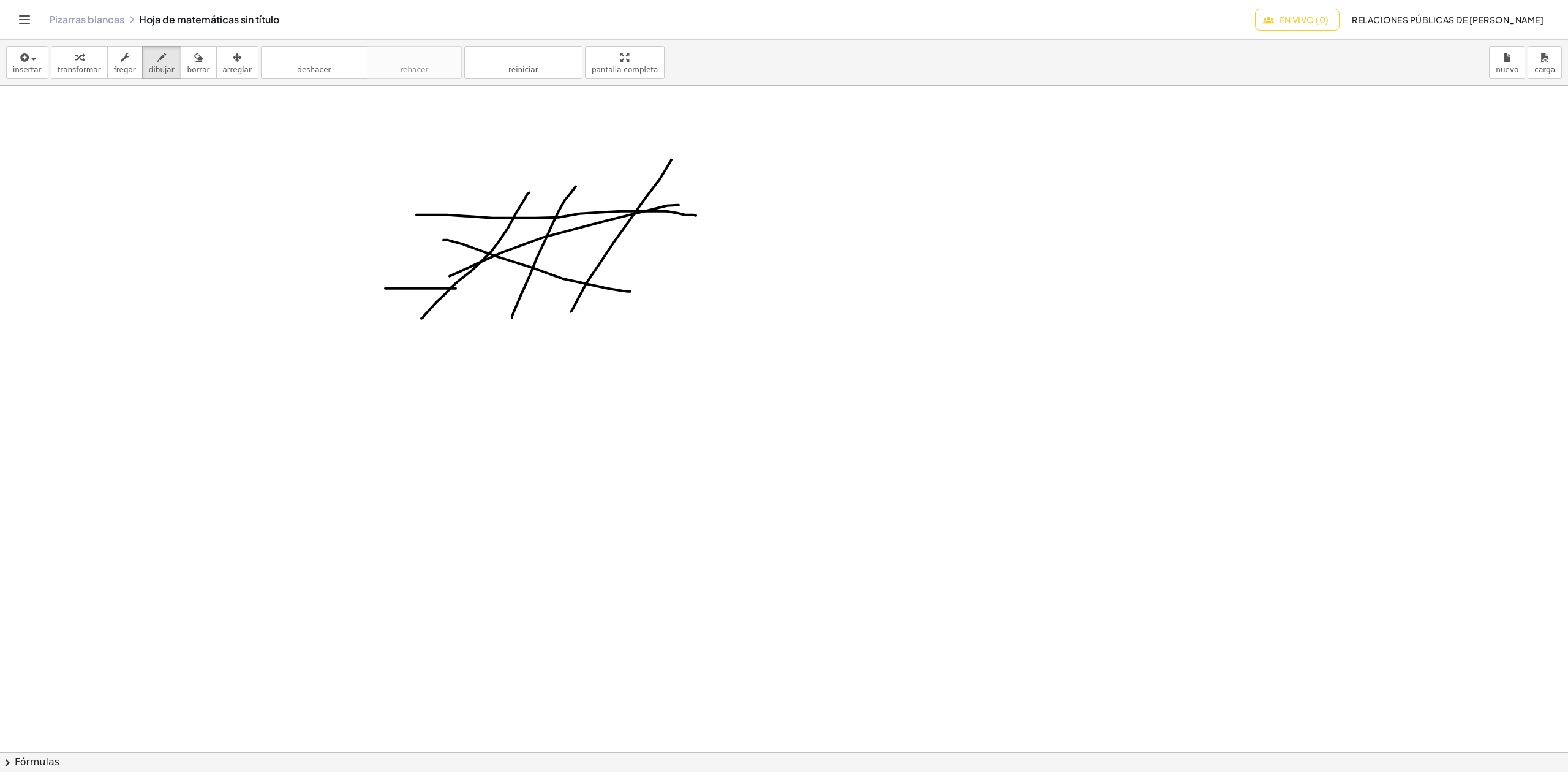
drag, startPoint x: 412, startPoint y: 289, endPoint x: 626, endPoint y: 287, distance: 214.0
click at [626, 287] on div at bounding box center [784, 752] width 1568 height 1332
drag, startPoint x: 430, startPoint y: 261, endPoint x: 733, endPoint y: 250, distance: 303.2
click at [733, 249] on div at bounding box center [784, 752] width 1568 height 1332
click at [1329, 18] on font "En vivo (0)" at bounding box center [1304, 20] width 50 height 11
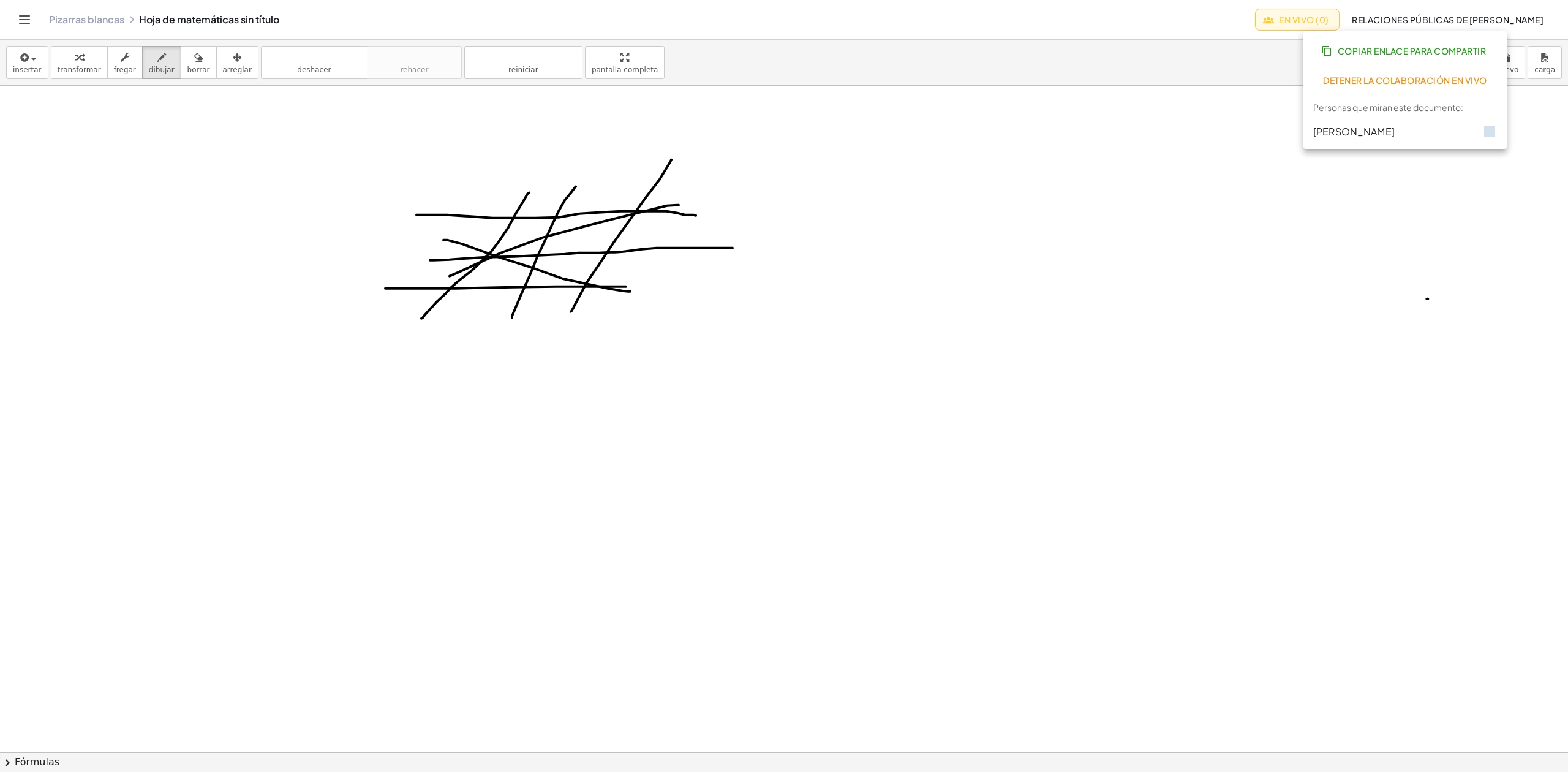
click at [1437, 106] on font "Personas que miran este documento:" at bounding box center [1387, 108] width 150 height 11
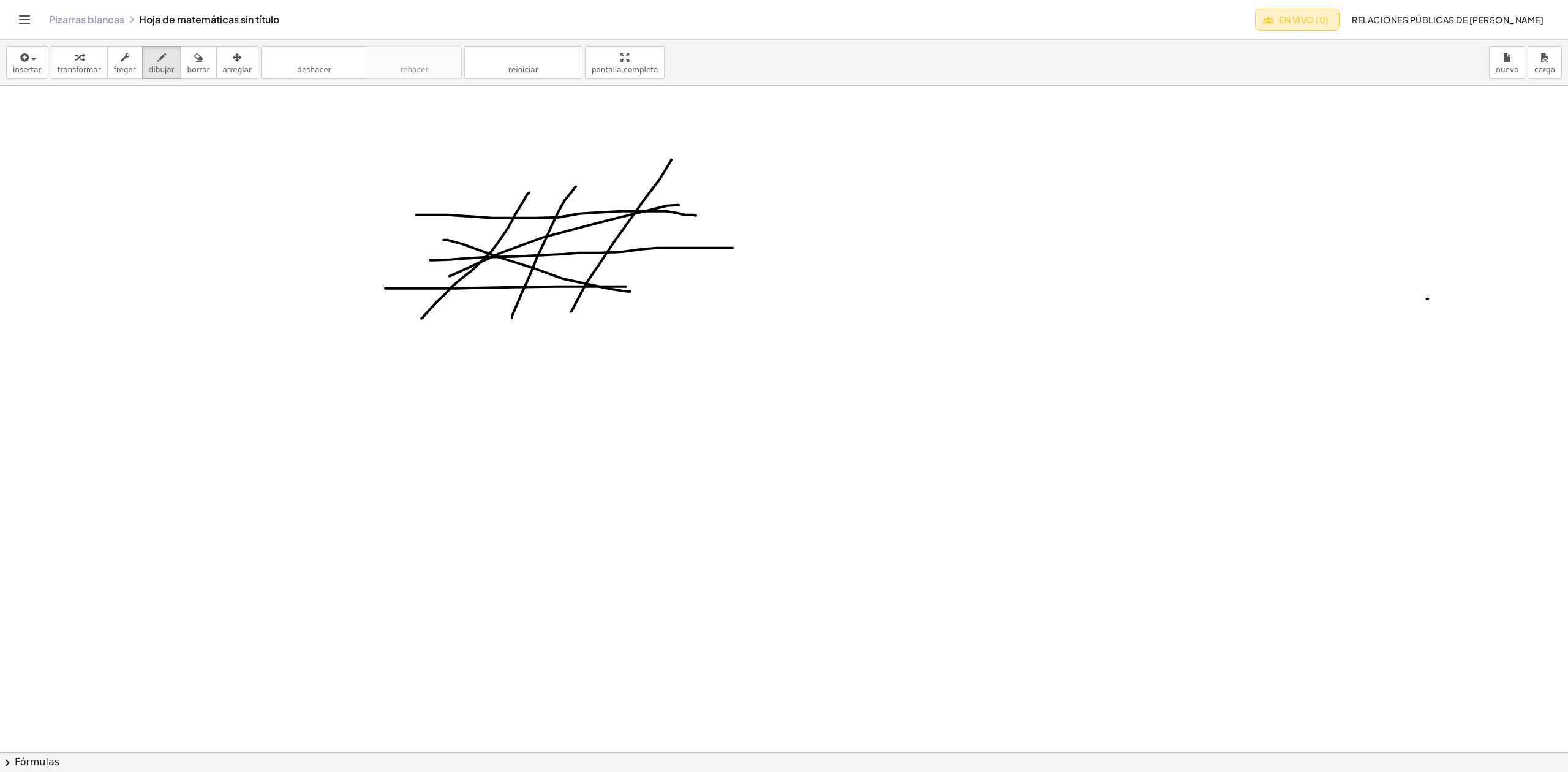
click at [1329, 15] on font "En vivo (0)" at bounding box center [1304, 20] width 50 height 11
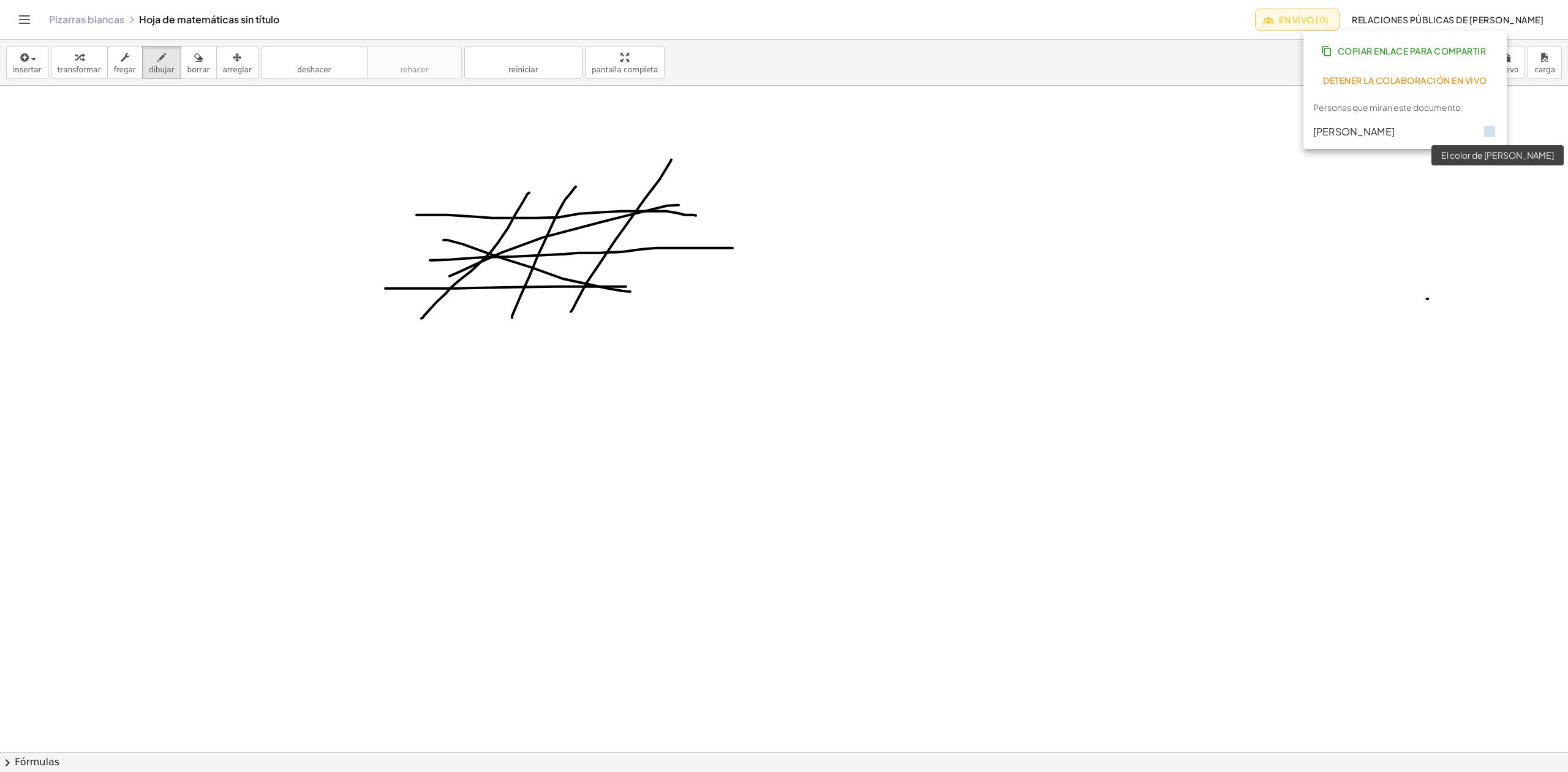
click at [1492, 131] on icon at bounding box center [1489, 132] width 14 height 14
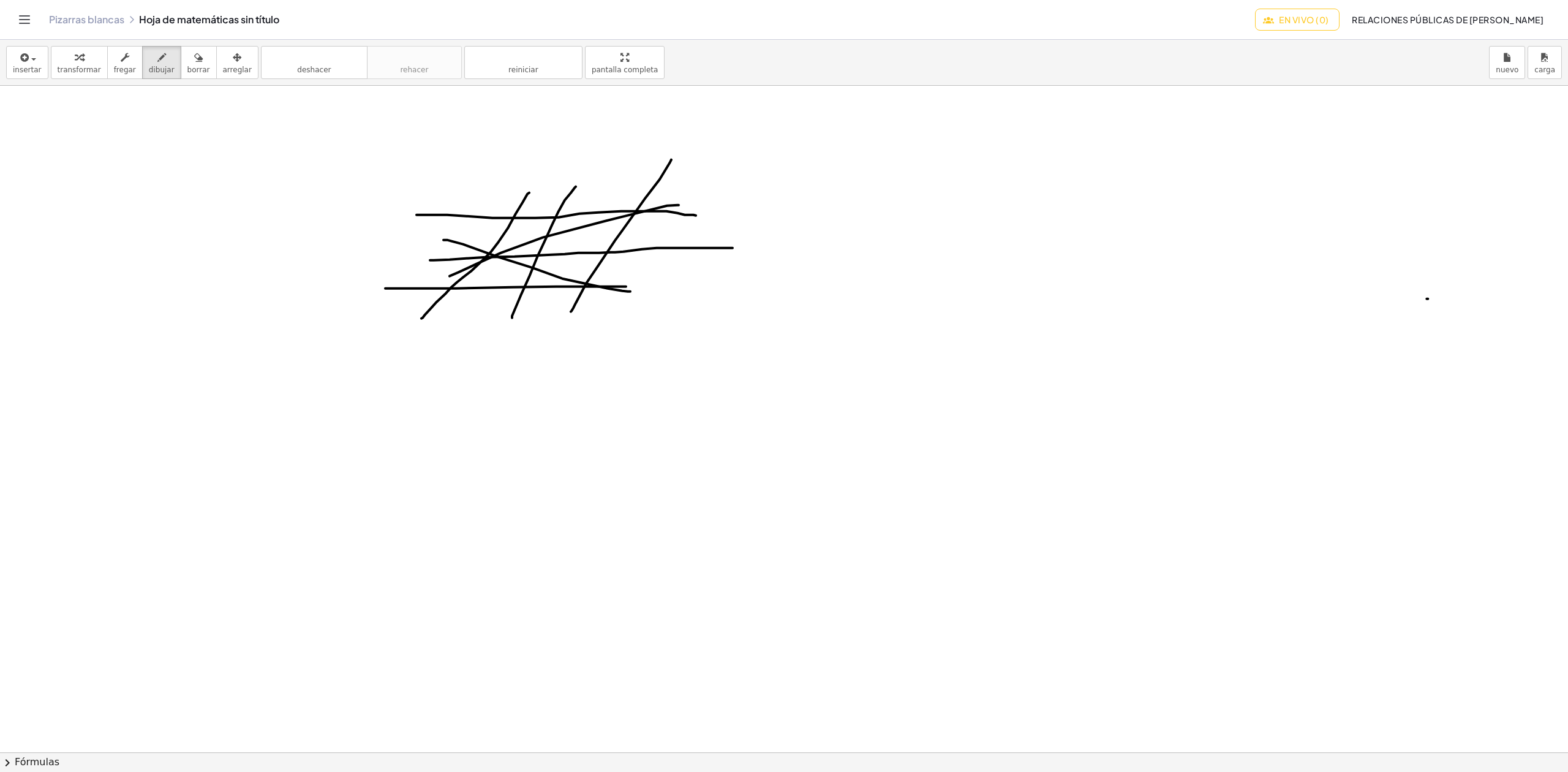
click at [1339, 25] on button "En vivo (0)" at bounding box center [1297, 19] width 84 height 22
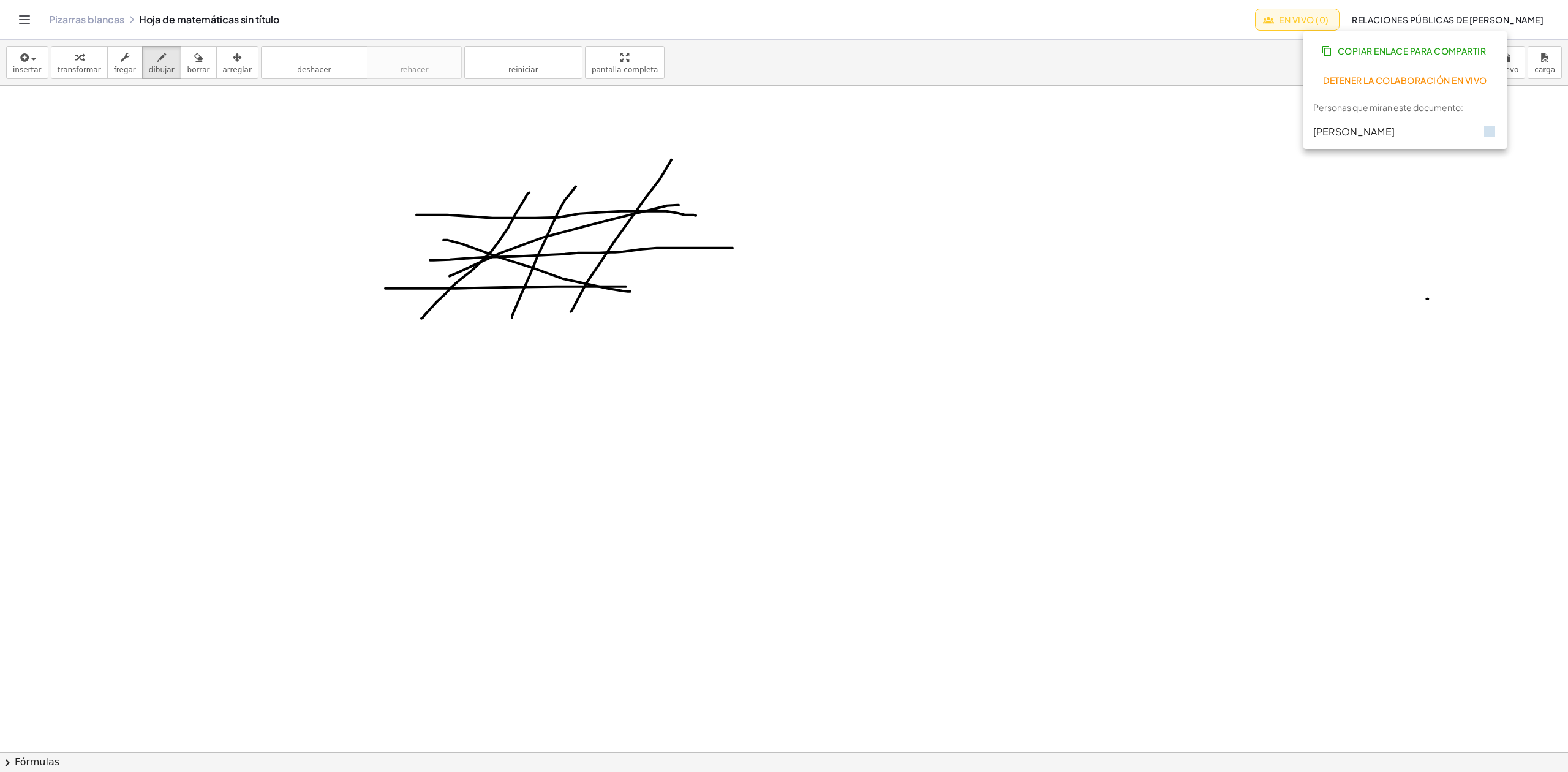
click at [1360, 130] on font "[PERSON_NAME]" at bounding box center [1354, 132] width 82 height 13
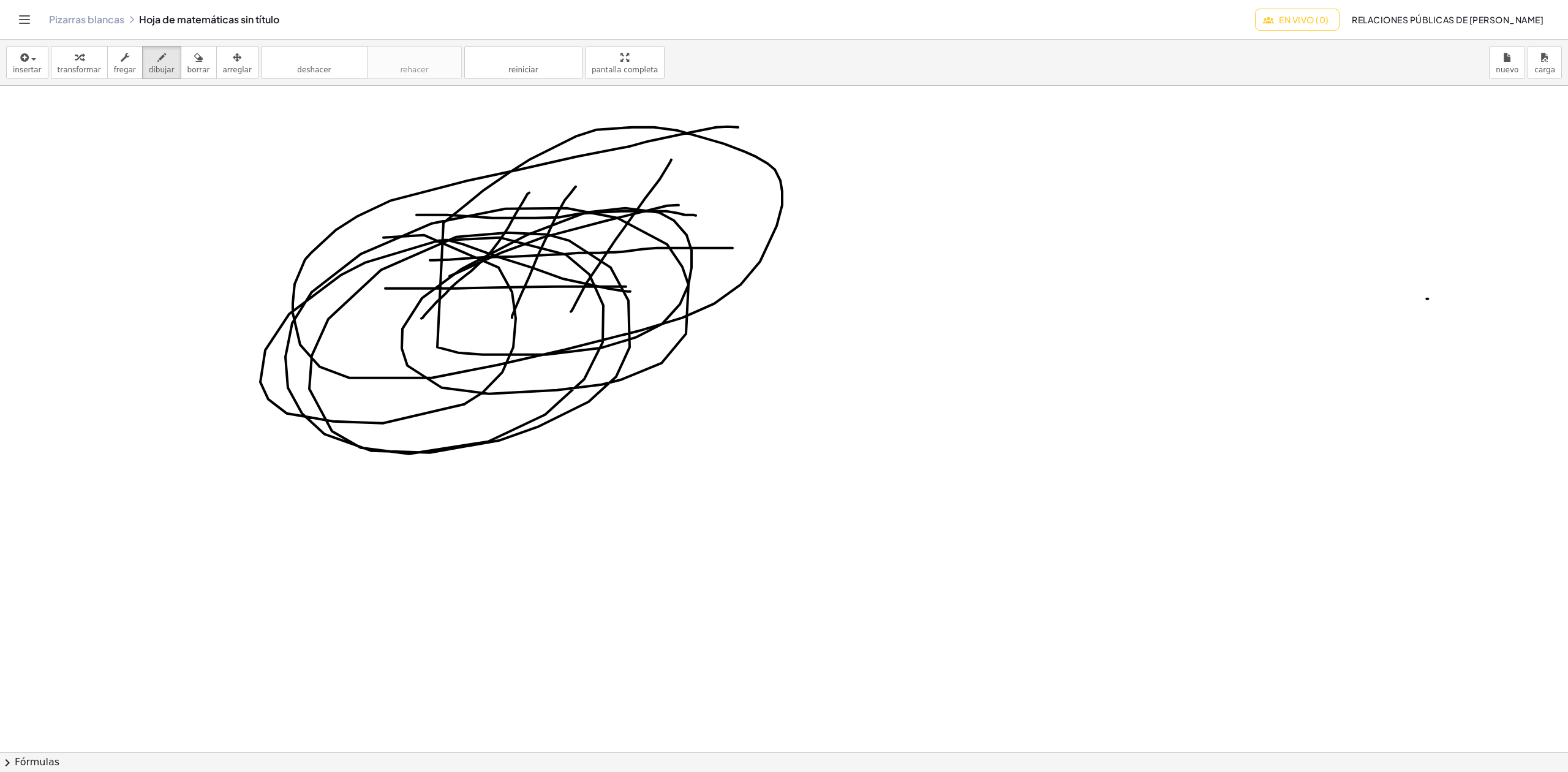
drag, startPoint x: 630, startPoint y: 147, endPoint x: 295, endPoint y: 293, distance: 365.4
click at [286, 309] on div at bounding box center [784, 752] width 1568 height 1332
click at [297, 72] on font "deshacer" at bounding box center [314, 70] width 34 height 9
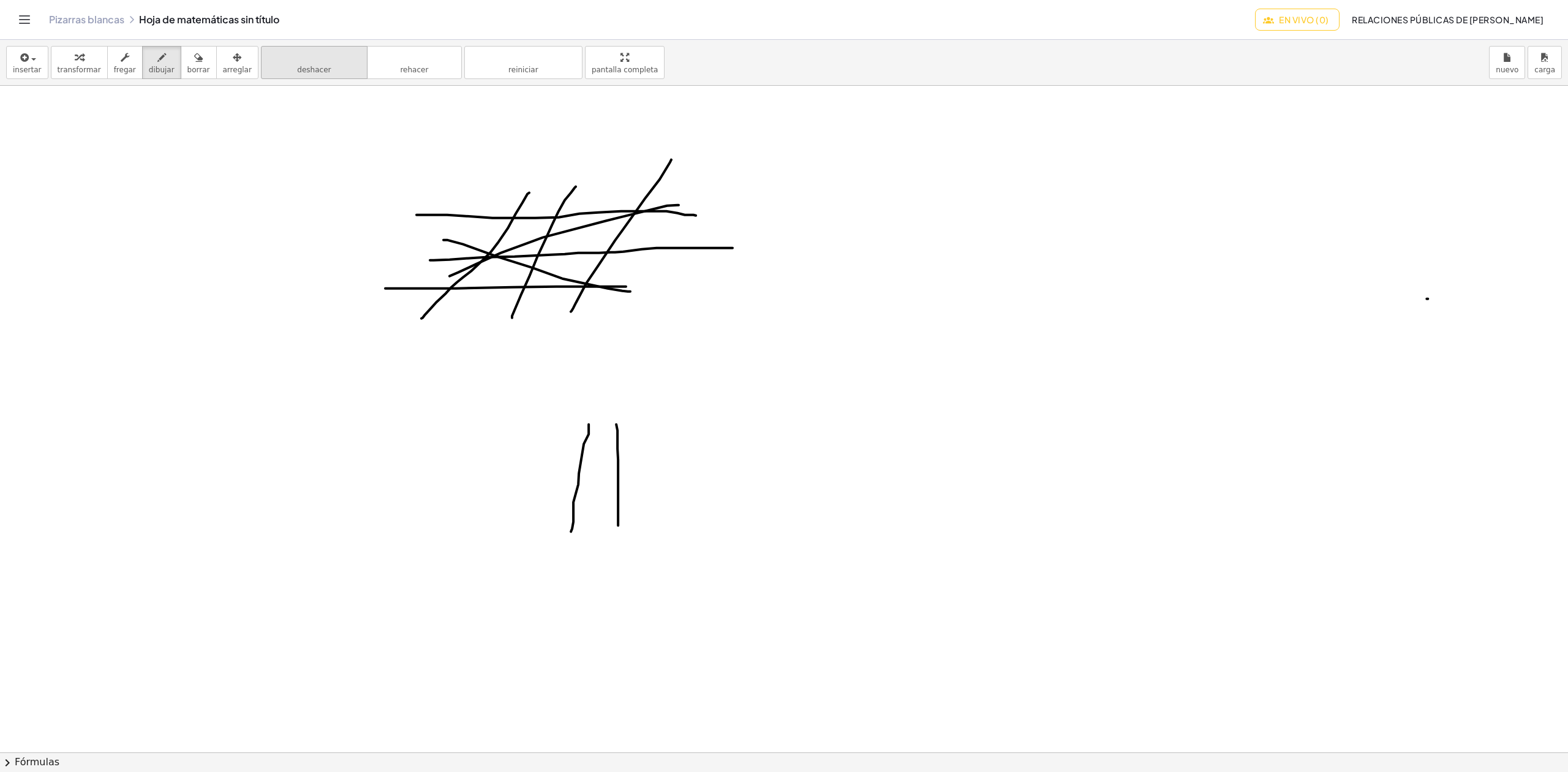
click at [303, 51] on icon "deshacer" at bounding box center [315, 58] width 93 height 14
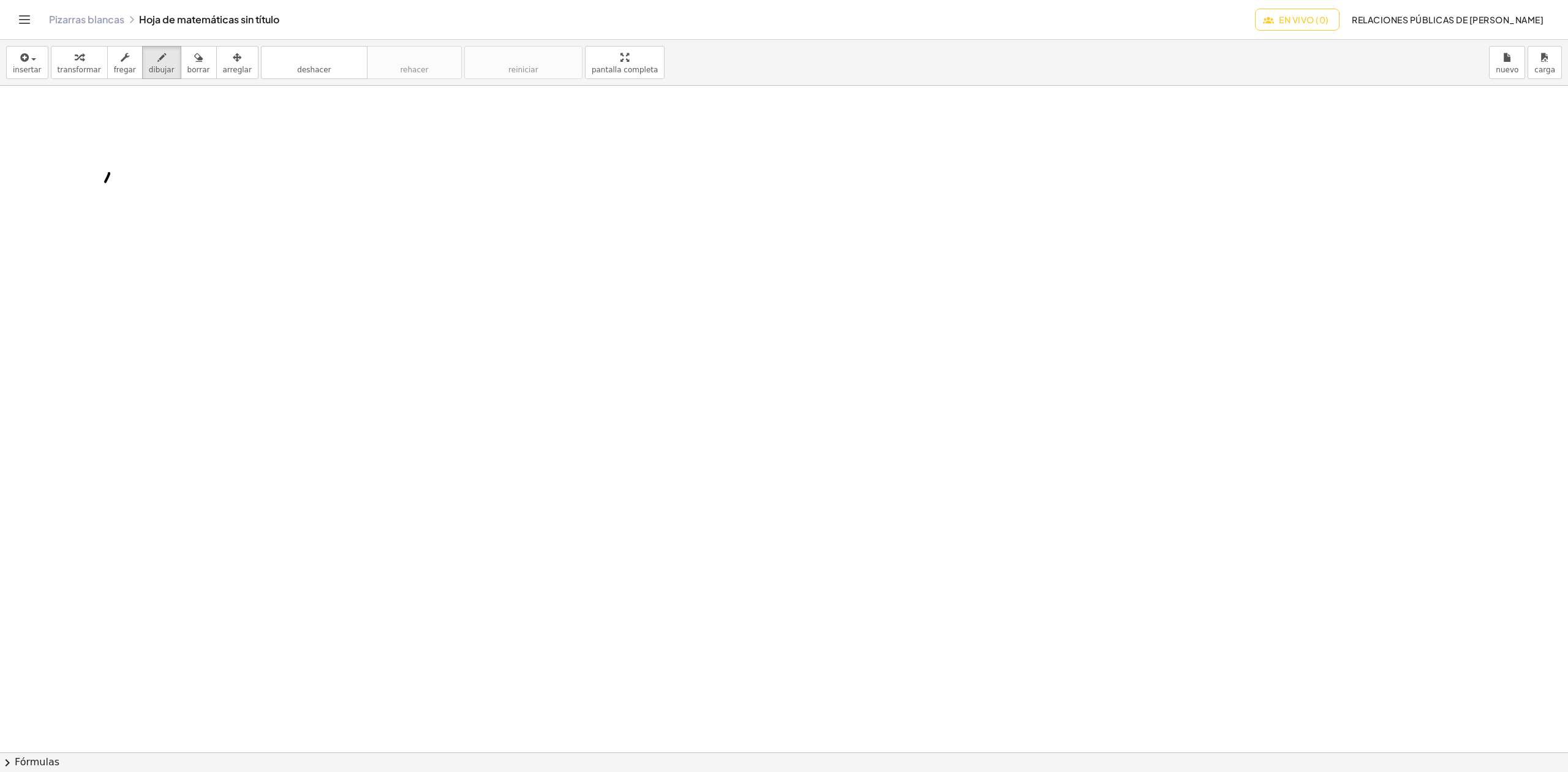
drag, startPoint x: 109, startPoint y: 174, endPoint x: 100, endPoint y: 193, distance: 21.0
click at [100, 197] on div at bounding box center [784, 752] width 1568 height 1332
drag, startPoint x: 97, startPoint y: 177, endPoint x: 112, endPoint y: 195, distance: 23.4
click at [112, 195] on div at bounding box center [784, 752] width 1568 height 1332
drag, startPoint x: 116, startPoint y: 182, endPoint x: 132, endPoint y: 177, distance: 16.8
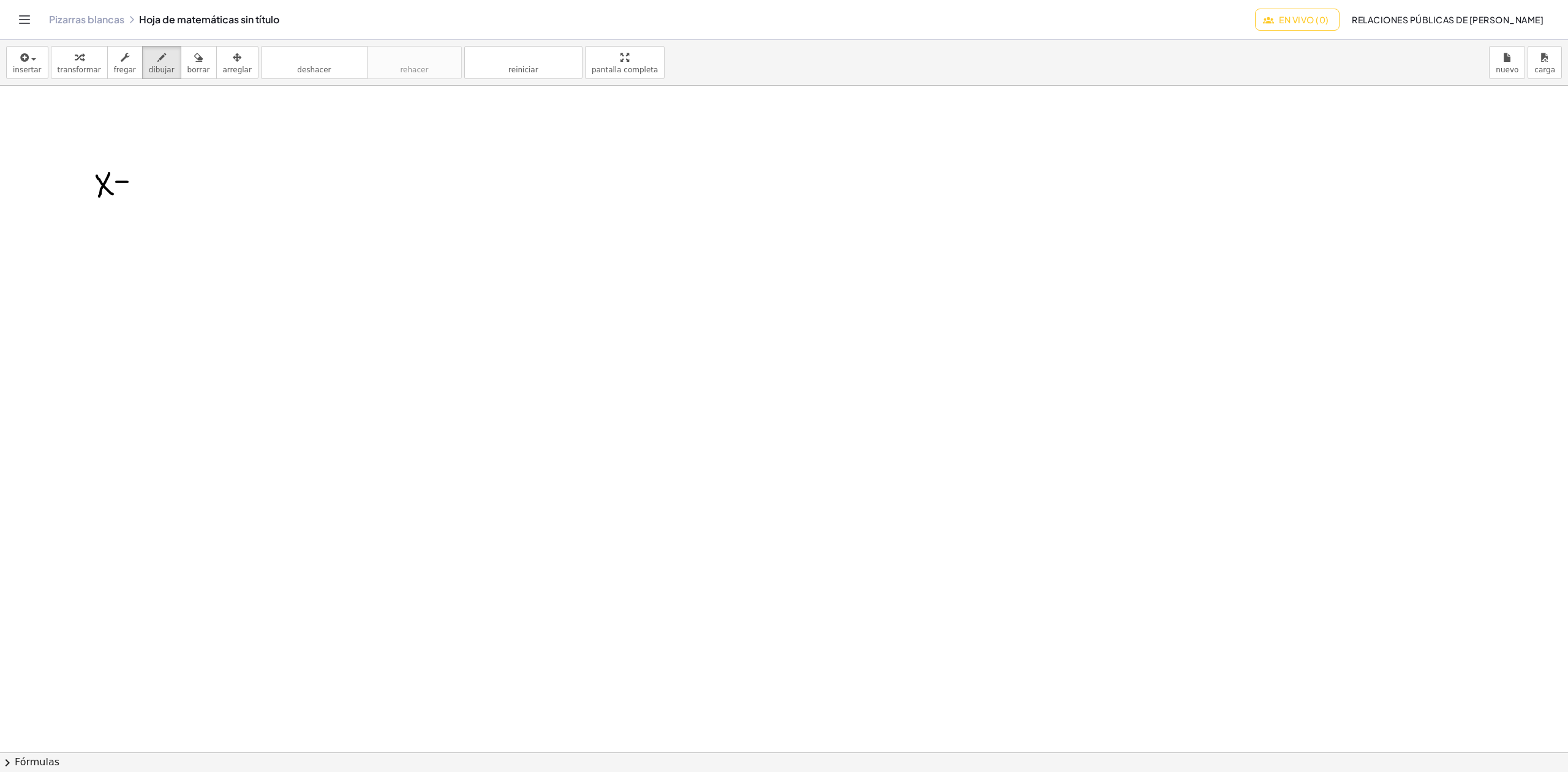
click at [128, 182] on div at bounding box center [784, 752] width 1568 height 1332
drag, startPoint x: 133, startPoint y: 172, endPoint x: 140, endPoint y: 192, distance: 21.2
click at [140, 192] on div at bounding box center [784, 752] width 1568 height 1332
drag, startPoint x: 151, startPoint y: 156, endPoint x: 152, endPoint y: 199, distance: 43.0
click at [153, 199] on div at bounding box center [784, 752] width 1568 height 1332
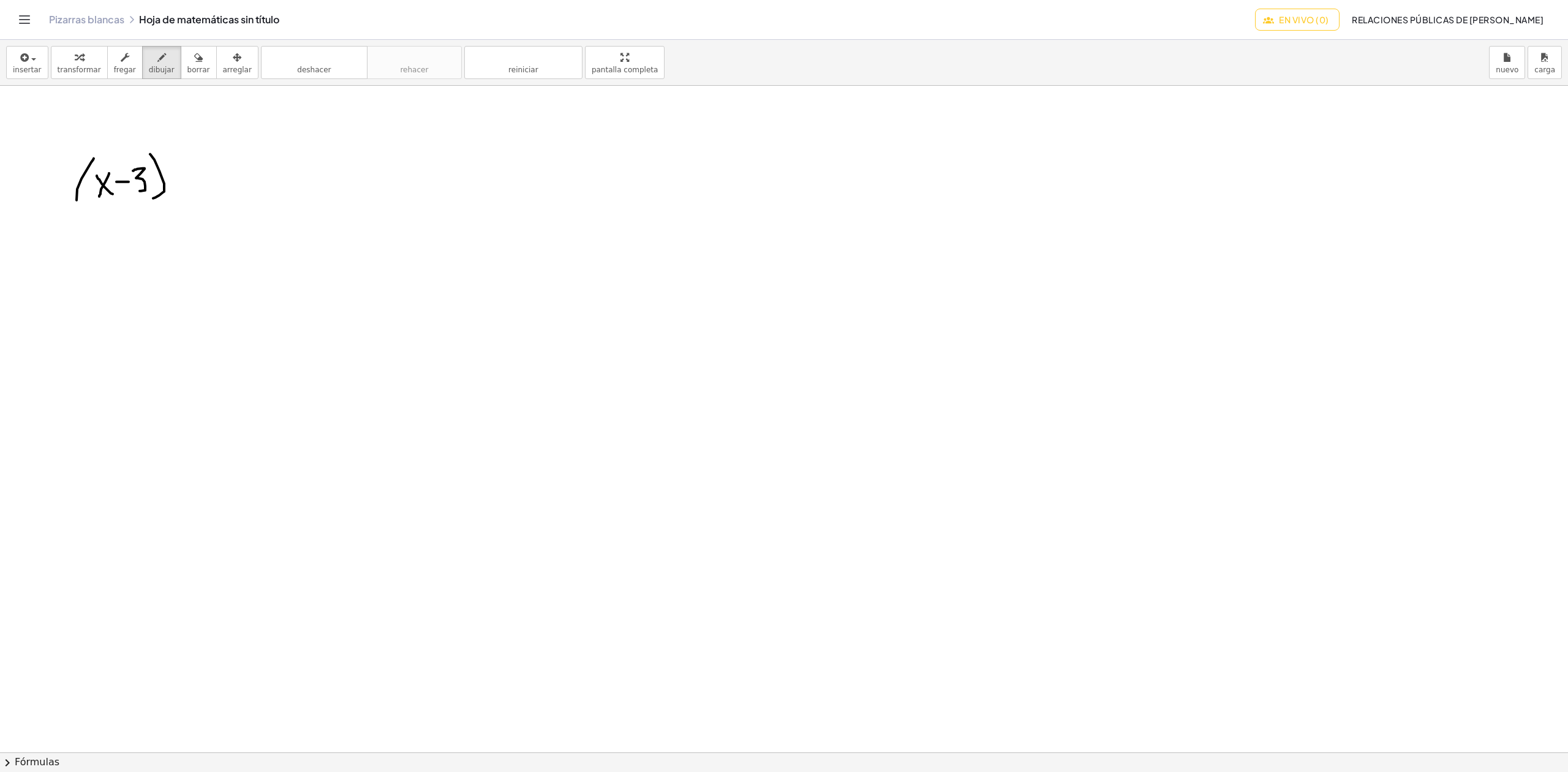
drag, startPoint x: 94, startPoint y: 159, endPoint x: 99, endPoint y: 218, distance: 59.2
click at [95, 218] on div at bounding box center [784, 752] width 1568 height 1332
drag, startPoint x: 189, startPoint y: 158, endPoint x: 189, endPoint y: 207, distance: 49.0
click at [189, 207] on div at bounding box center [784, 752] width 1568 height 1332
drag, startPoint x: 216, startPoint y: 185, endPoint x: 205, endPoint y: 195, distance: 14.9
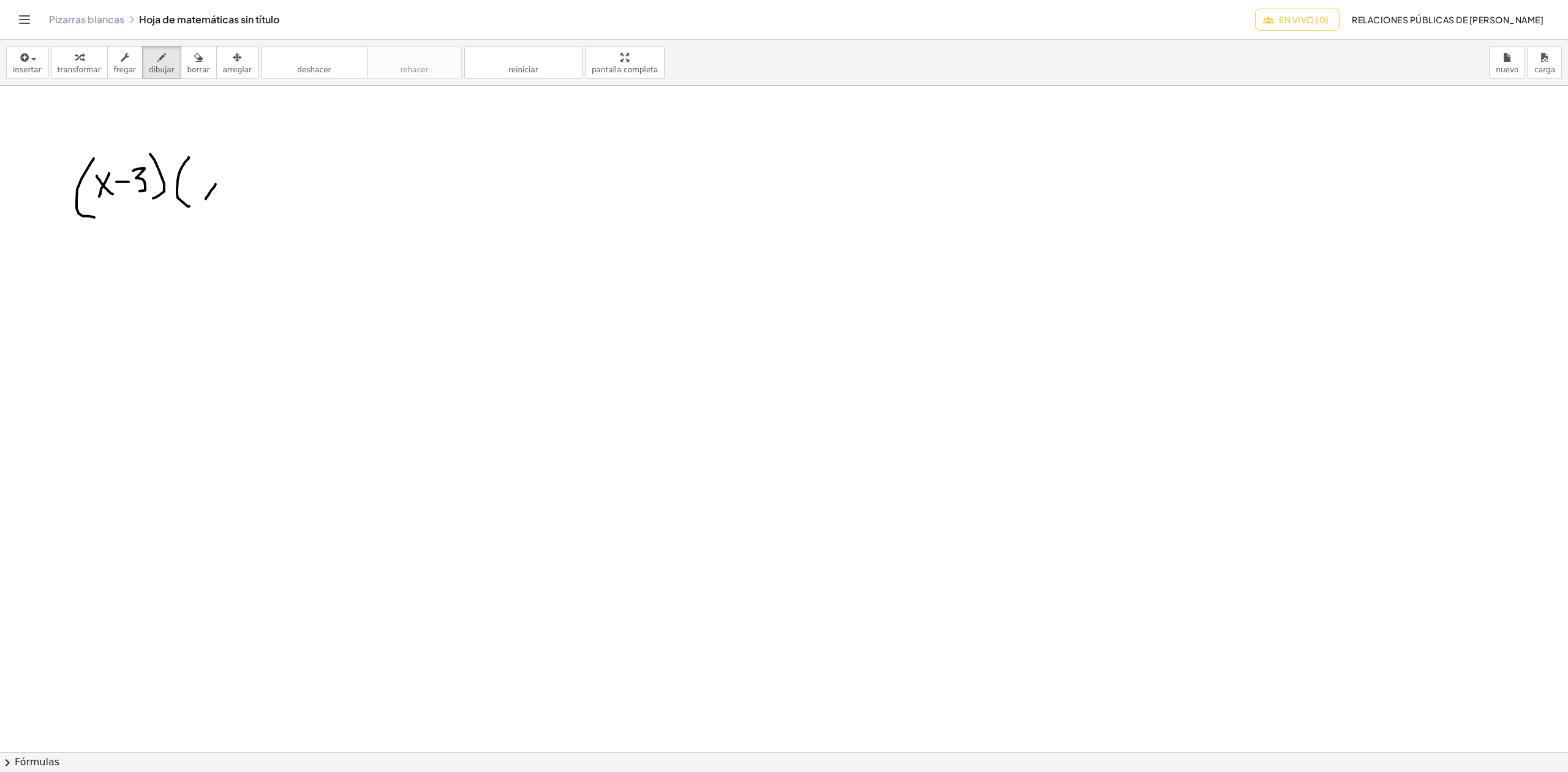
click at [205, 201] on div at bounding box center [784, 752] width 1568 height 1332
drag, startPoint x: 207, startPoint y: 187, endPoint x: 221, endPoint y: 175, distance: 18.4
click at [221, 198] on div at bounding box center [784, 752] width 1568 height 1332
drag, startPoint x: 214, startPoint y: 173, endPoint x: 231, endPoint y: 180, distance: 18.4
click at [231, 180] on div at bounding box center [784, 752] width 1568 height 1332
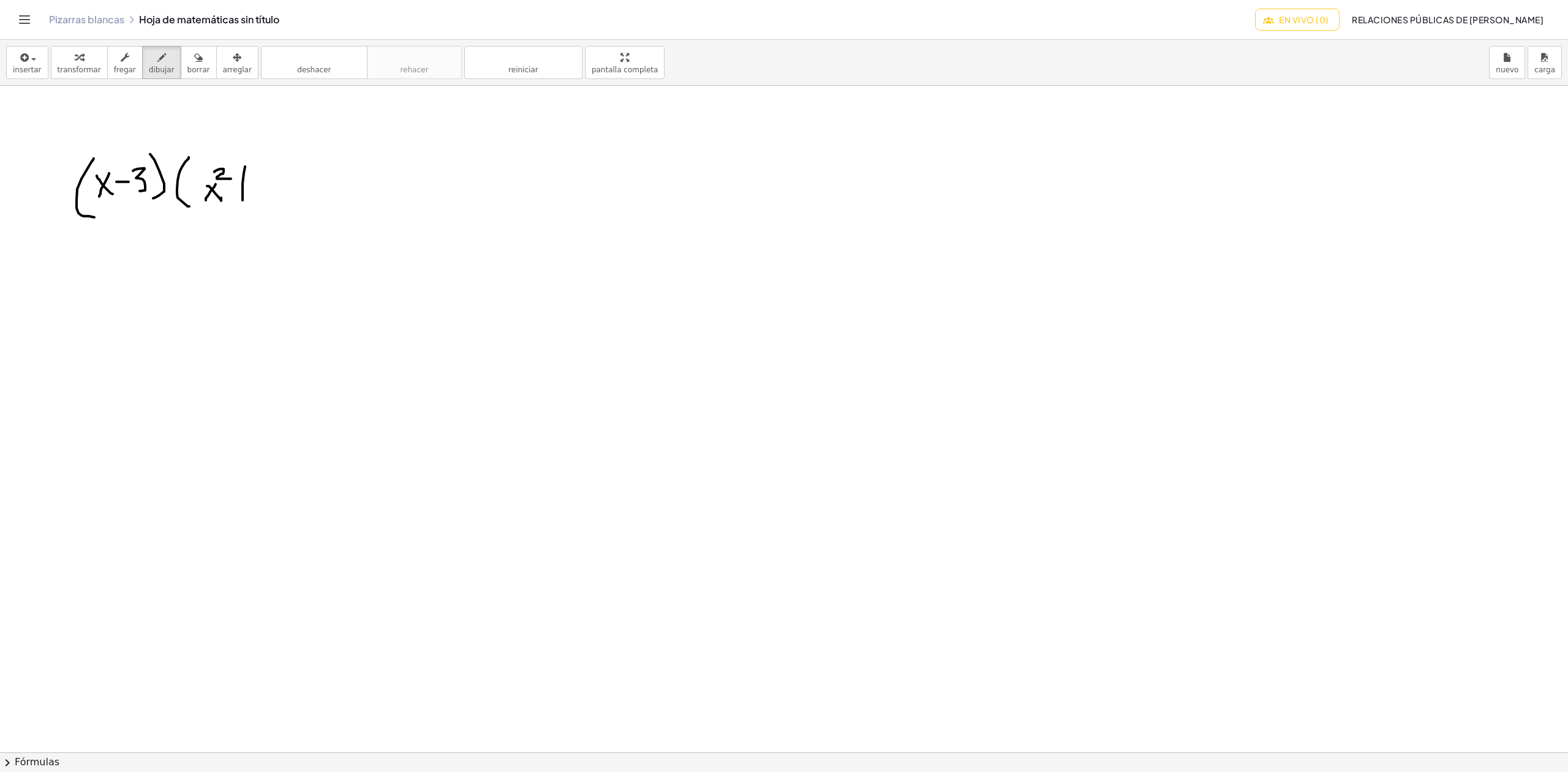
drag, startPoint x: 245, startPoint y: 167, endPoint x: 242, endPoint y: 201, distance: 34.1
click at [242, 201] on div at bounding box center [784, 752] width 1568 height 1332
click at [246, 187] on div at bounding box center [784, 752] width 1568 height 1332
drag, startPoint x: 251, startPoint y: 175, endPoint x: 258, endPoint y: 198, distance: 24.0
click at [258, 198] on div at bounding box center [784, 752] width 1568 height 1332
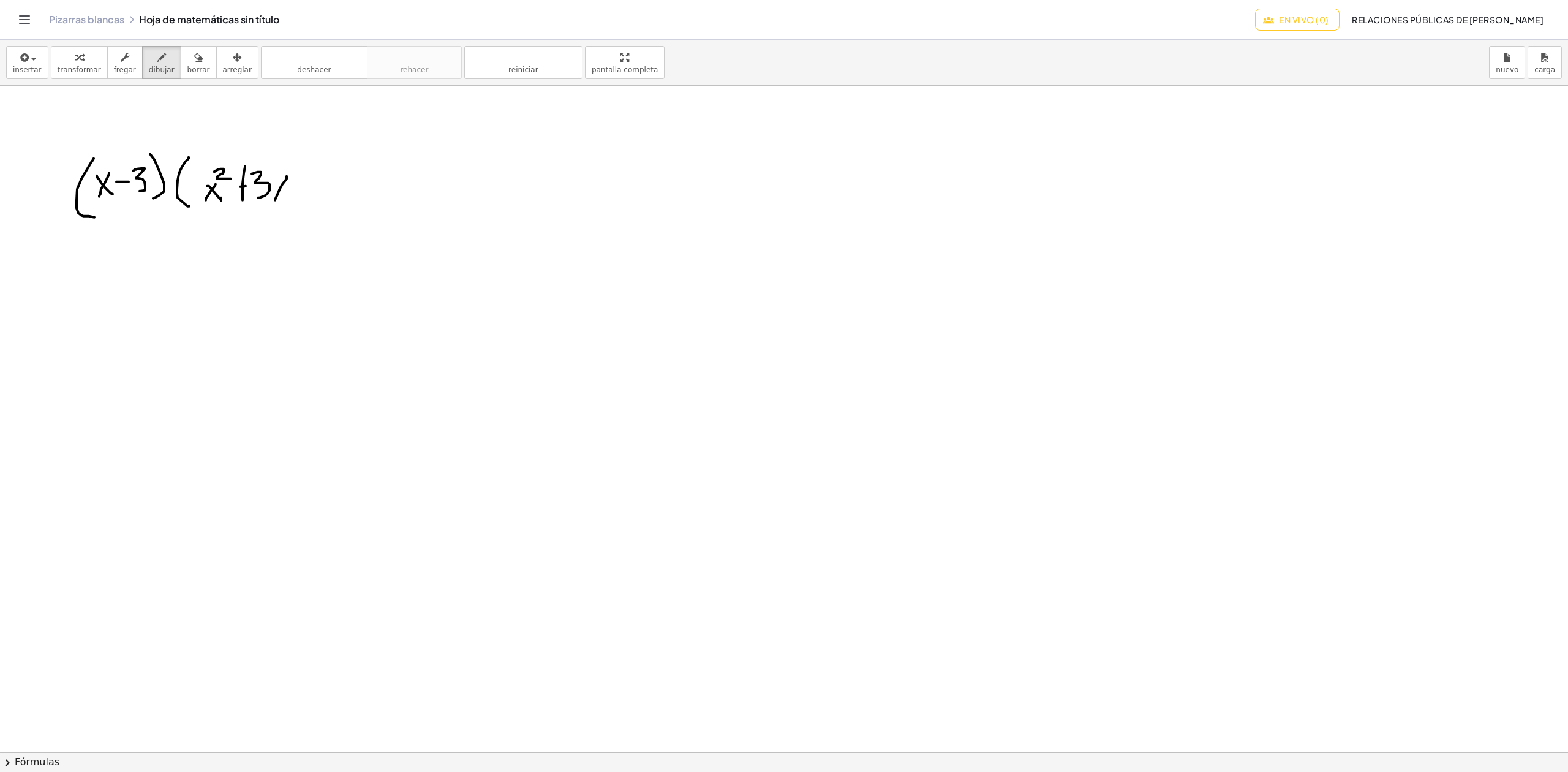
drag, startPoint x: 286, startPoint y: 177, endPoint x: 275, endPoint y: 185, distance: 13.6
click at [275, 200] on div at bounding box center [784, 752] width 1568 height 1332
drag, startPoint x: 281, startPoint y: 186, endPoint x: 305, endPoint y: 170, distance: 28.8
click at [292, 195] on div at bounding box center [784, 752] width 1568 height 1332
drag, startPoint x: 305, startPoint y: 162, endPoint x: 307, endPoint y: 193, distance: 31.1
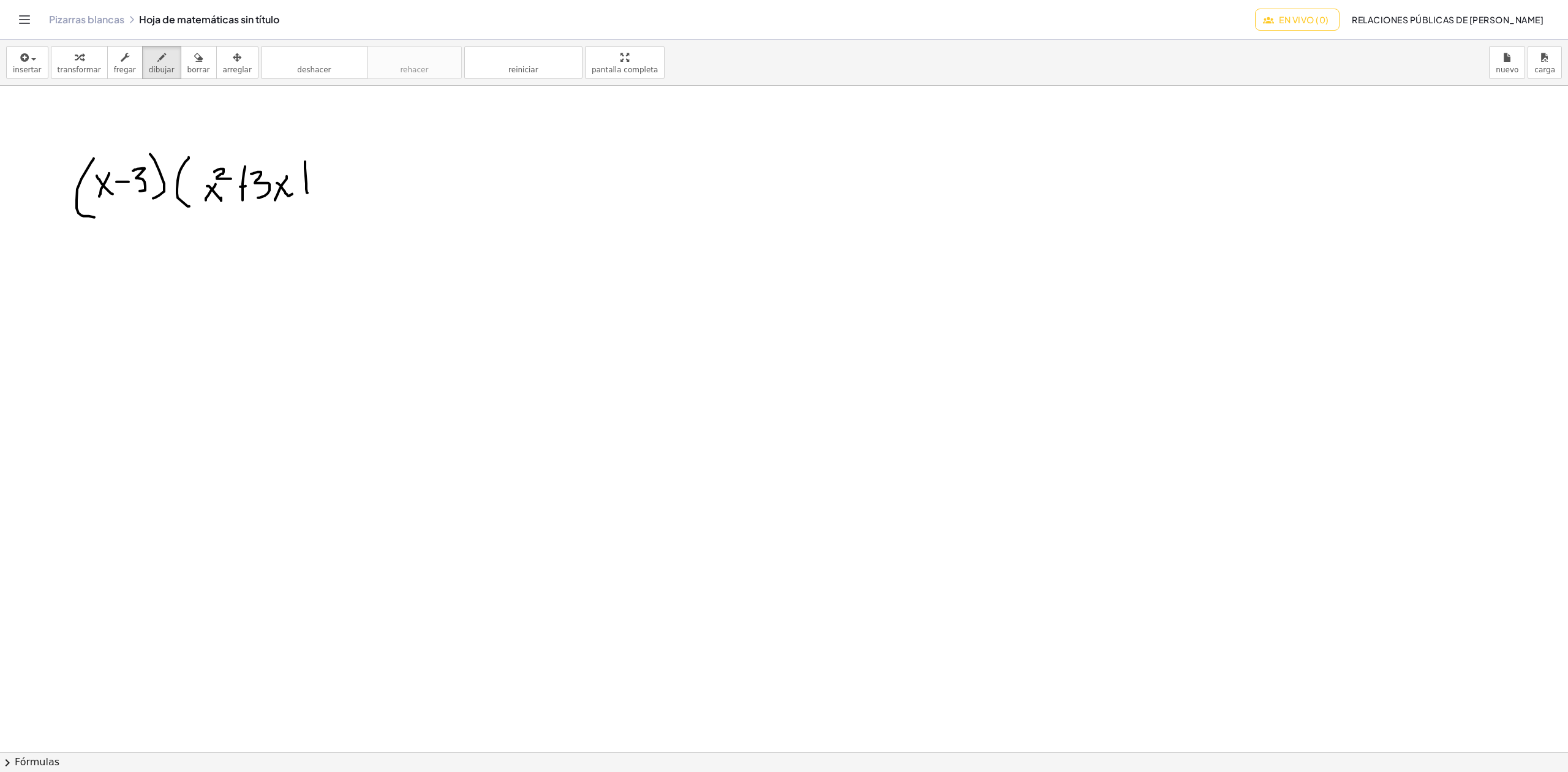
click at [307, 193] on div at bounding box center [784, 752] width 1568 height 1332
drag, startPoint x: 300, startPoint y: 180, endPoint x: 316, endPoint y: 177, distance: 16.3
click at [316, 177] on div at bounding box center [784, 752] width 1568 height 1332
drag, startPoint x: 340, startPoint y: 162, endPoint x: 347, endPoint y: 141, distance: 22.1
click at [344, 191] on div at bounding box center [784, 752] width 1568 height 1332
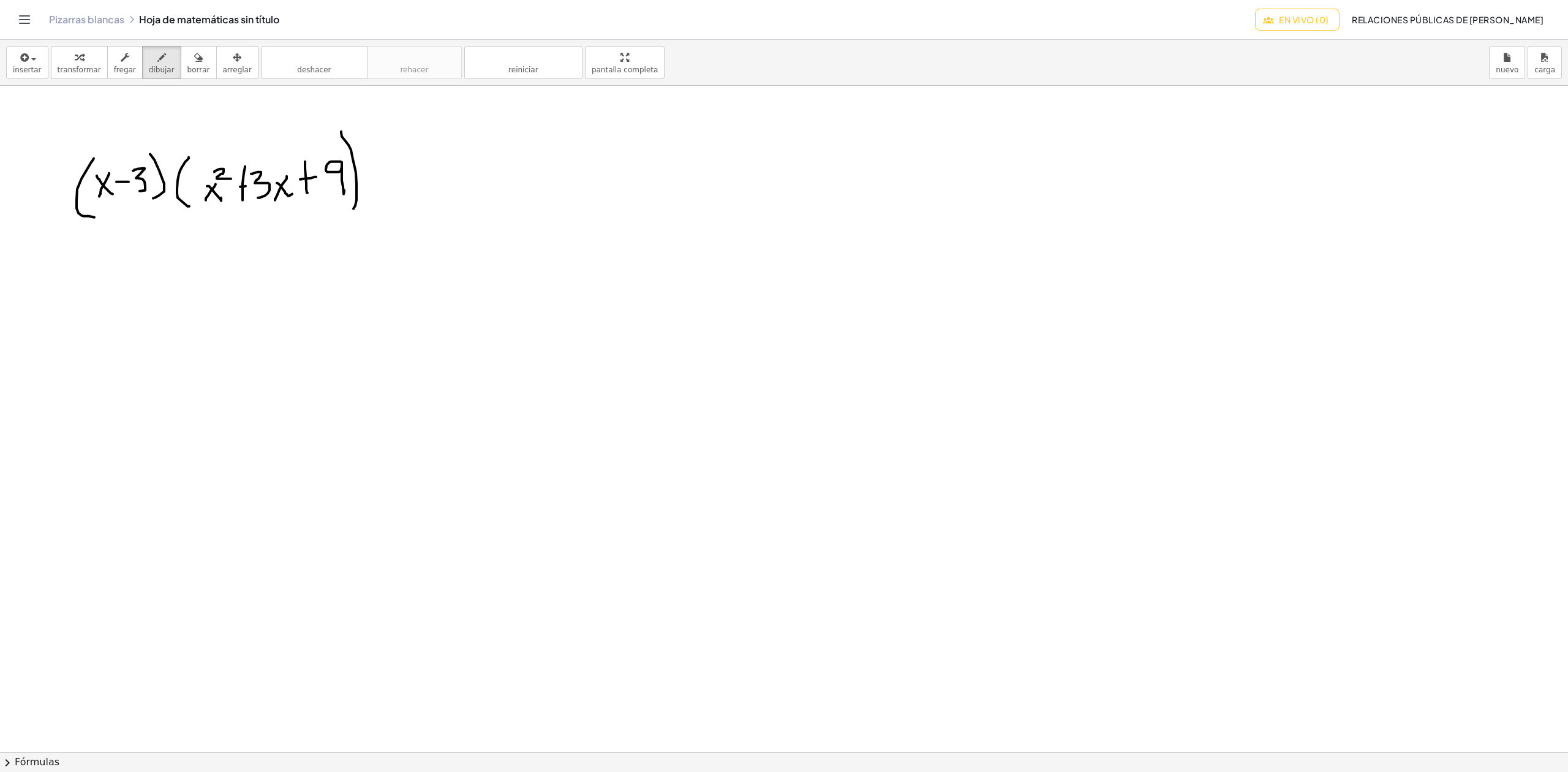
drag, startPoint x: 341, startPoint y: 132, endPoint x: 330, endPoint y: 212, distance: 80.8
click at [351, 212] on div at bounding box center [784, 752] width 1568 height 1332
drag, startPoint x: 59, startPoint y: 238, endPoint x: 402, endPoint y: 229, distance: 343.1
click at [402, 229] on div at bounding box center [784, 752] width 1568 height 1332
drag, startPoint x: 30, startPoint y: 105, endPoint x: 32, endPoint y: 120, distance: 15.1
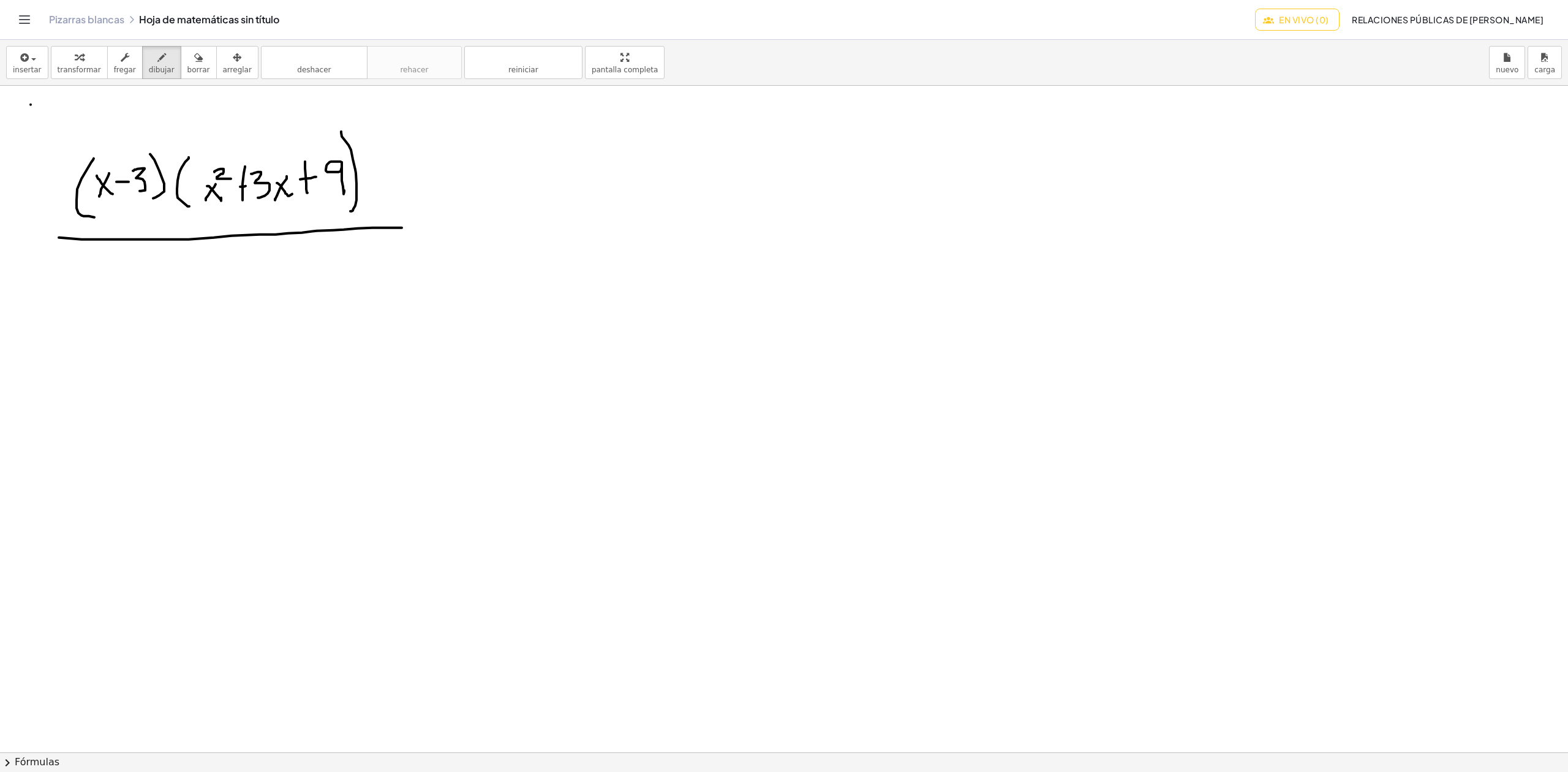
click at [32, 120] on div at bounding box center [784, 752] width 1568 height 1332
drag, startPoint x: 32, startPoint y: 115, endPoint x: 22, endPoint y: 108, distance: 12.2
click at [22, 108] on div at bounding box center [784, 752] width 1568 height 1332
drag, startPoint x: 47, startPoint y: 110, endPoint x: 42, endPoint y: 119, distance: 10.3
click at [42, 119] on div at bounding box center [784, 752] width 1568 height 1332
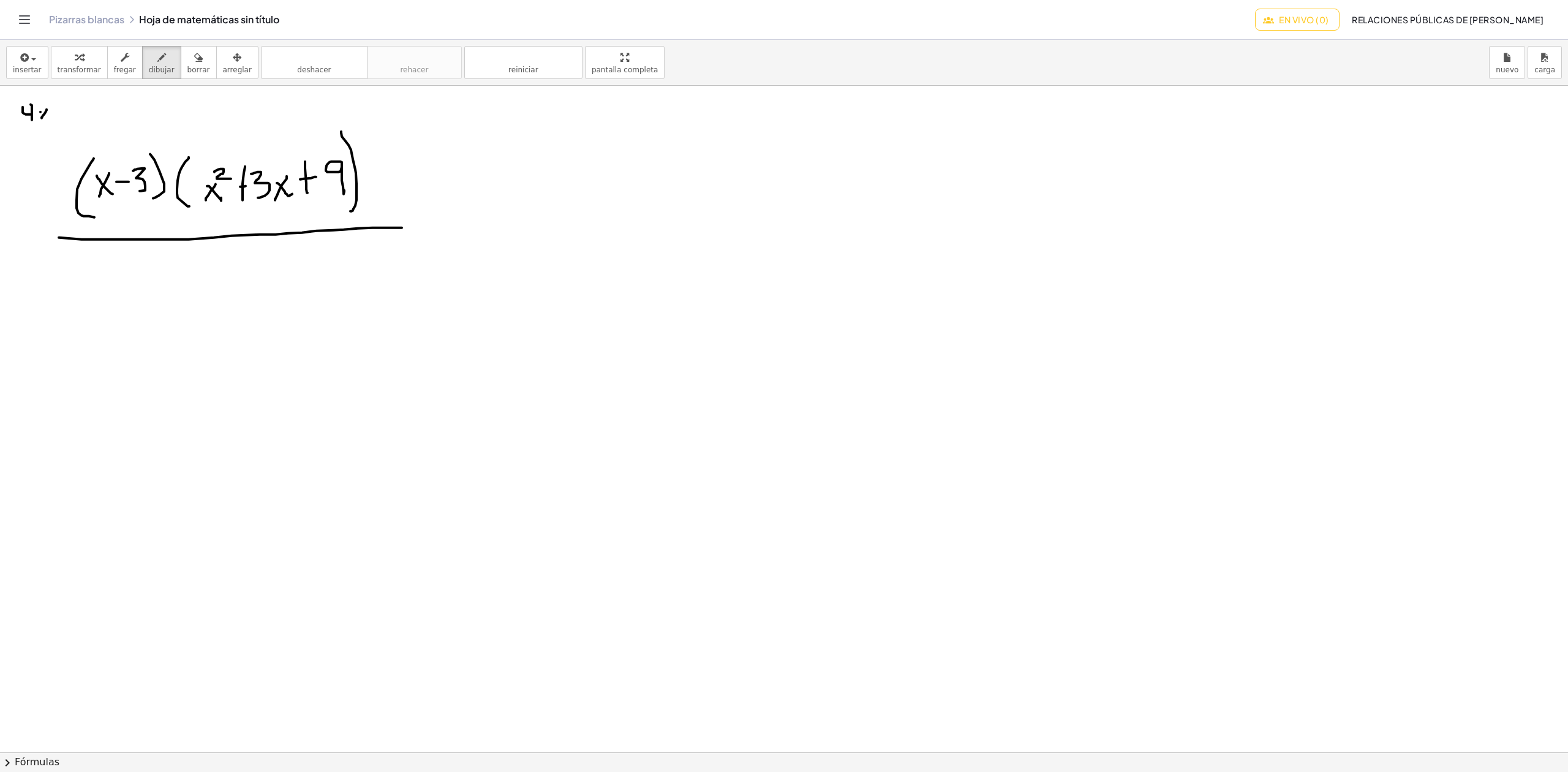
click at [43, 113] on div at bounding box center [784, 752] width 1568 height 1332
drag, startPoint x: 26, startPoint y: 108, endPoint x: 39, endPoint y: 113, distance: 13.9
click at [39, 113] on div at bounding box center [784, 752] width 1568 height 1332
drag, startPoint x: 39, startPoint y: 96, endPoint x: 39, endPoint y: 104, distance: 8.0
click at [39, 104] on div at bounding box center [784, 752] width 1568 height 1332
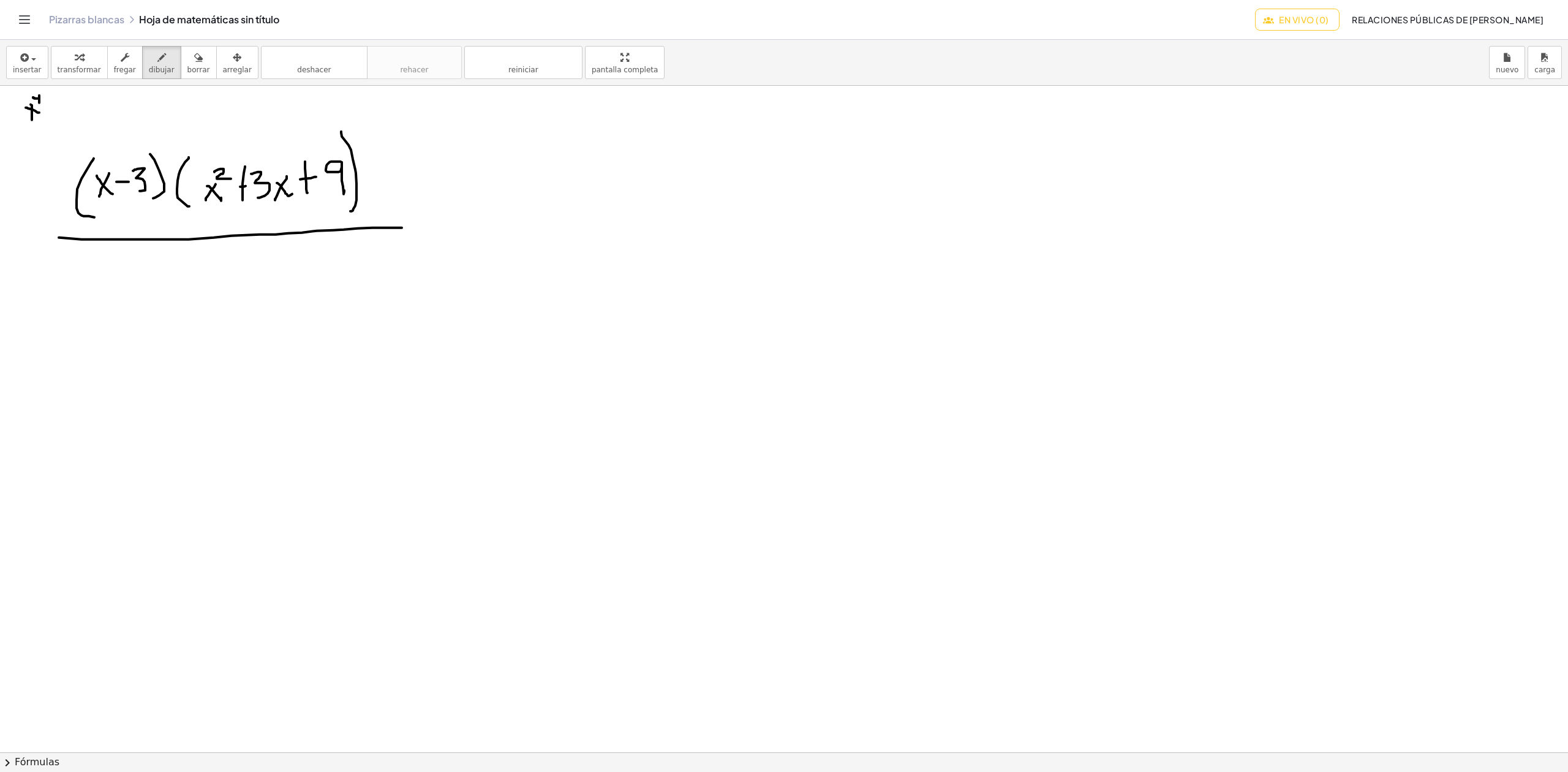
drag, startPoint x: 39, startPoint y: 100, endPoint x: 33, endPoint y: 95, distance: 7.8
click at [33, 95] on div at bounding box center [784, 752] width 1568 height 1332
drag, startPoint x: 42, startPoint y: 107, endPoint x: 48, endPoint y: 108, distance: 6.1
click at [48, 108] on div at bounding box center [784, 752] width 1568 height 1332
drag, startPoint x: 54, startPoint y: 101, endPoint x: 60, endPoint y: 112, distance: 12.5
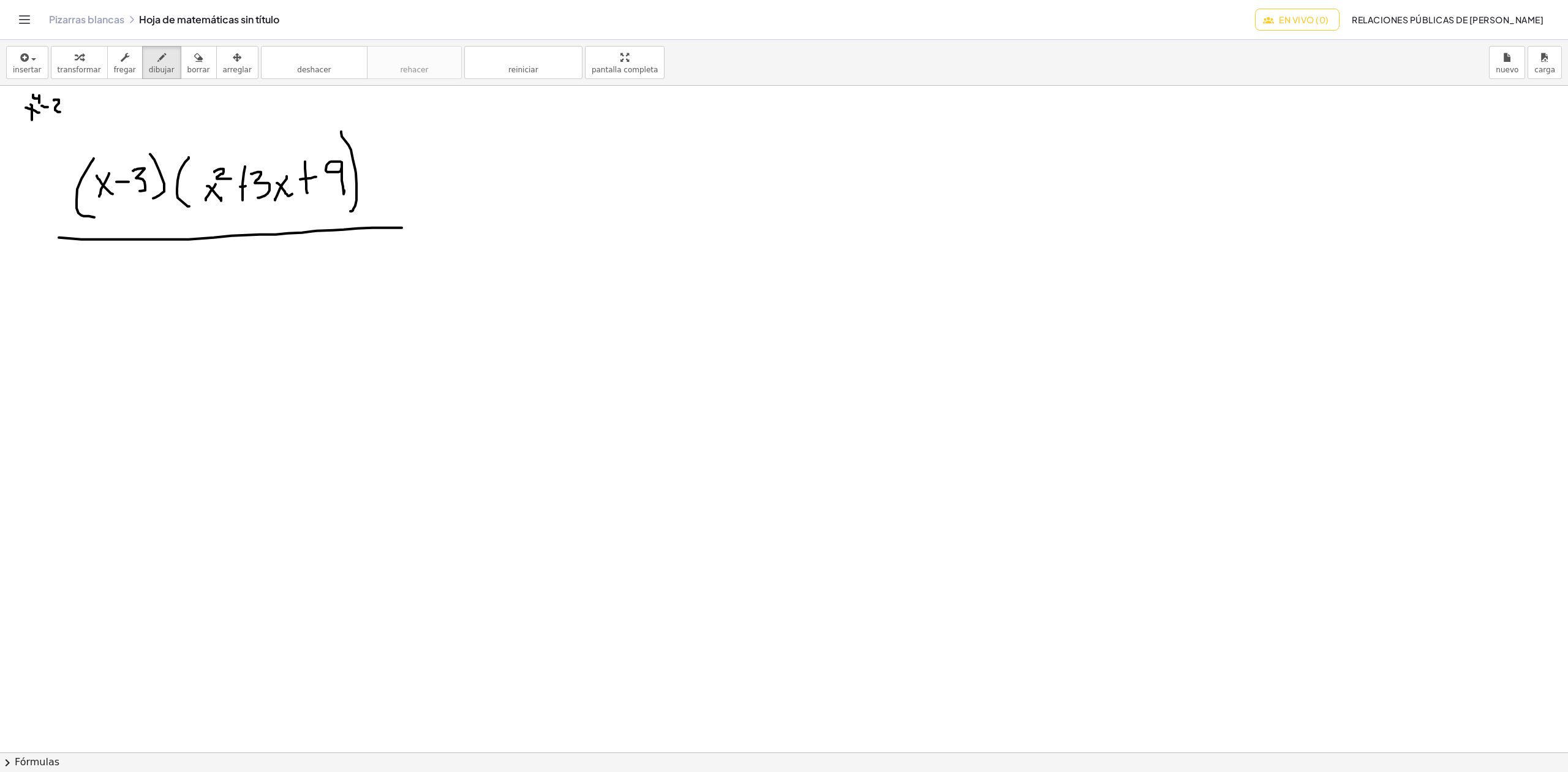
click at [60, 112] on div at bounding box center [784, 752] width 1568 height 1332
drag, startPoint x: 63, startPoint y: 101, endPoint x: 69, endPoint y: 110, distance: 10.8
click at [70, 111] on div at bounding box center [784, 752] width 1568 height 1332
drag, startPoint x: 67, startPoint y: 107, endPoint x: 75, endPoint y: 107, distance: 8.0
click at [75, 107] on div at bounding box center [784, 752] width 1568 height 1332
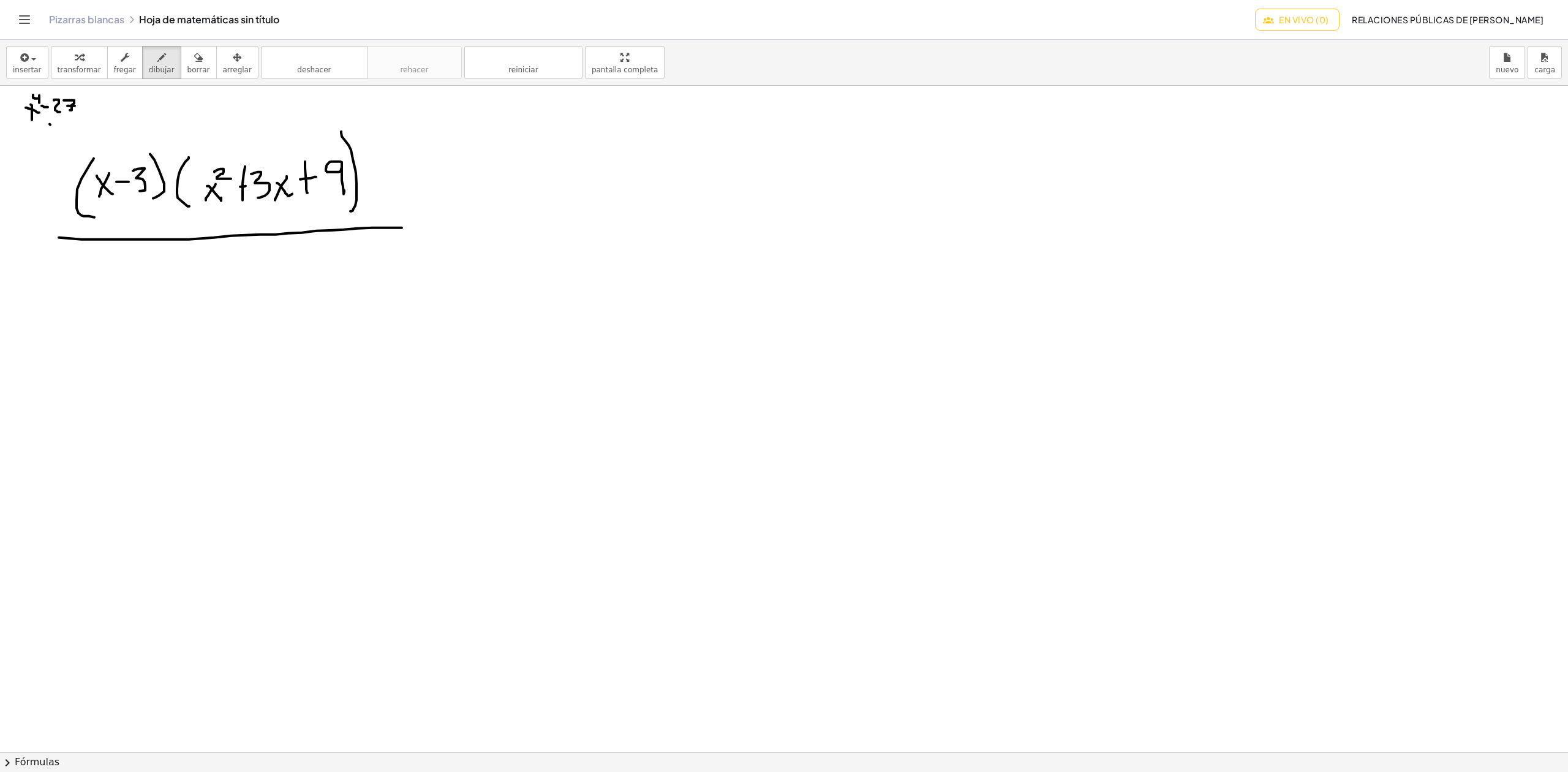
drag, startPoint x: 50, startPoint y: 125, endPoint x: 59, endPoint y: 133, distance: 12.0
click at [59, 133] on div at bounding box center [784, 752] width 1568 height 1332
drag
click at [54, 136] on div at bounding box center [784, 752] width 1568 height 1332
click at [79, 115] on div at bounding box center [784, 752] width 1568 height 1332
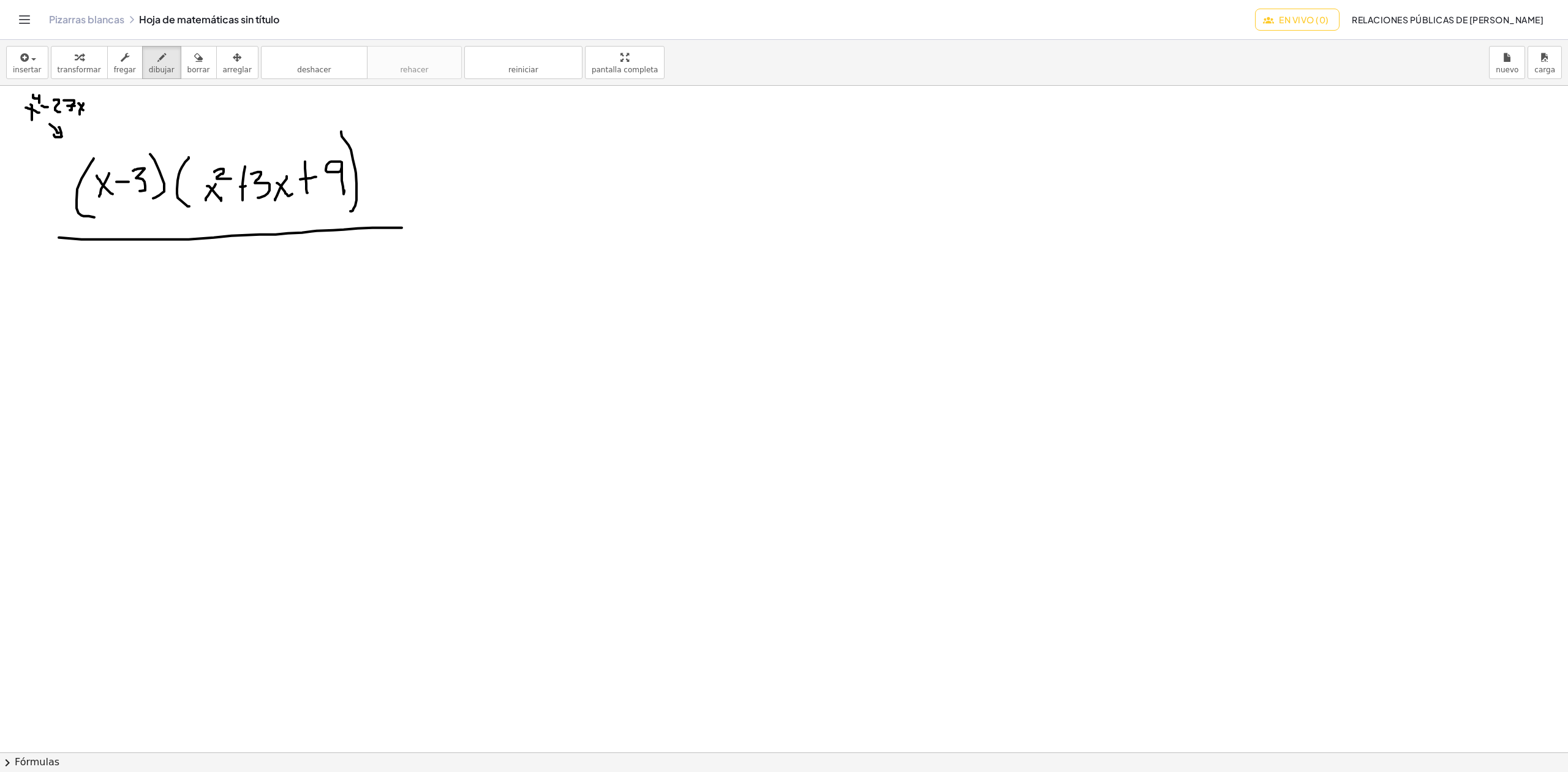
click at [84, 112] on div at bounding box center [784, 752] width 1568 height 1332
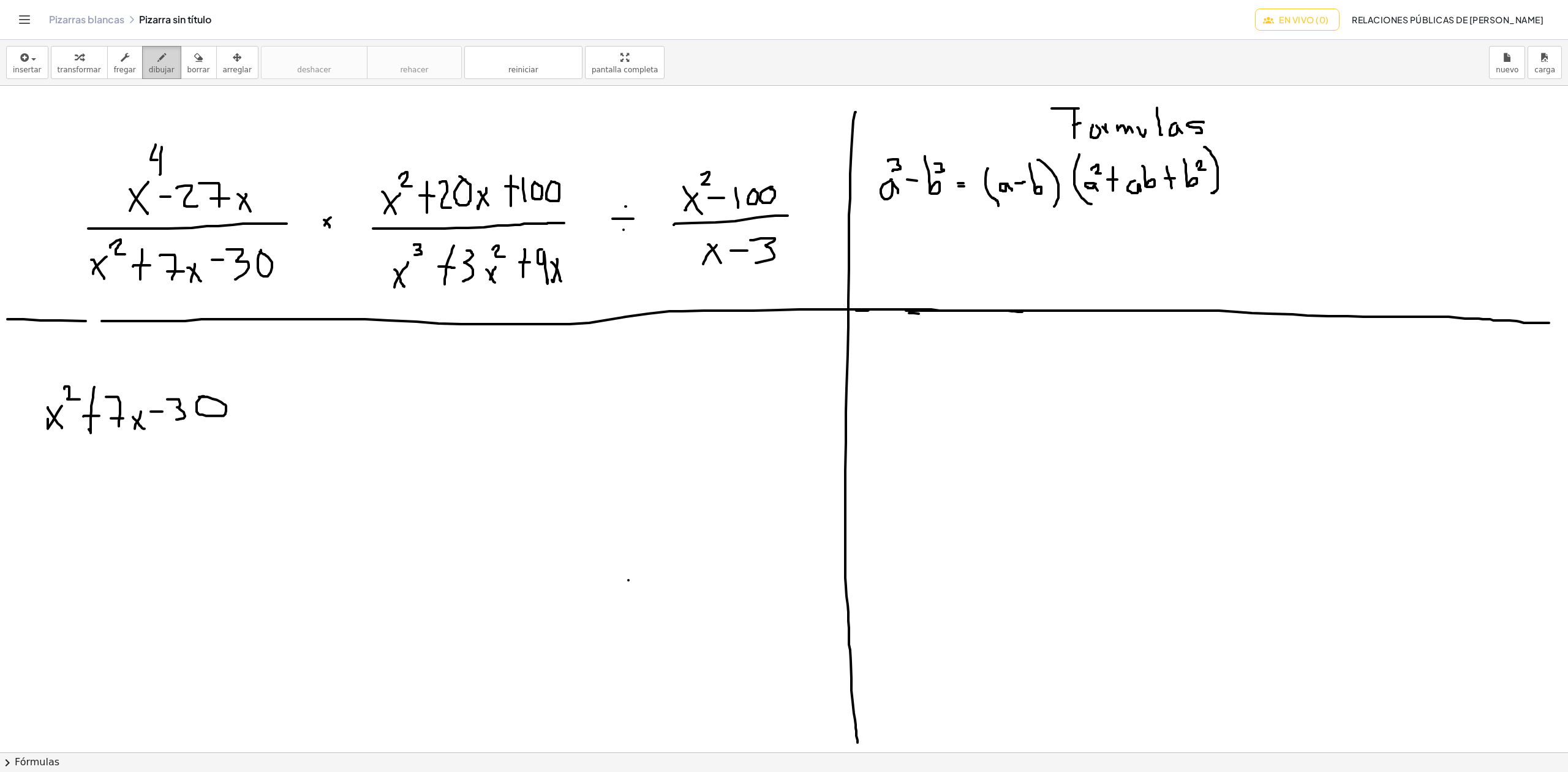
click at [153, 71] on font "dibujar" at bounding box center [161, 70] width 26 height 9
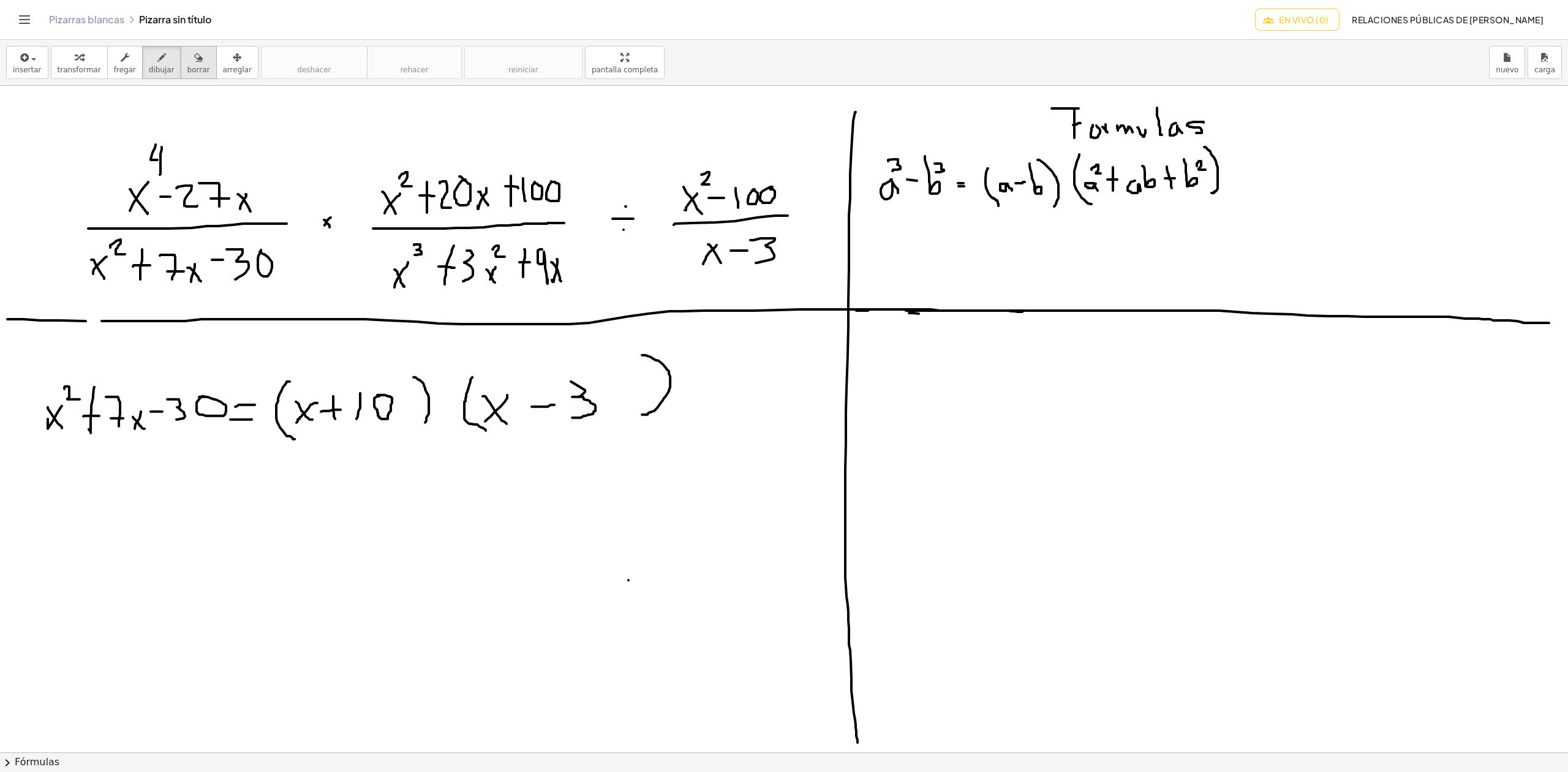
click at [188, 70] on font "borrar" at bounding box center [199, 70] width 22 height 9
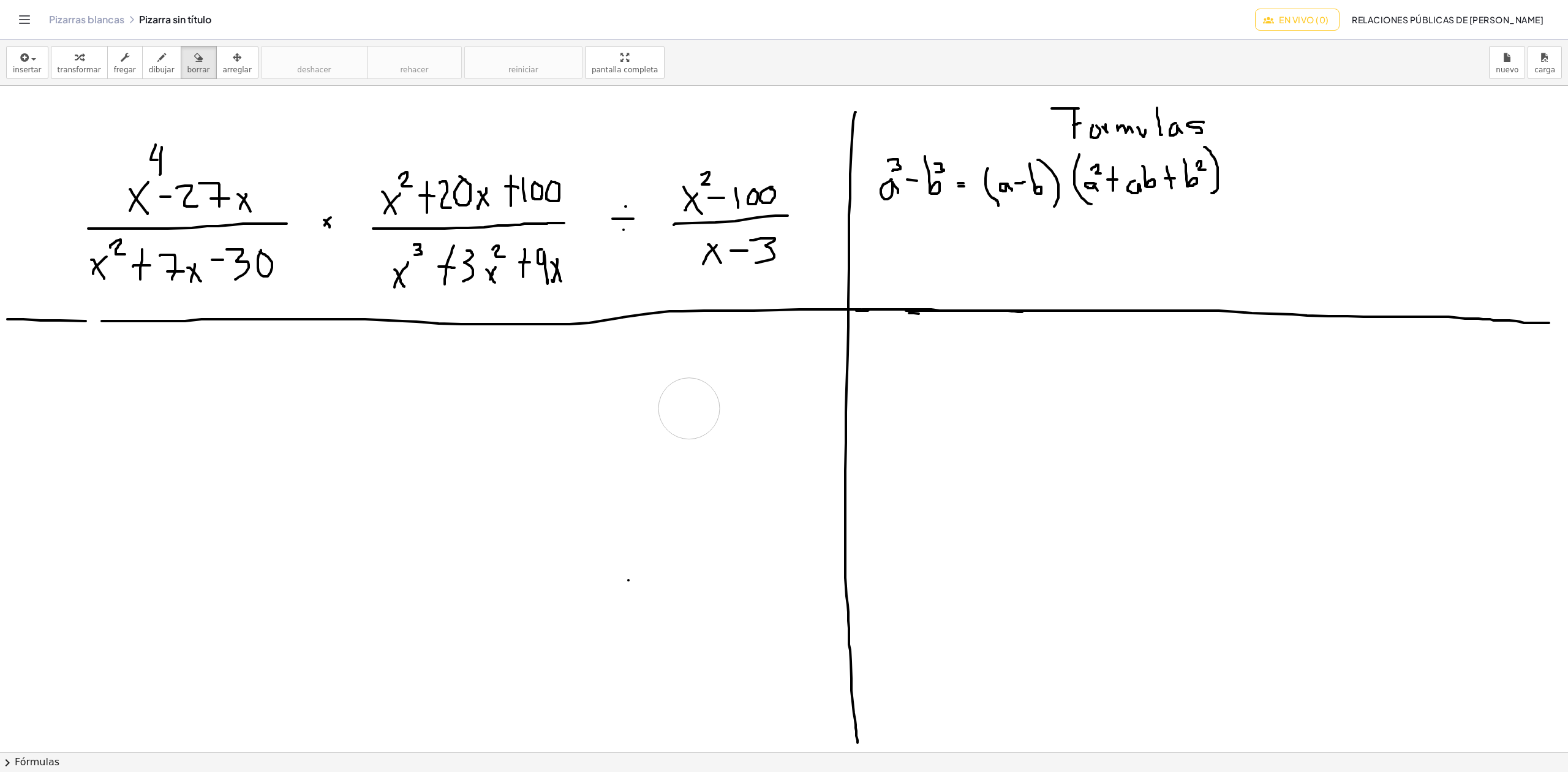
drag, startPoint x: 708, startPoint y: 376, endPoint x: 689, endPoint y: 409, distance: 38.1
click at [689, 409] on div at bounding box center [784, 752] width 1568 height 1332
click at [148, 67] on font "dibujar" at bounding box center [161, 70] width 26 height 9
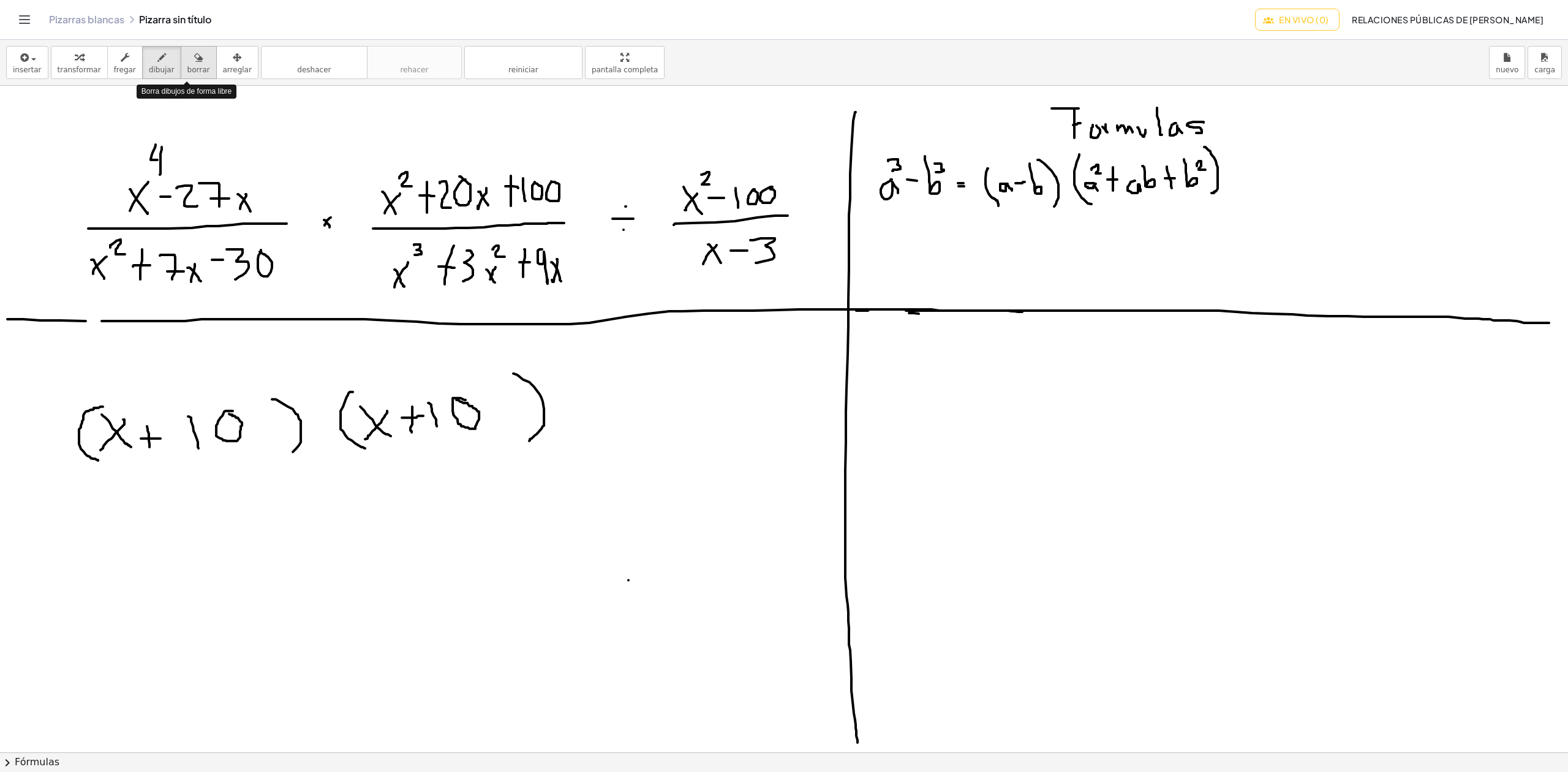
click at [188, 69] on font "borrar" at bounding box center [199, 70] width 22 height 9
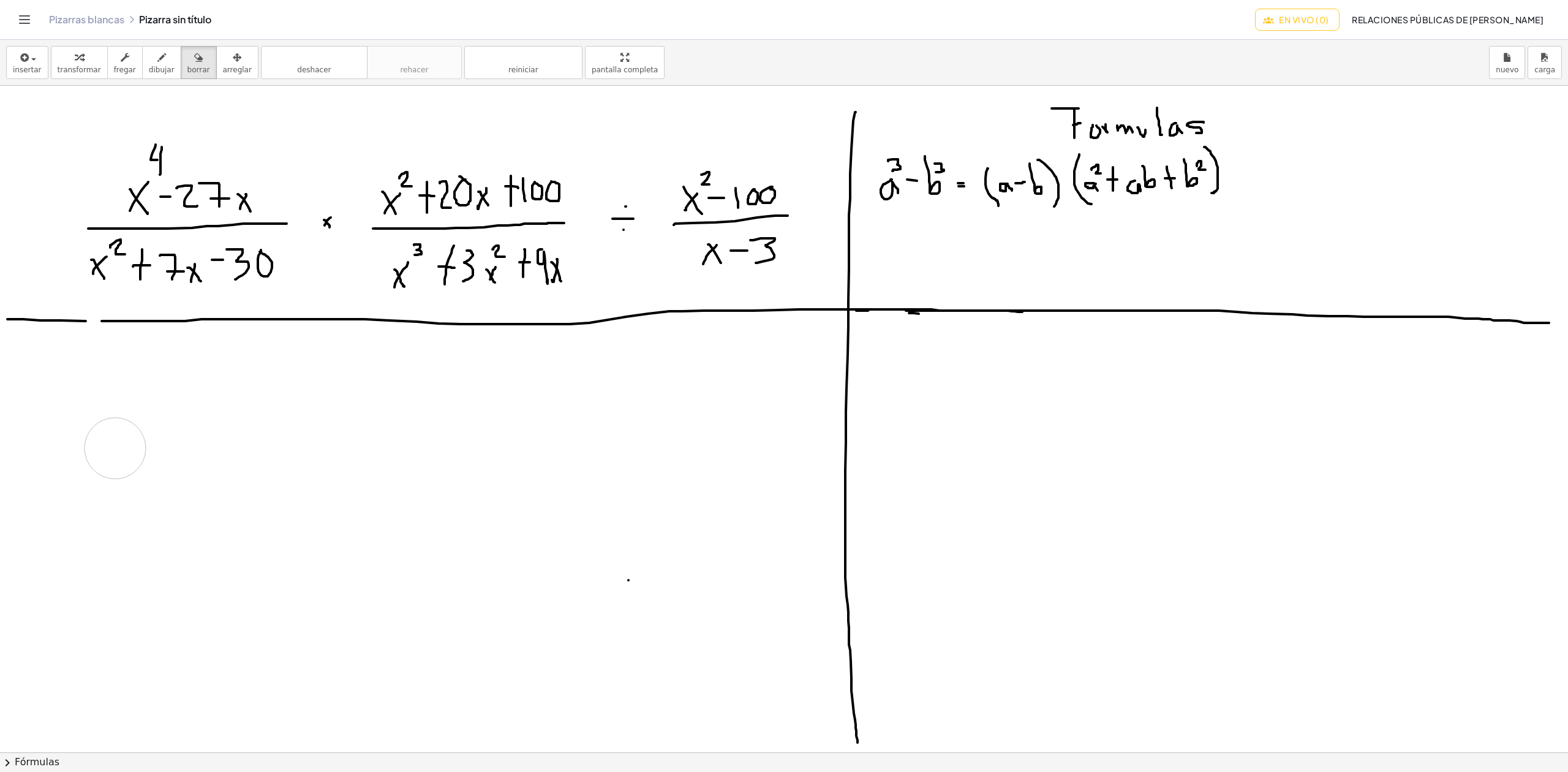
drag, startPoint x: 529, startPoint y: 372, endPoint x: 68, endPoint y: 452, distance: 467.9
click at [68, 452] on div at bounding box center [784, 752] width 1568 height 1332
click at [157, 60] on icon "button" at bounding box center [161, 58] width 9 height 14
drag, startPoint x: 194, startPoint y: 376, endPoint x: 180, endPoint y: 377, distance: 14.0
click at [181, 391] on div at bounding box center [784, 752] width 1568 height 1332
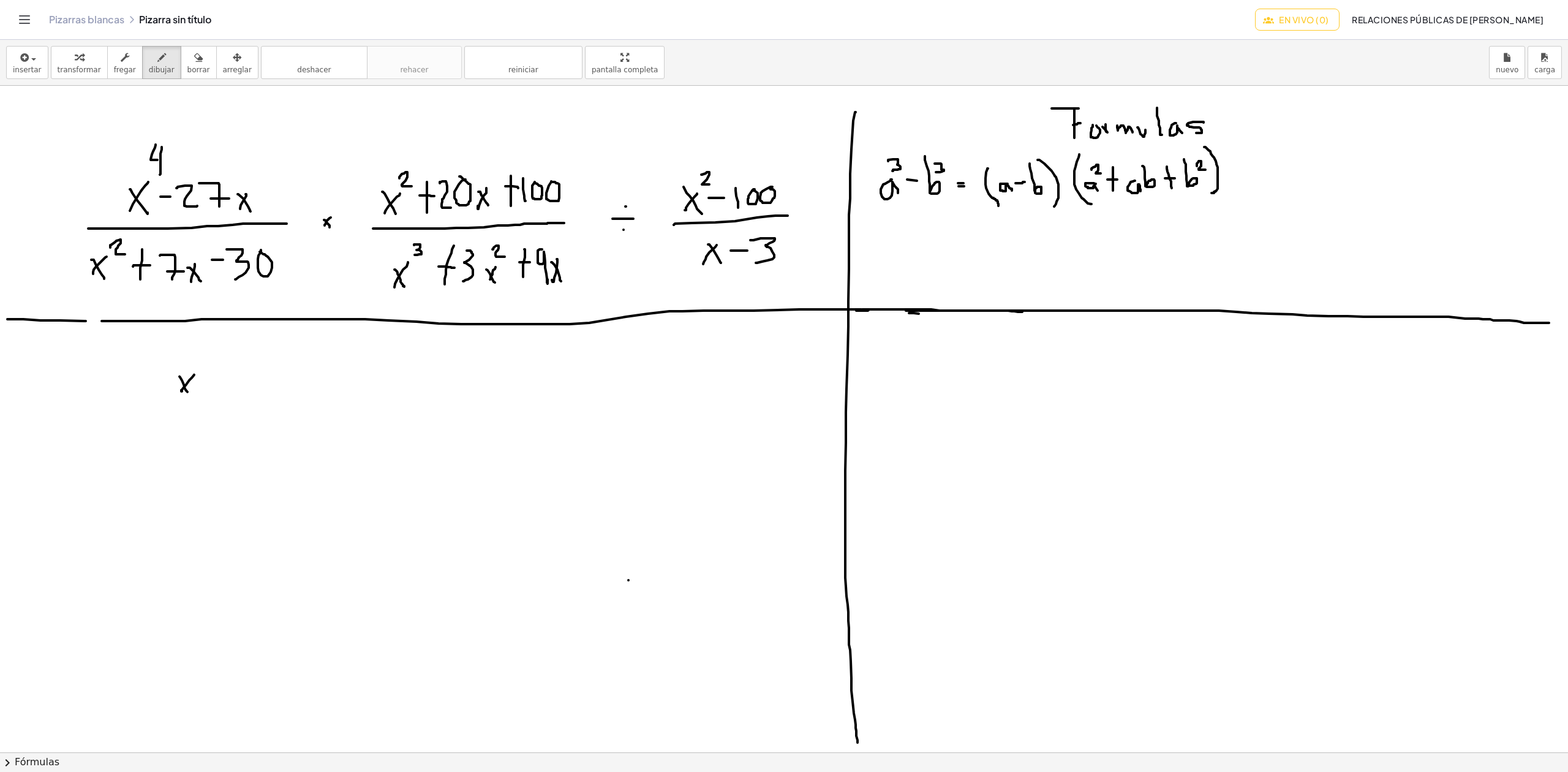
drag, startPoint x: 180, startPoint y: 377, endPoint x: 188, endPoint y: 392, distance: 17.0
click at [188, 392] on div at bounding box center [784, 752] width 1568 height 1332
drag, startPoint x: 194, startPoint y: 356, endPoint x: 201, endPoint y: 366, distance: 12.2
click at [201, 366] on div at bounding box center [784, 752] width 1568 height 1332
drag, startPoint x: 226, startPoint y: 388, endPoint x: 218, endPoint y: 377, distance: 13.6
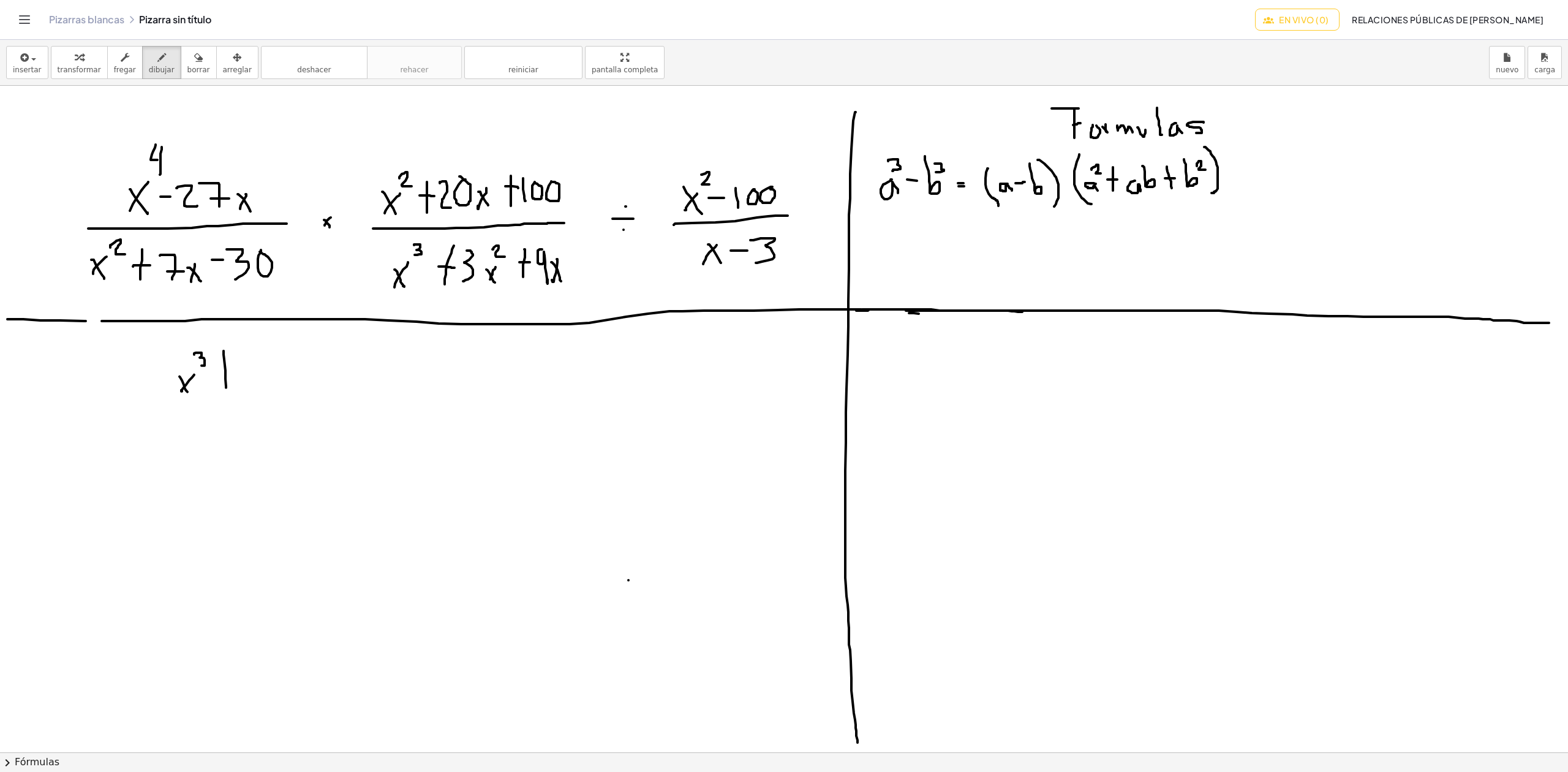
click at [225, 393] on div at bounding box center [784, 752] width 1568 height 1332
drag, startPoint x: 217, startPoint y: 376, endPoint x: 238, endPoint y: 376, distance: 21.0
click at [238, 376] on div at bounding box center [784, 752] width 1568 height 1332
drag, startPoint x: 242, startPoint y: 366, endPoint x: 252, endPoint y: 388, distance: 24.2
click at [252, 388] on div at bounding box center [784, 752] width 1568 height 1332
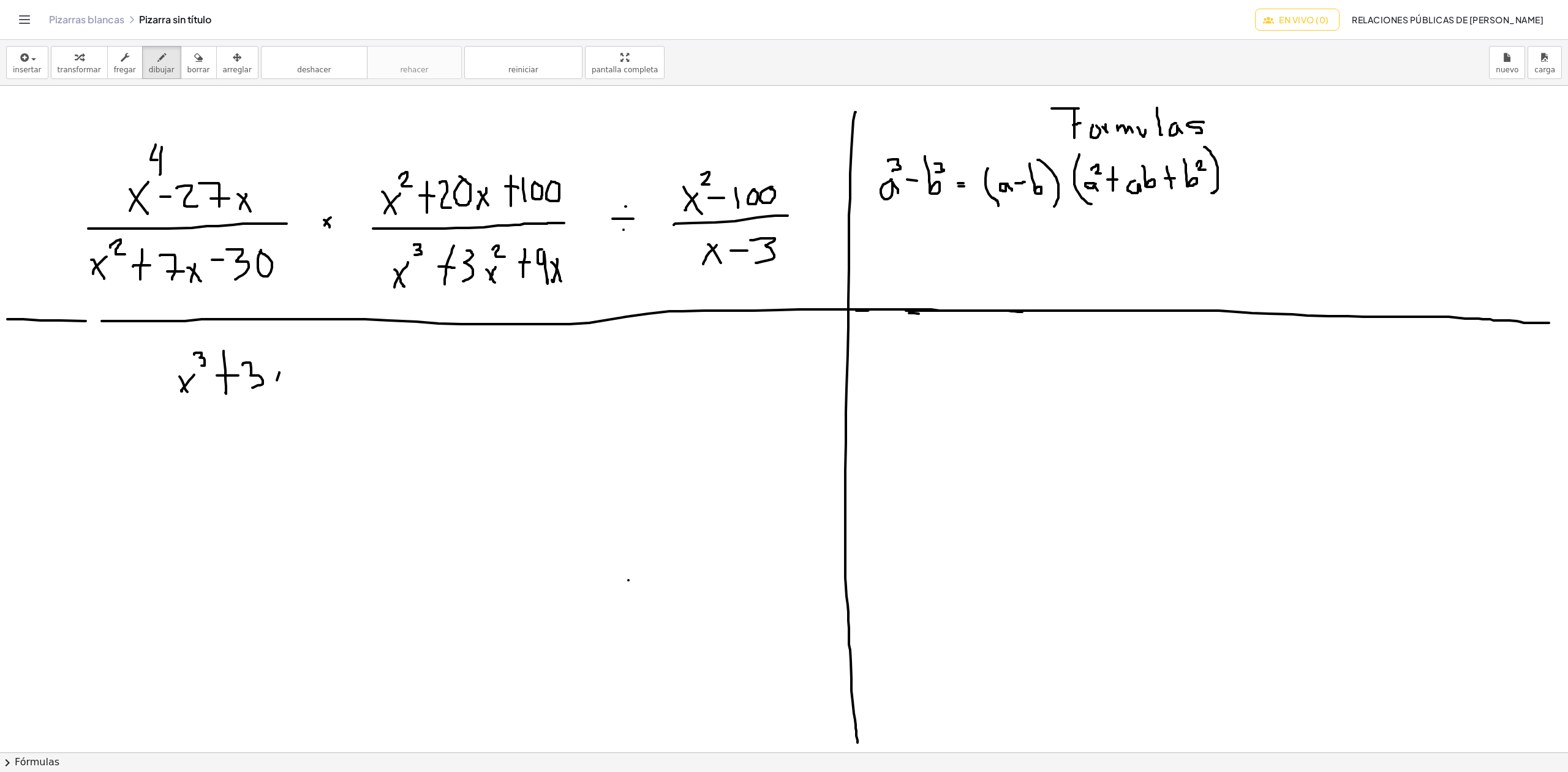
drag, startPoint x: 279, startPoint y: 374, endPoint x: 272, endPoint y: 373, distance: 7.1
click at [273, 383] on div at bounding box center [784, 752] width 1568 height 1332
drag, startPoint x: 272, startPoint y: 373, endPoint x: 284, endPoint y: 385, distance: 17.0
click at [284, 385] on div at bounding box center [784, 752] width 1568 height 1332
drag, startPoint x: 278, startPoint y: 356, endPoint x: 290, endPoint y: 361, distance: 13.0
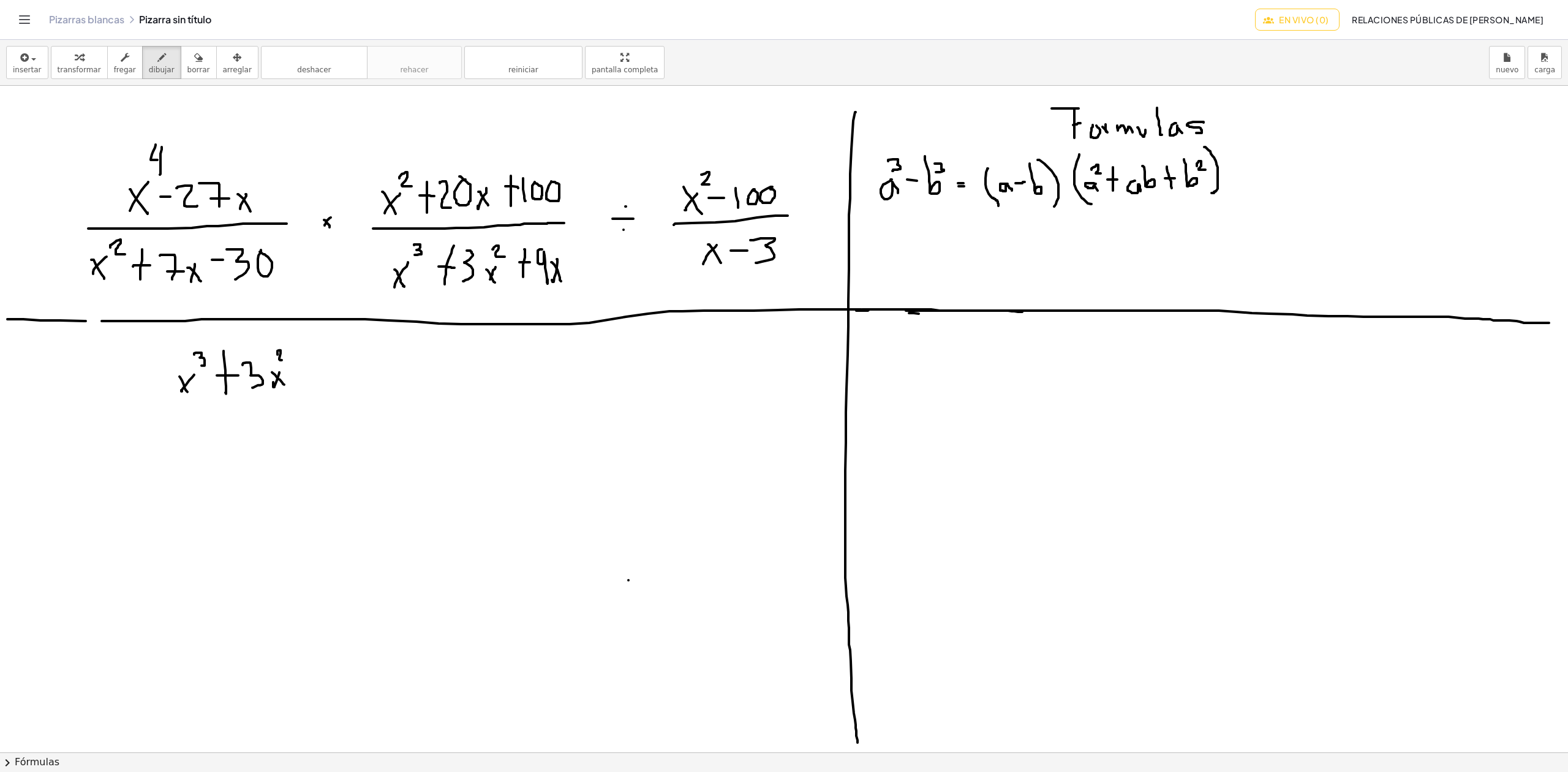
click at [285, 361] on div at bounding box center [784, 752] width 1568 height 1332
drag, startPoint x: 307, startPoint y: 353, endPoint x: 299, endPoint y: 372, distance: 20.6
click at [302, 380] on div at bounding box center [784, 752] width 1568 height 1332
drag, startPoint x: 299, startPoint y: 371, endPoint x: 322, endPoint y: 366, distance: 23.5
click at [307, 370] on div at bounding box center [784, 752] width 1568 height 1332
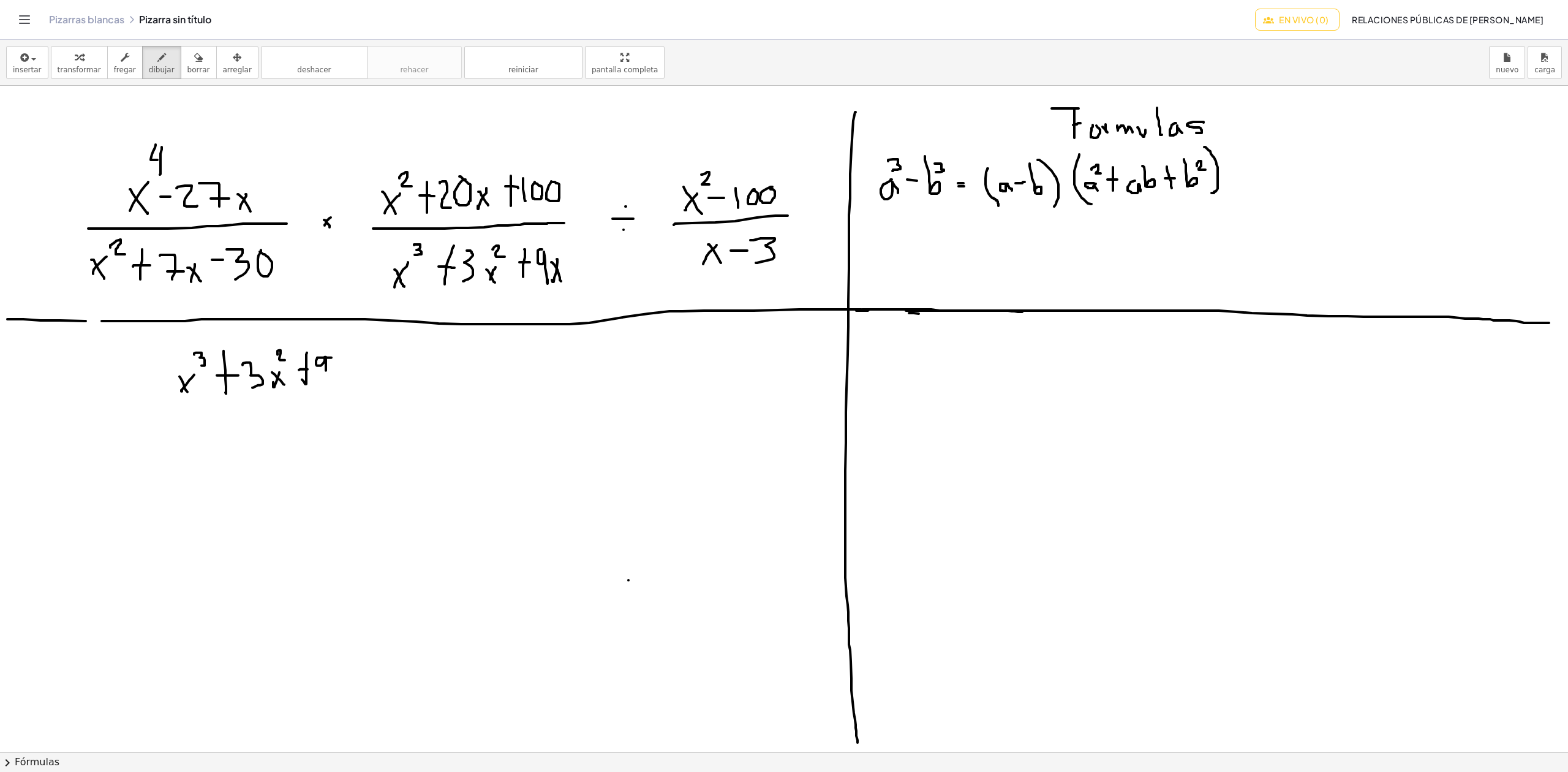
drag, startPoint x: 331, startPoint y: 359, endPoint x: 327, endPoint y: 379, distance: 20.4
click at [327, 379] on div at bounding box center [784, 752] width 1568 height 1332
drag, startPoint x: 348, startPoint y: 365, endPoint x: 341, endPoint y: 372, distance: 9.9
click at [341, 376] on div at bounding box center [784, 752] width 1568 height 1332
drag, startPoint x: 341, startPoint y: 368, endPoint x: 349, endPoint y: 377, distance: 12.0
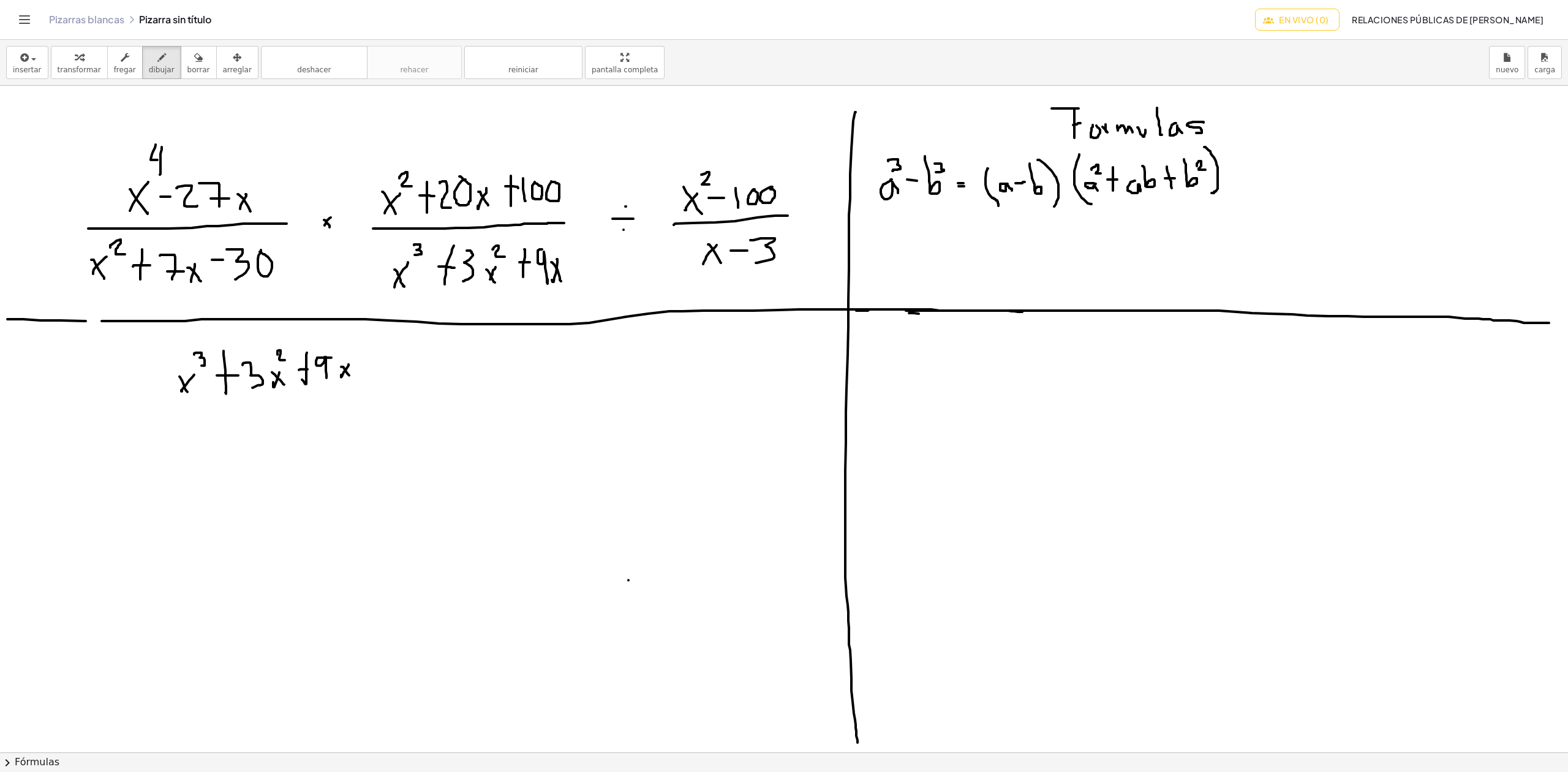
click at [349, 377] on div at bounding box center [784, 752] width 1568 height 1332
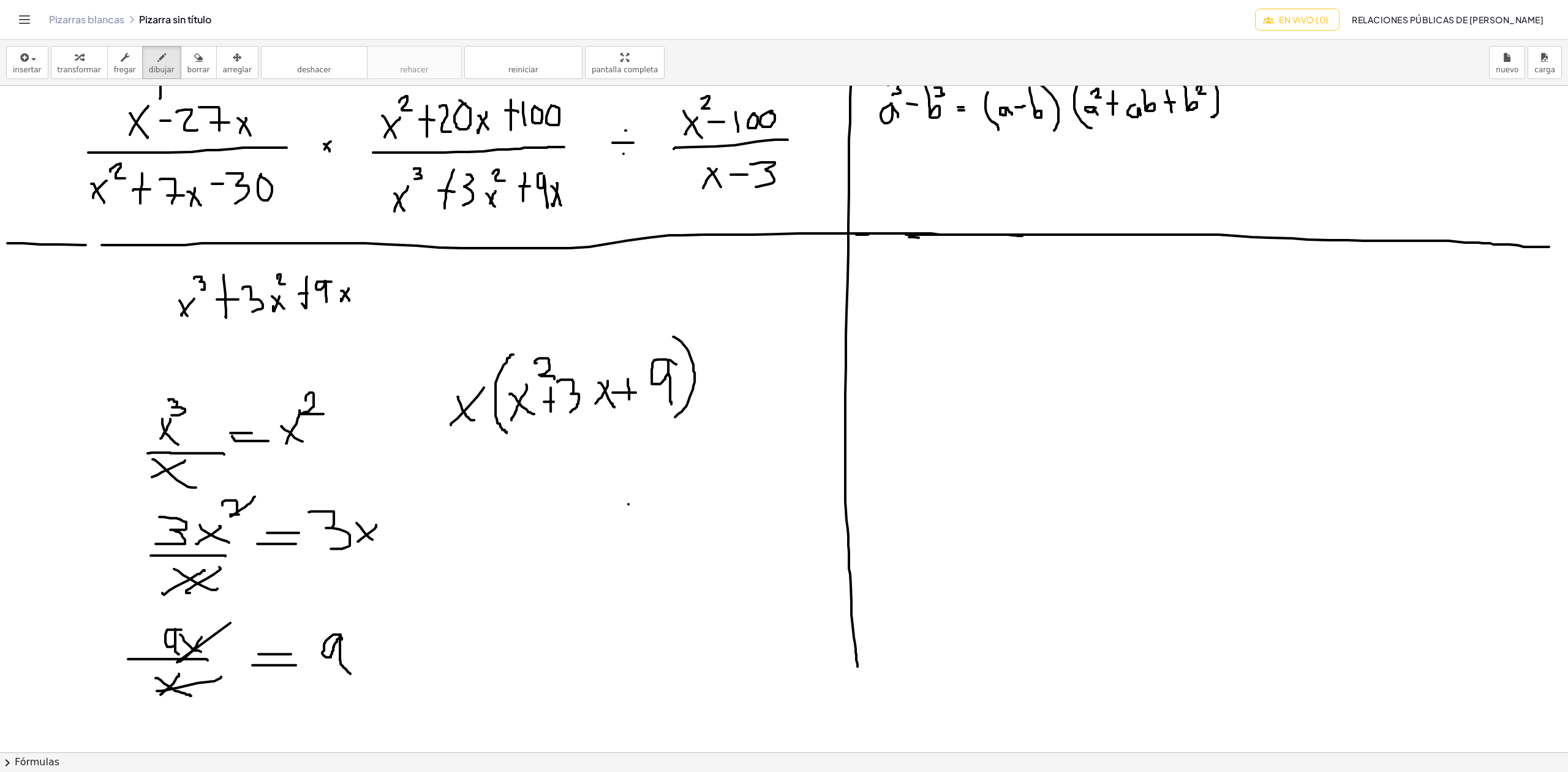
scroll to position [163, 0]
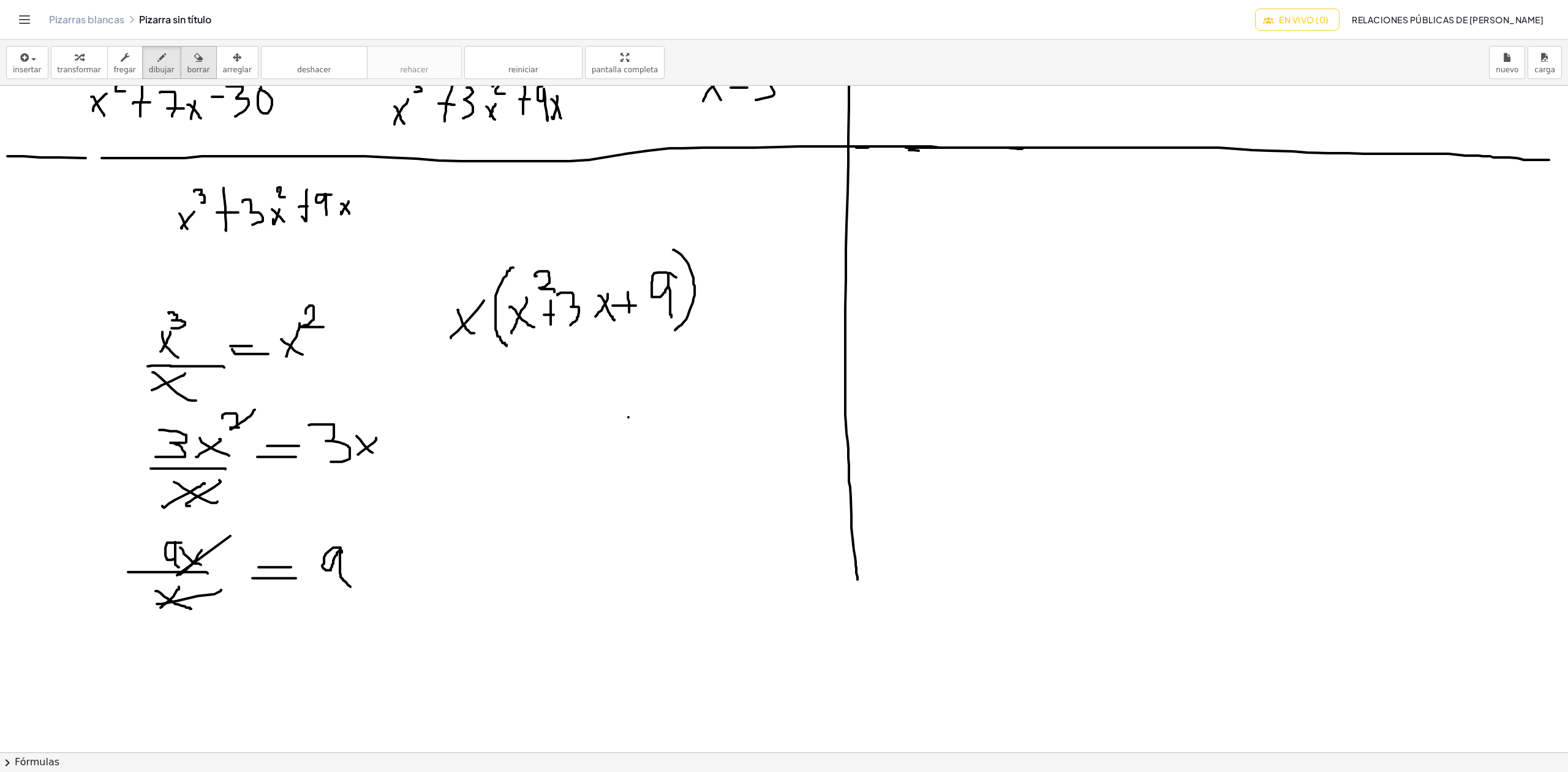
click at [188, 59] on div "button" at bounding box center [199, 57] width 22 height 14
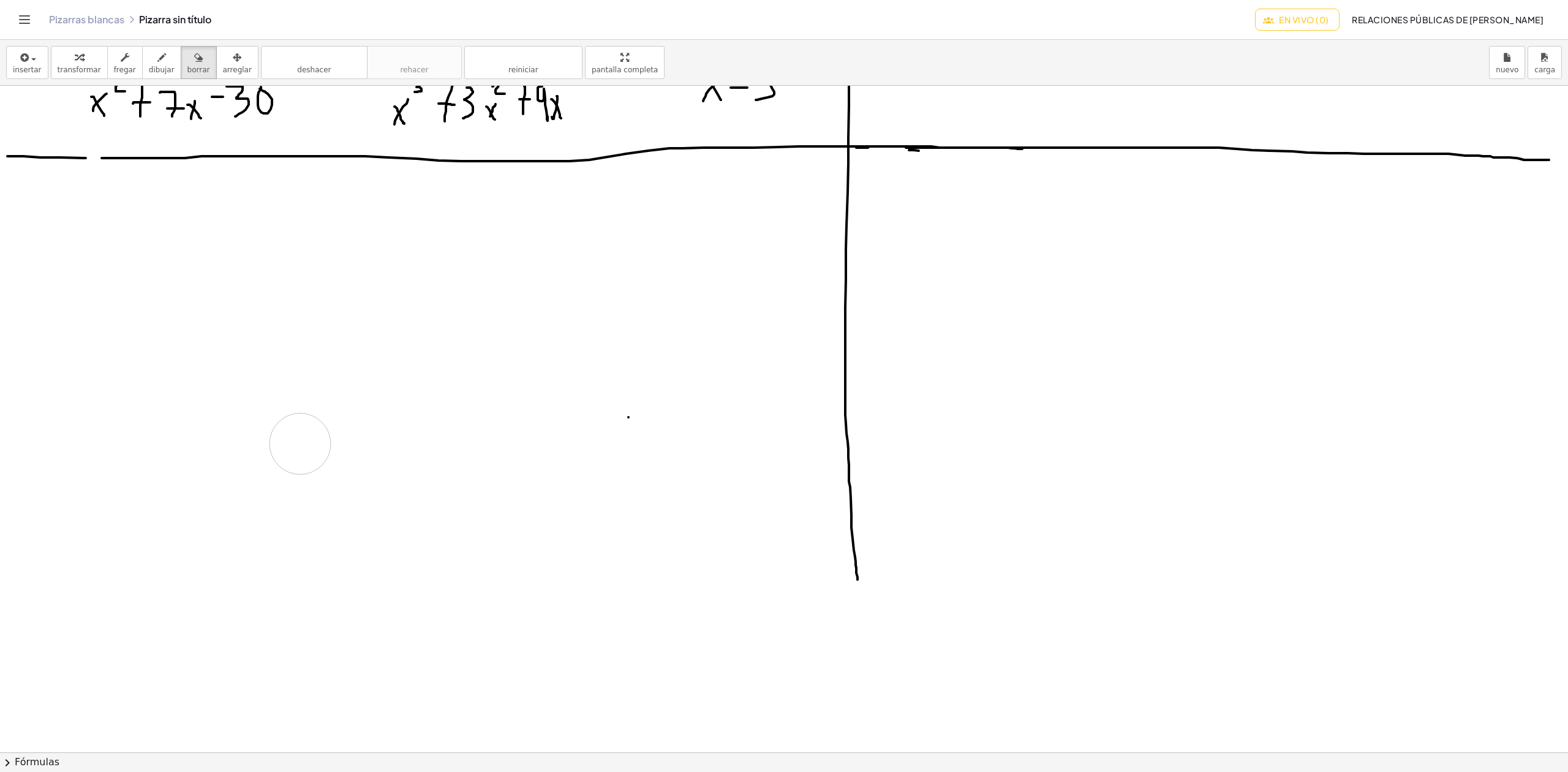
drag, startPoint x: 197, startPoint y: 224, endPoint x: 300, endPoint y: 444, distance: 242.9
click at [300, 444] on div at bounding box center [784, 589] width 1568 height 1332
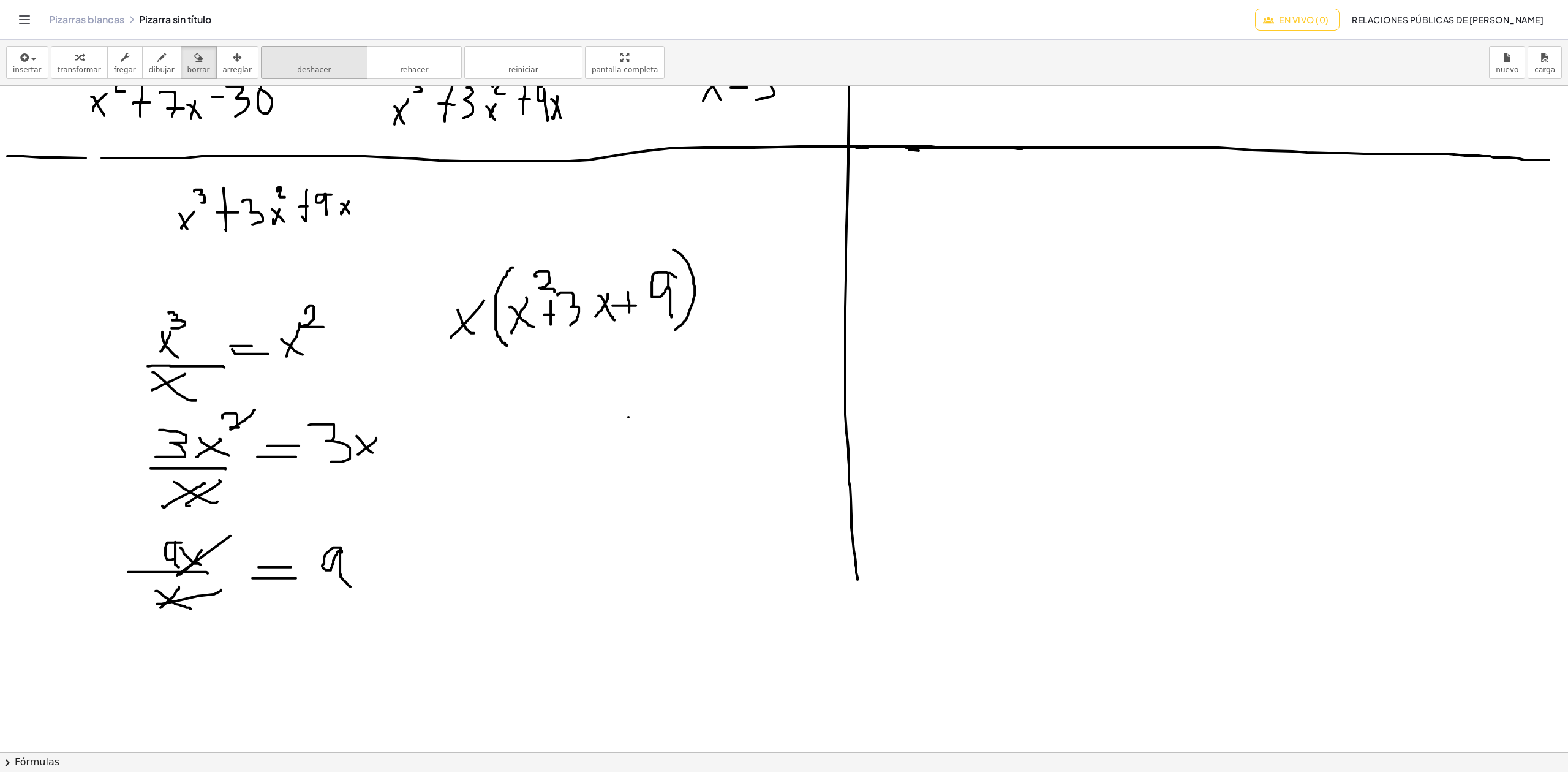
click at [334, 66] on button "deshacer deshacer" at bounding box center [314, 62] width 107 height 33
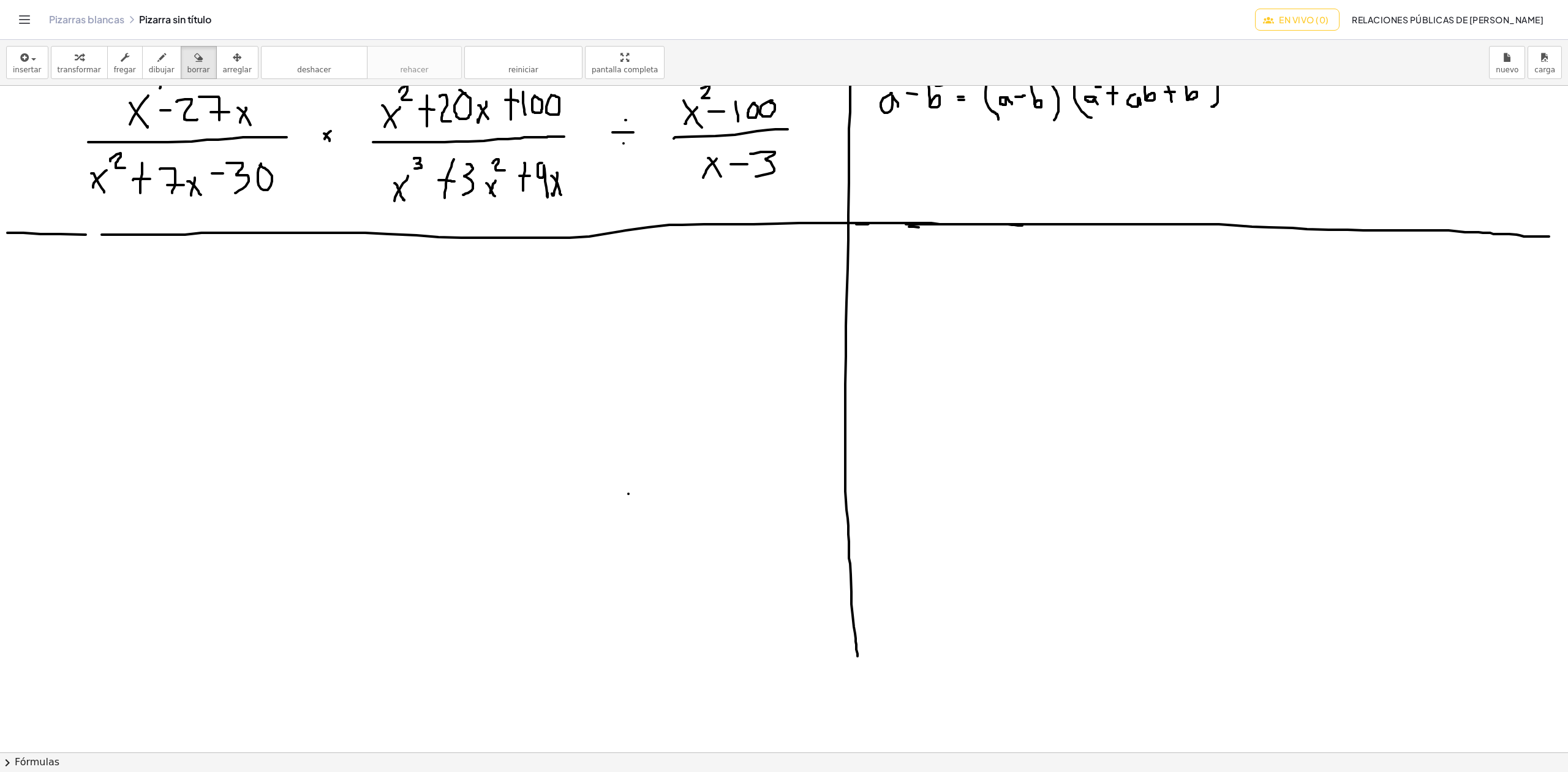
scroll to position [0, 0]
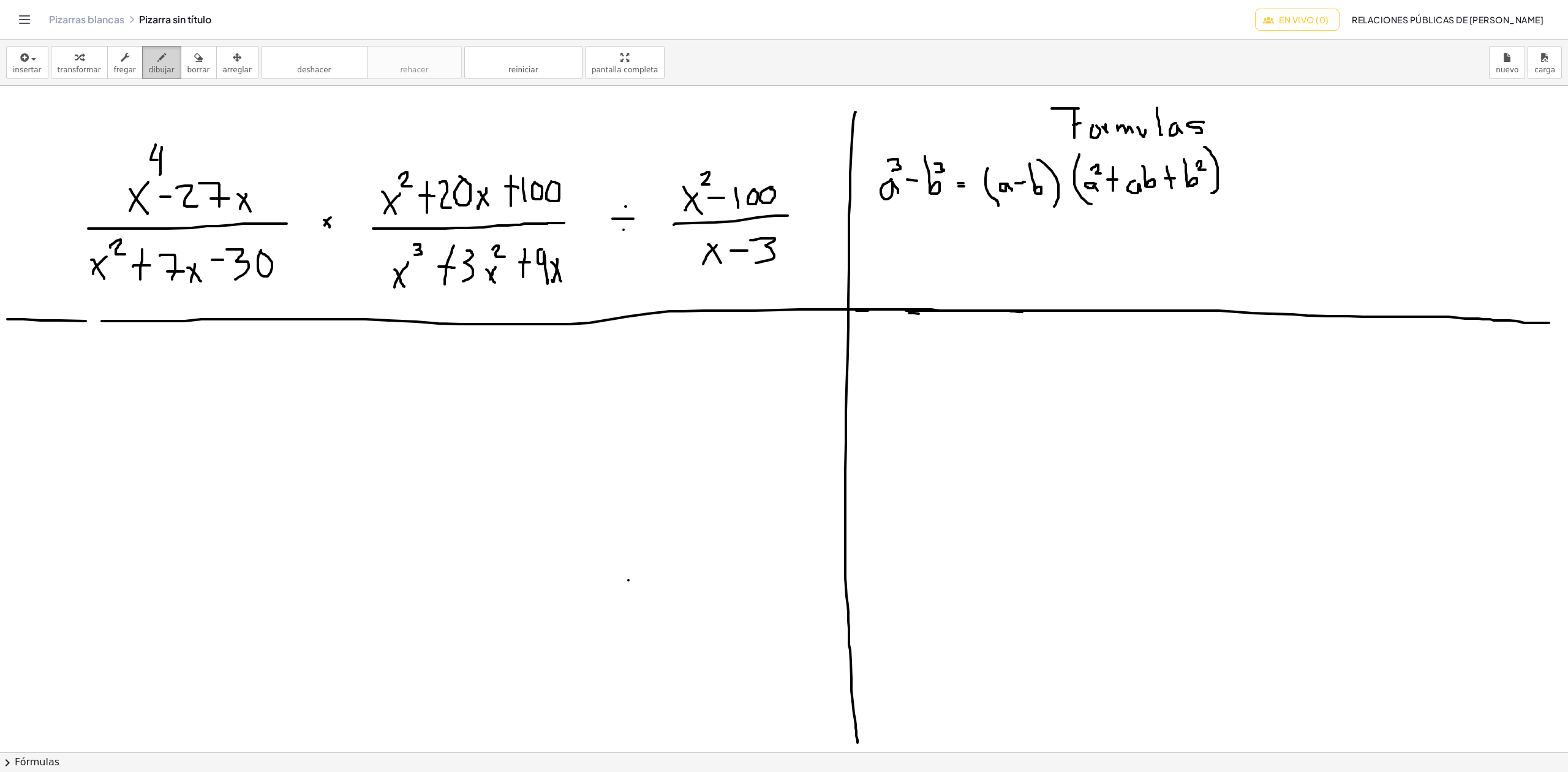
click at [157, 64] on icon "button" at bounding box center [161, 58] width 9 height 14
click at [155, 69] on font "dibujar" at bounding box center [161, 70] width 26 height 9
click at [157, 67] on font "dibujar" at bounding box center [161, 70] width 26 height 9
drag, startPoint x: 229, startPoint y: 405, endPoint x: 216, endPoint y: 424, distance: 23.0
click at [216, 424] on div at bounding box center [784, 752] width 1568 height 1332
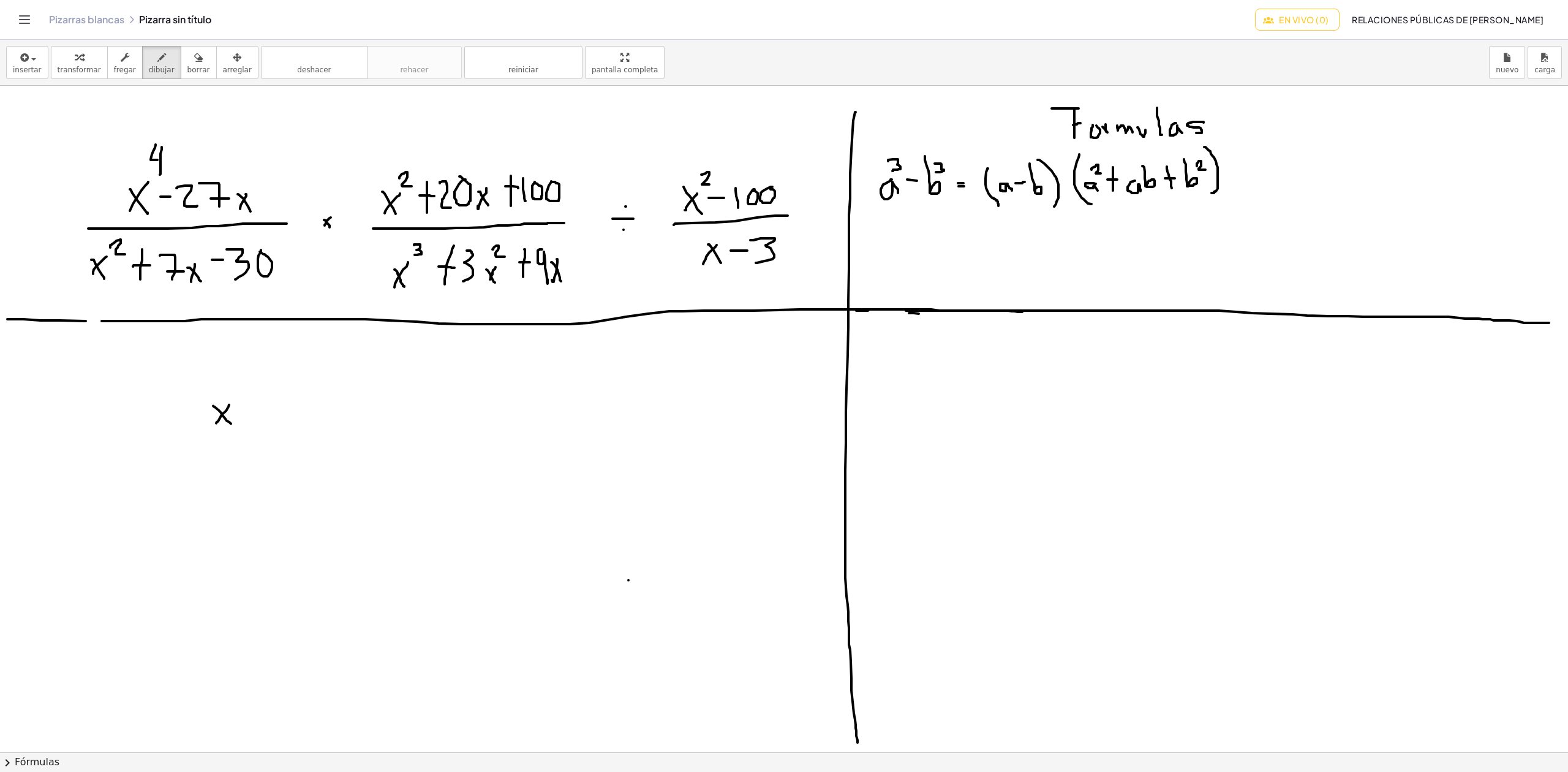
drag, startPoint x: 213, startPoint y: 407, endPoint x: 233, endPoint y: 426, distance: 27.6
click at [233, 426] on div at bounding box center [784, 752] width 1568 height 1332
drag, startPoint x: 230, startPoint y: 381, endPoint x: 251, endPoint y: 388, distance: 22.1
click at [250, 388] on div at bounding box center [784, 752] width 1568 height 1332
drag, startPoint x: 242, startPoint y: 412, endPoint x: 258, endPoint y: 412, distance: 16.0
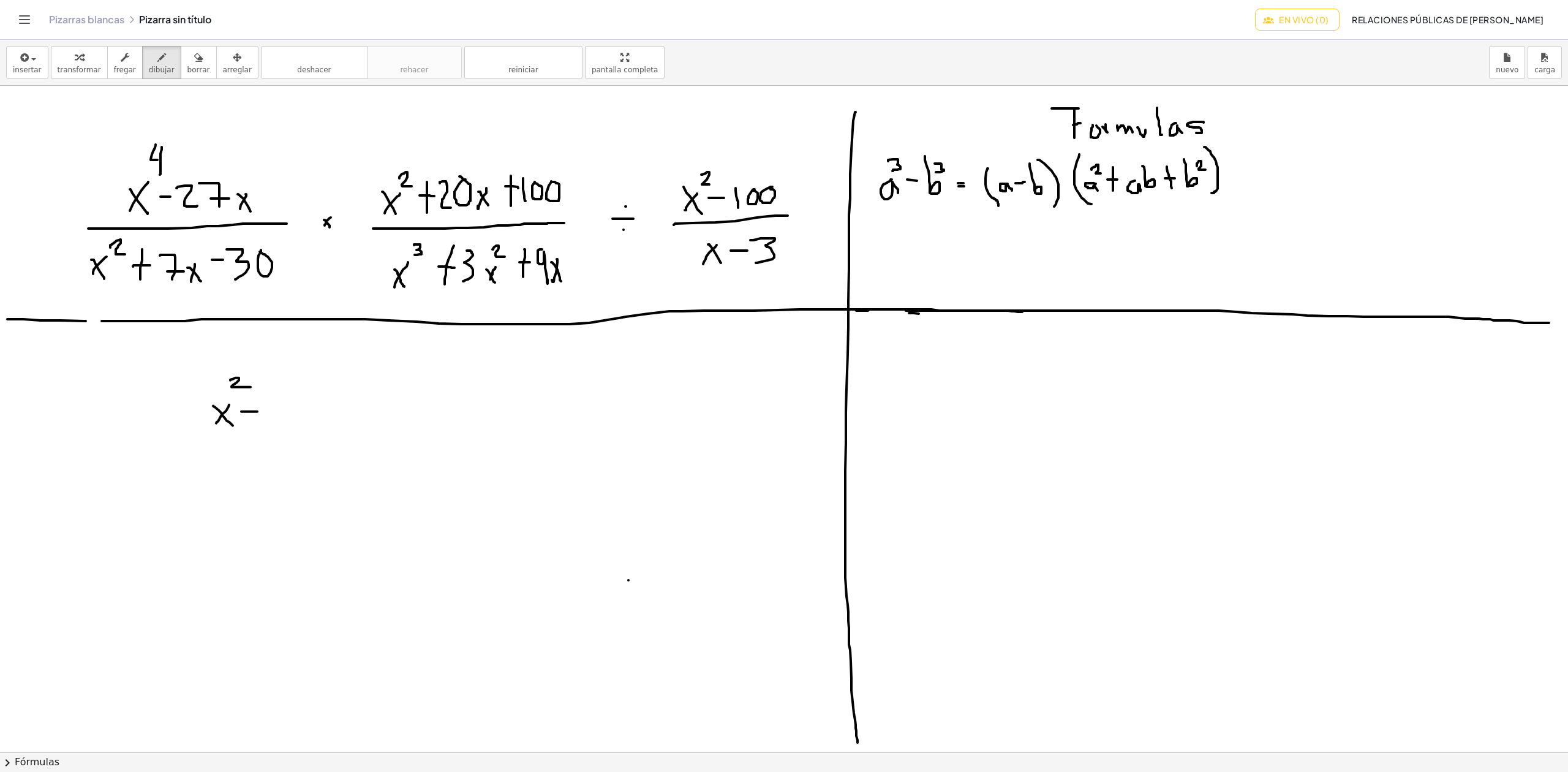
click at [258, 412] on div at bounding box center [784, 752] width 1568 height 1332
drag, startPoint x: 270, startPoint y: 410, endPoint x: 270, endPoint y: 417, distance: 7.0
click at [270, 417] on div at bounding box center [784, 752] width 1568 height 1332
drag, startPoint x: 282, startPoint y: 408, endPoint x: 289, endPoint y: 412, distance: 8.1
click at [290, 412] on div at bounding box center [784, 752] width 1568 height 1332
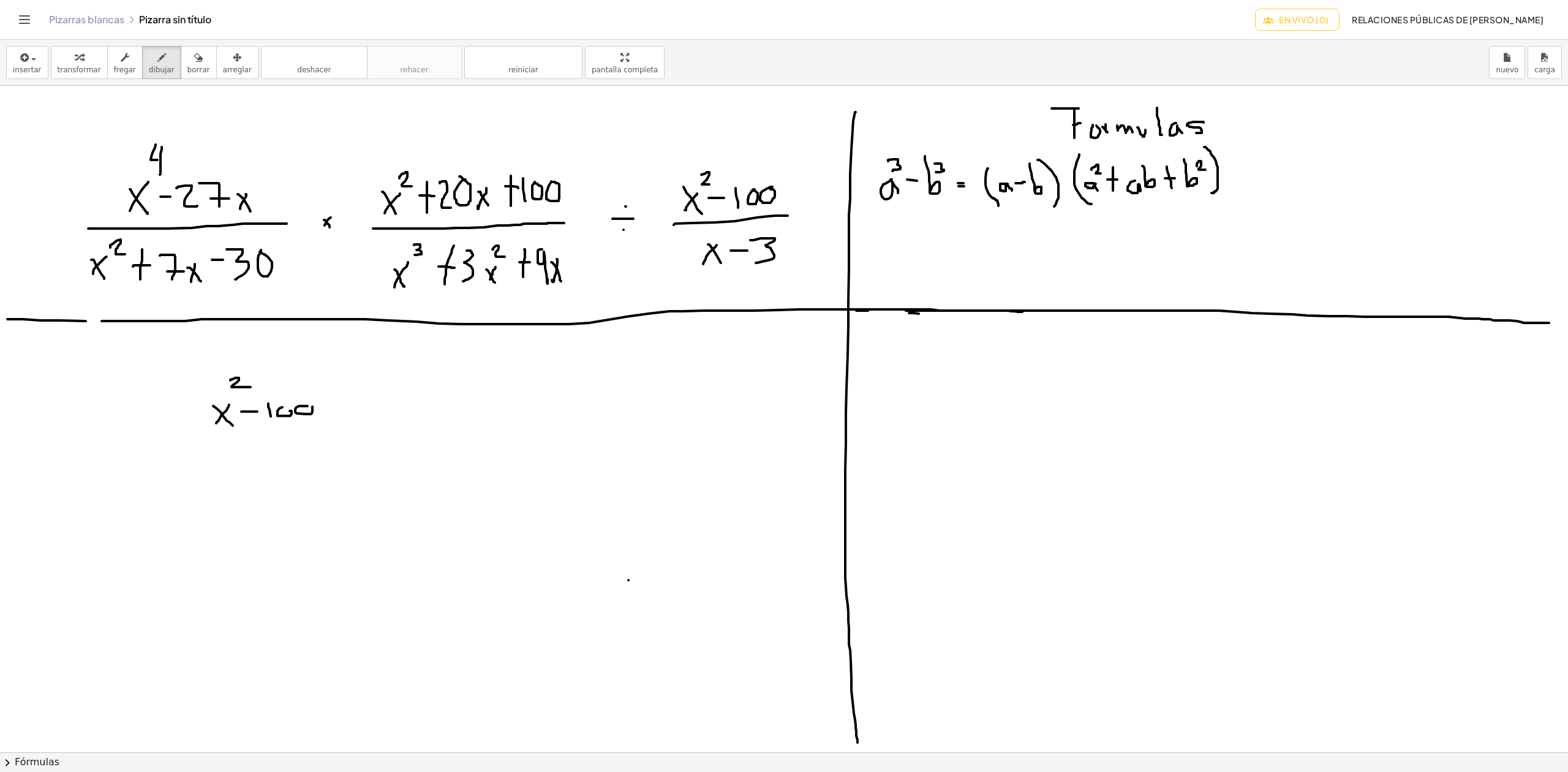
click at [305, 408] on div at bounding box center [784, 752] width 1568 height 1332
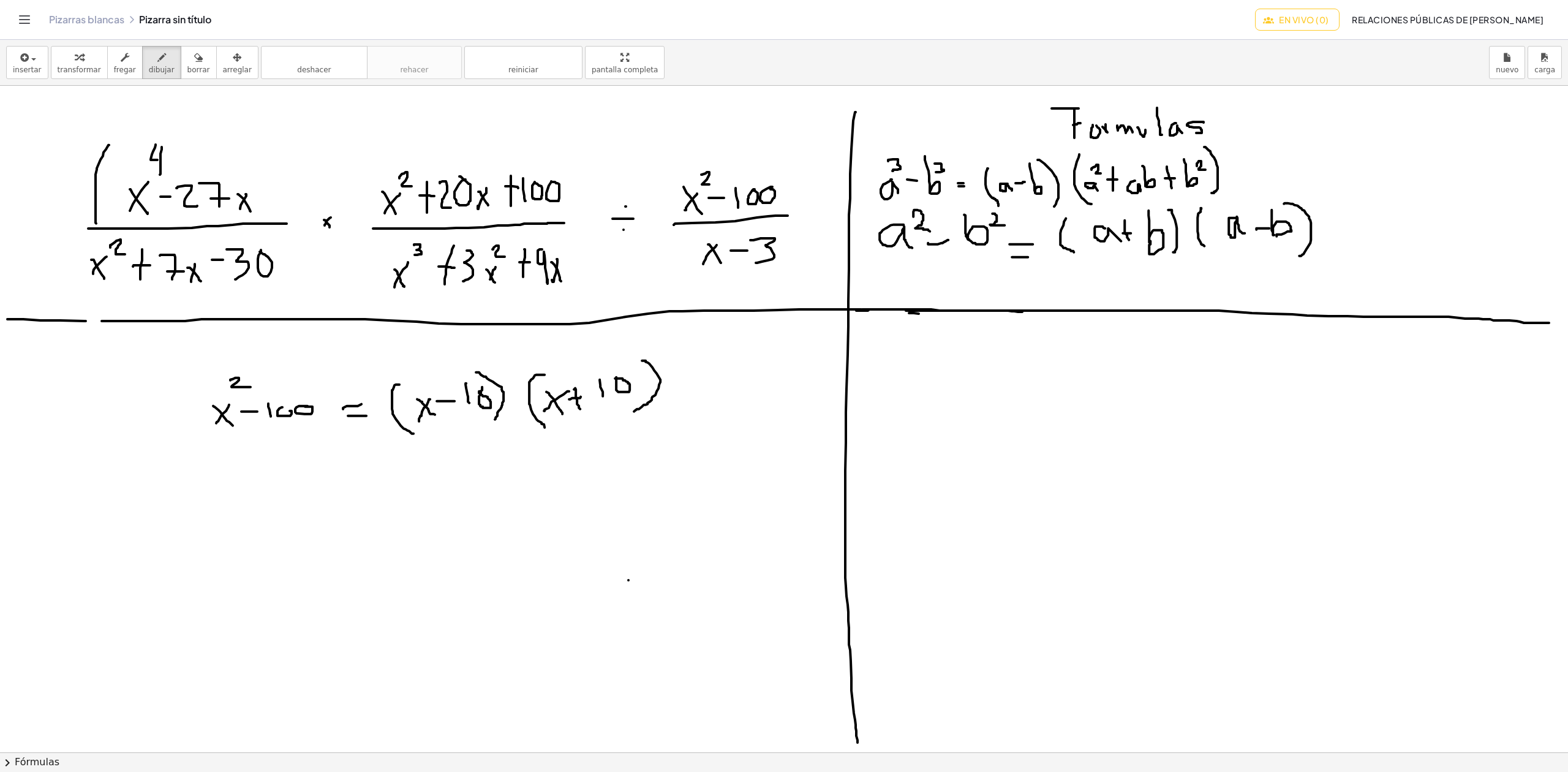
drag, startPoint x: 109, startPoint y: 146, endPoint x: 96, endPoint y: 224, distance: 79.1
click at [96, 224] on div at bounding box center [784, 752] width 1568 height 1332
drag, startPoint x: 238, startPoint y: 128, endPoint x: 260, endPoint y: 213, distance: 87.8
click at [260, 213] on div at bounding box center [784, 752] width 1568 height 1332
drag, startPoint x: 121, startPoint y: 510, endPoint x: 106, endPoint y: 537, distance: 30.9
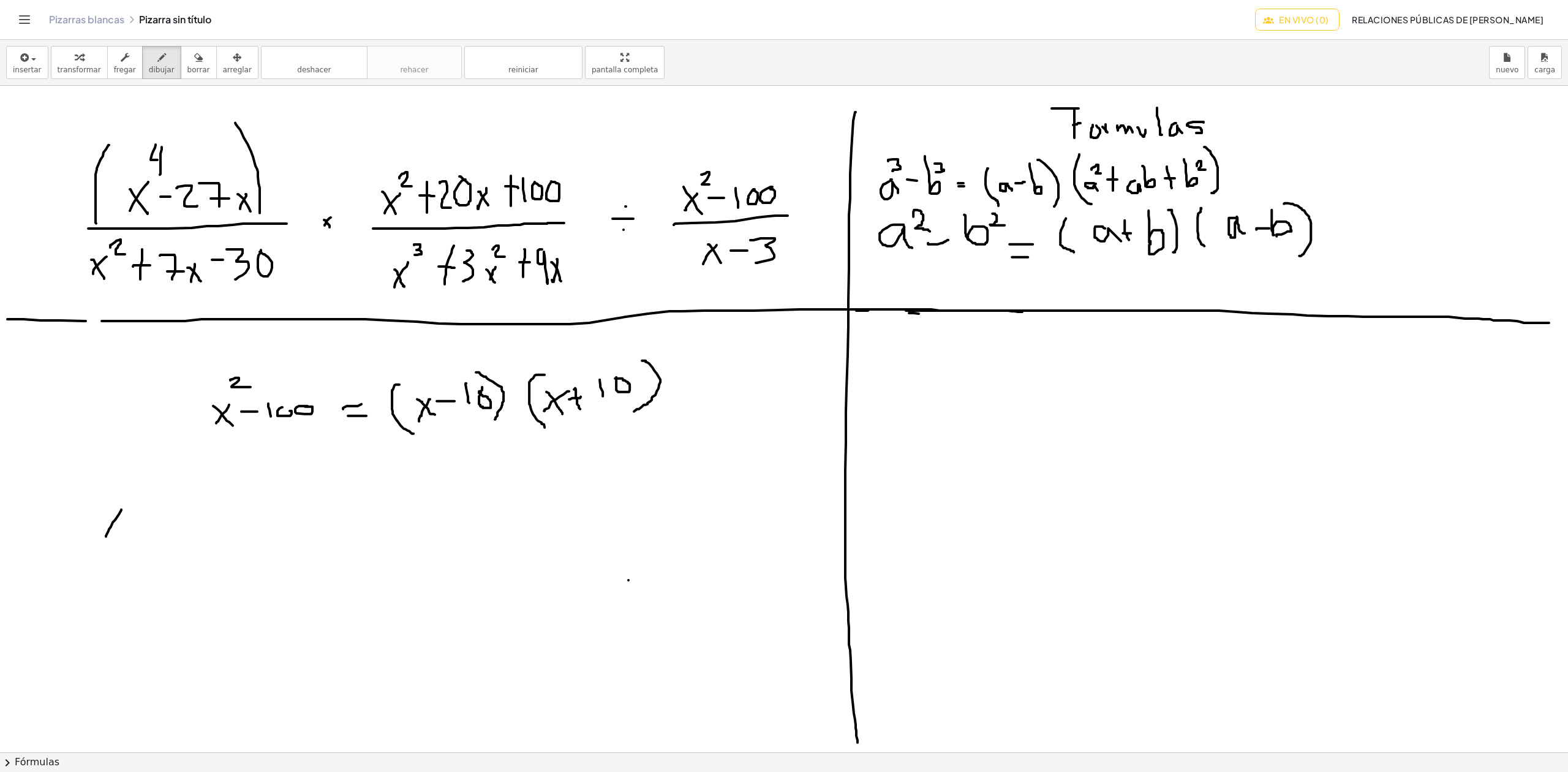
click at [106, 537] on div at bounding box center [784, 752] width 1568 height 1332
drag, startPoint x: 107, startPoint y: 521, endPoint x: 119, endPoint y: 535, distance: 18.4
click at [119, 535] on div at bounding box center [784, 752] width 1568 height 1332
drag, startPoint x: 123, startPoint y: 505, endPoint x: 108, endPoint y: 528, distance: 27.5
click at [108, 528] on div at bounding box center [784, 752] width 1568 height 1332
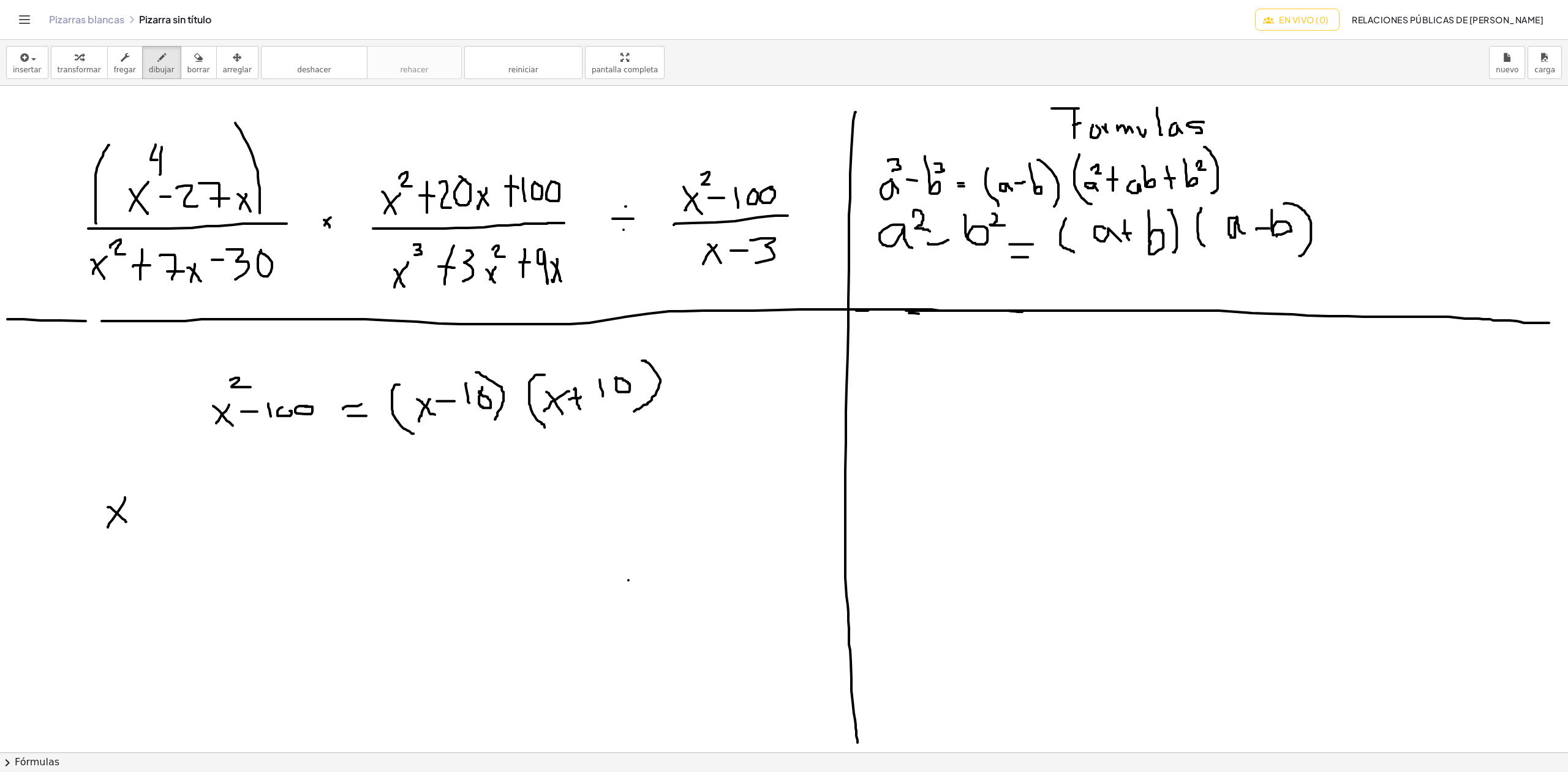
drag, startPoint x: 108, startPoint y: 508, endPoint x: 126, endPoint y: 522, distance: 22.8
click at [126, 522] on div at bounding box center [784, 752] width 1568 height 1332
drag, startPoint x: 156, startPoint y: 481, endPoint x: 162, endPoint y: 533, distance: 52.3
click at [162, 533] on div at bounding box center [784, 752] width 1568 height 1332
drag, startPoint x: 179, startPoint y: 511, endPoint x: 172, endPoint y: 526, distance: 16.6
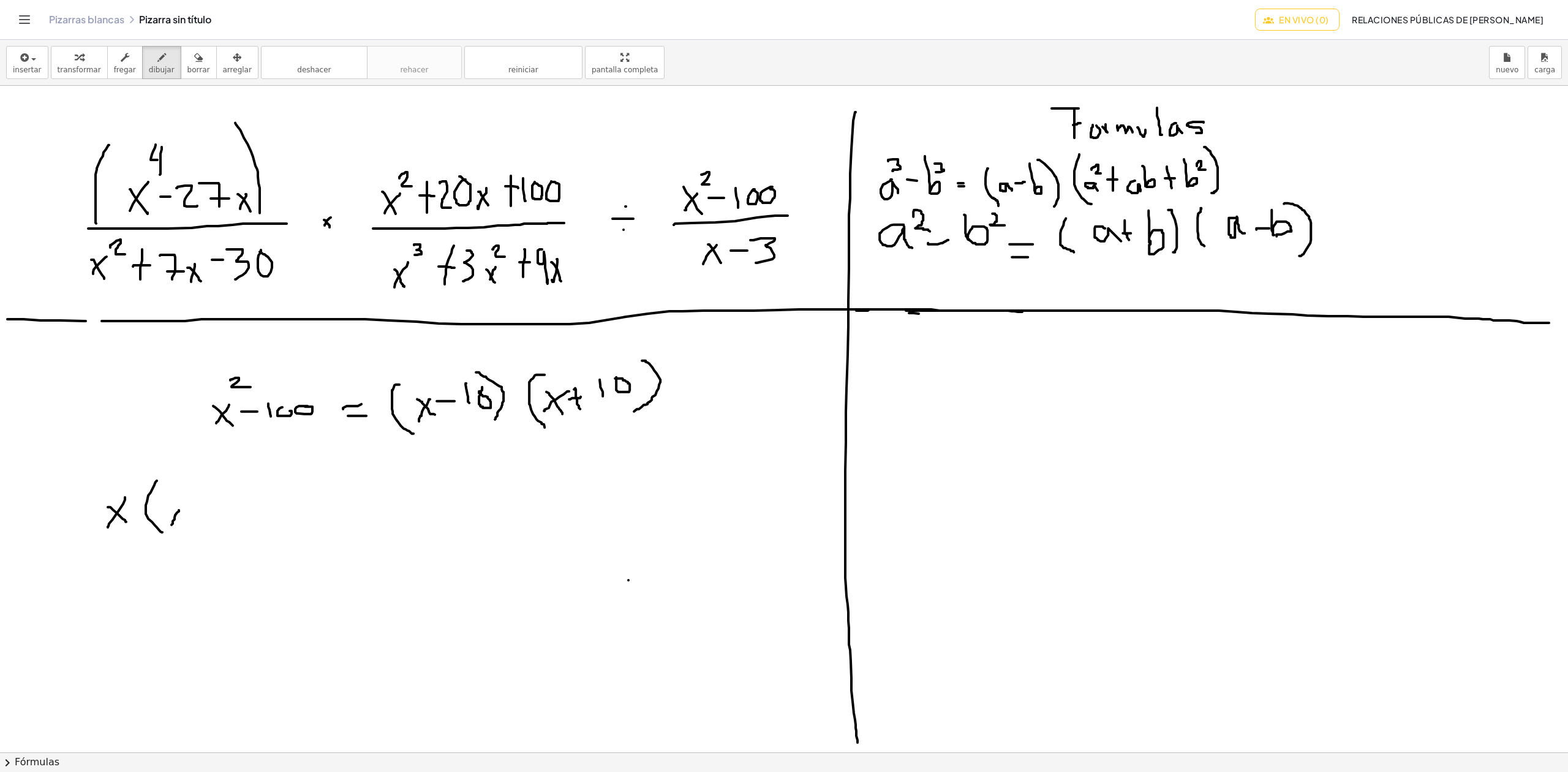
click at [172, 526] on div at bounding box center [784, 752] width 1568 height 1332
drag, startPoint x: 172, startPoint y: 512, endPoint x: 180, endPoint y: 521, distance: 12.0
click at [179, 526] on div at bounding box center [784, 752] width 1568 height 1332
drag, startPoint x: 177, startPoint y: 490, endPoint x: 180, endPoint y: 501, distance: 11.4
click at [180, 501] on div at bounding box center [784, 752] width 1568 height 1332
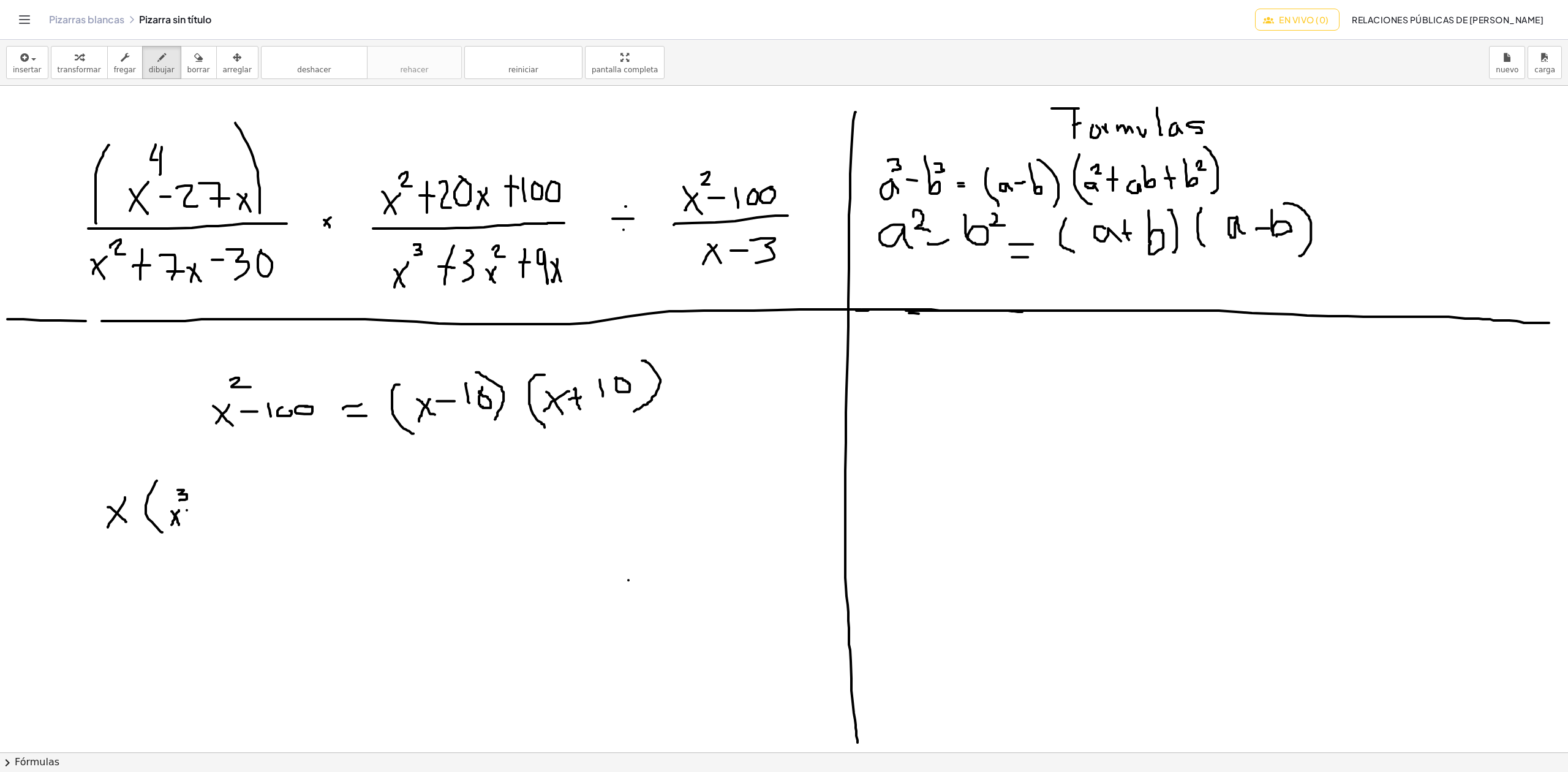
drag, startPoint x: 187, startPoint y: 511, endPoint x: 204, endPoint y: 511, distance: 17.0
click at [204, 511] on div at bounding box center [784, 752] width 1568 height 1332
drag, startPoint x: 207, startPoint y: 502, endPoint x: 221, endPoint y: 520, distance: 22.8
click at [221, 520] on div at bounding box center [784, 752] width 1568 height 1332
drag, startPoint x: 221, startPoint y: 501, endPoint x: 235, endPoint y: 522, distance: 25.2
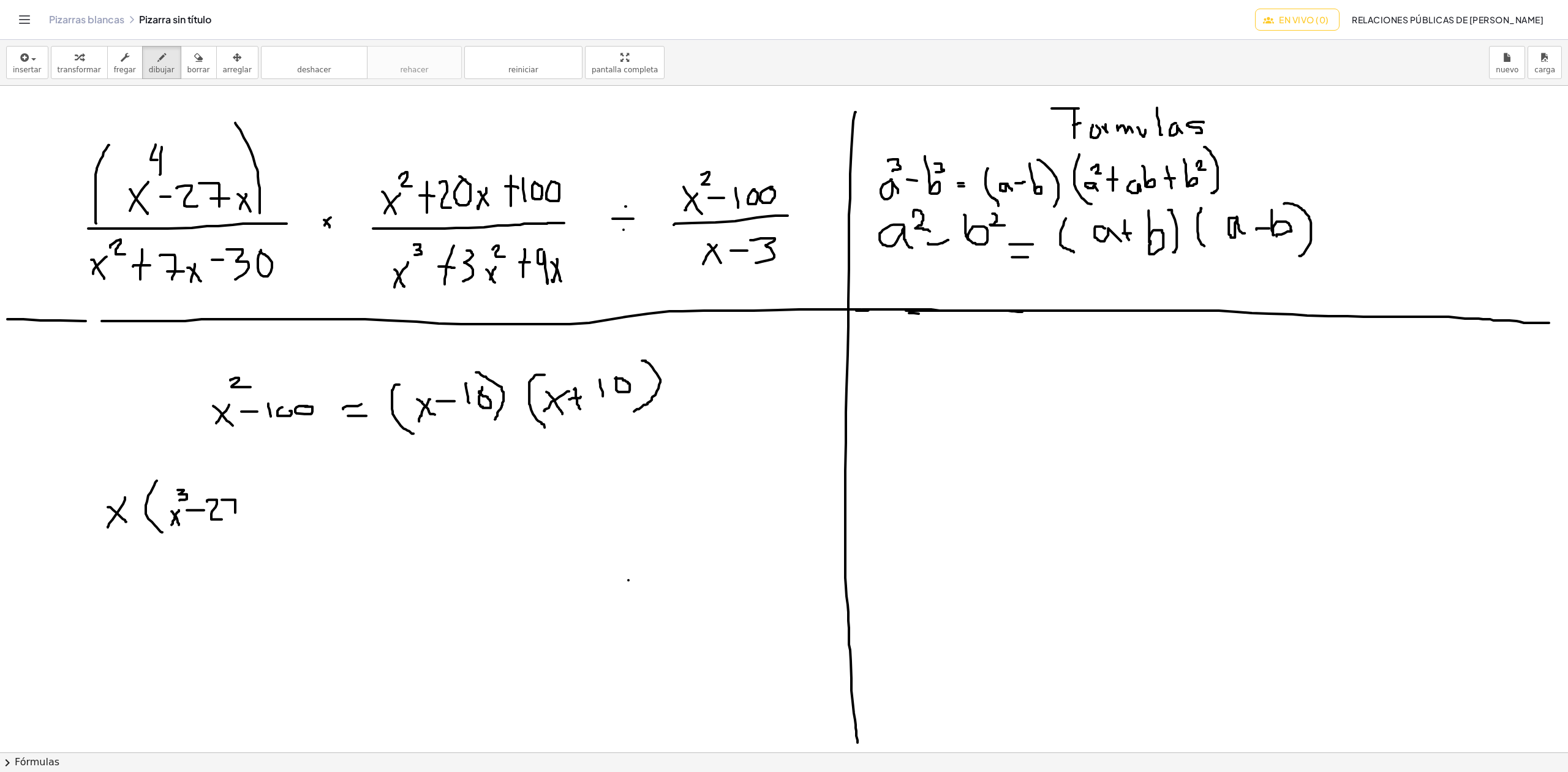
click at [235, 522] on div at bounding box center [784, 752] width 1568 height 1332
drag, startPoint x: 231, startPoint y: 514, endPoint x: 250, endPoint y: 510, distance: 19.4
click at [250, 511] on div at bounding box center [784, 752] width 1568 height 1332
drag, startPoint x: 246, startPoint y: 484, endPoint x: 233, endPoint y: 532, distance: 49.7
click at [242, 533] on div at bounding box center [784, 752] width 1568 height 1332
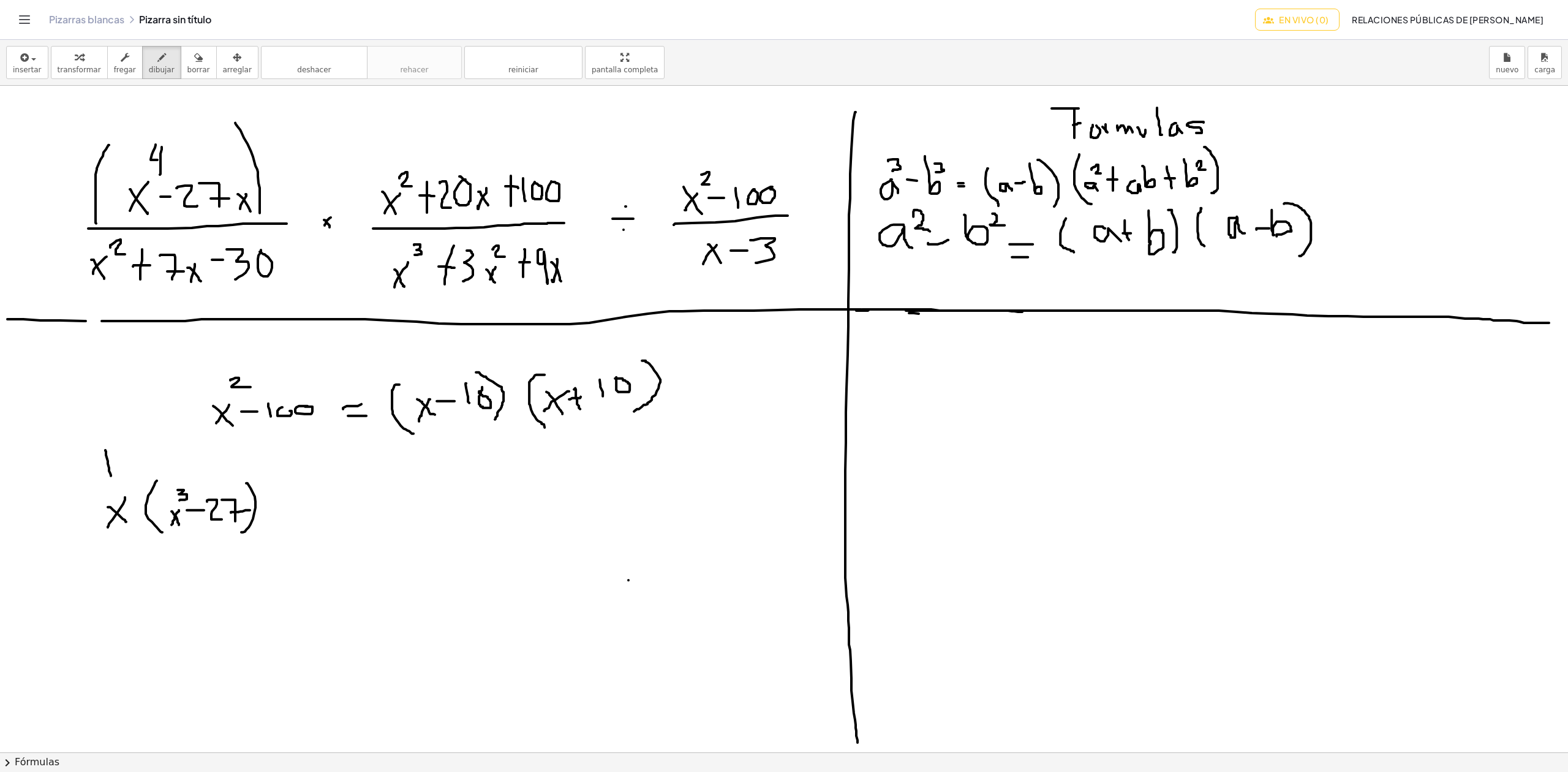
drag, startPoint x: 105, startPoint y: 451, endPoint x: 108, endPoint y: 481, distance: 30.1
click at [112, 481] on div at bounding box center [784, 752] width 1568 height 1332
drag, startPoint x: 104, startPoint y: 474, endPoint x: 118, endPoint y: 469, distance: 14.9
click at [118, 469] on div at bounding box center [784, 752] width 1568 height 1332
